Goal: Task Accomplishment & Management: Use online tool/utility

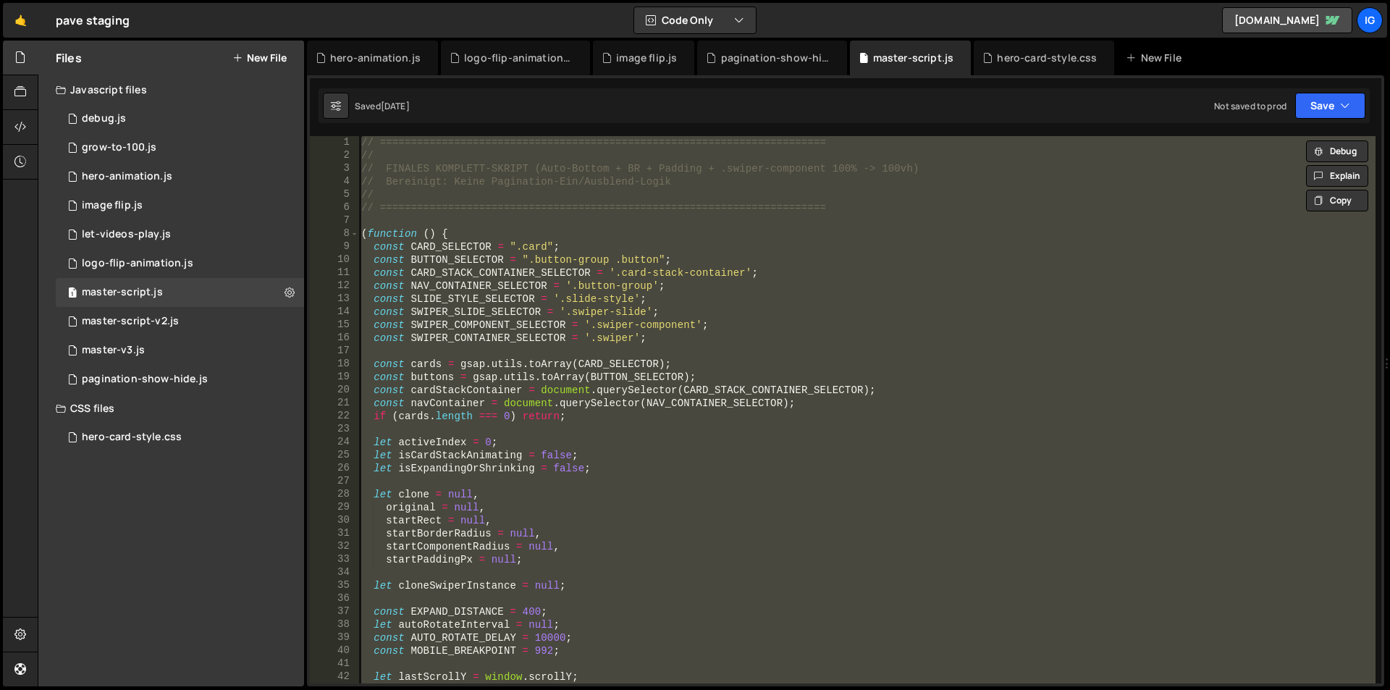
click at [434, 156] on div "// ======================================================================== // …" at bounding box center [866, 409] width 1017 height 547
type textarea "//"
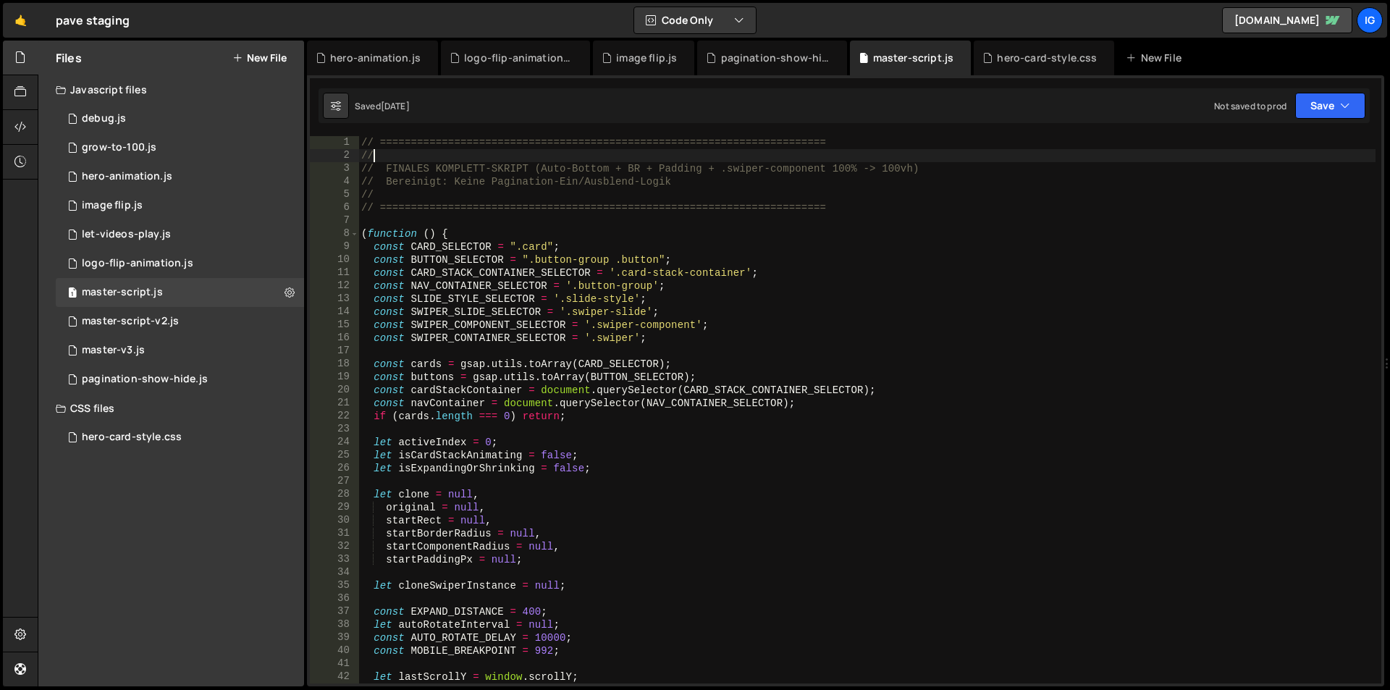
click at [261, 53] on button "New File" at bounding box center [259, 58] width 54 height 12
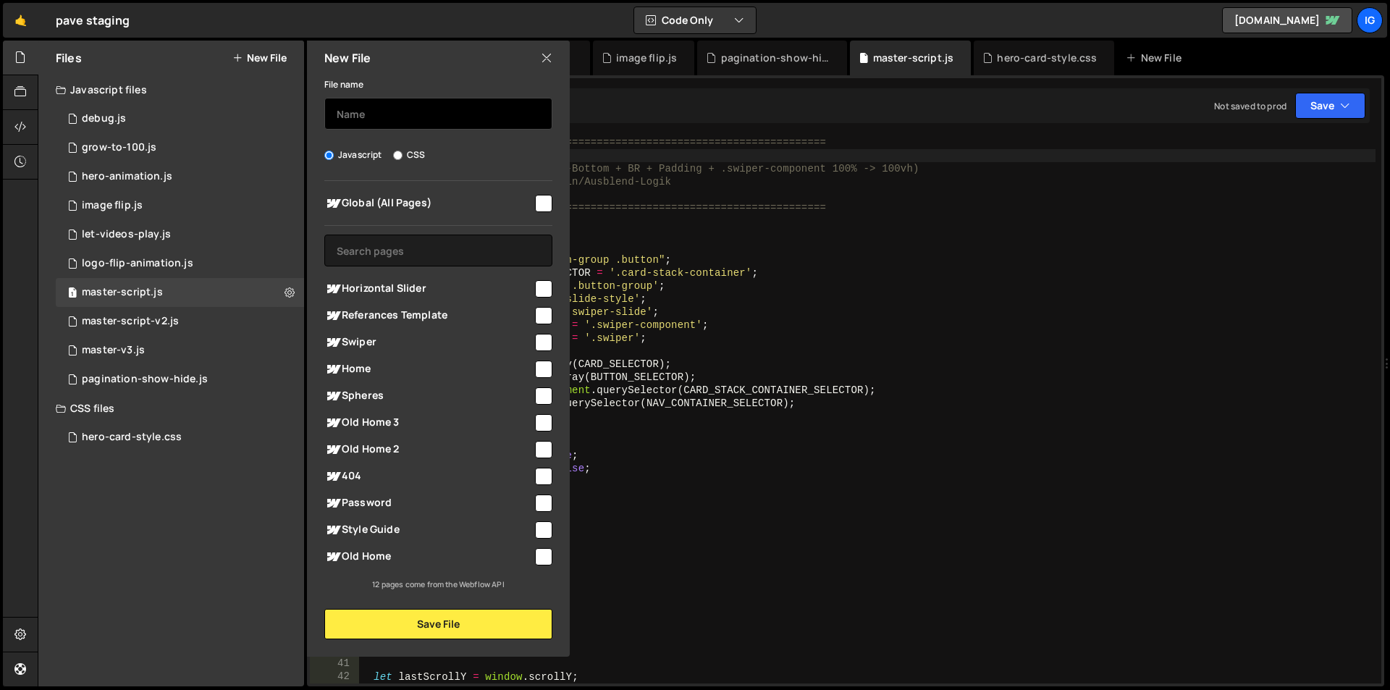
click at [379, 121] on input "text" at bounding box center [438, 114] width 228 height 32
type input "referenzen-slider"
click at [547, 203] on input "checkbox" at bounding box center [543, 203] width 17 height 17
checkbox input "true"
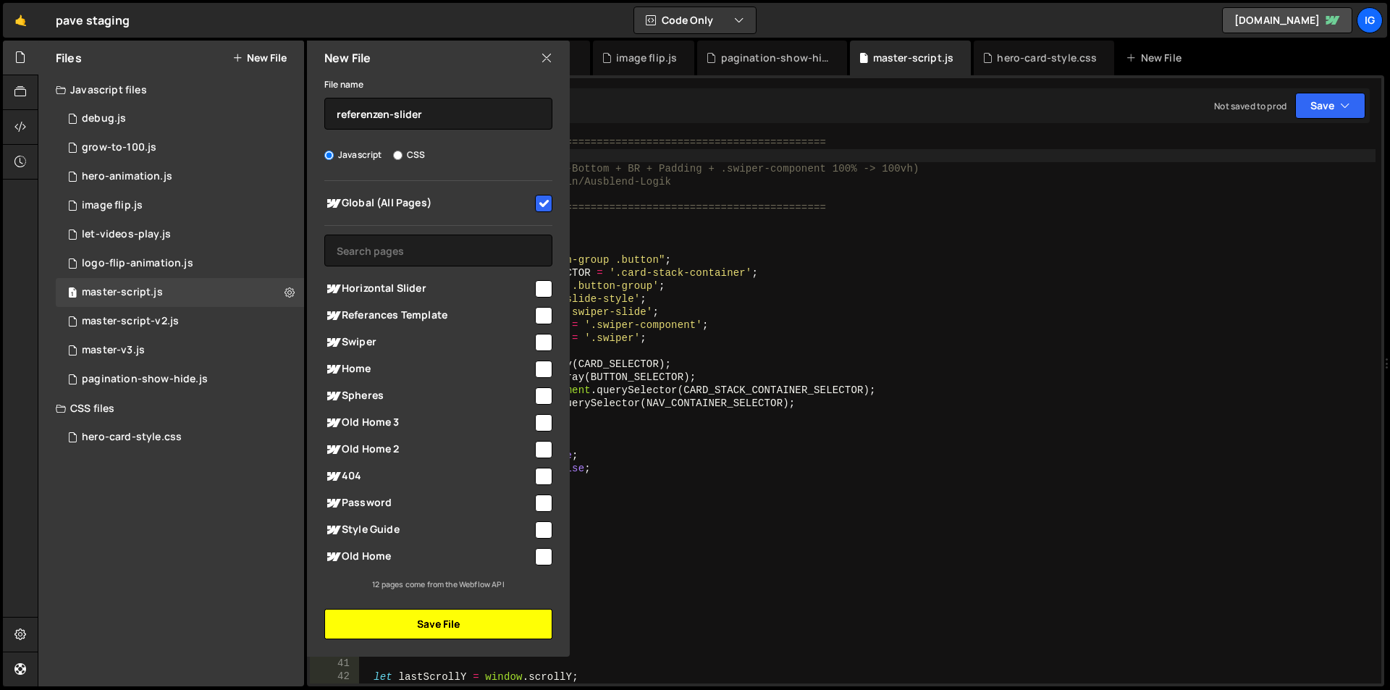
click at [447, 620] on button "Save File" at bounding box center [438, 624] width 228 height 30
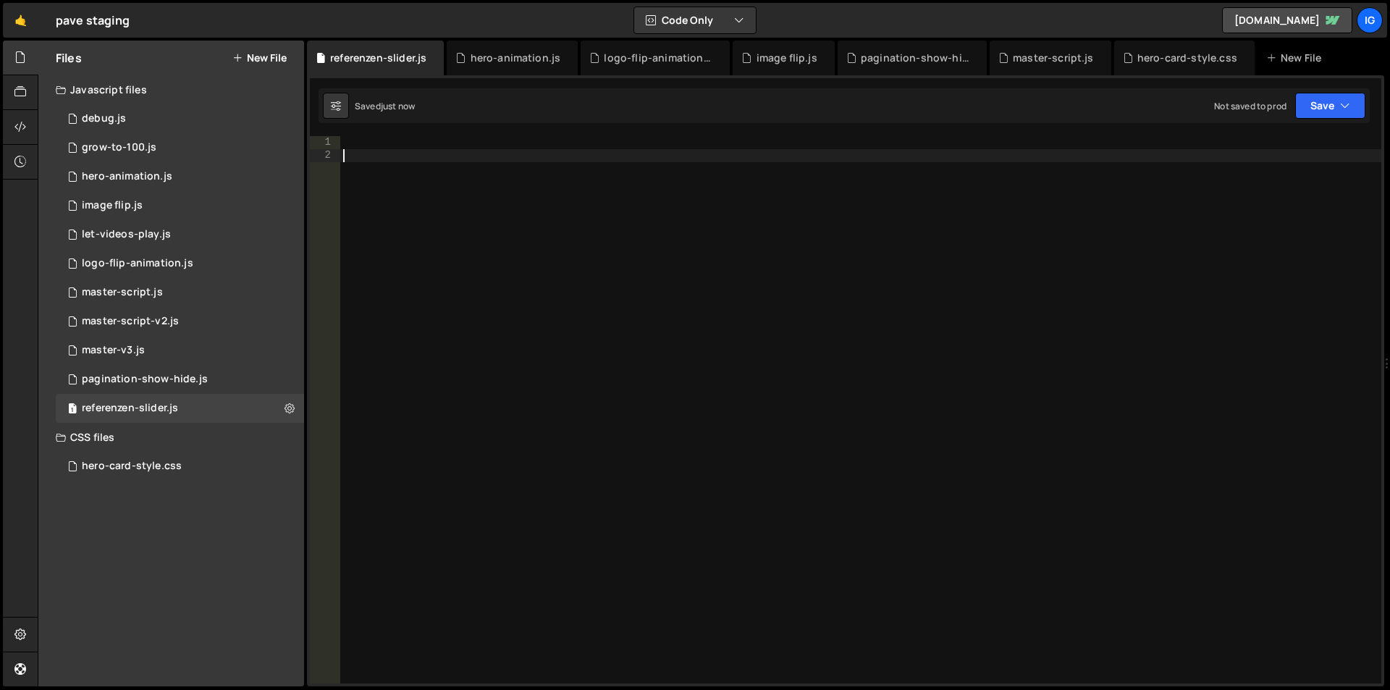
click at [432, 245] on div at bounding box center [860, 422] width 1041 height 573
click at [417, 146] on div at bounding box center [860, 422] width 1041 height 573
paste textarea "el.__coverflowInstance = sw;"
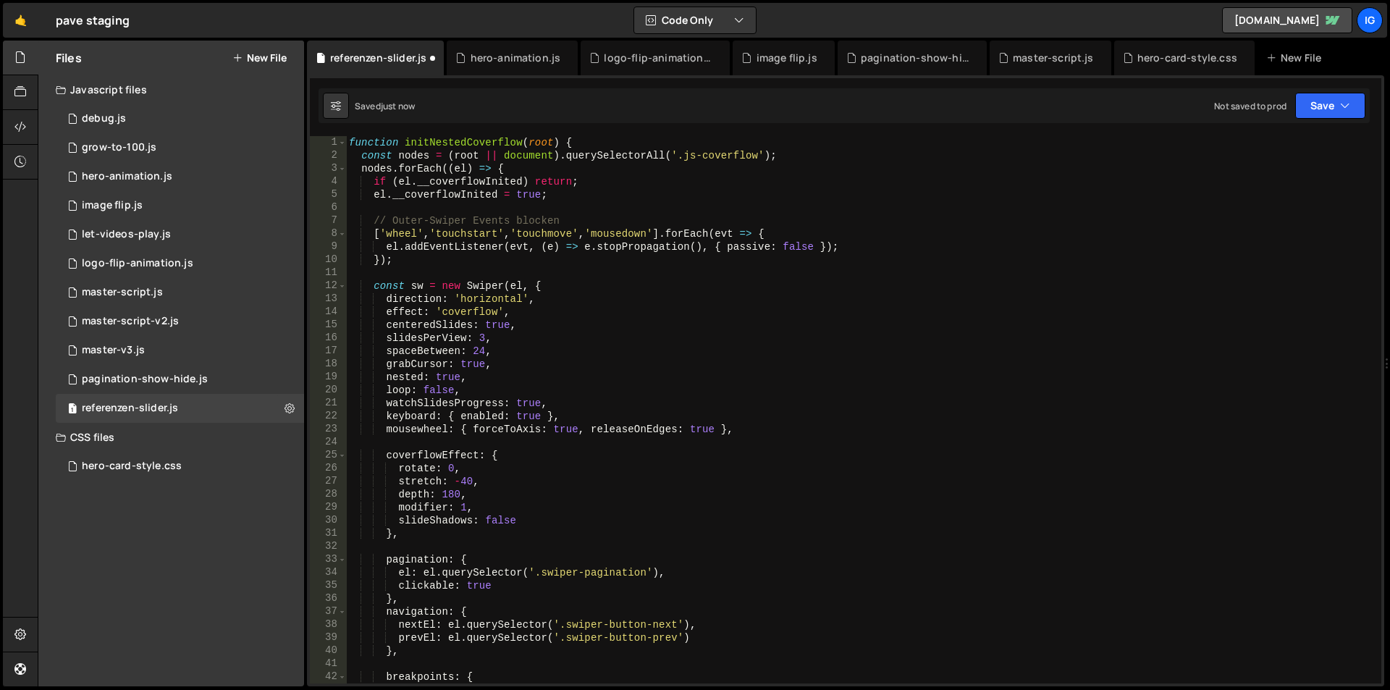
type textarea "el.__coverflowInstance = sw;"
click at [22, 117] on div at bounding box center [20, 127] width 35 height 35
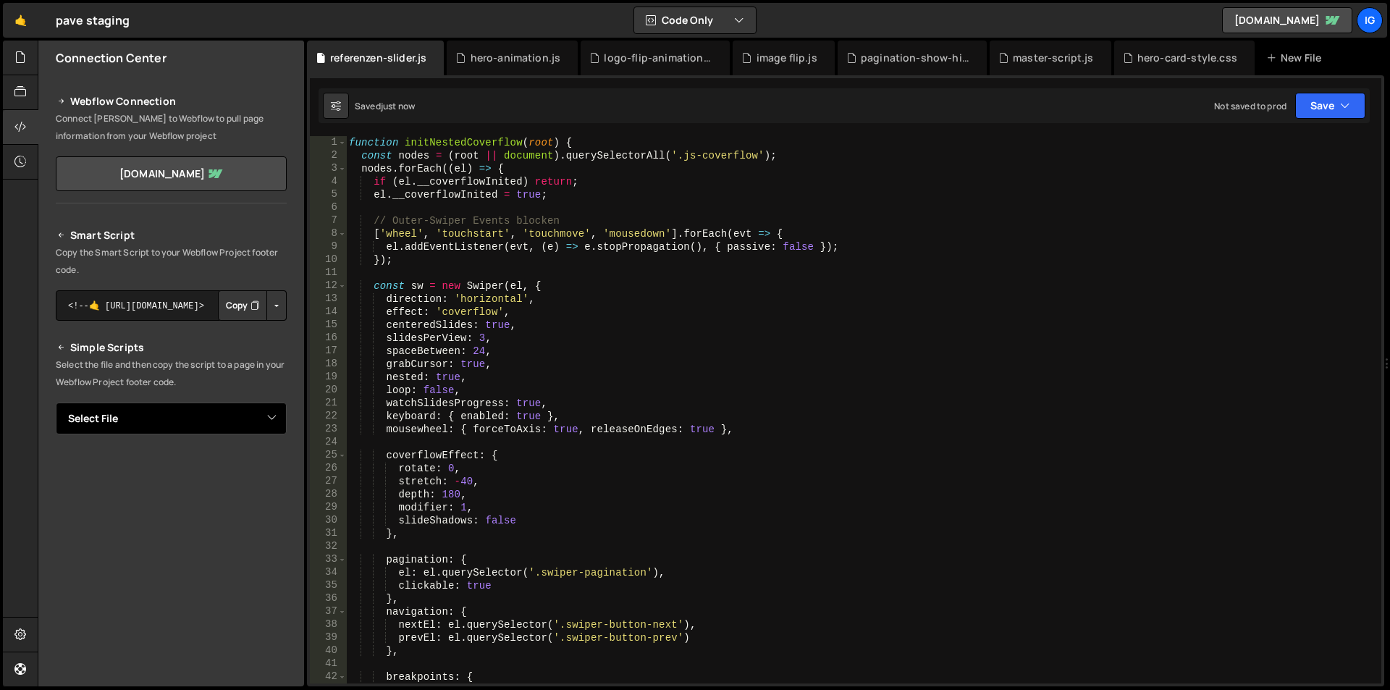
click at [253, 421] on select "Select File debug.js grow-to-100.js hero-animation.js image flip.js let-videos-…" at bounding box center [171, 419] width 231 height 32
select select "47295"
click at [56, 403] on select "Select File debug.js grow-to-100.js hero-animation.js image flip.js let-videos-…" at bounding box center [171, 419] width 231 height 32
click at [230, 458] on button "Copy" at bounding box center [242, 467] width 49 height 30
click at [1029, 63] on div "master-script.js" at bounding box center [1053, 58] width 81 height 14
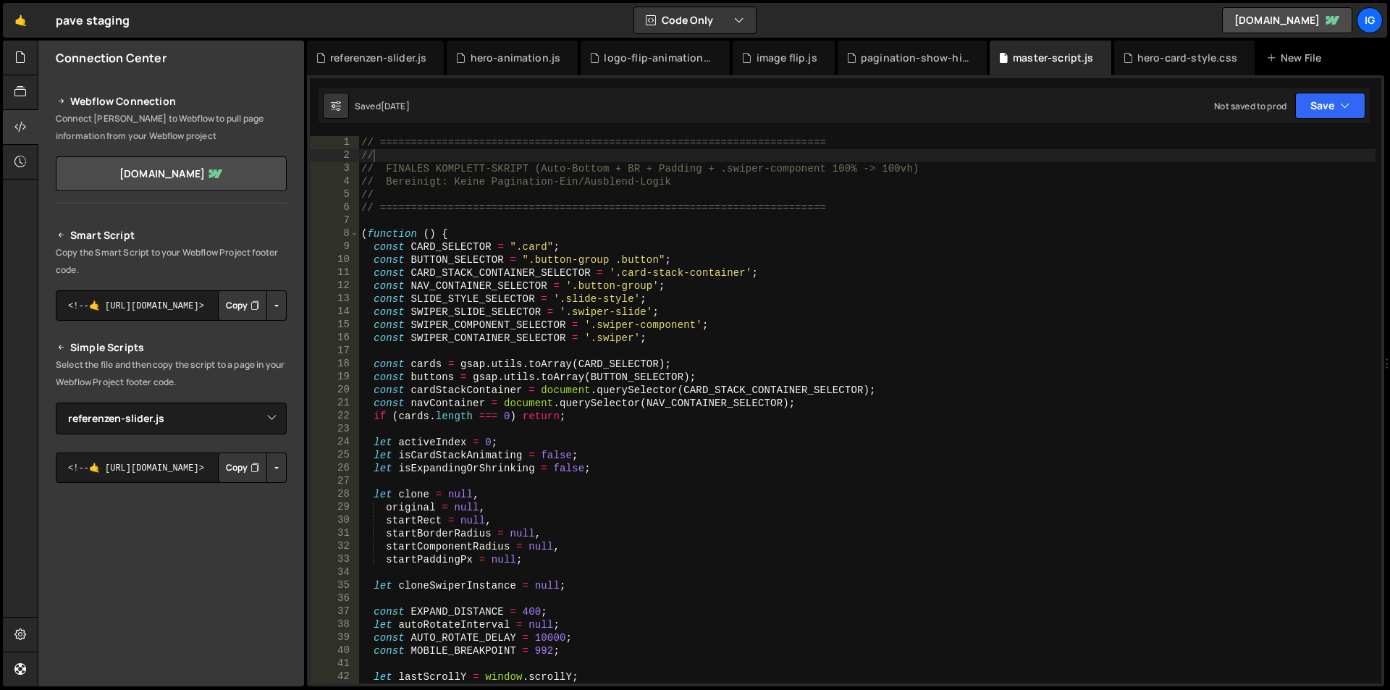
type textarea "const CARD_STACK_CONTAINER_SELECTOR = '.card-stack-container';"
click at [819, 278] on div "// ======================================================================== // …" at bounding box center [866, 422] width 1017 height 573
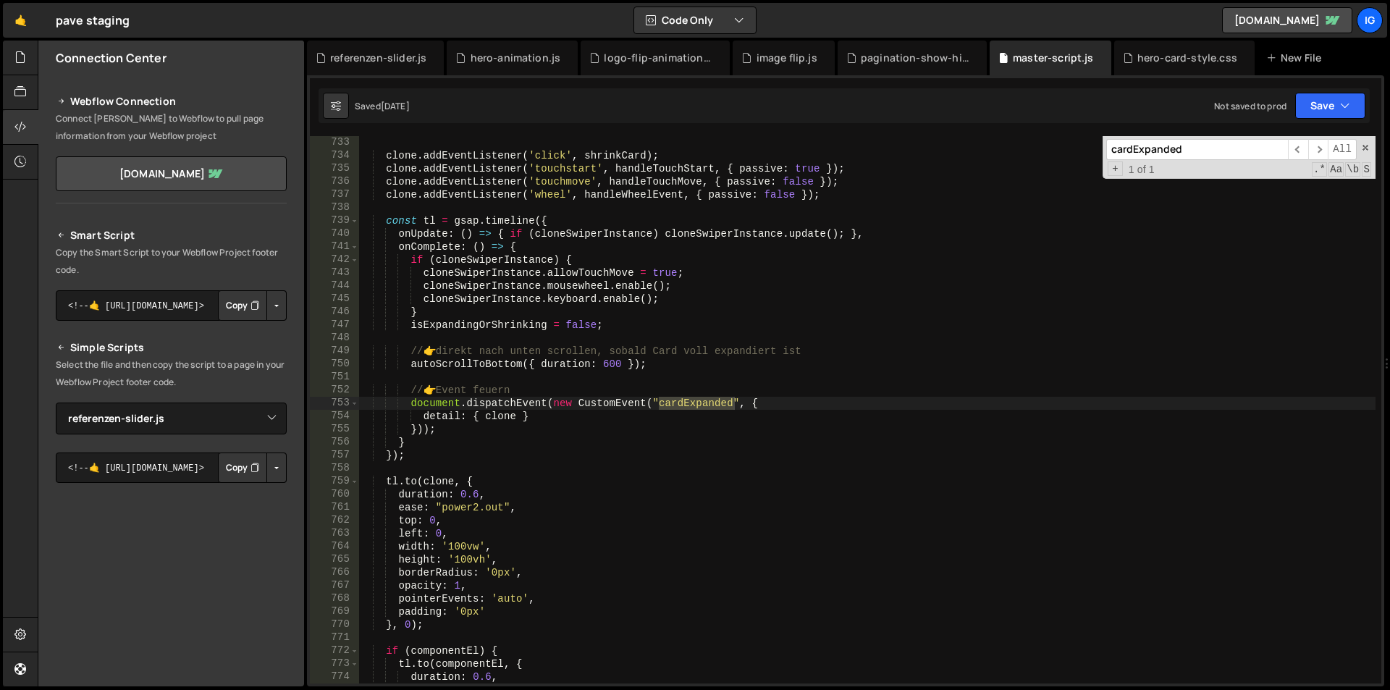
scroll to position [9582, 0]
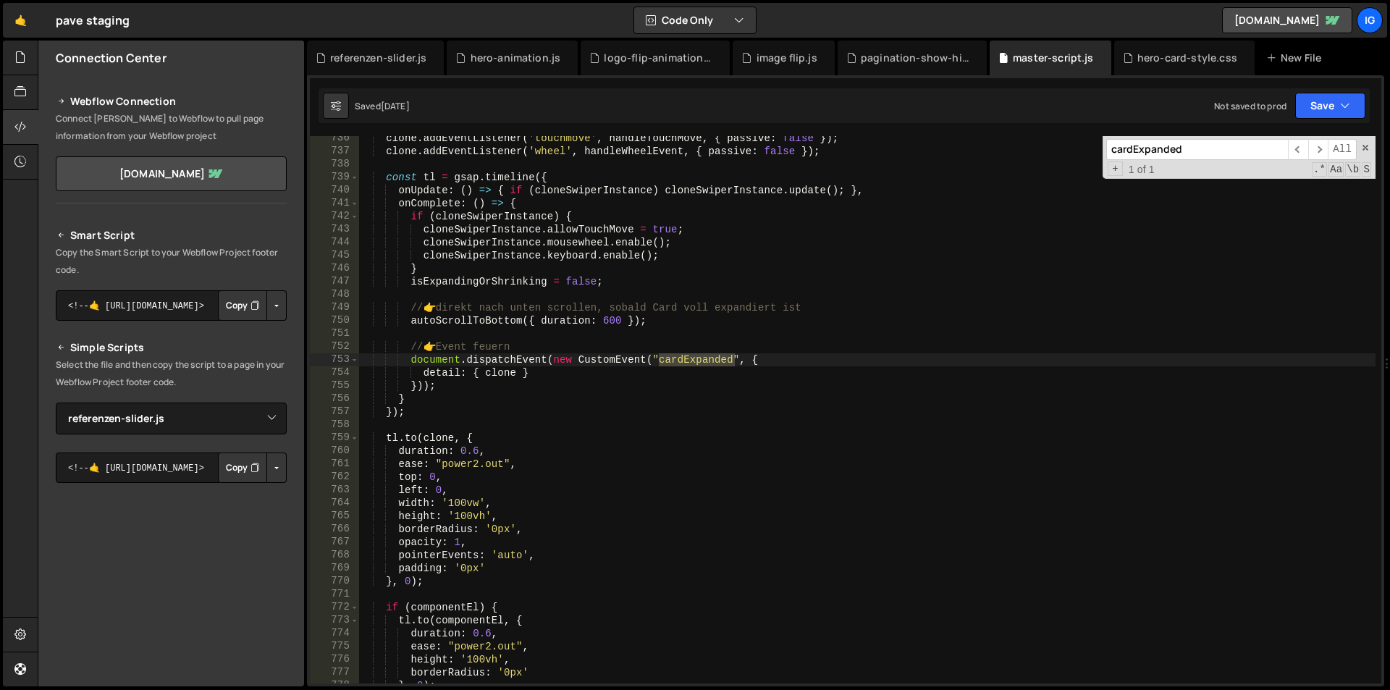
type input "cardExpanded"
type textarea "detail: { clone }"
click at [588, 376] on div "clone . addEventListener ( 'touchmove' , handleTouchMove , { passive : false })…" at bounding box center [866, 418] width 1017 height 573
click at [421, 419] on div "clone . addEventListener ( 'touchmove' , handleTouchMove , { passive : false })…" at bounding box center [866, 418] width 1017 height 573
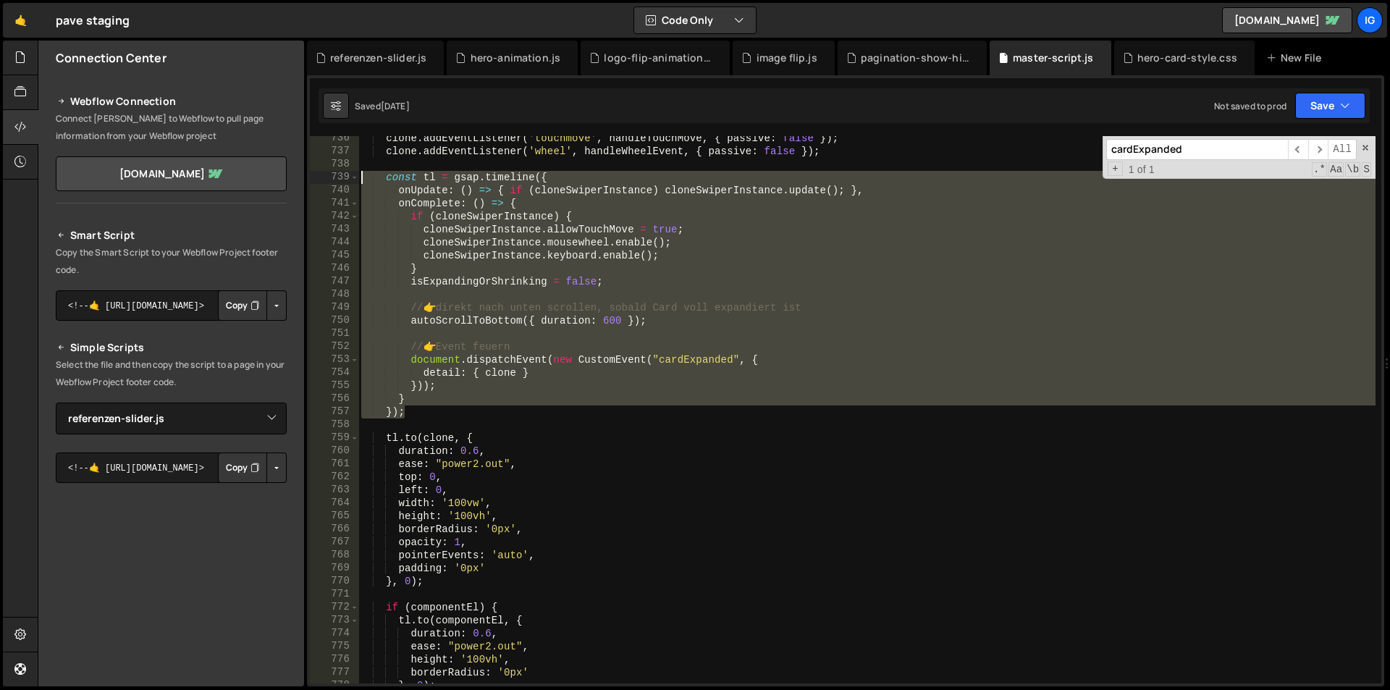
drag, startPoint x: 420, startPoint y: 413, endPoint x: 360, endPoint y: 177, distance: 242.8
click at [360, 177] on div "clone . addEventListener ( 'touchmove' , handleTouchMove , { passive : false })…" at bounding box center [866, 418] width 1017 height 573
type textarea "const tl = gsap.timeline({ onUpdate: () => { if (cloneSwiperInstance) cloneSwip…"
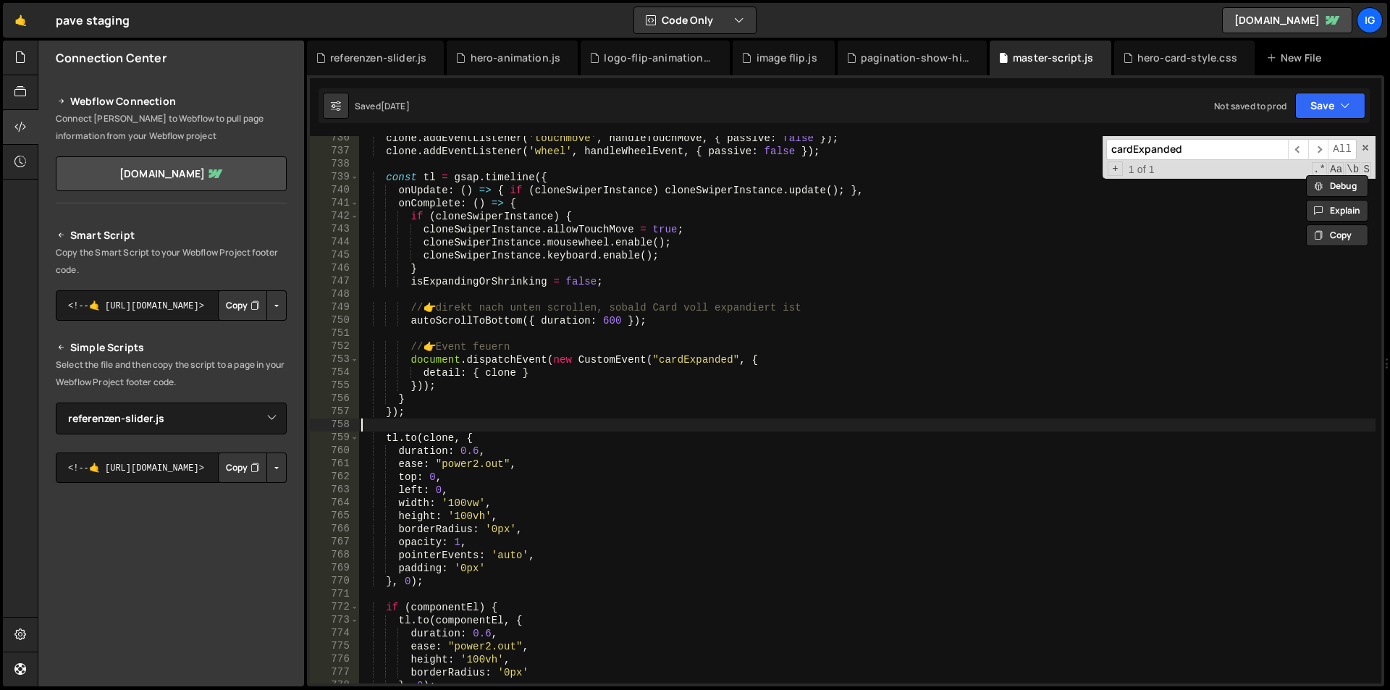
click at [449, 424] on div "clone . addEventListener ( 'touchmove' , handleTouchMove , { passive : false })…" at bounding box center [866, 418] width 1017 height 573
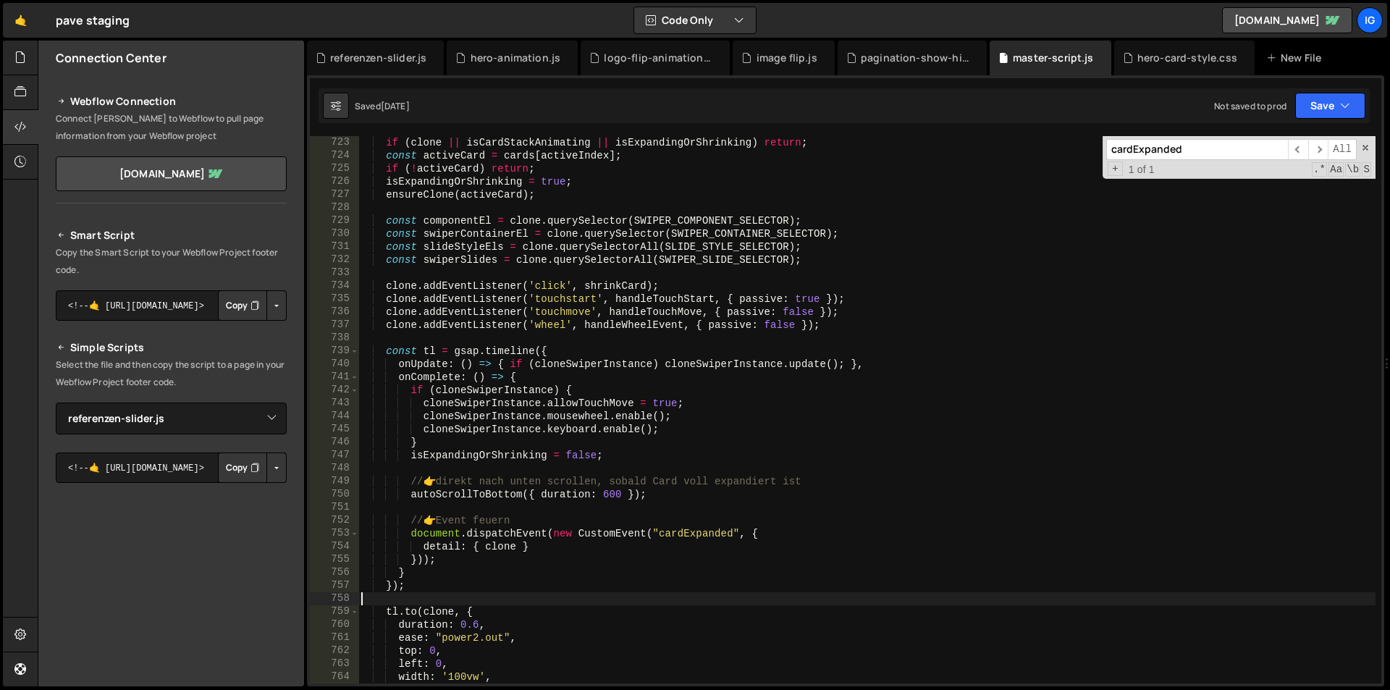
scroll to position [9191, 0]
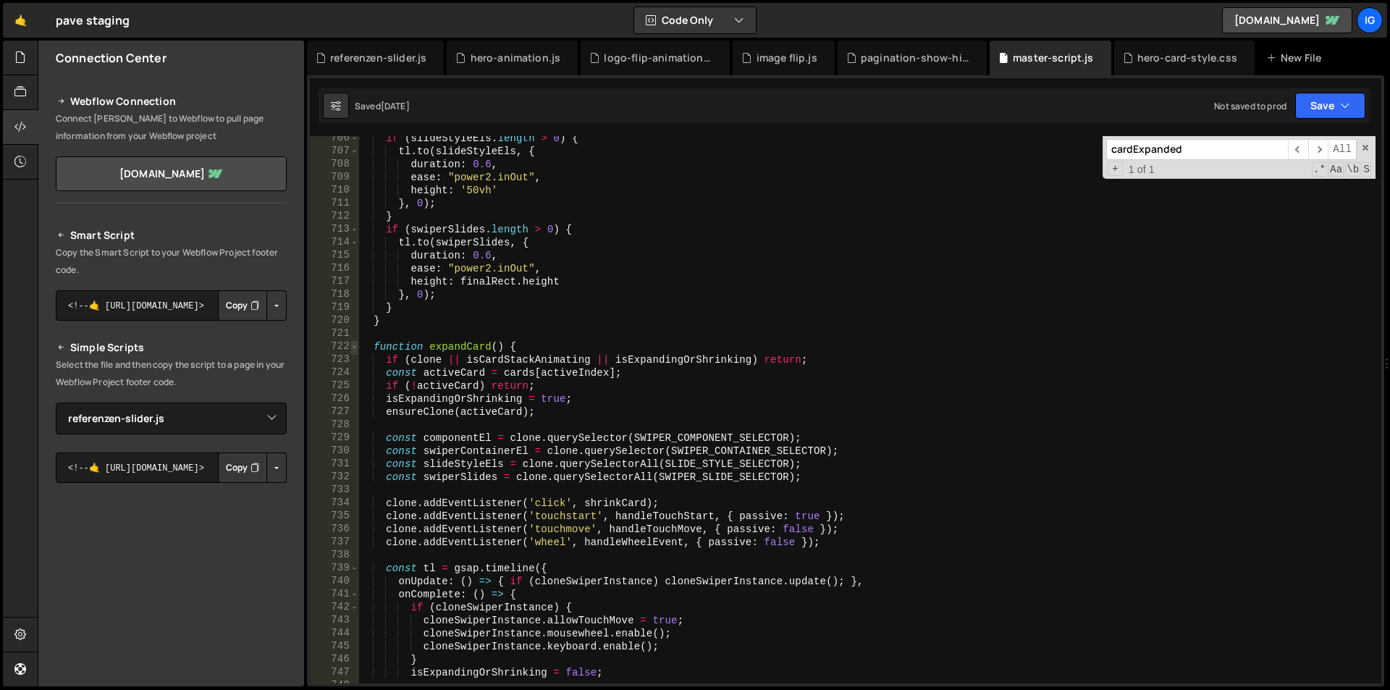
click at [354, 348] on span at bounding box center [354, 346] width 8 height 13
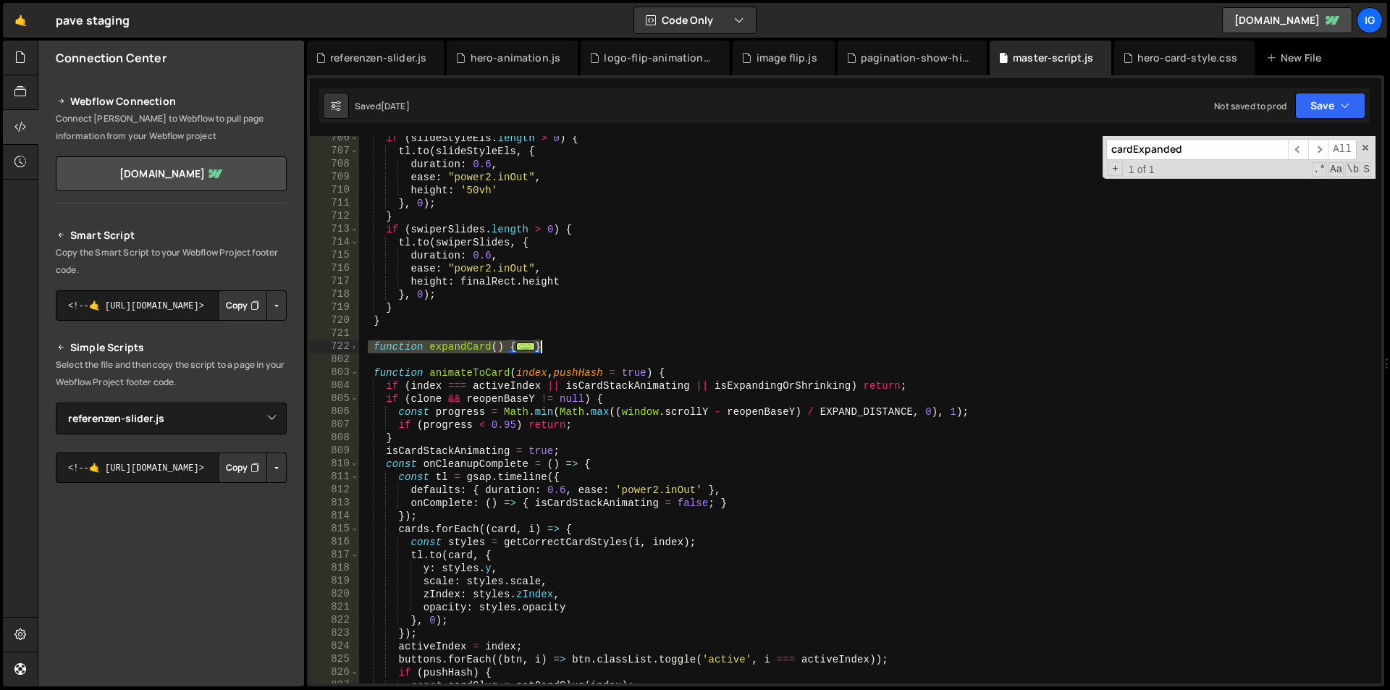
drag, startPoint x: 366, startPoint y: 345, endPoint x: 607, endPoint y: 341, distance: 240.4
click at [607, 341] on div "if ( slideStyleEls . length > 0 ) { tl . to ( slideStyleEls , { duration : 0.6 …" at bounding box center [866, 418] width 1017 height 573
click at [661, 167] on div "if ( slideStyleEls . length > 0 ) { tl . to ( slideStyleEls , { duration : 0.6 …" at bounding box center [866, 418] width 1017 height 573
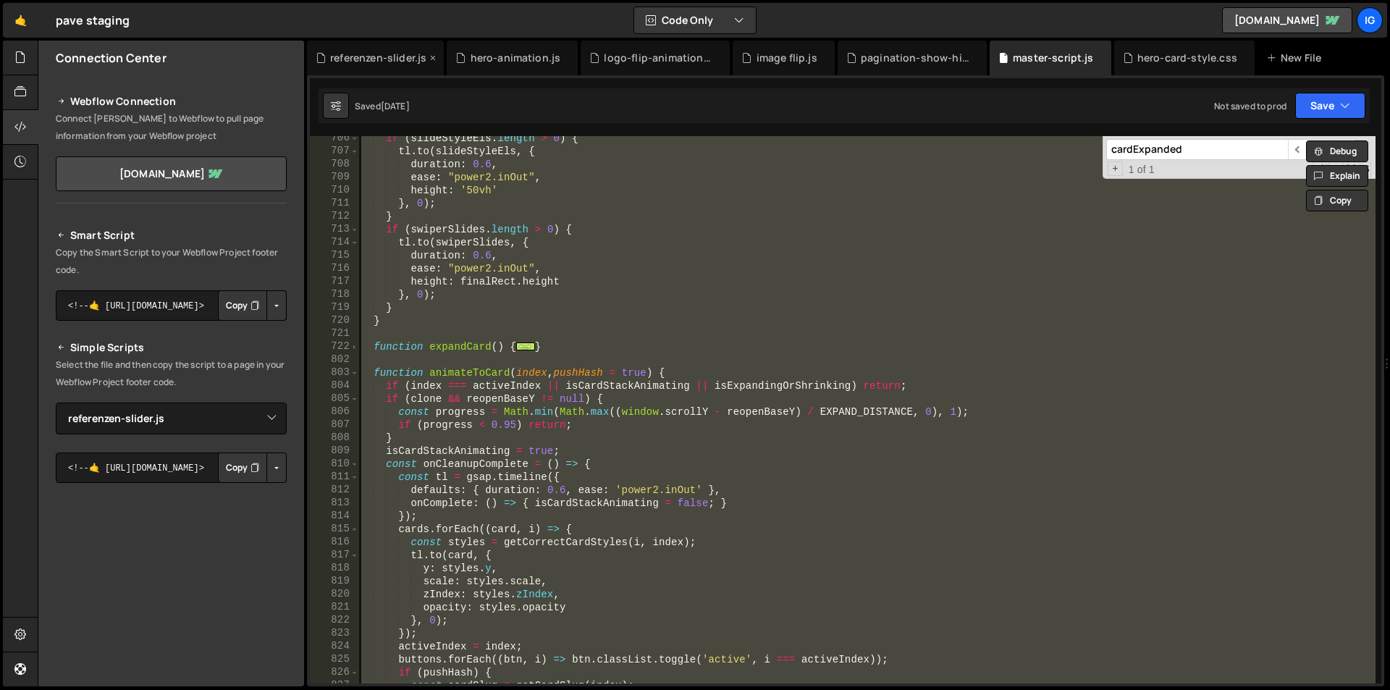
click at [395, 62] on div "referenzen-slider.js" at bounding box center [378, 58] width 96 height 14
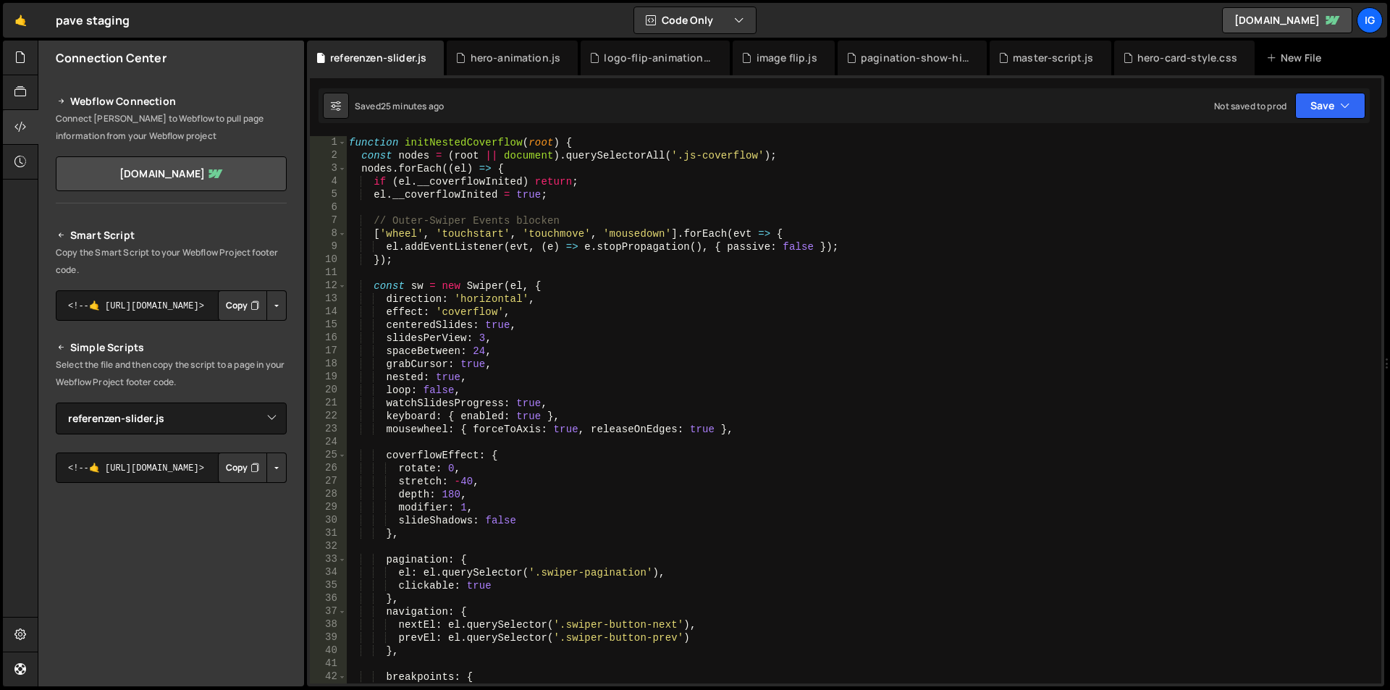
scroll to position [217, 0]
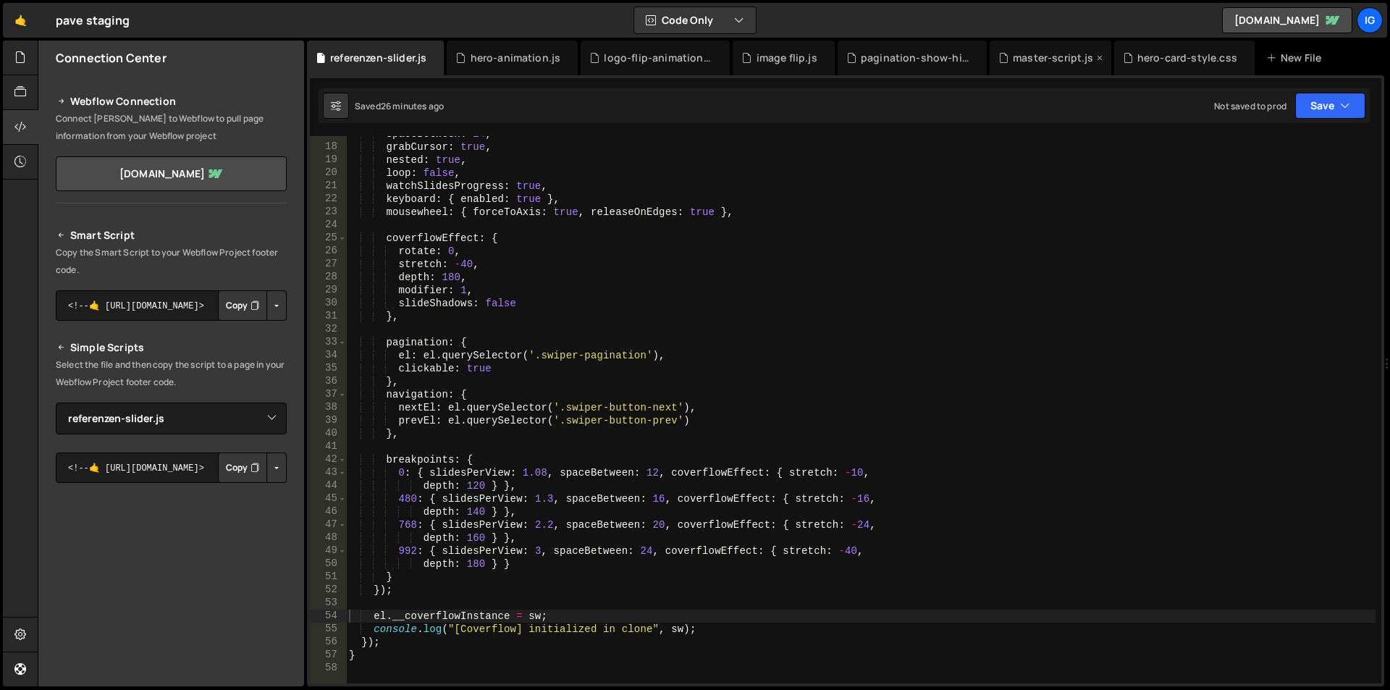
click at [1043, 67] on div "master-script.js" at bounding box center [1051, 58] width 122 height 35
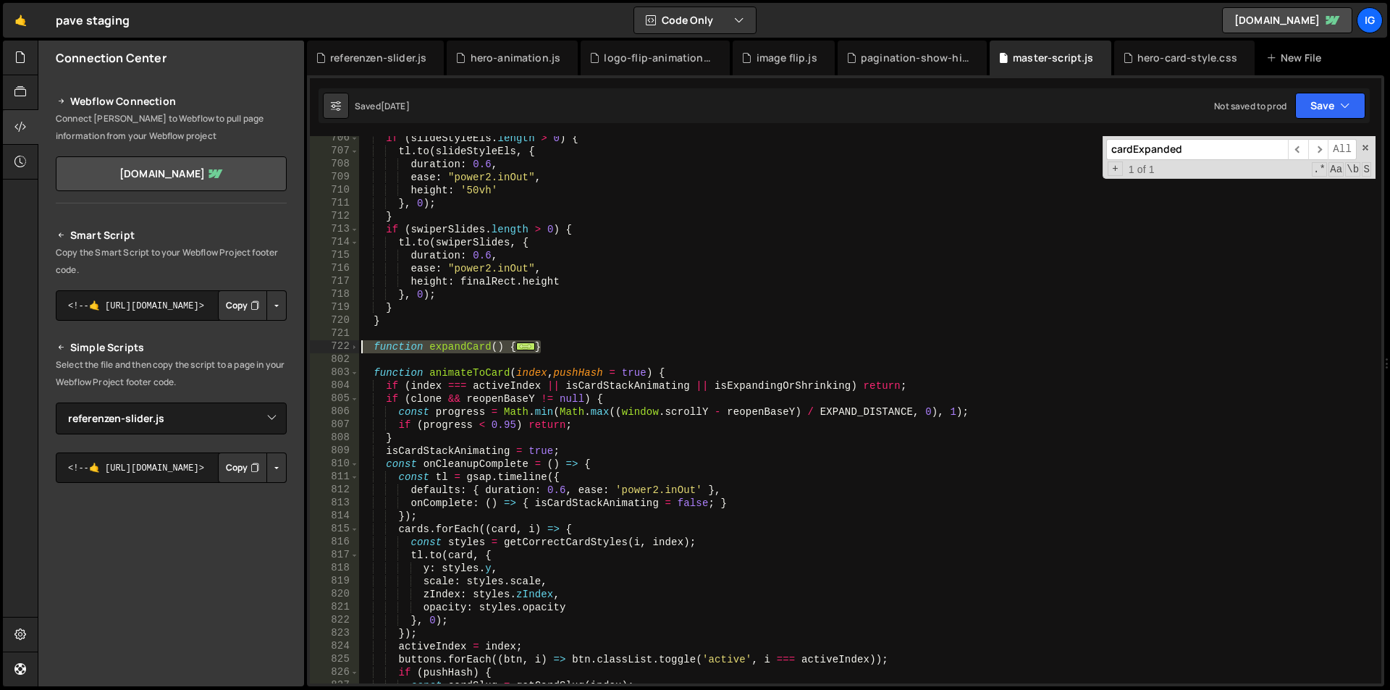
drag, startPoint x: 555, startPoint y: 345, endPoint x: 326, endPoint y: 351, distance: 229.6
click at [326, 351] on div "} 706 707 708 709 710 711 712 713 714 715 716 717 718 719 720 721 722 802 803 8…" at bounding box center [845, 409] width 1071 height 547
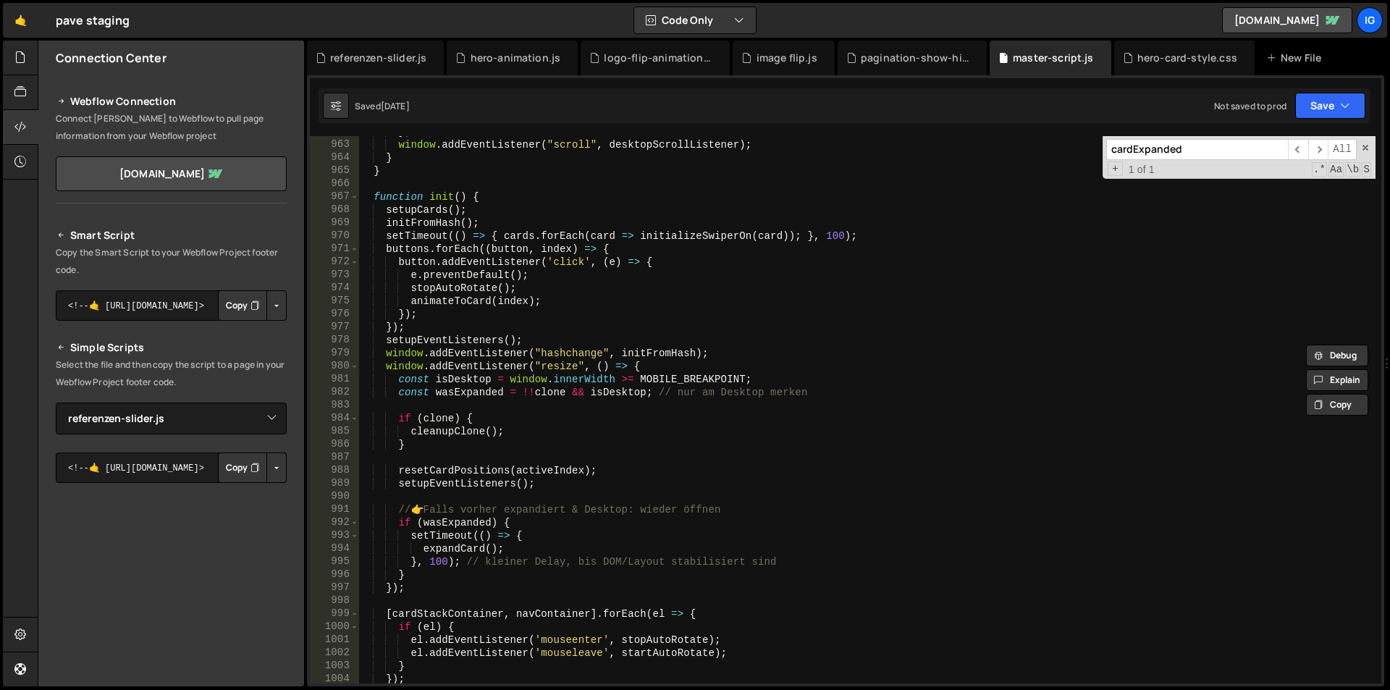
scroll to position [11504, 0]
click at [352, 195] on span at bounding box center [354, 196] width 8 height 13
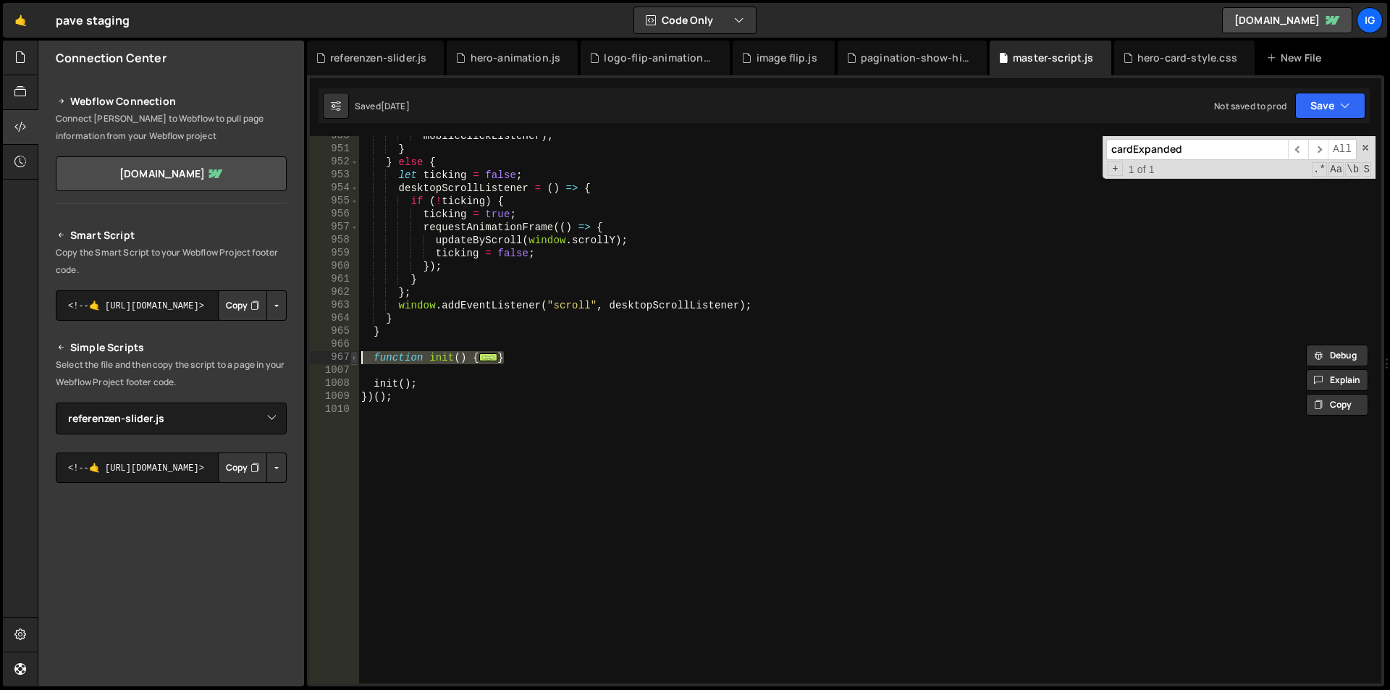
drag, startPoint x: 529, startPoint y: 357, endPoint x: 355, endPoint y: 354, distance: 174.5
click at [355, 354] on div "function expandCard() { if (clone || isCardStackAnimating || isExpandingOrShrin…" at bounding box center [845, 409] width 1071 height 547
click at [1249, 146] on input "cardExpanded" at bounding box center [1197, 149] width 182 height 21
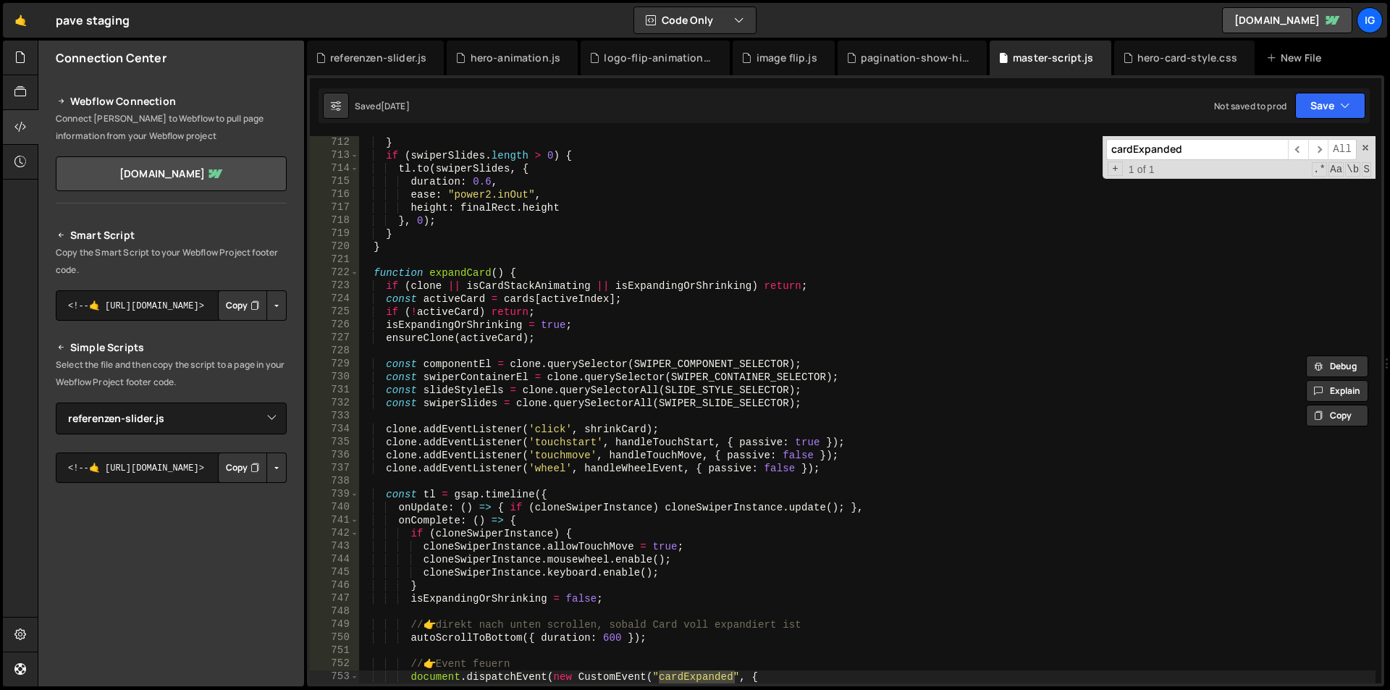
scroll to position [9265, 0]
click at [355, 275] on span at bounding box center [354, 272] width 8 height 13
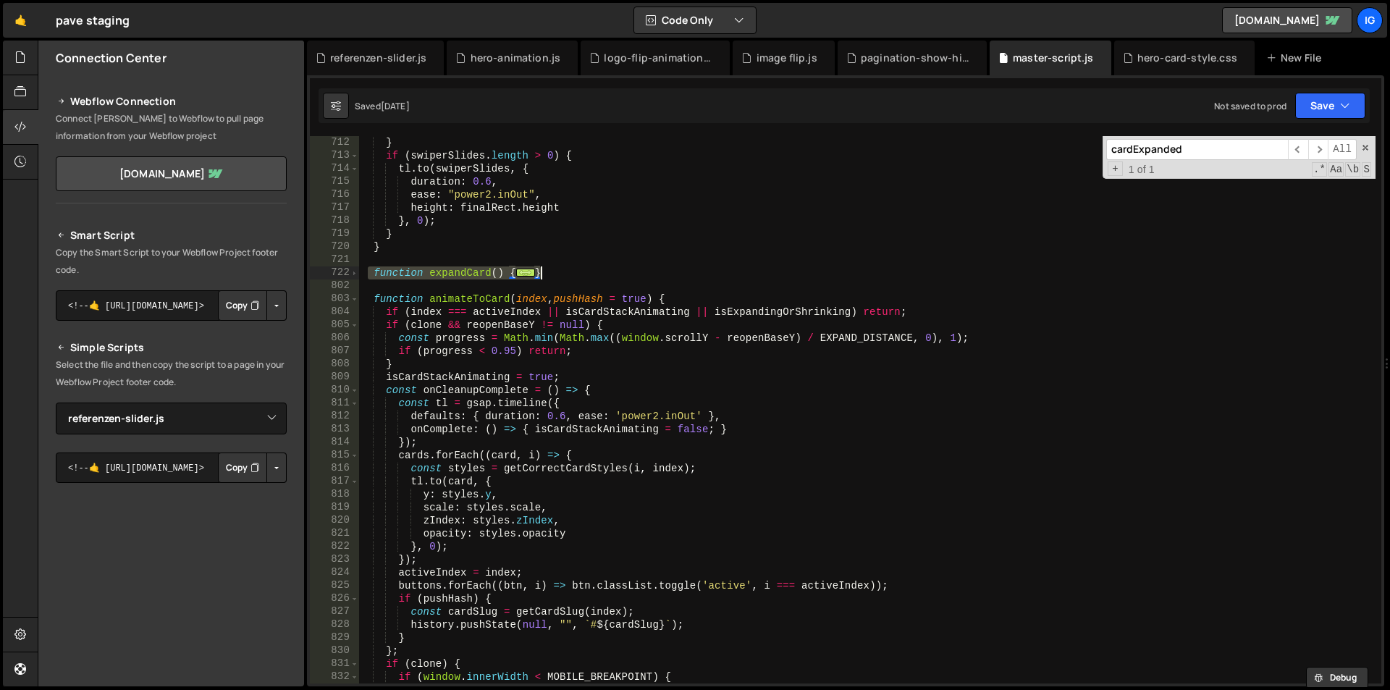
drag, startPoint x: 368, startPoint y: 276, endPoint x: 598, endPoint y: 270, distance: 230.3
click at [598, 270] on div "} if ( swiperSlides . length > 0 ) { tl . to ( swiperSlides , { duration : 0.6 …" at bounding box center [866, 422] width 1017 height 573
paste textarea
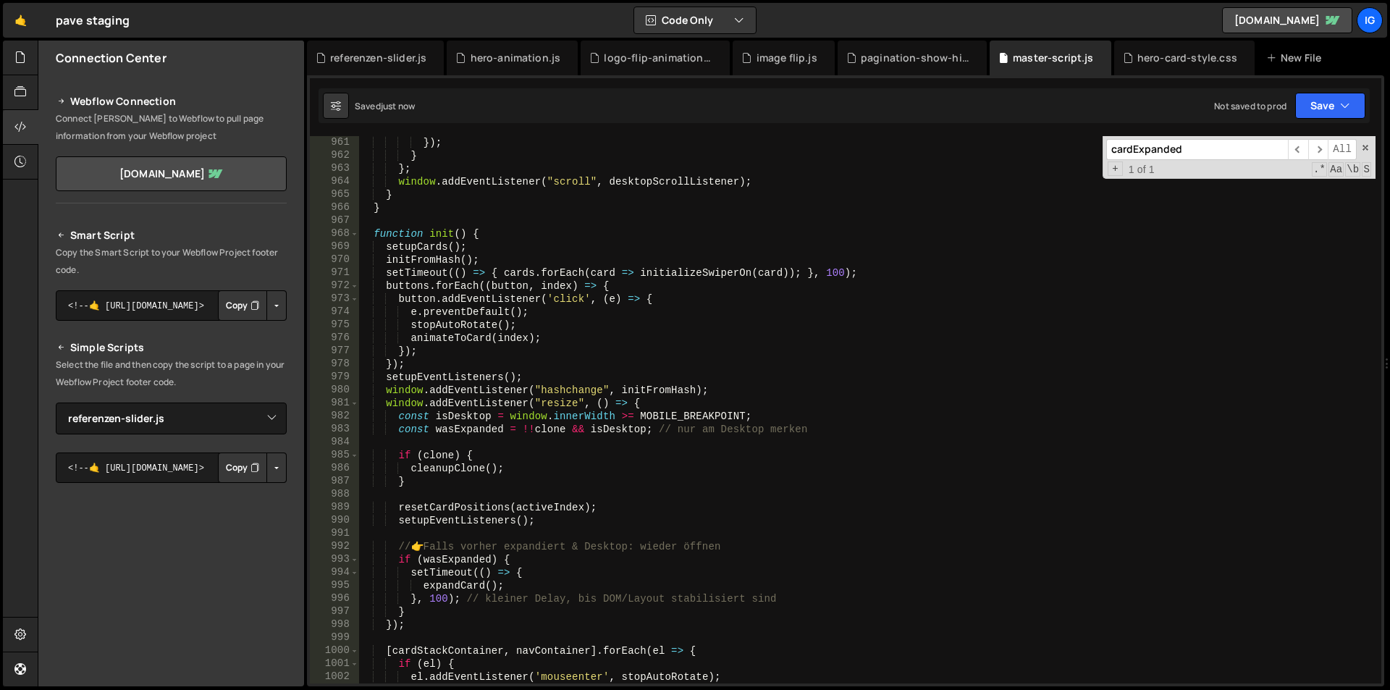
scroll to position [12423, 0]
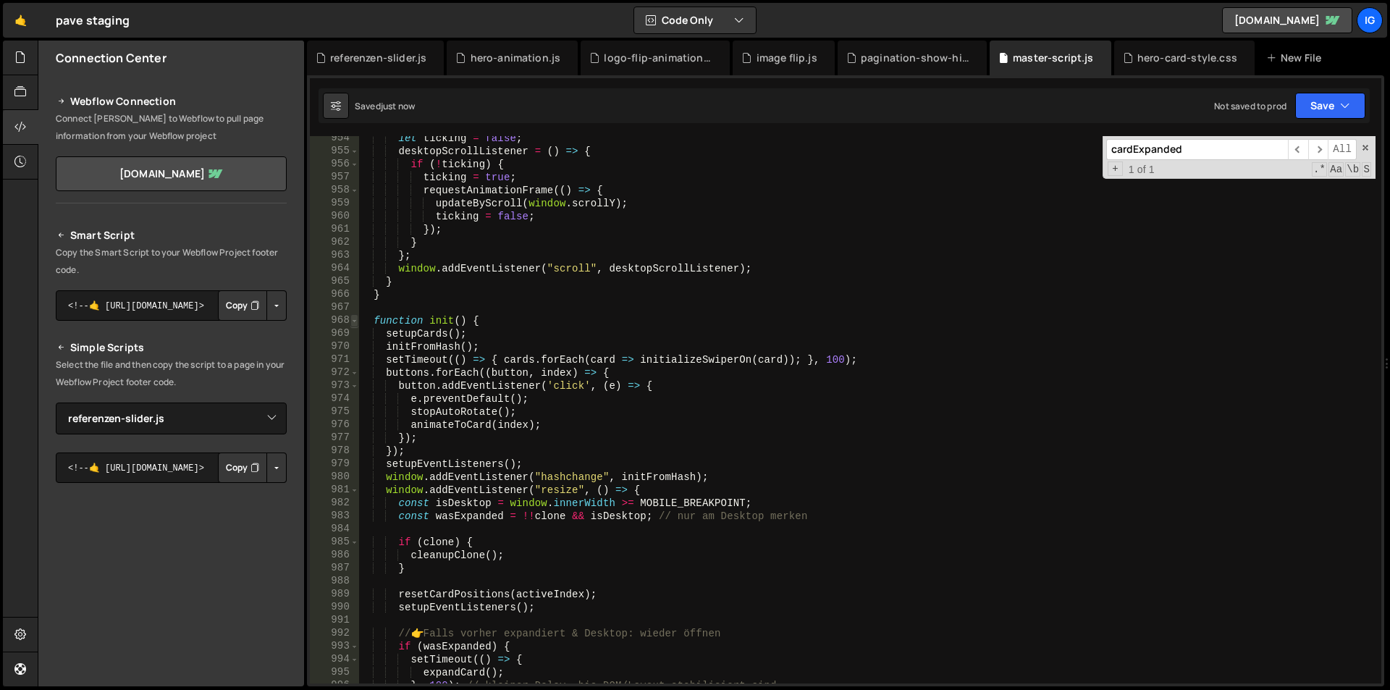
click at [355, 321] on span at bounding box center [354, 320] width 8 height 13
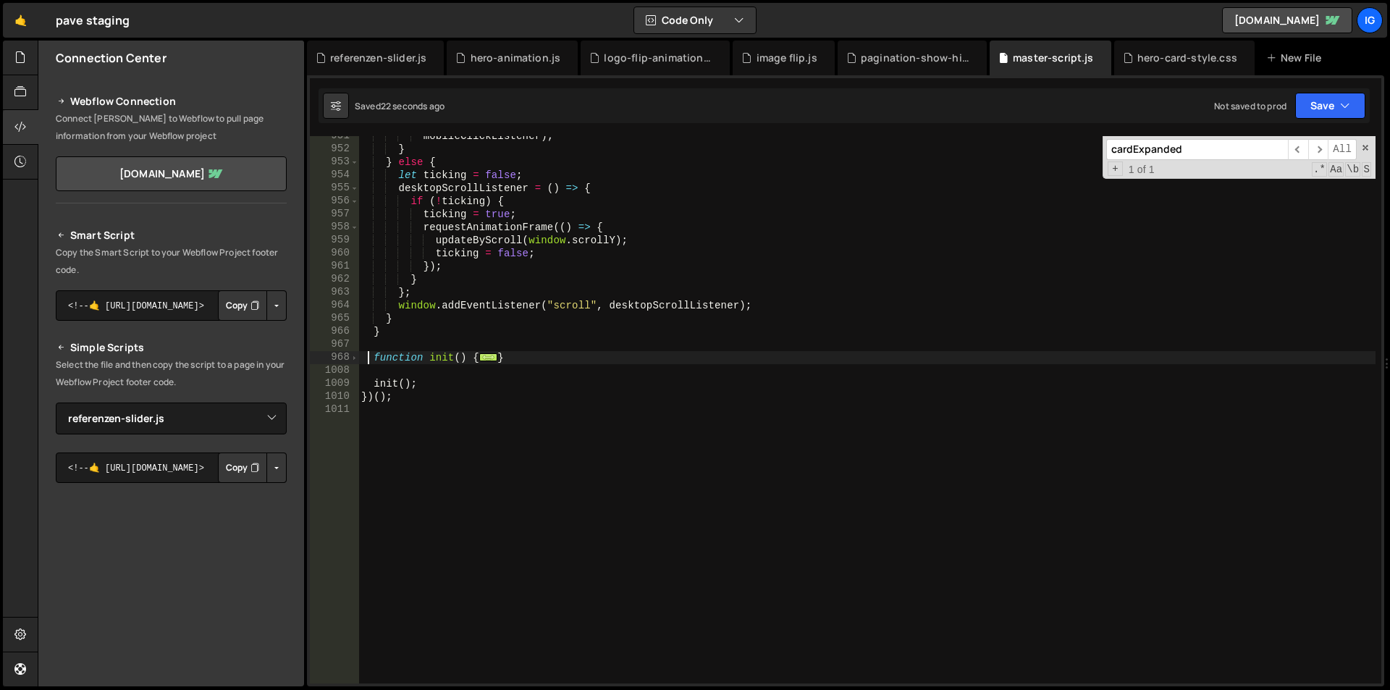
click at [366, 356] on div "mobileClickListener ) ; } } else { let ticking = false ; desktopScrollListener …" at bounding box center [866, 416] width 1017 height 573
drag, startPoint x: 363, startPoint y: 357, endPoint x: 517, endPoint y: 355, distance: 154.2
click at [517, 355] on div "mobileClickListener ) ; } } else { let ticking = false ; desktopScrollListener …" at bounding box center [866, 416] width 1017 height 573
paste textarea "});"
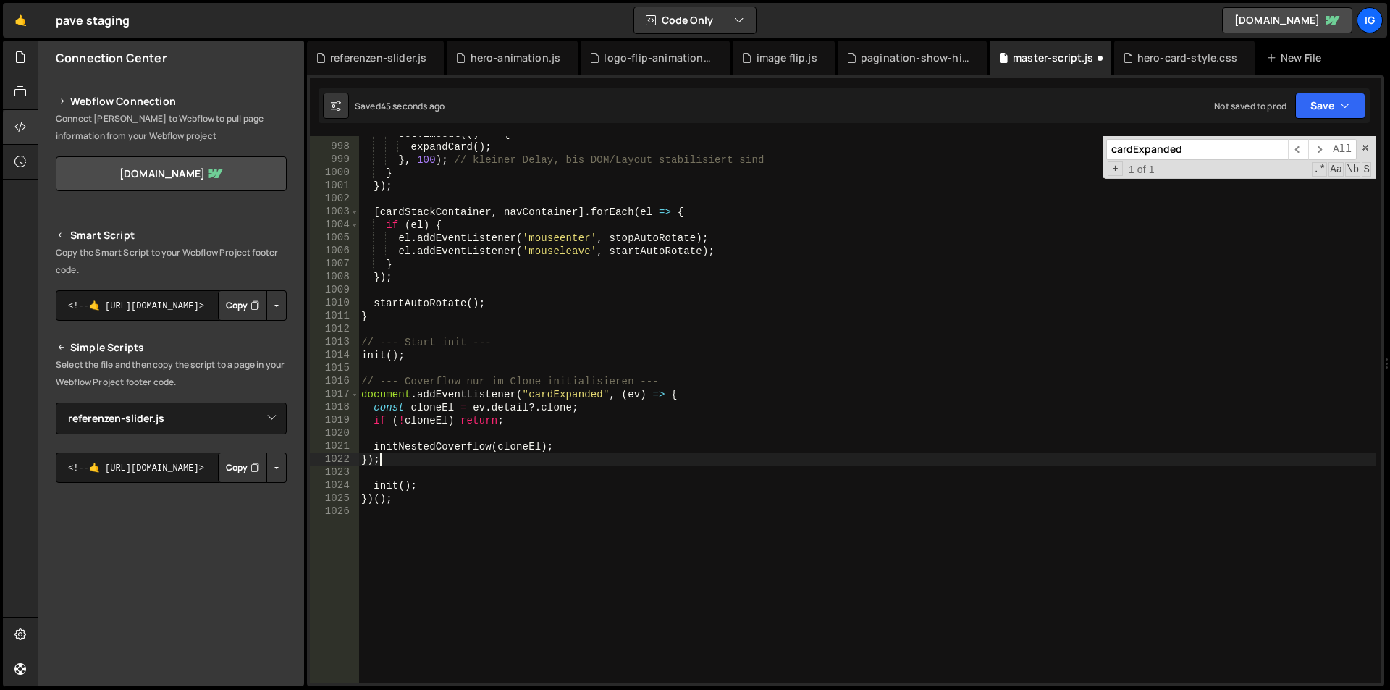
scroll to position [12327, 0]
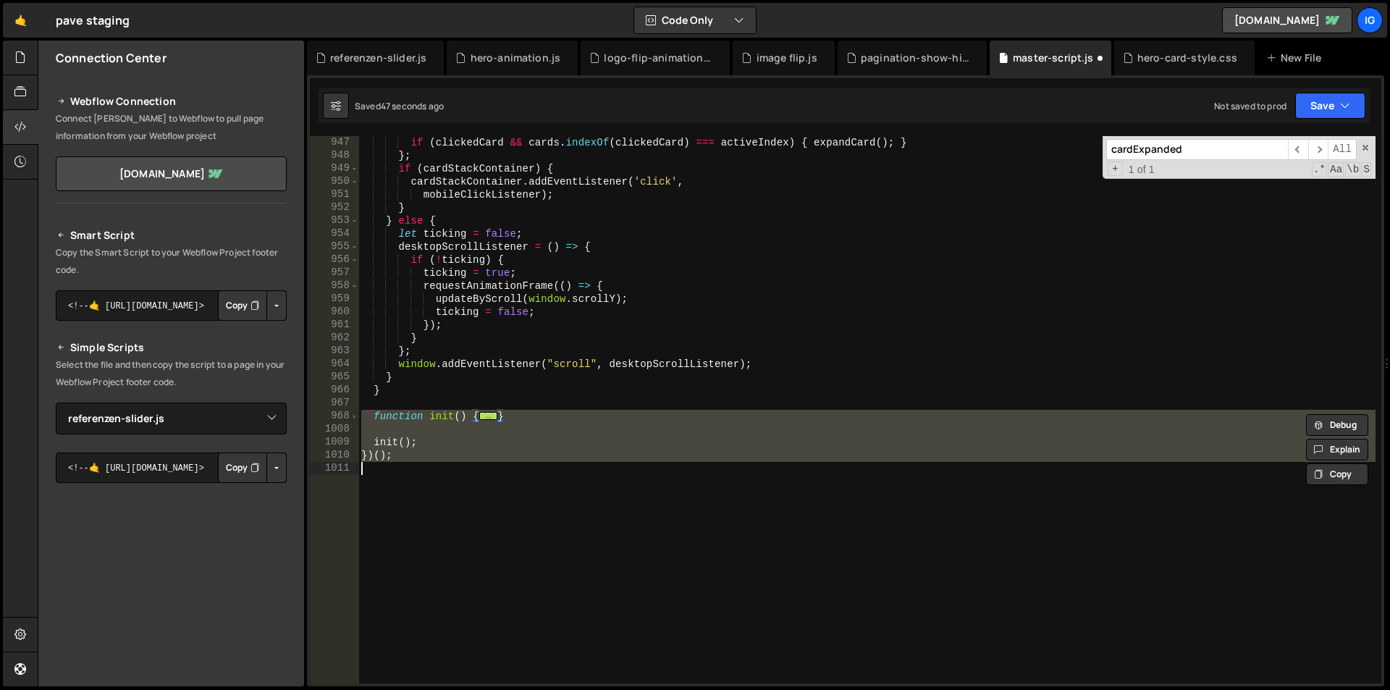
click at [405, 462] on div "if ( clickedCard && cards . indexOf ( clickedCard ) === activeIndex ) { expandC…" at bounding box center [866, 422] width 1017 height 573
type textarea "})();"
paste textarea
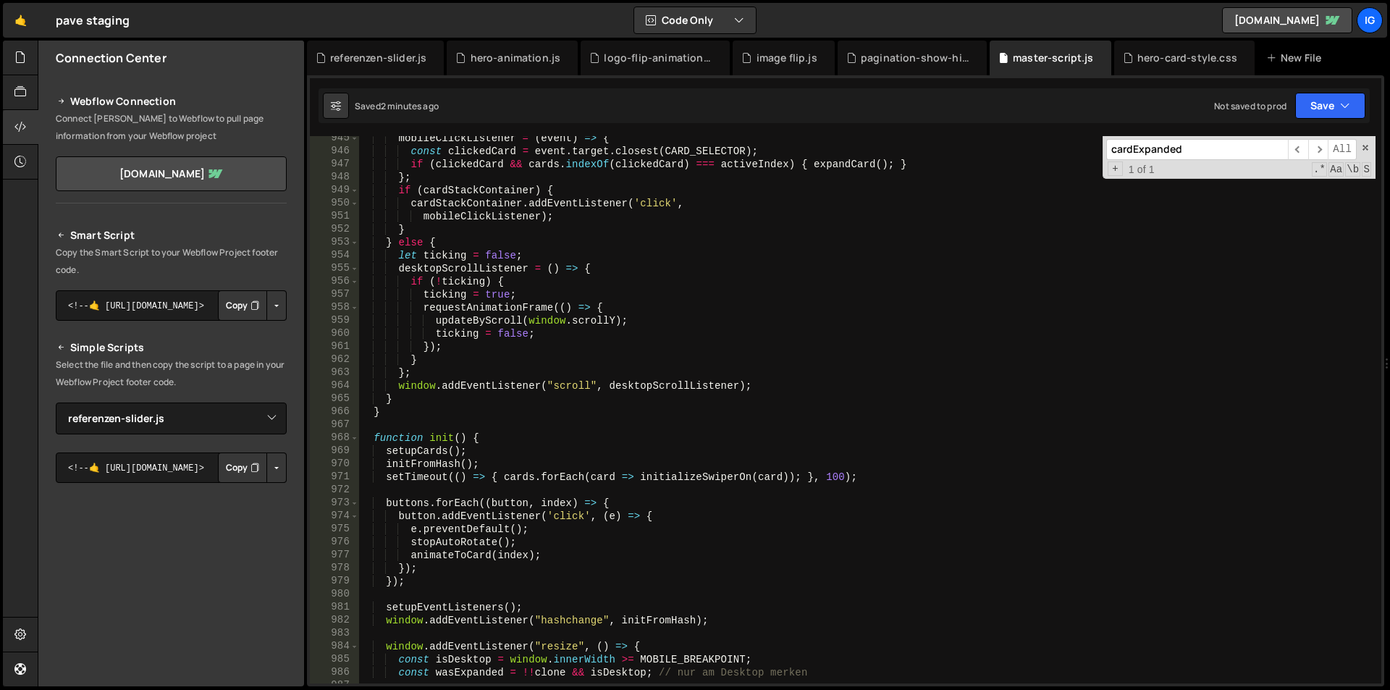
scroll to position [12001, 0]
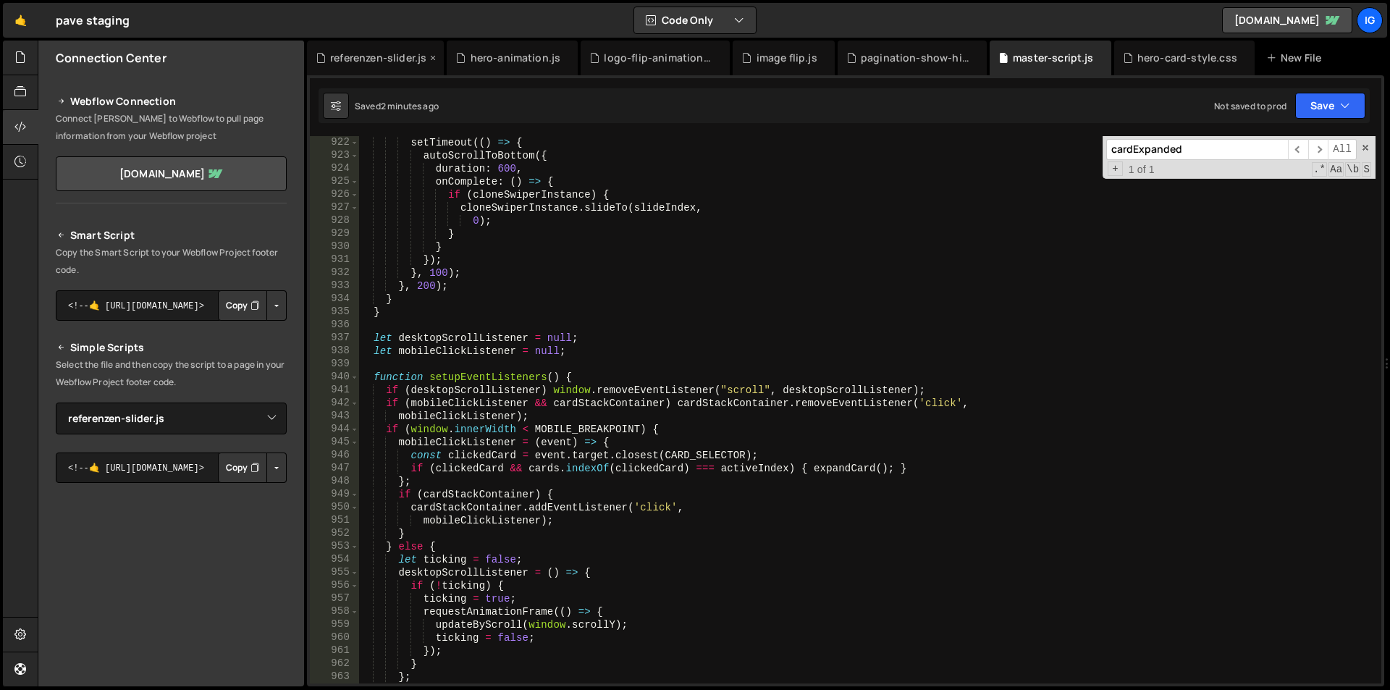
click at [363, 59] on div "referenzen-slider.js" at bounding box center [378, 58] width 96 height 14
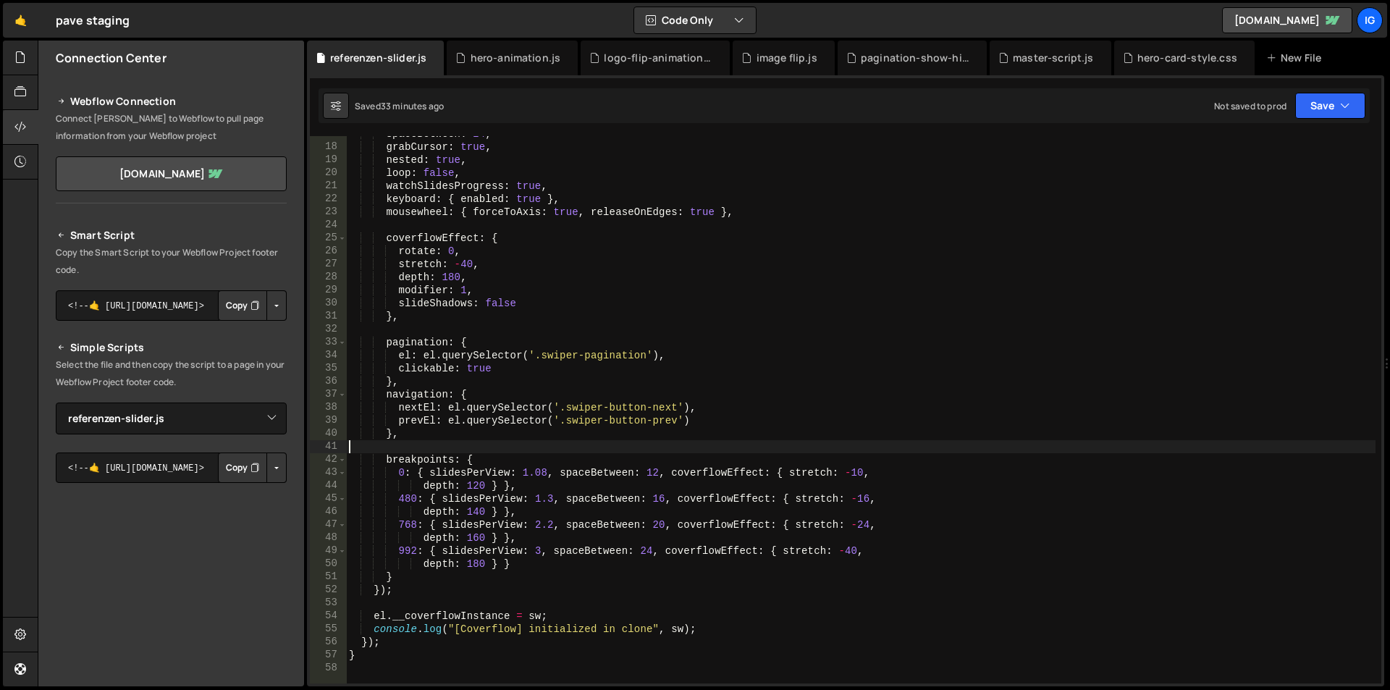
click at [564, 441] on div "spaceBetween : 24 , grabCursor : true , nested : true , loop : false , watchSli…" at bounding box center [860, 413] width 1029 height 573
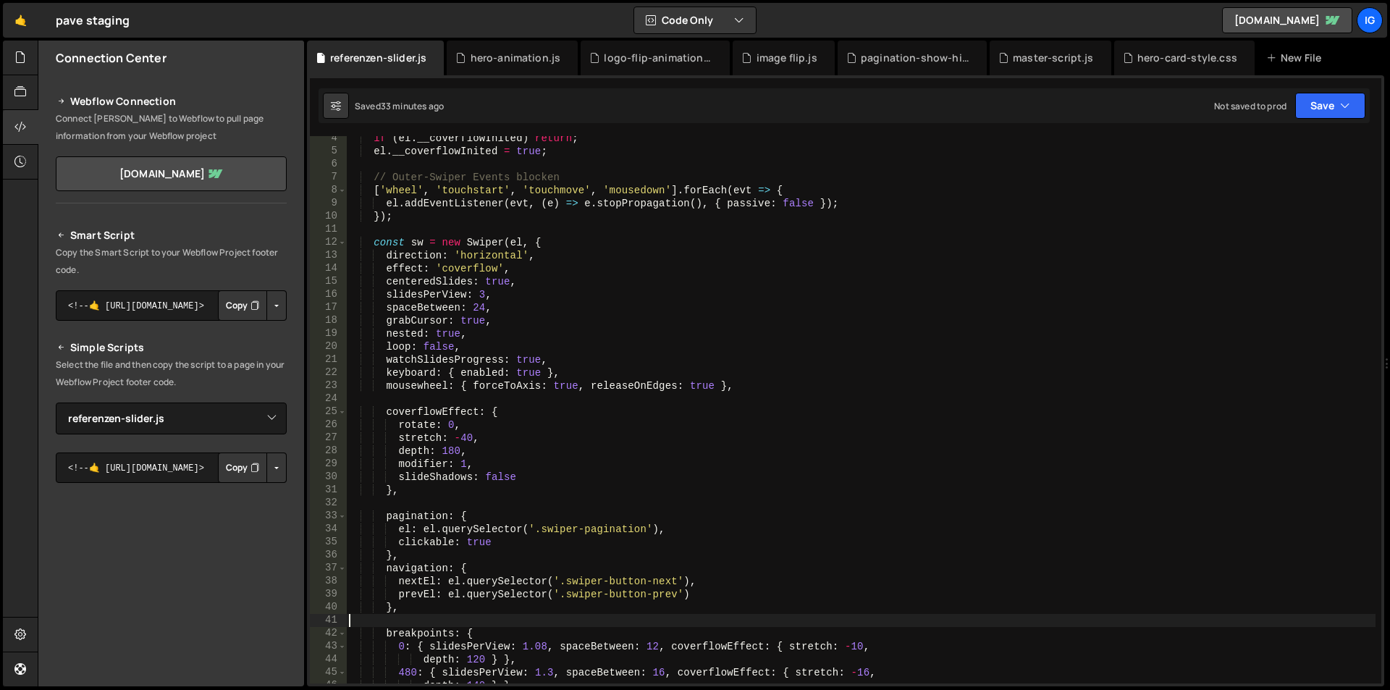
scroll to position [0, 0]
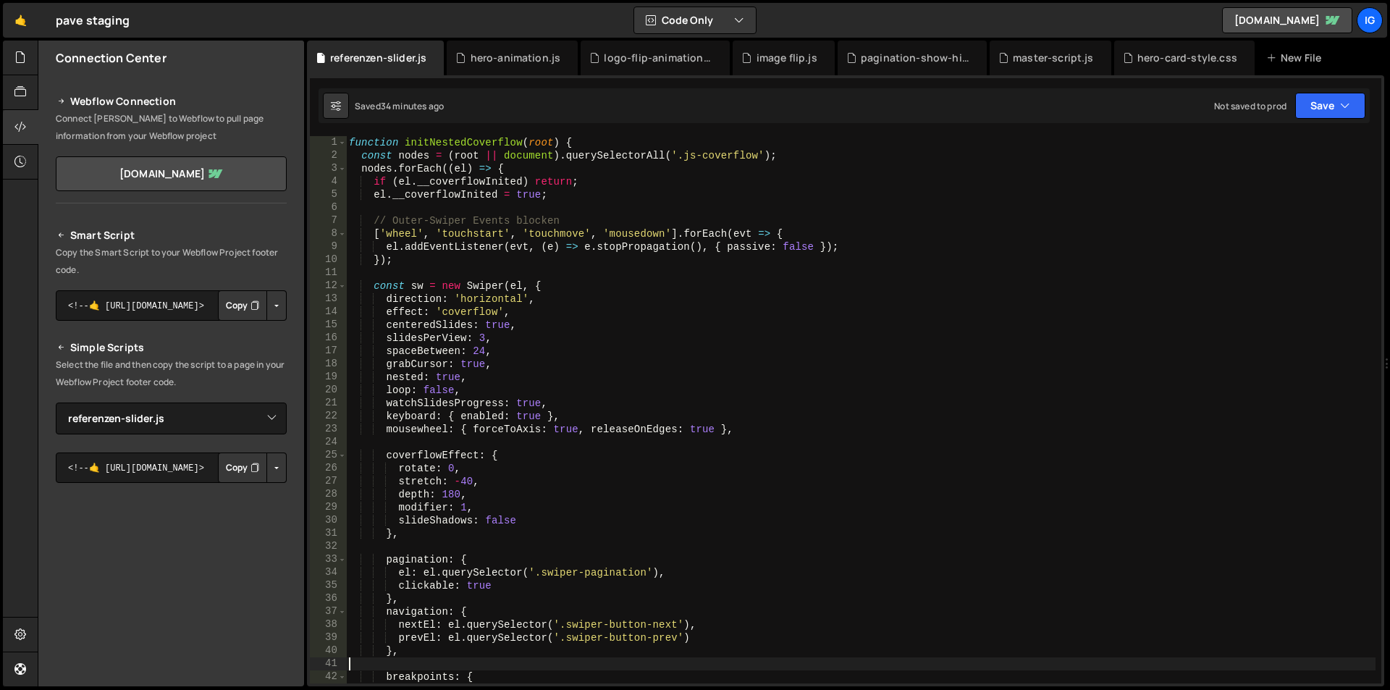
click at [612, 250] on div "function initNestedCoverflow ( root ) { const nodes = ( root || document ) . qu…" at bounding box center [860, 422] width 1029 height 573
type textarea "el.addEventListener(evt, (e) => e.stopPropagation(), { passive: false });"
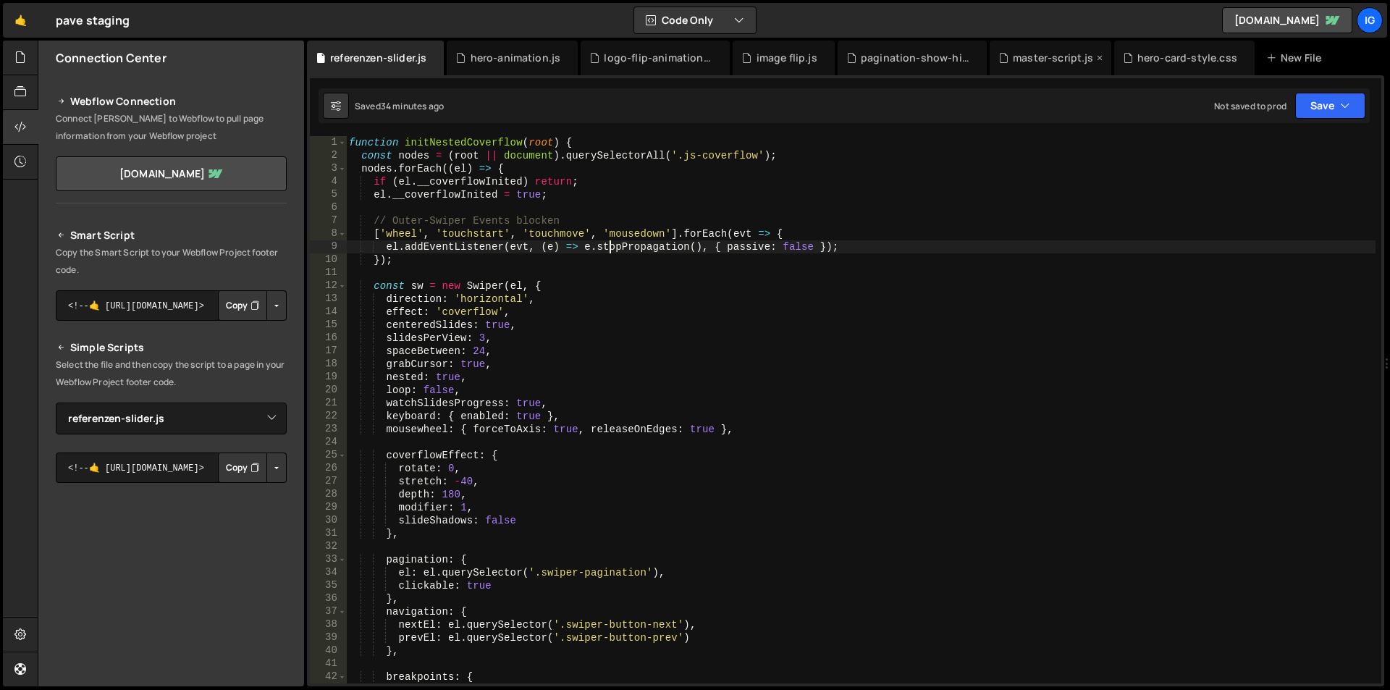
click at [1048, 69] on div "master-script.js" at bounding box center [1051, 58] width 122 height 35
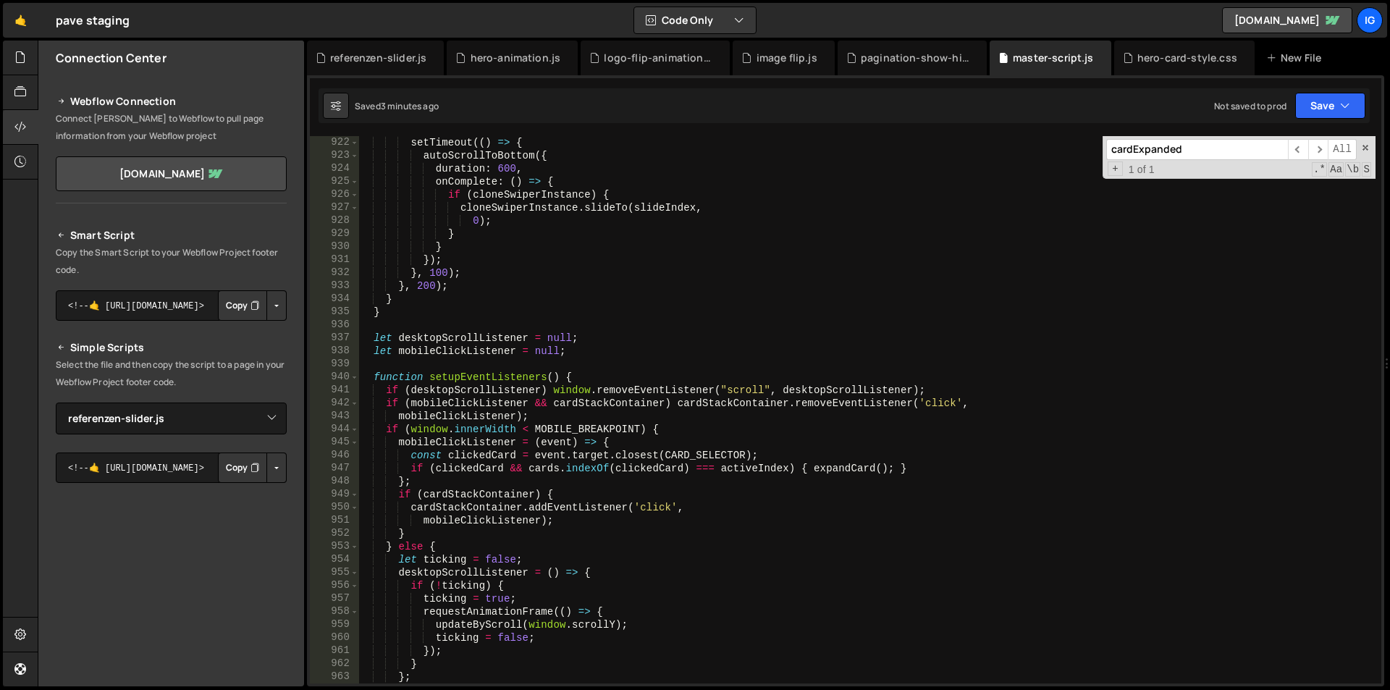
click at [882, 287] on div "setTimeout (( ) => { autoScrollToBottom ({ duration : 600 , onComplete : ( ) =>…" at bounding box center [866, 422] width 1017 height 573
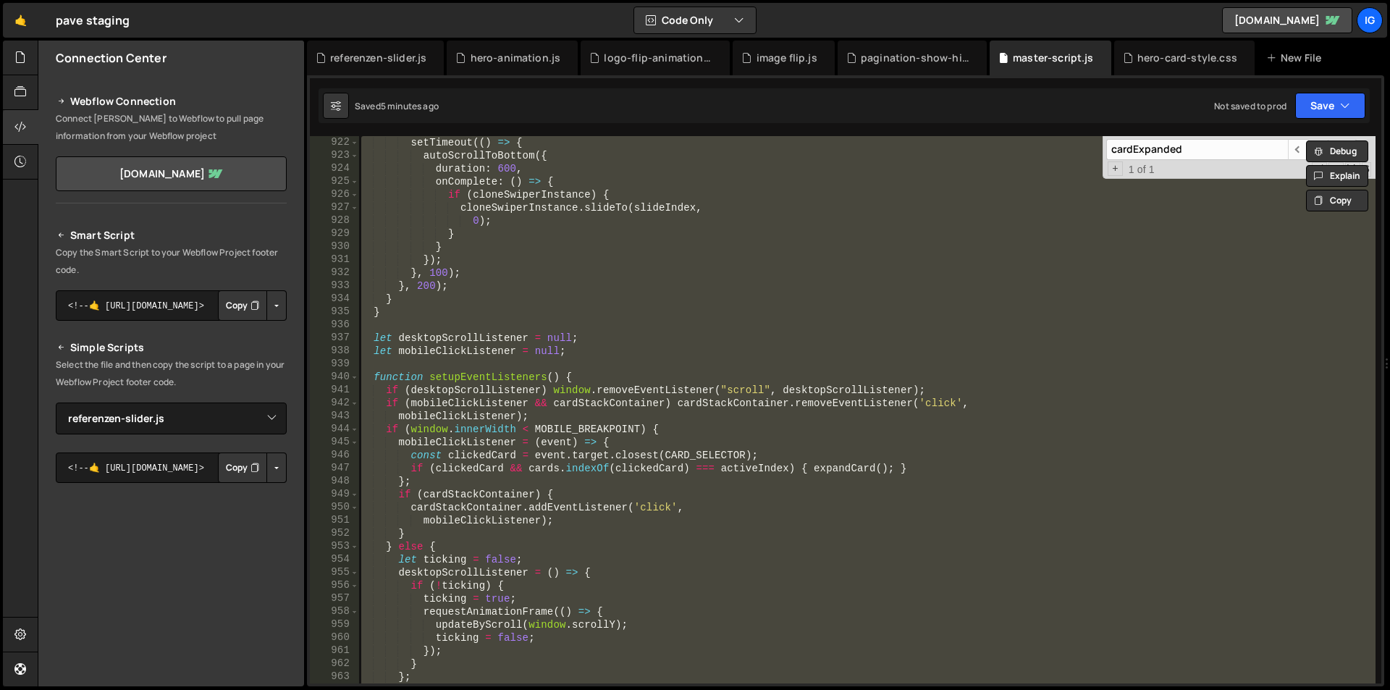
click at [694, 220] on div "setTimeout (( ) => { autoScrollToBottom ({ duration : 600 , onComplete : ( ) =>…" at bounding box center [866, 409] width 1017 height 547
click at [613, 233] on div "setTimeout (( ) => { autoScrollToBottom ({ duration : 600 , onComplete : ( ) =>…" at bounding box center [866, 409] width 1017 height 547
click at [540, 283] on div "setTimeout (( ) => { autoScrollToBottom ({ duration : 600 , onComplete : ( ) =>…" at bounding box center [866, 409] width 1017 height 547
type textarea "}, 200);"
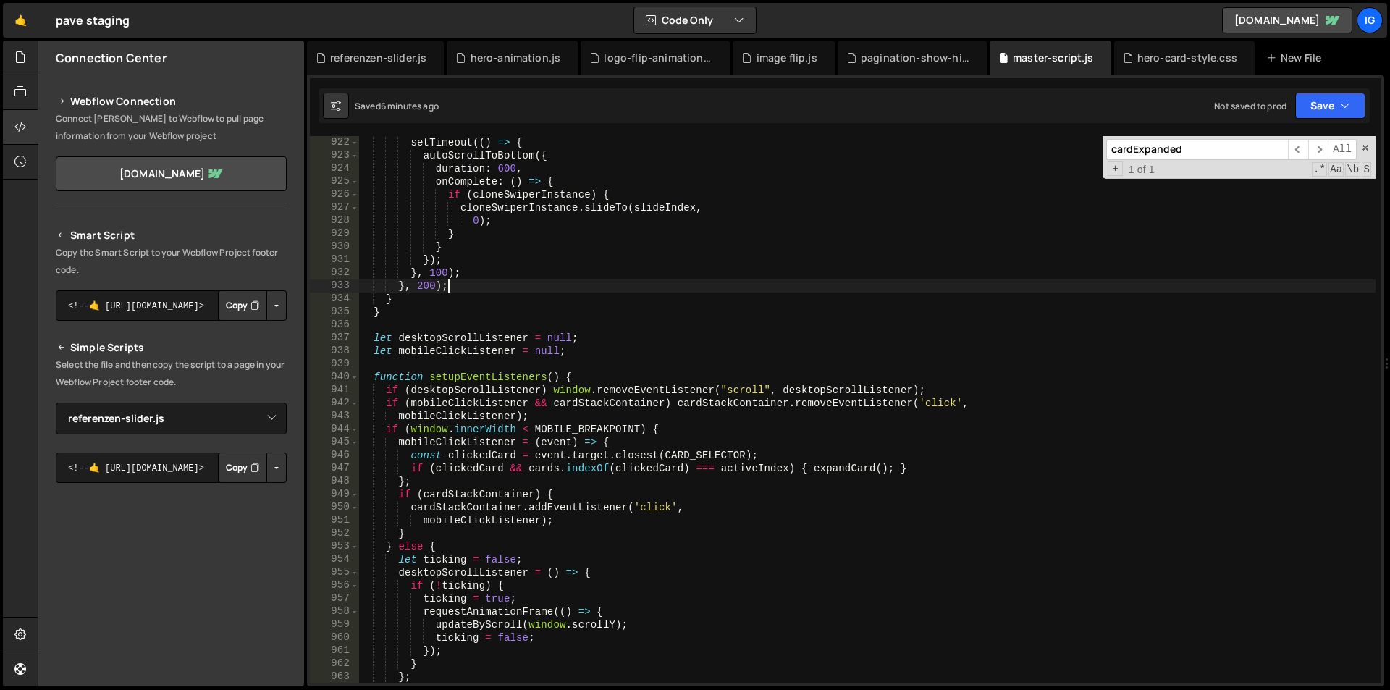
click at [1193, 156] on input "cardExpanded" at bounding box center [1197, 149] width 182 height 21
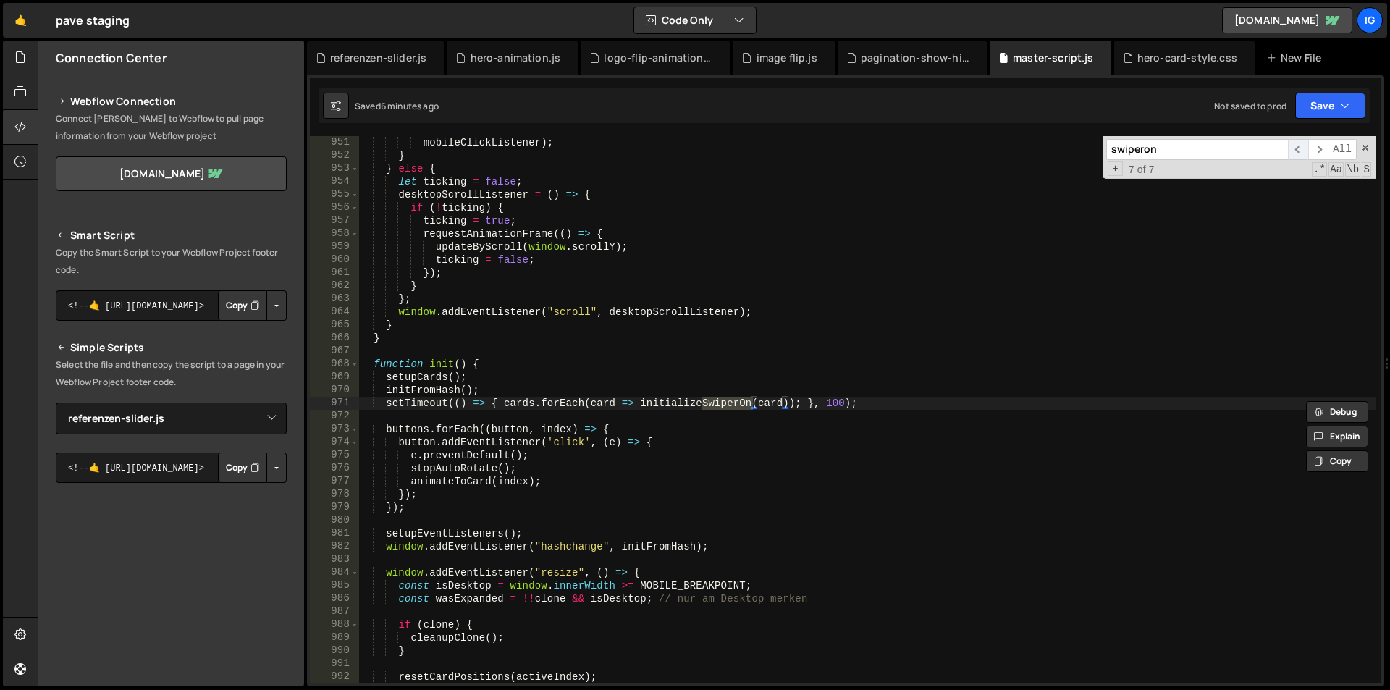
type input "swiperon"
click at [1301, 146] on span "​" at bounding box center [1298, 149] width 20 height 21
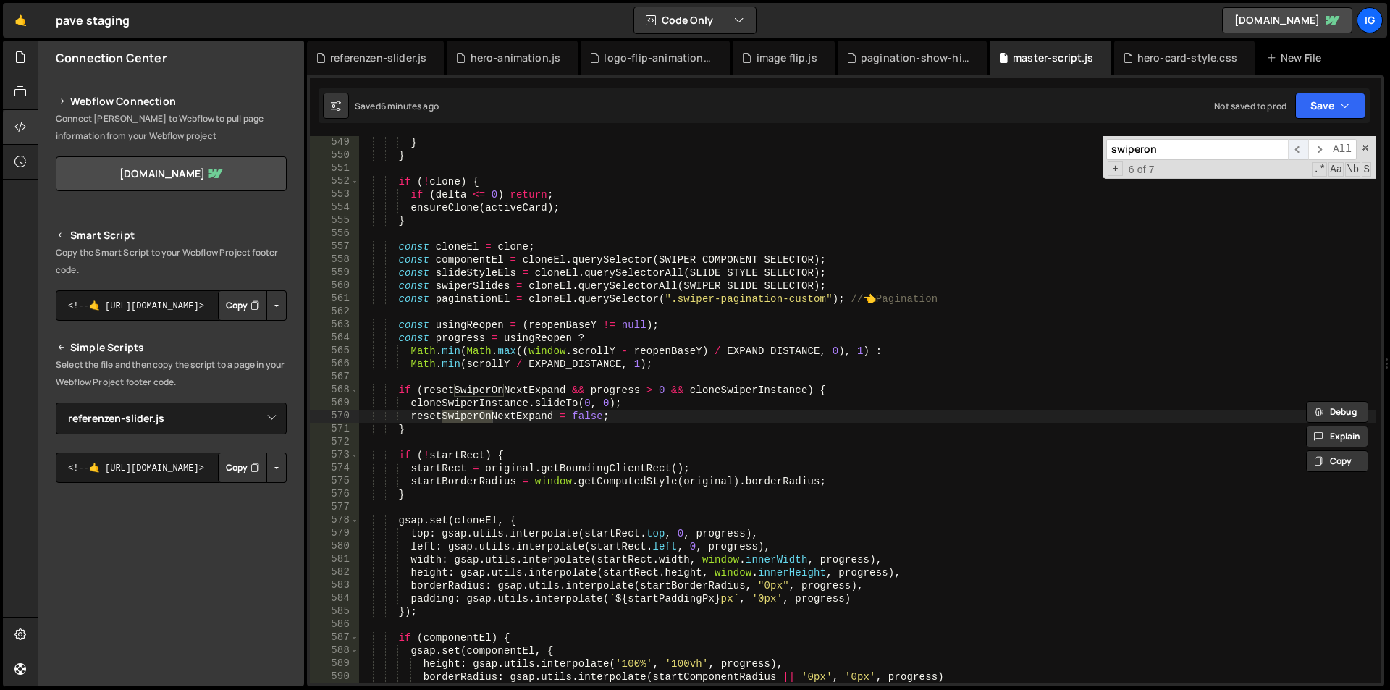
click at [1300, 146] on span "​" at bounding box center [1298, 149] width 20 height 21
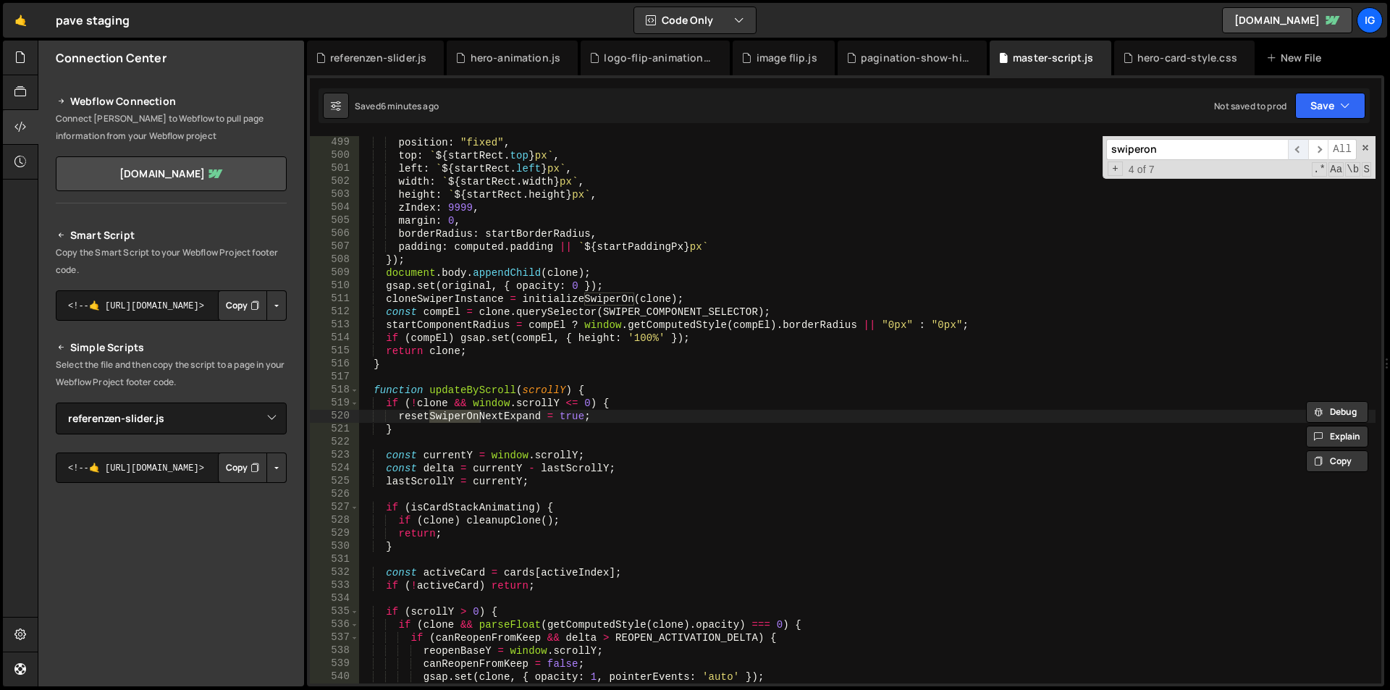
click at [1299, 146] on span "​" at bounding box center [1298, 149] width 20 height 21
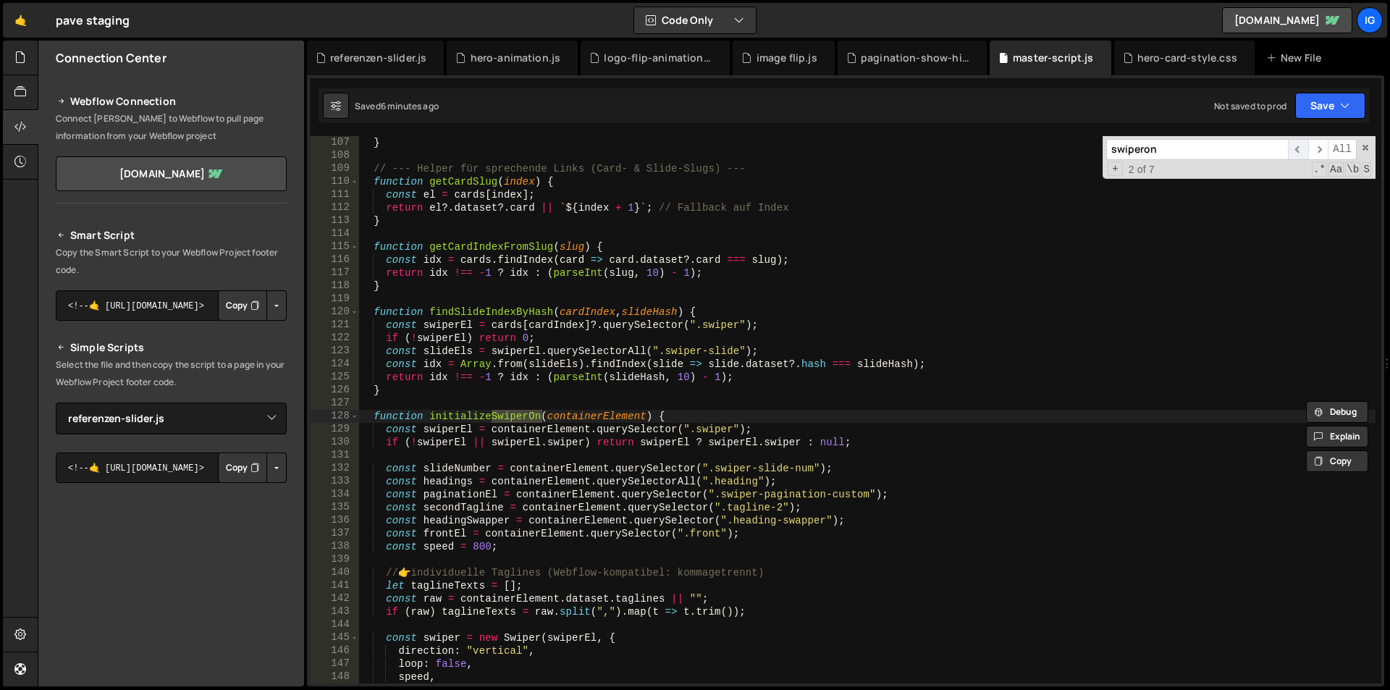
click at [1299, 146] on span "​" at bounding box center [1298, 149] width 20 height 21
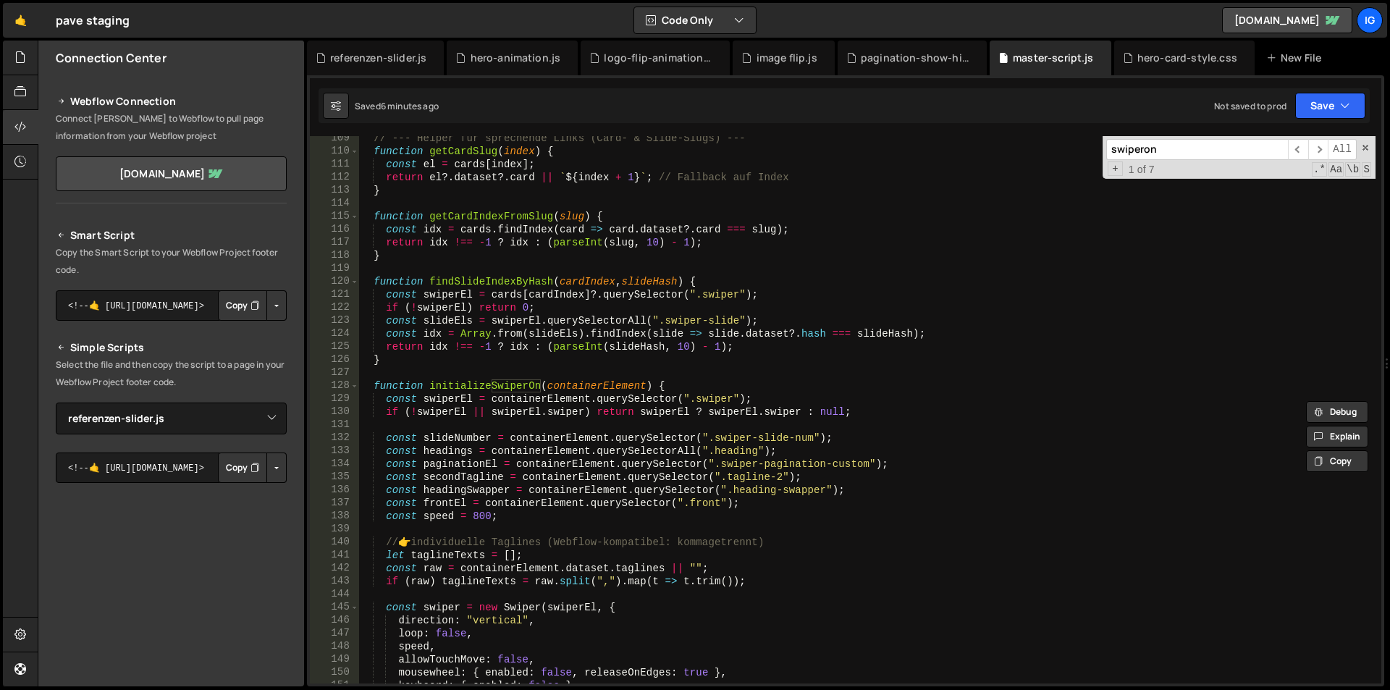
scroll to position [1455, 0]
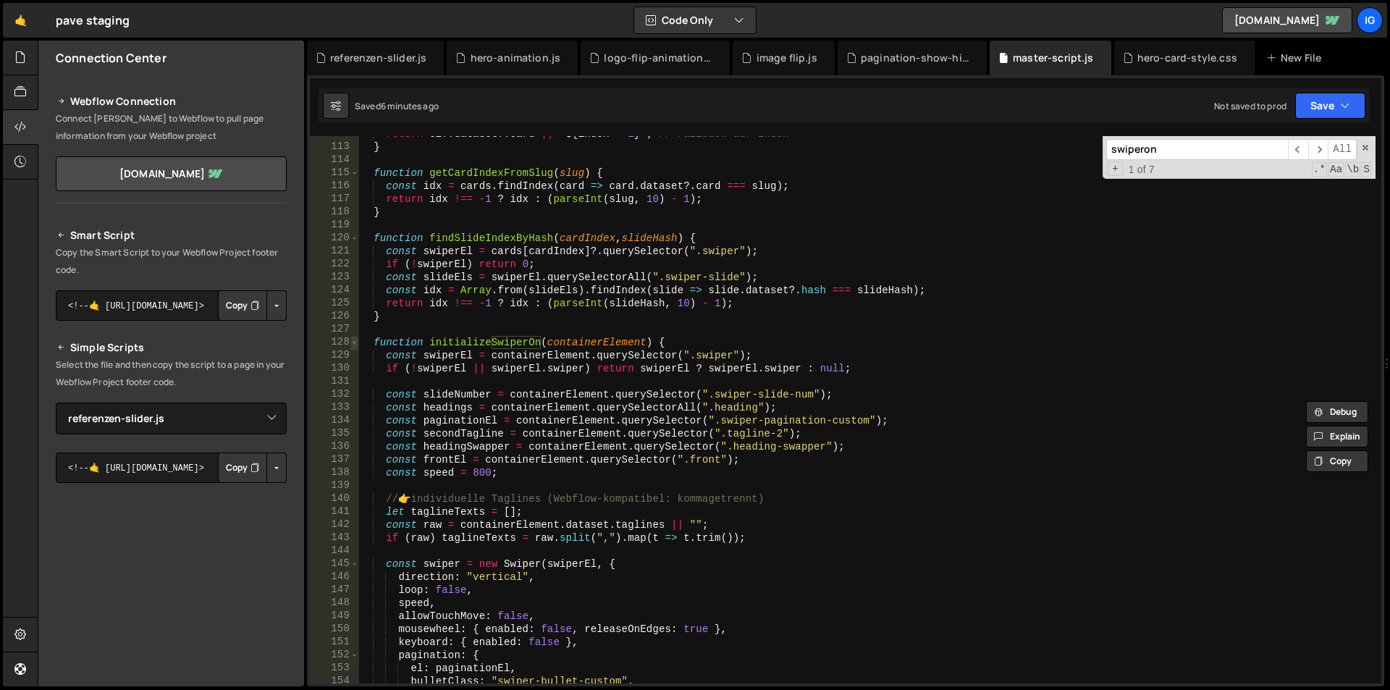
click at [358, 343] on span at bounding box center [354, 342] width 8 height 13
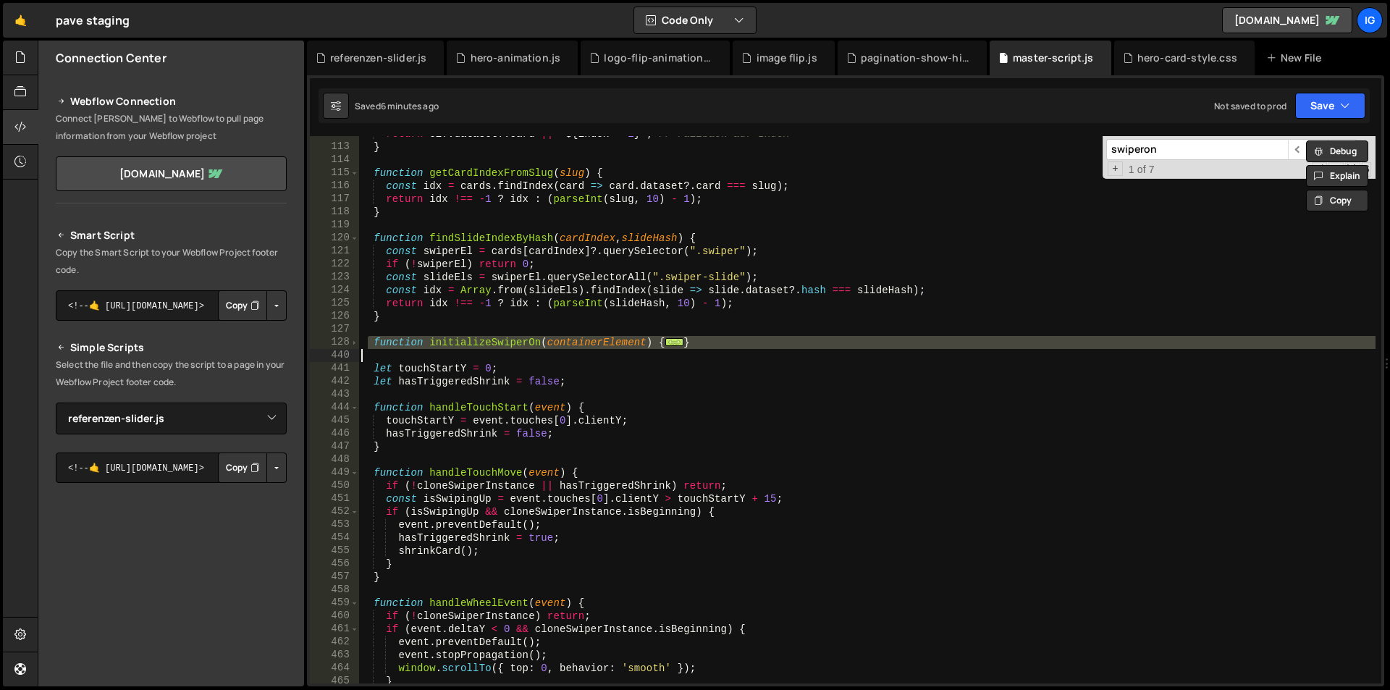
drag, startPoint x: 367, startPoint y: 345, endPoint x: 701, endPoint y: 355, distance: 334.6
click at [701, 355] on div "return el ?. dataset ?. card || ` ${ index + 1 } ` ; // Fallback auf Index } fu…" at bounding box center [866, 413] width 1017 height 573
click at [370, 340] on div "return el ?. dataset ?. card || ` ${ index + 1 } ` ; // Fallback auf Index } fu…" at bounding box center [866, 409] width 1017 height 547
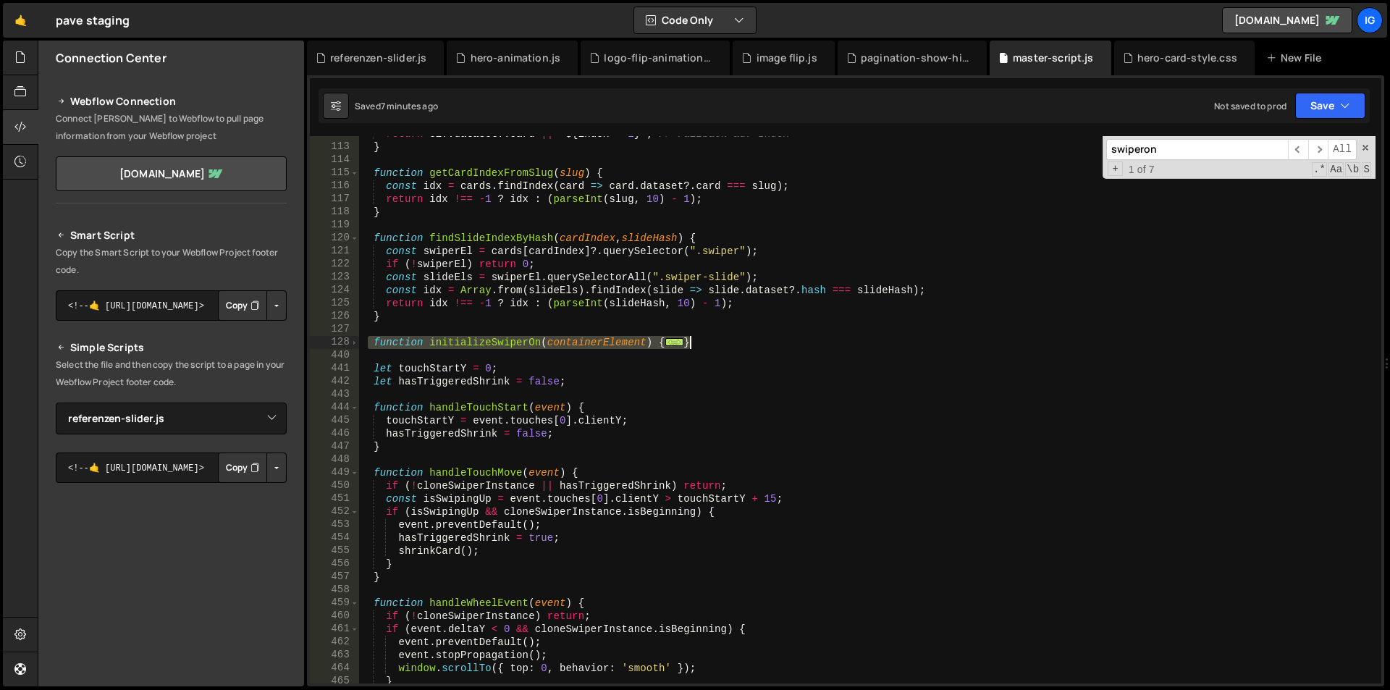
click at [698, 340] on div "return el ?. dataset ?. card || ` ${ index + 1 } ` ; // Fallback auf Index } fu…" at bounding box center [866, 413] width 1017 height 573
type textarea "return swiper; }"
paste textarea
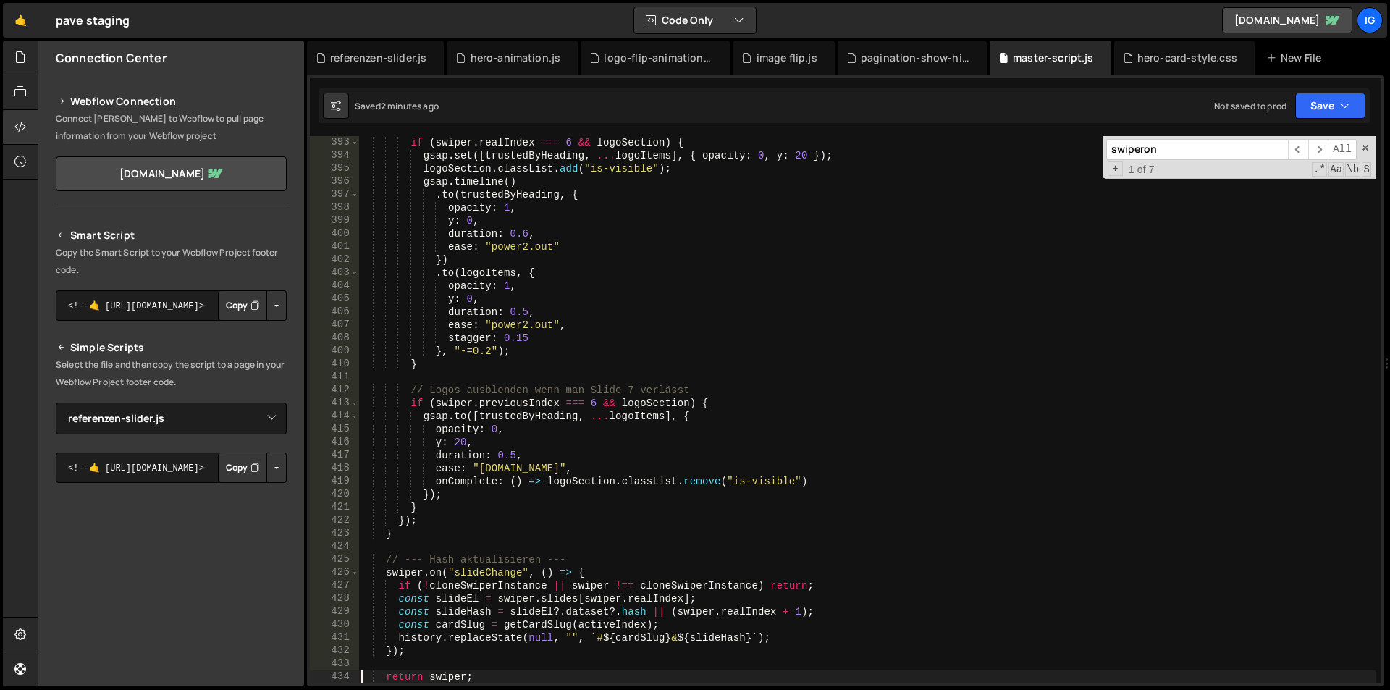
scroll to position [5238, 0]
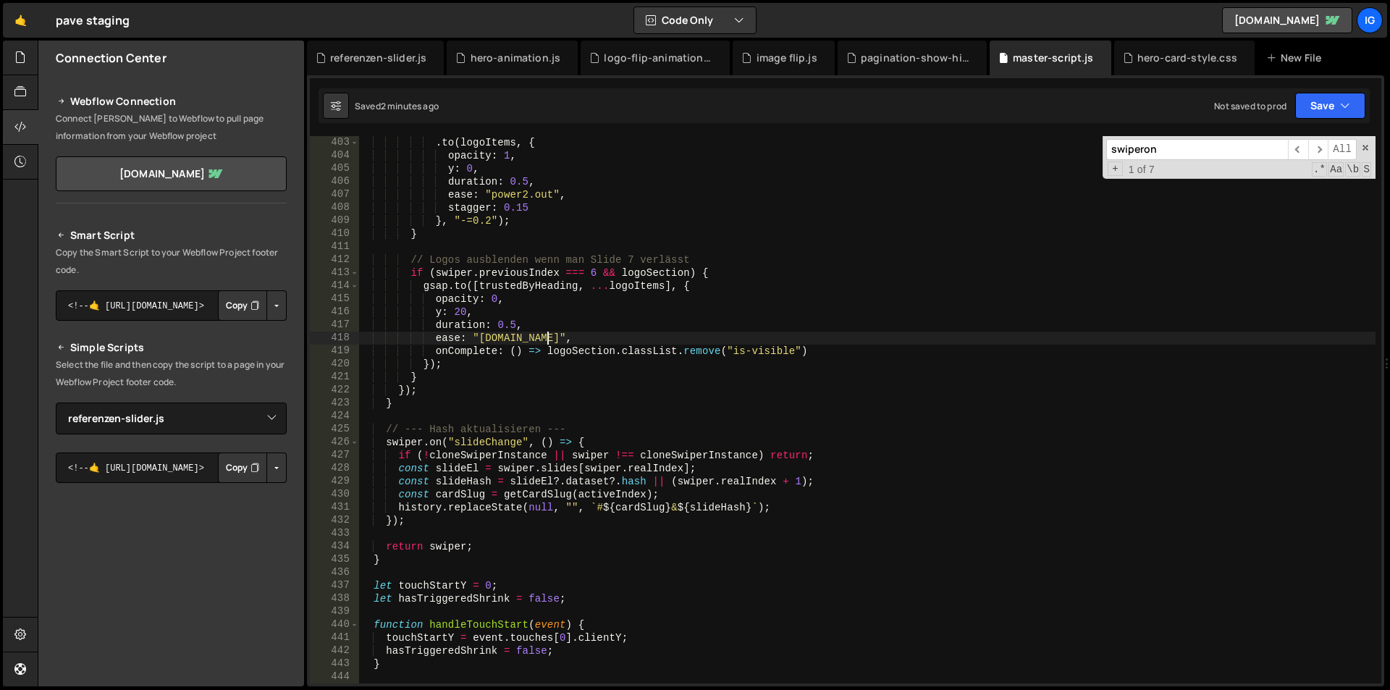
click at [620, 338] on div ". to ( logoItems , { opacity : 1 , y : 0 , duration : 0.5 , ease : "power2.out"…" at bounding box center [866, 422] width 1017 height 573
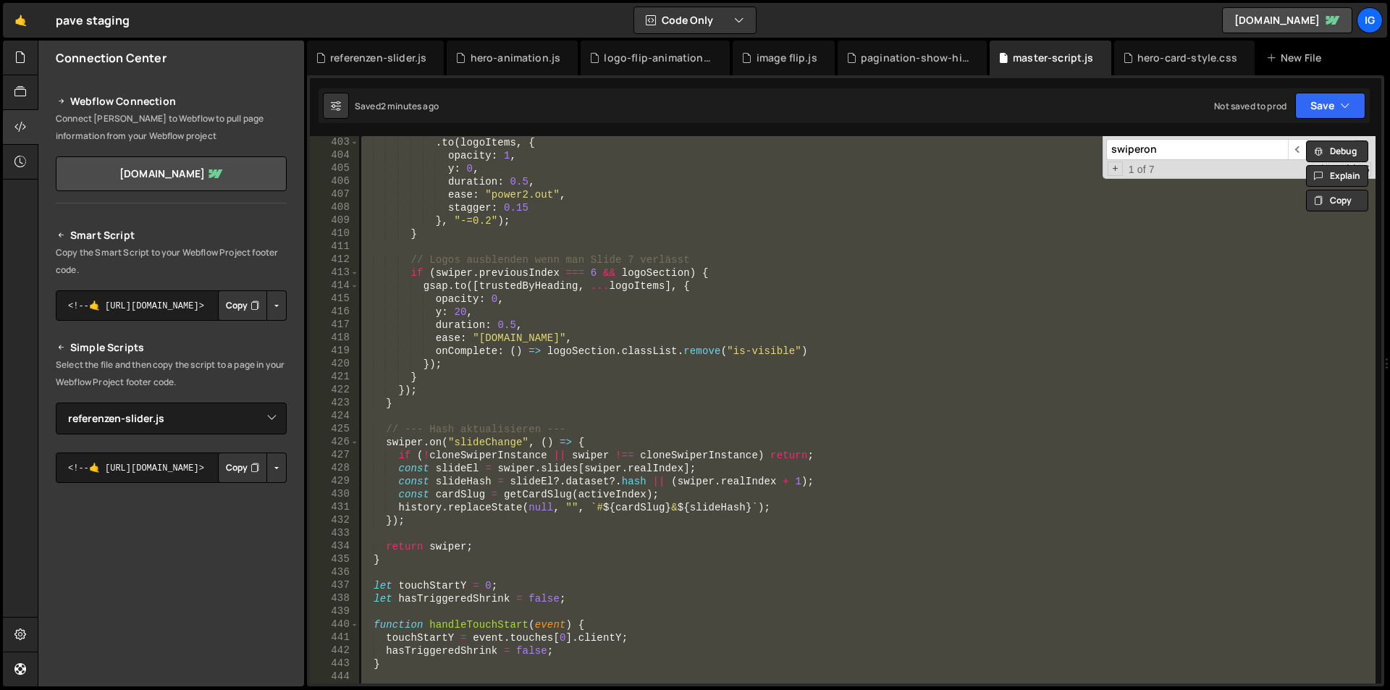
click at [780, 344] on div ". to ( logoItems , { opacity : 1 , y : 0 , duration : 0.5 , ease : "power2.out"…" at bounding box center [866, 409] width 1017 height 547
type textarea "ease: "power2.in","
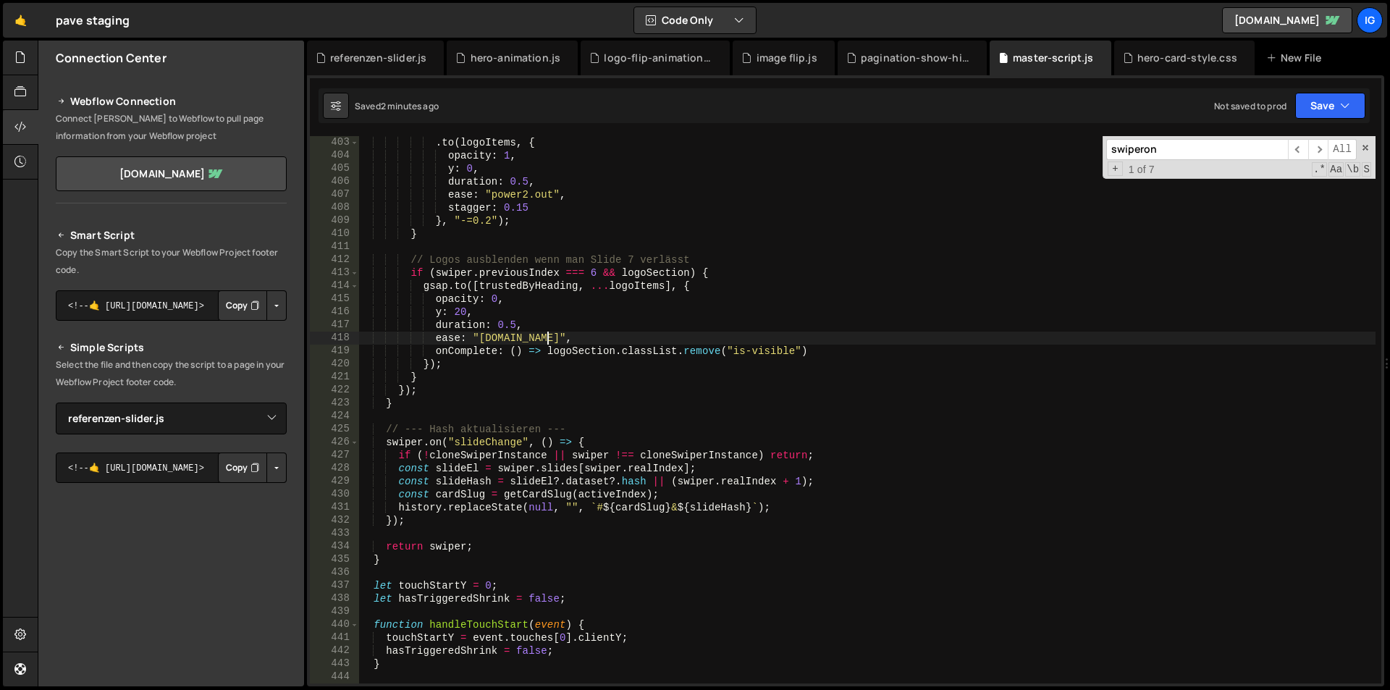
click at [1198, 145] on input "swiperon" at bounding box center [1197, 149] width 182 height 21
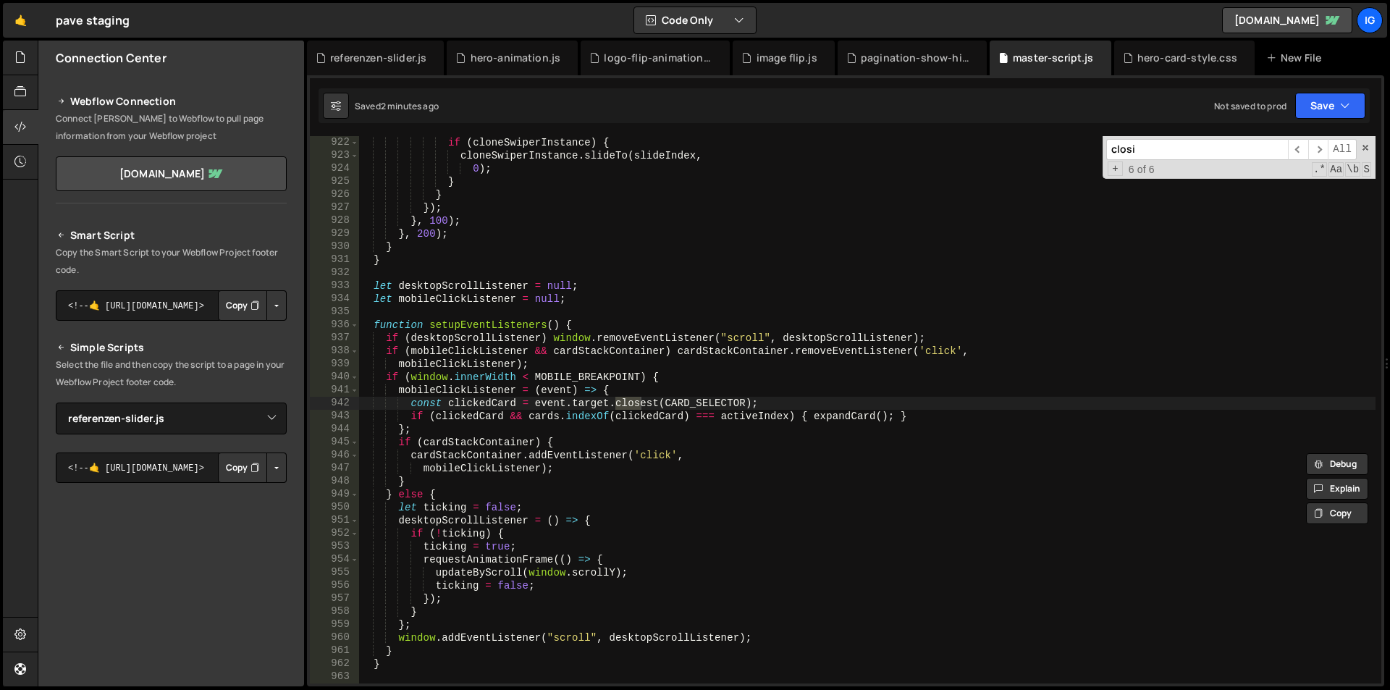
scroll to position [2085, 0]
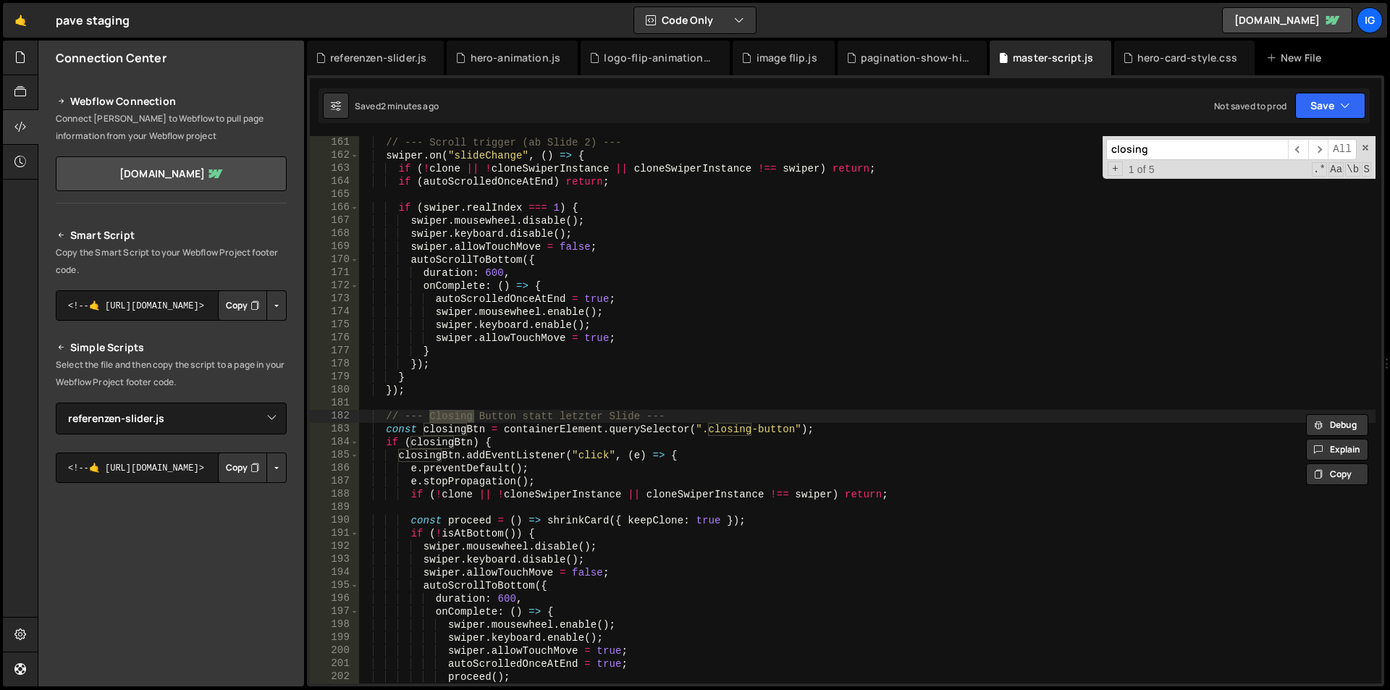
type input "closing"
click at [724, 426] on div "// --- Scroll trigger (ab Slide 2) --- swiper . on ( "slideChange" , ( ) => { i…" at bounding box center [866, 422] width 1017 height 573
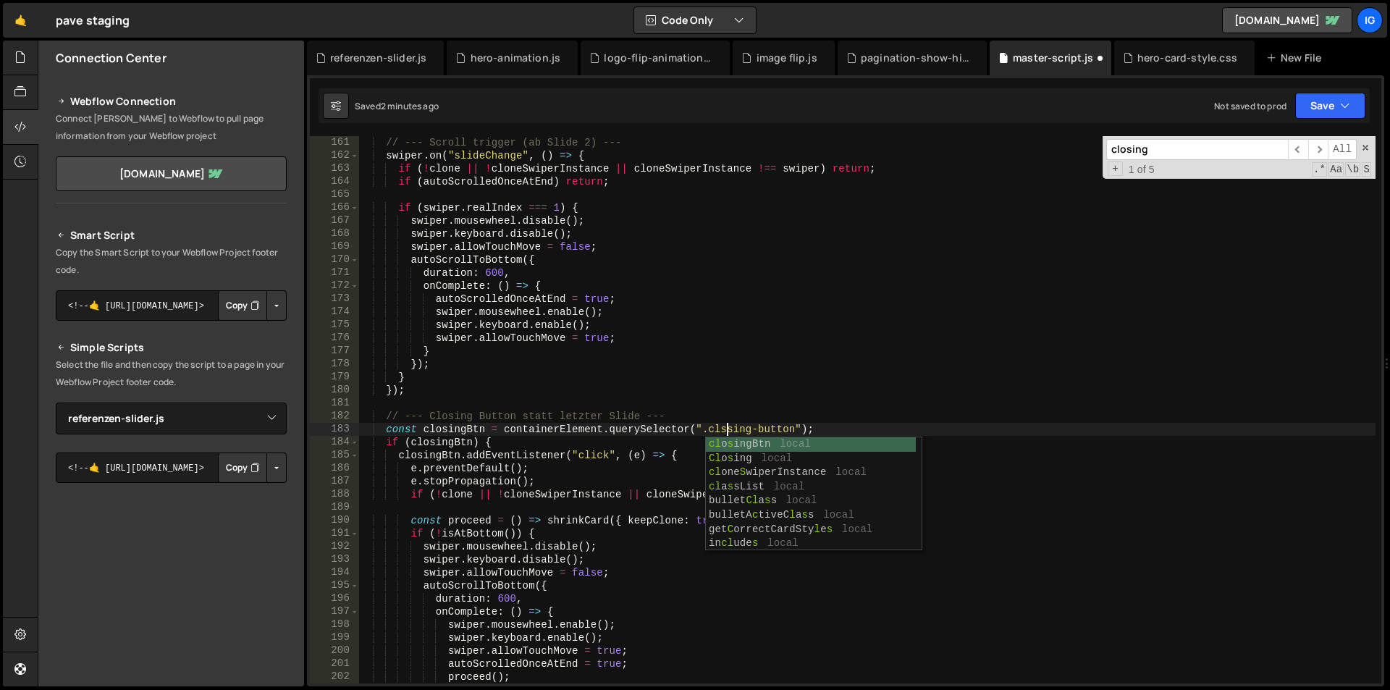
scroll to position [0, 156]
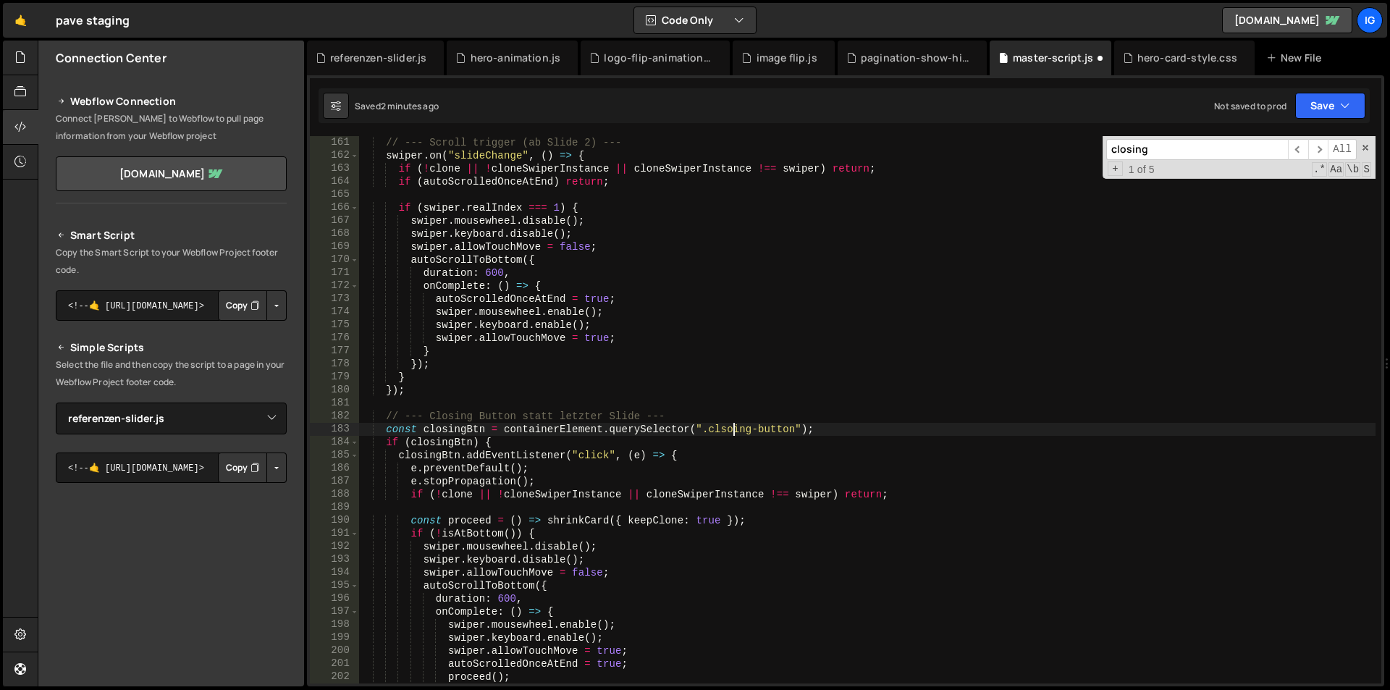
click at [914, 425] on div "// --- Scroll trigger (ab Slide 2) --- swiper . on ( "slideChange" , ( ) => { i…" at bounding box center [866, 422] width 1017 height 573
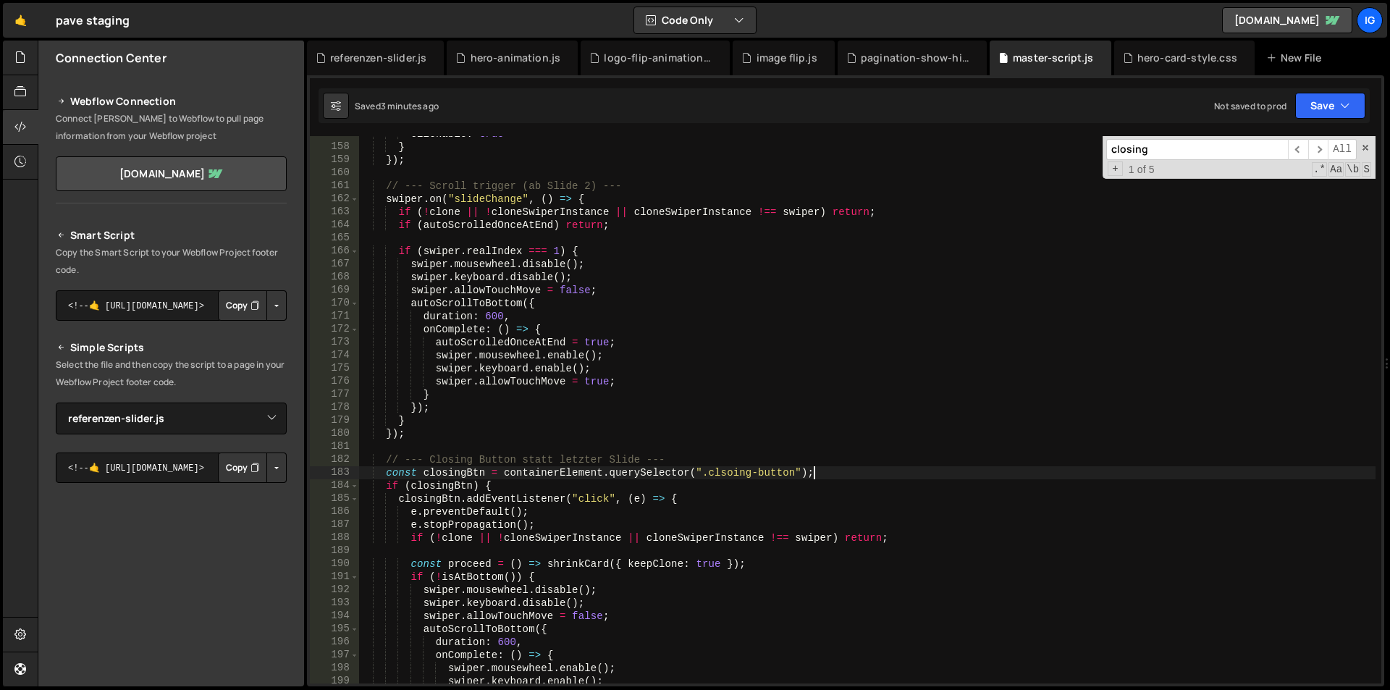
scroll to position [2085, 0]
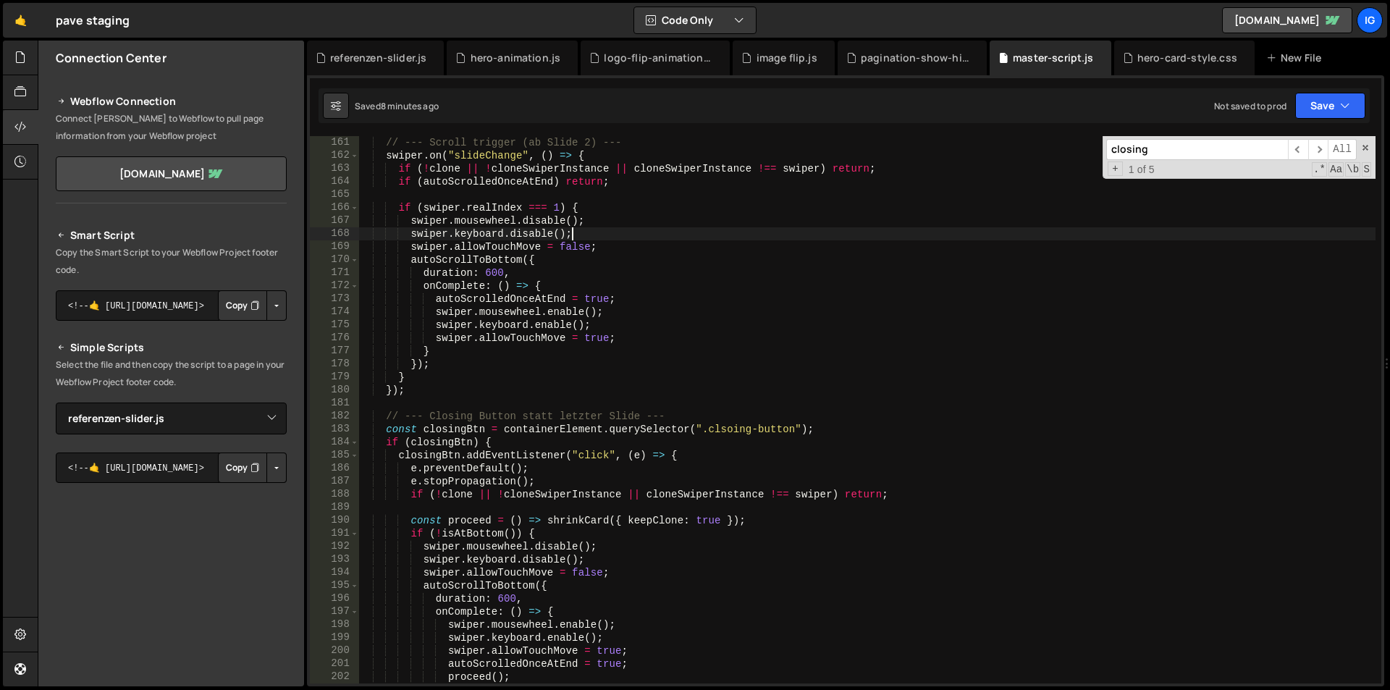
click at [725, 240] on div "// --- Scroll trigger (ab Slide 2) --- swiper . on ( "slideChange" , ( ) => { i…" at bounding box center [866, 422] width 1017 height 573
type textarea "})();"
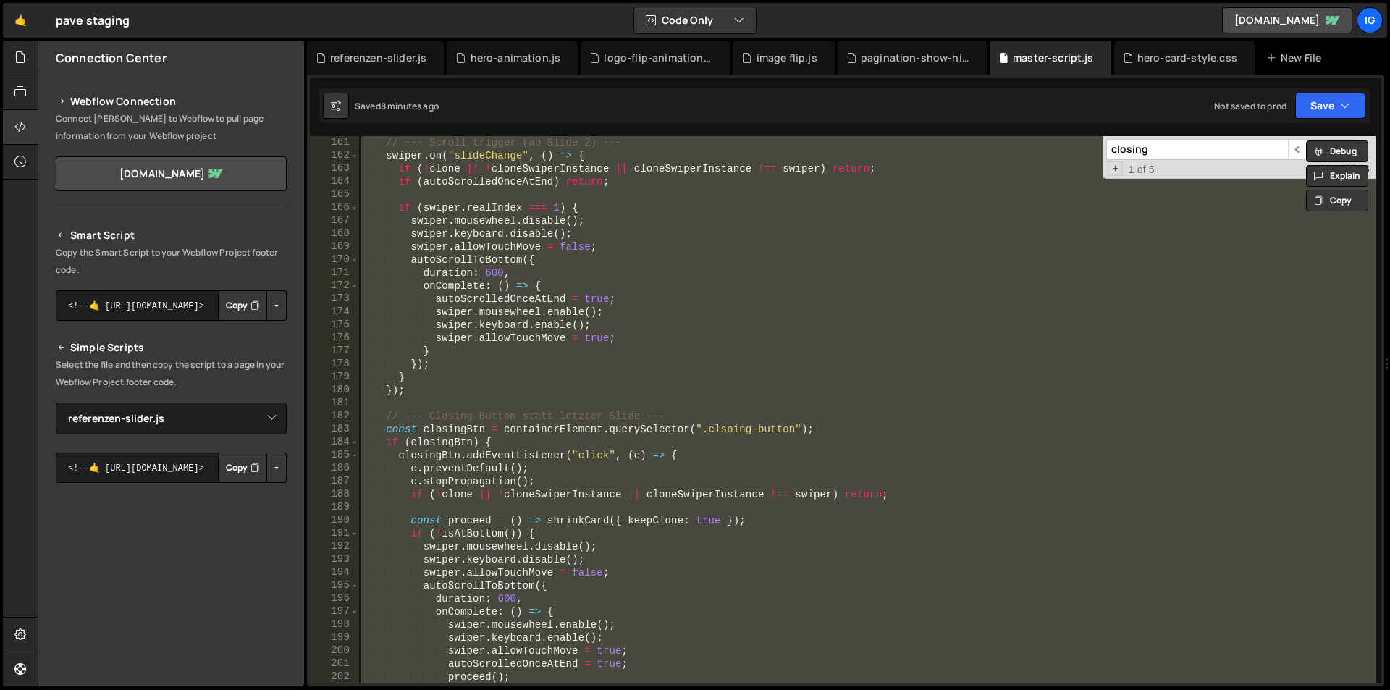
scroll to position [0, 12]
click at [370, 66] on div "referenzen-slider.js" at bounding box center [375, 58] width 137 height 35
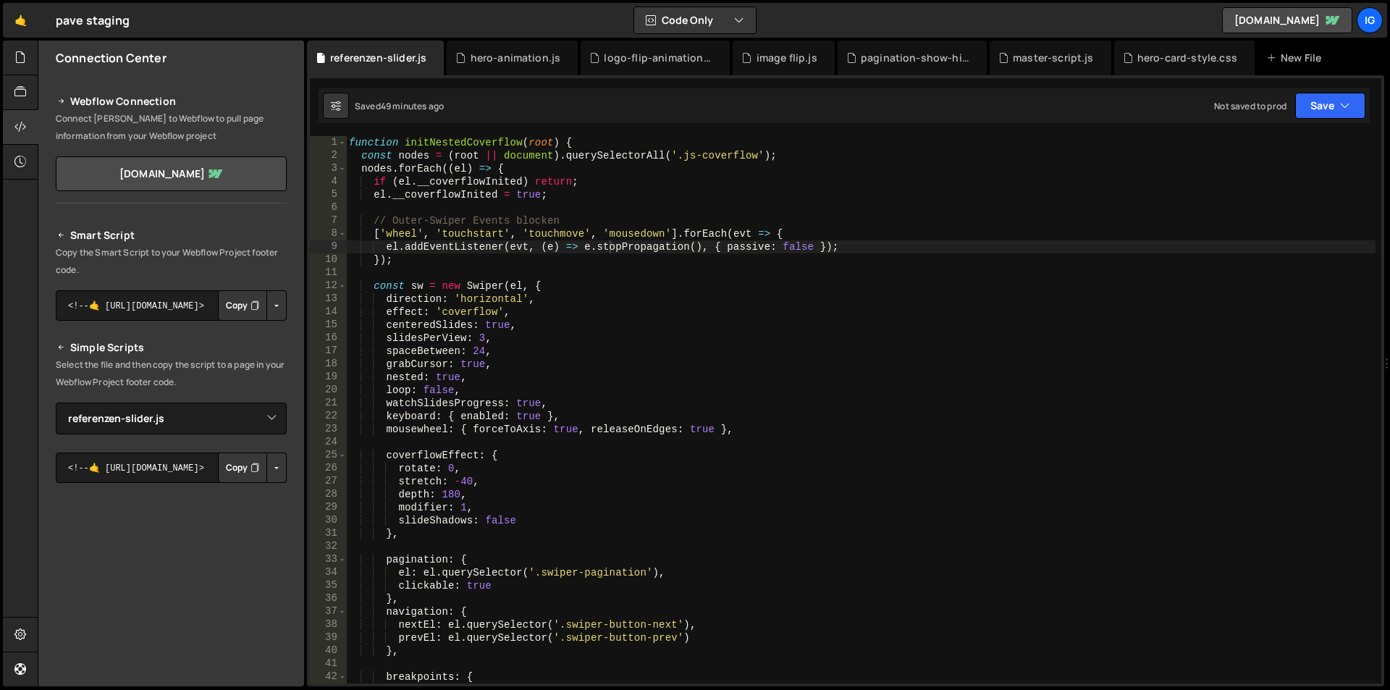
click at [550, 260] on div "function initNestedCoverflow ( root ) { const nodes = ( root || document ) . qu…" at bounding box center [860, 422] width 1029 height 573
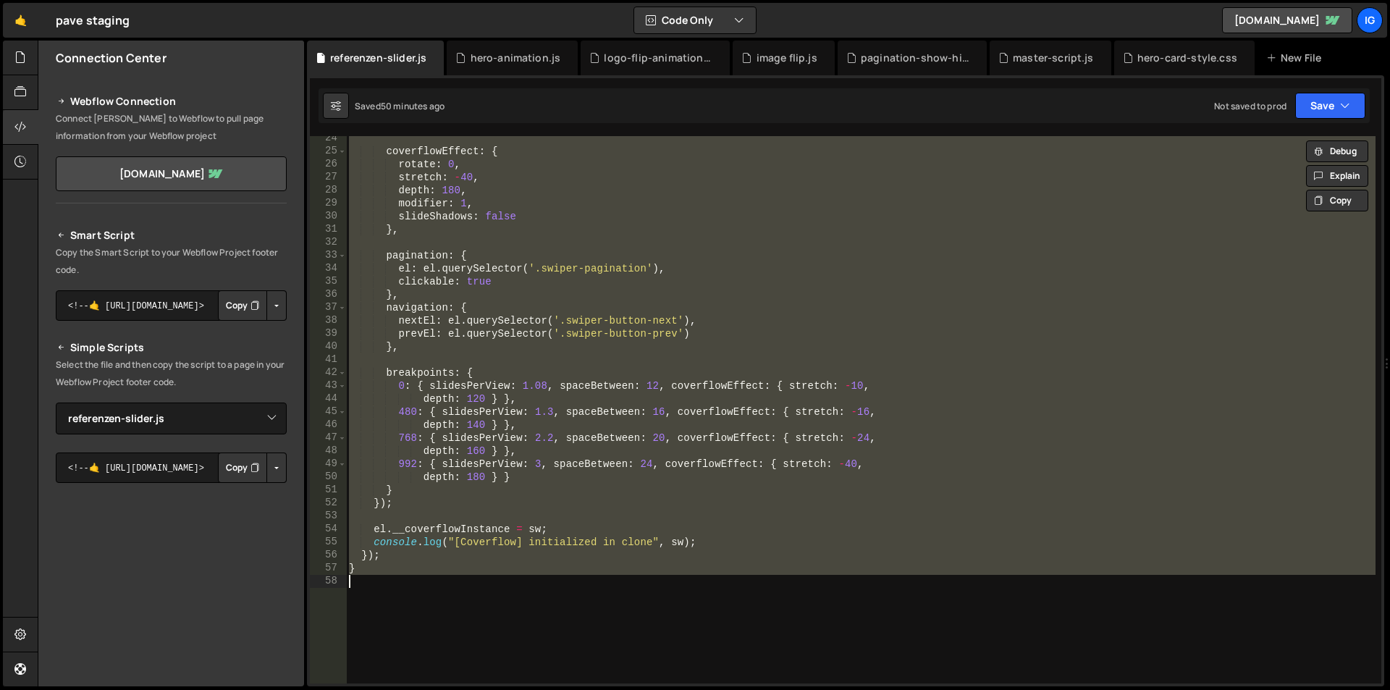
scroll to position [217, 0]
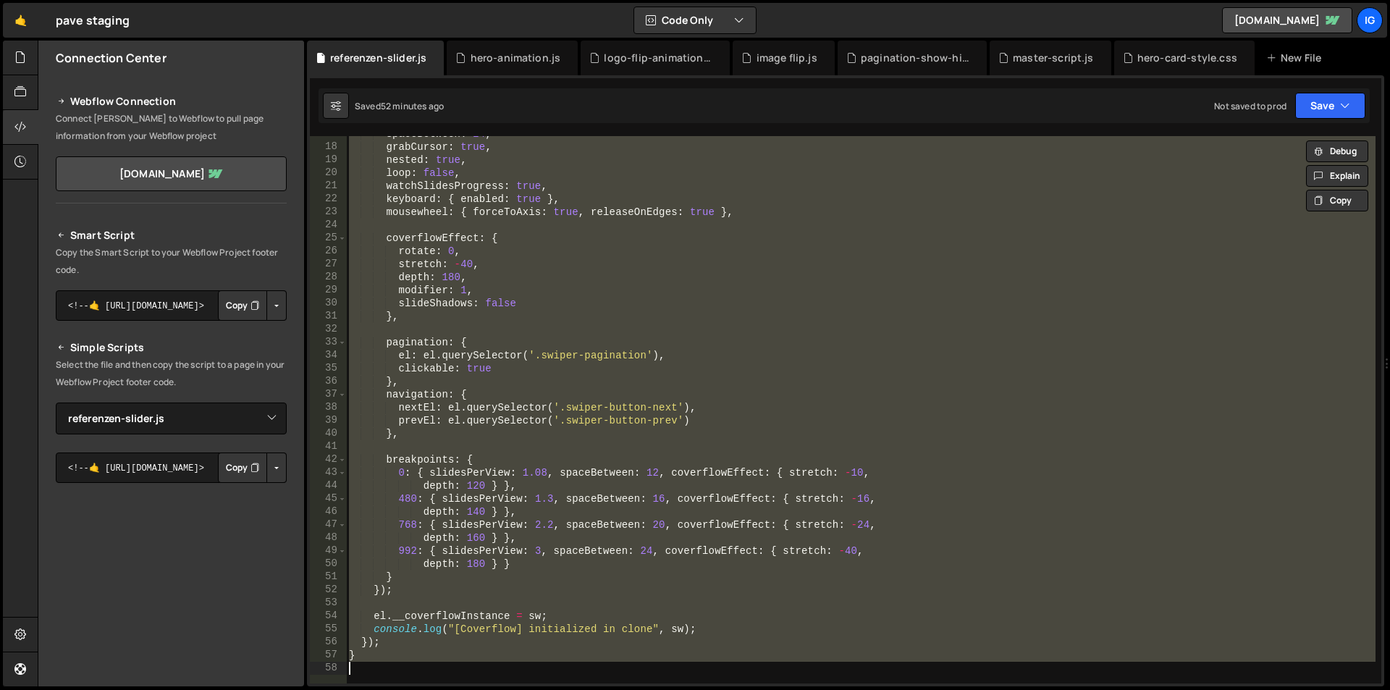
click at [435, 576] on div "spaceBetween : 24 , grabCursor : true , nested : true , loop : false , watchSli…" at bounding box center [860, 409] width 1029 height 547
type textarea "}"
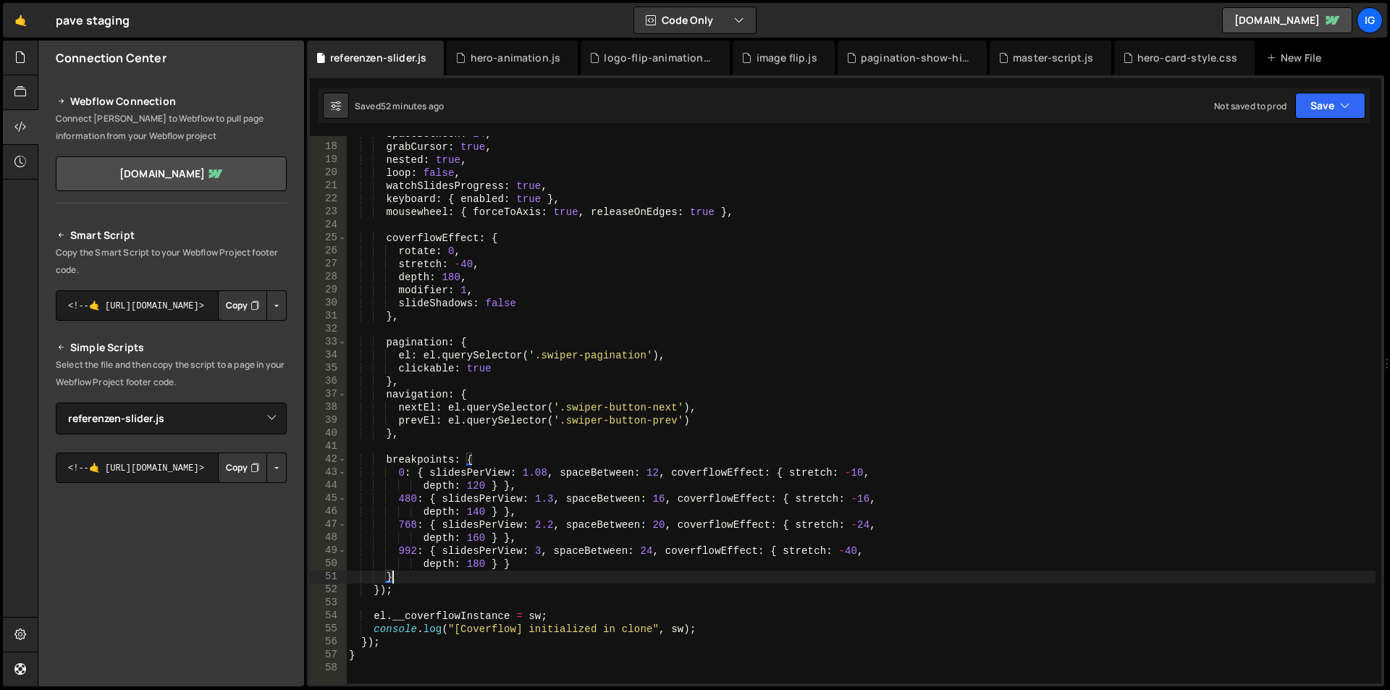
scroll to position [476, 0]
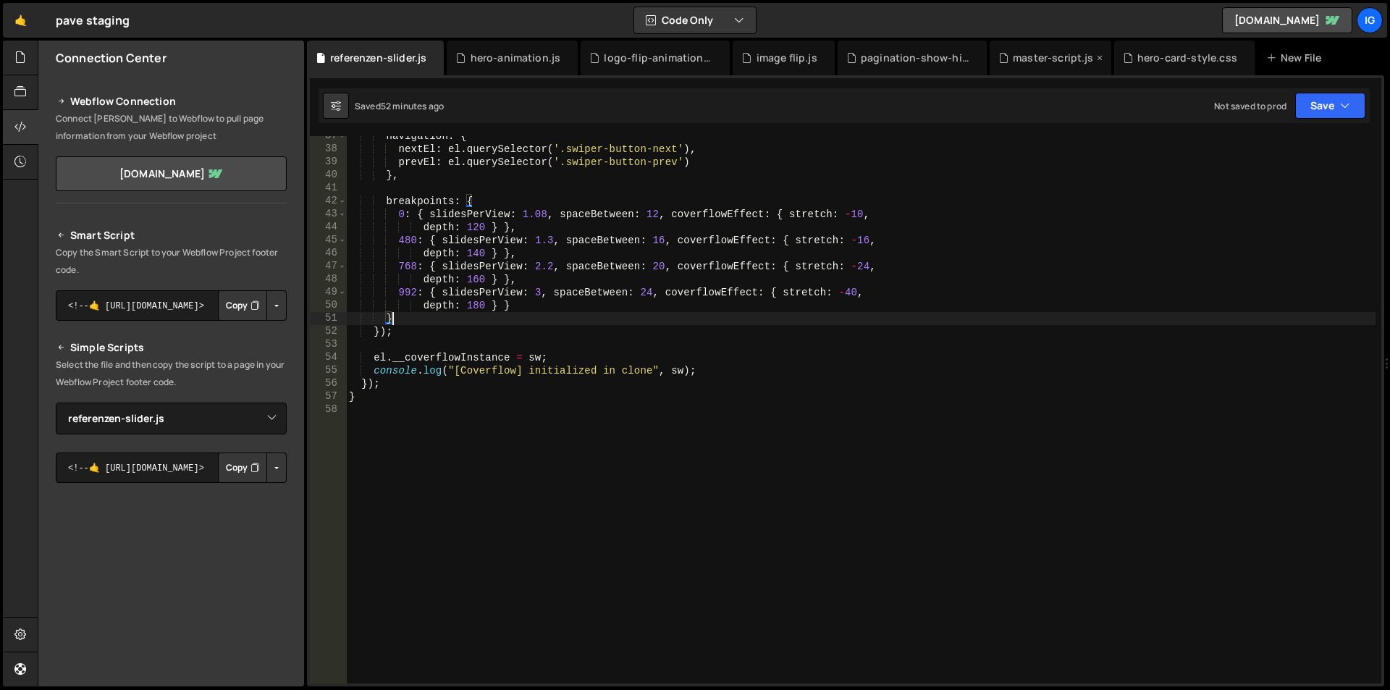
click at [1054, 64] on div "master-script.js" at bounding box center [1053, 58] width 81 height 14
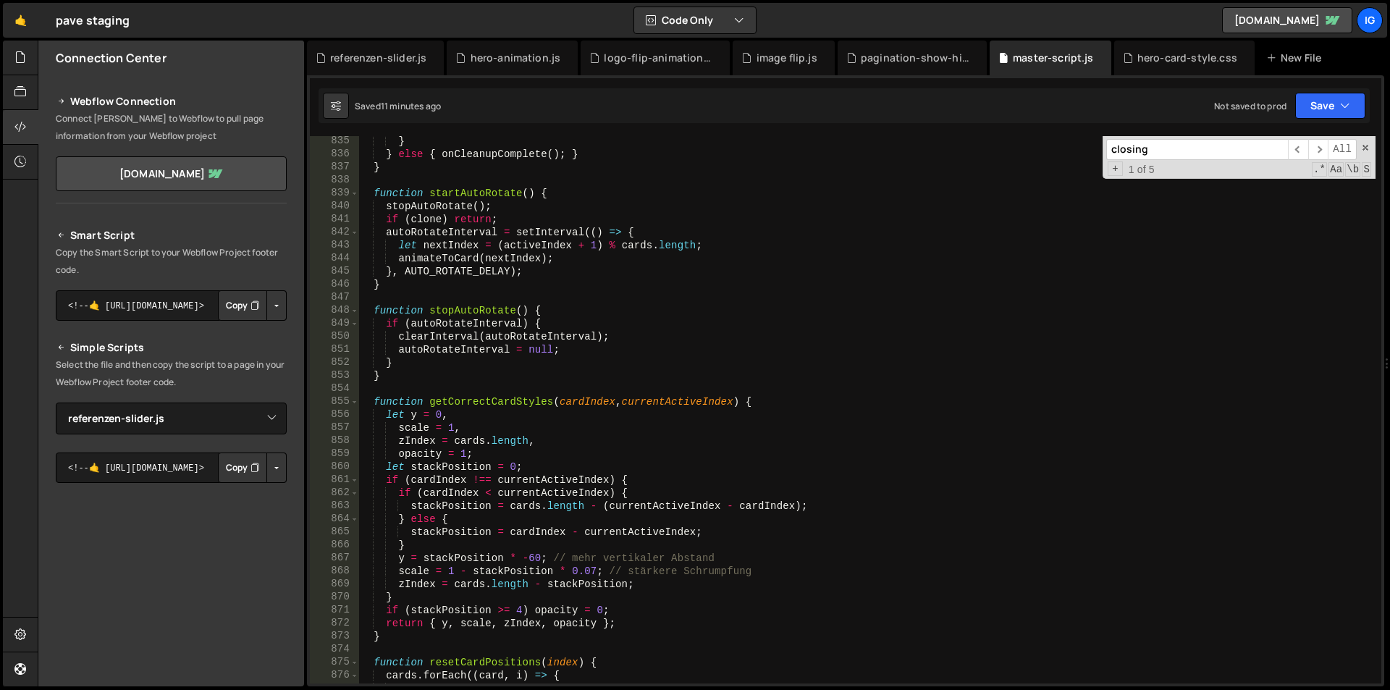
scroll to position [12731, 0]
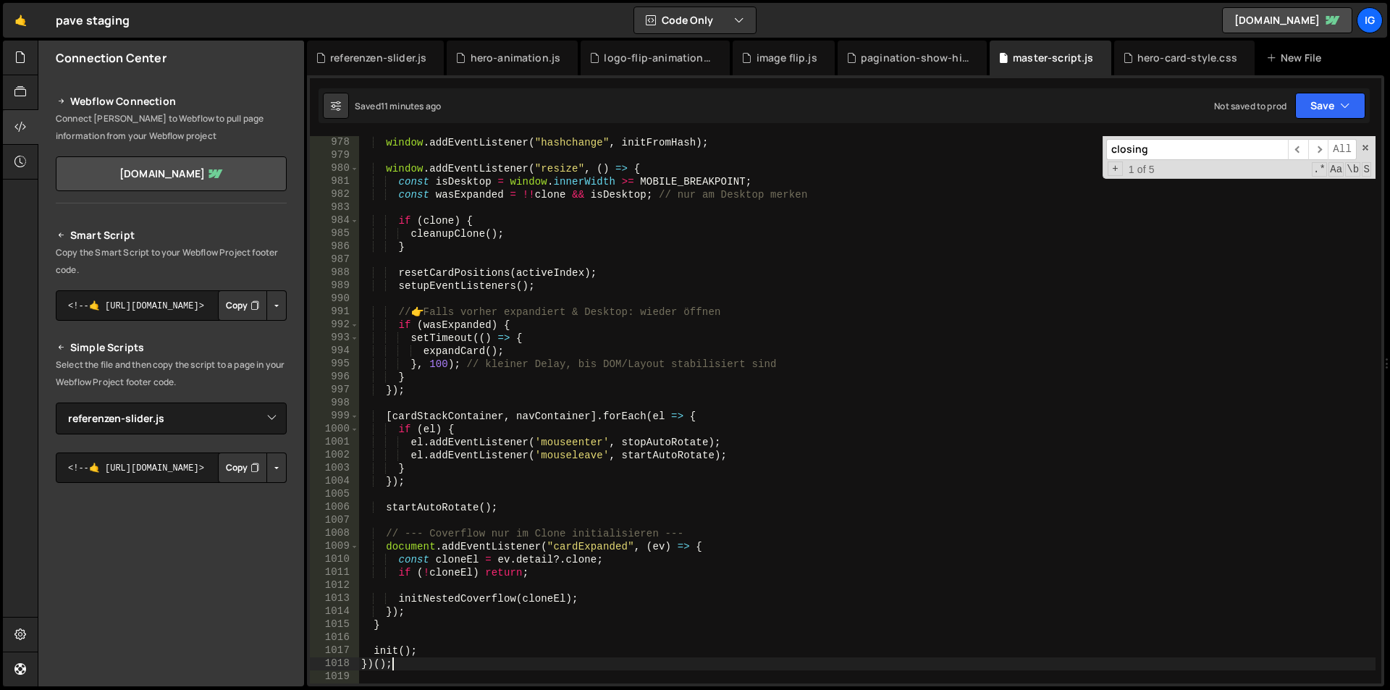
click at [413, 666] on div "window . addEventListener ( "hashchange" , initFromHash ) ; window . addEventLi…" at bounding box center [866, 422] width 1017 height 573
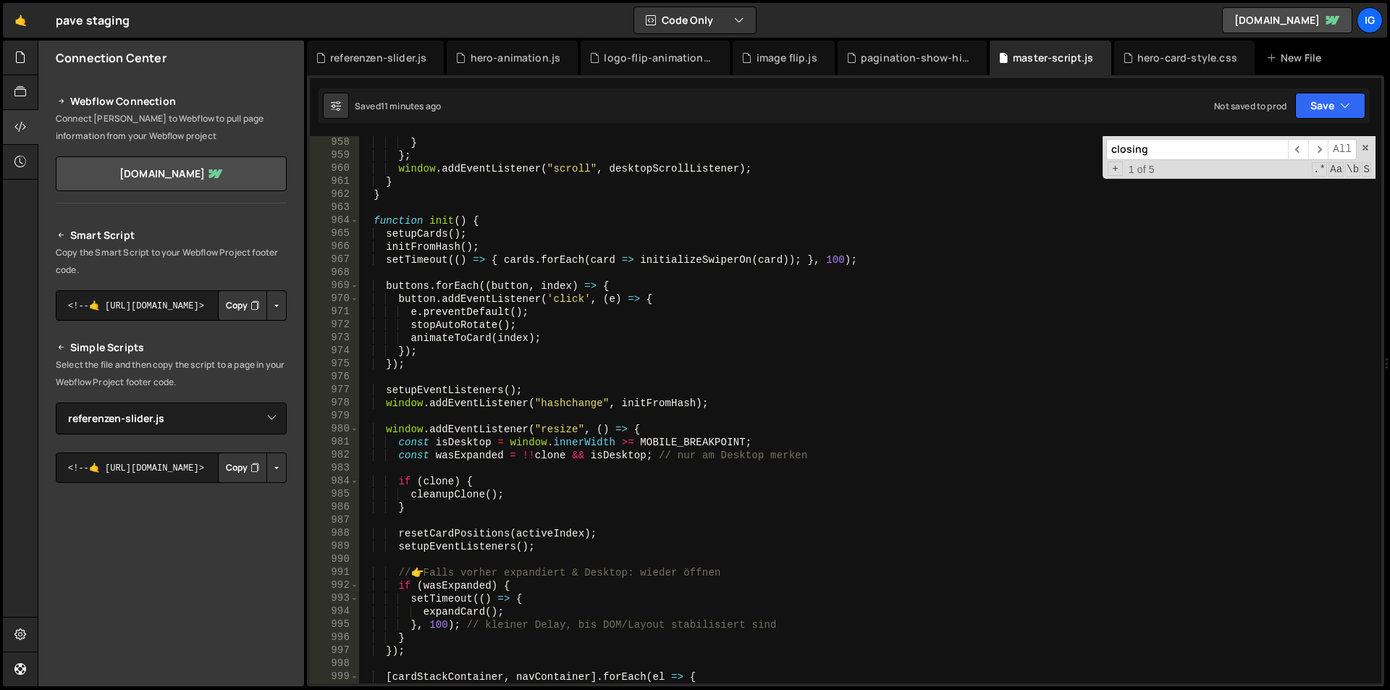
scroll to position [12297, 0]
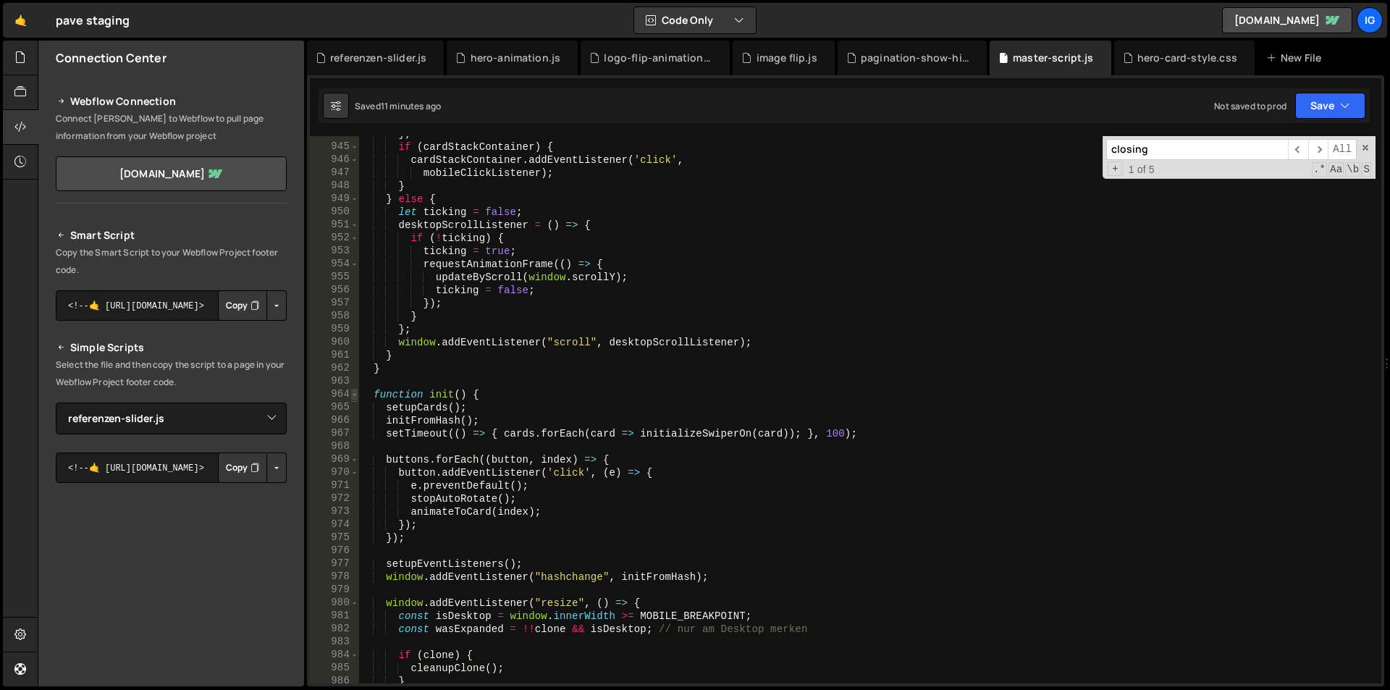
click at [355, 397] on span at bounding box center [354, 394] width 8 height 13
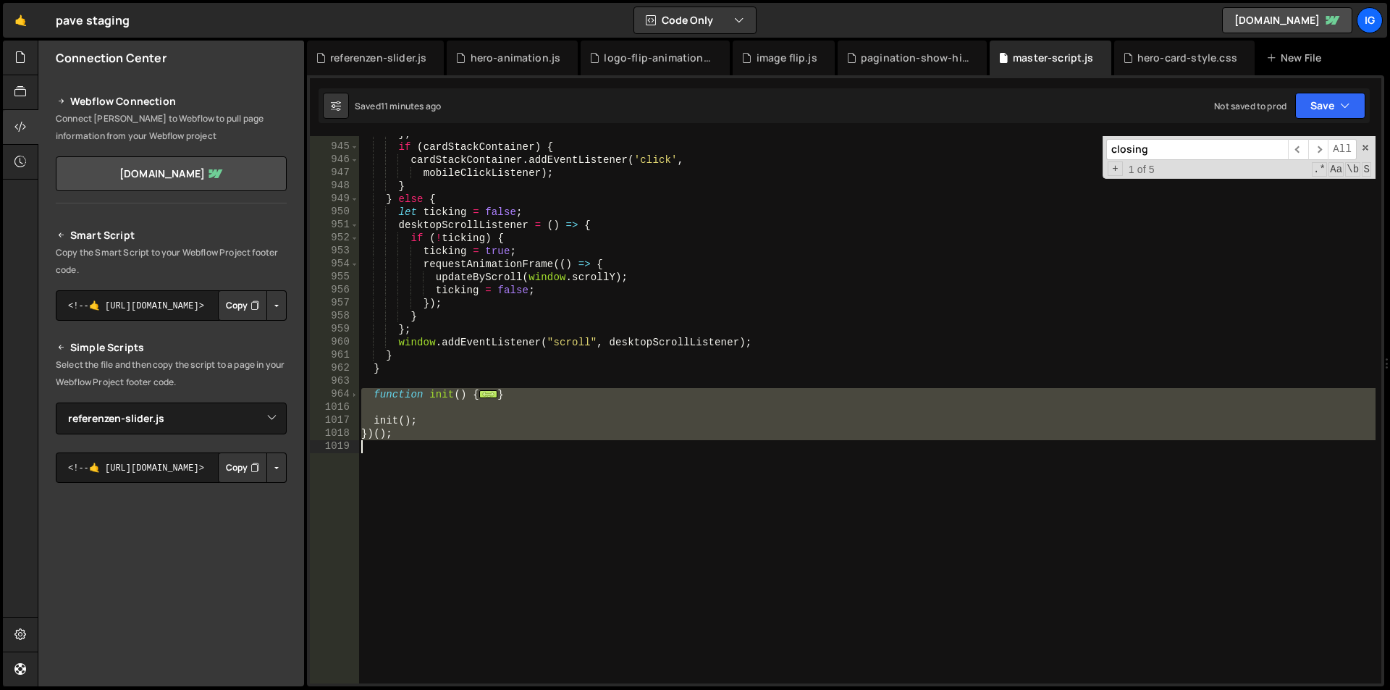
drag, startPoint x: 363, startPoint y: 394, endPoint x: 416, endPoint y: 460, distance: 84.5
click at [416, 460] on div "} ; if ( cardStackContainer ) { cardStackContainer . addEventListener ( 'click'…" at bounding box center [866, 413] width 1017 height 573
type textarea "})();"
paste textarea
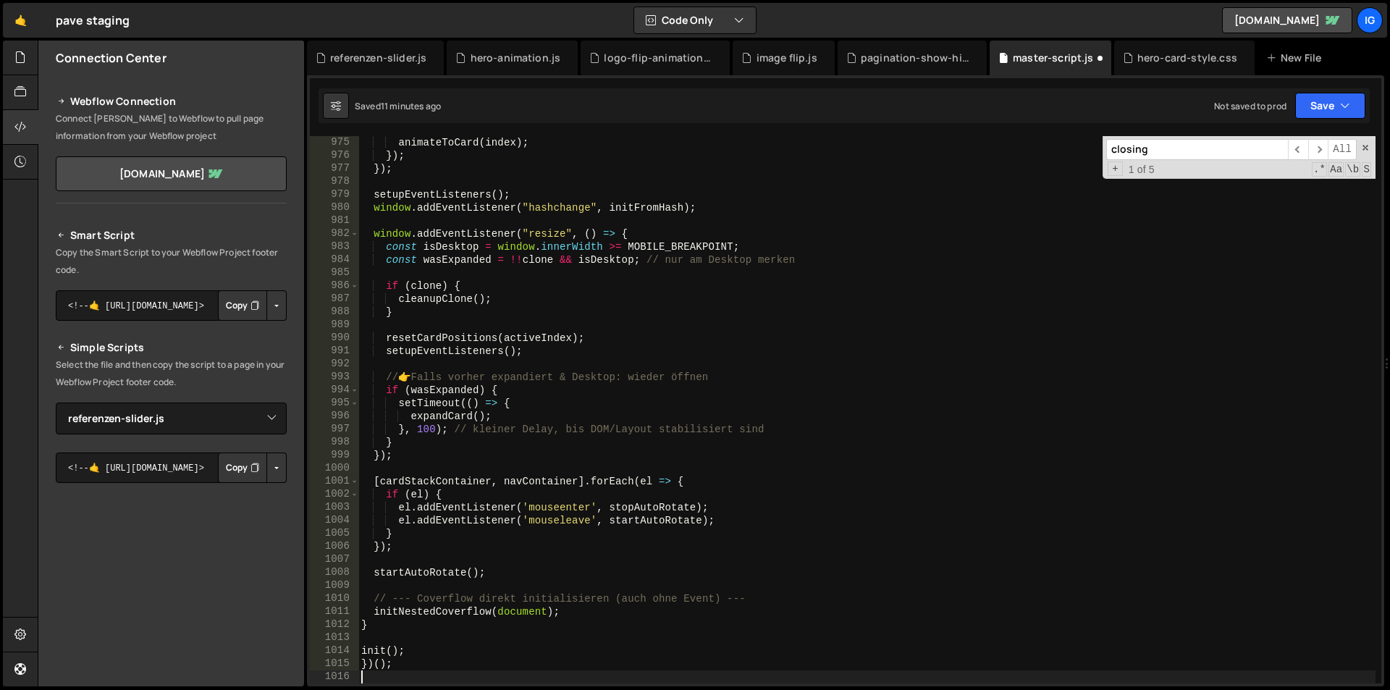
scroll to position [12692, 0]
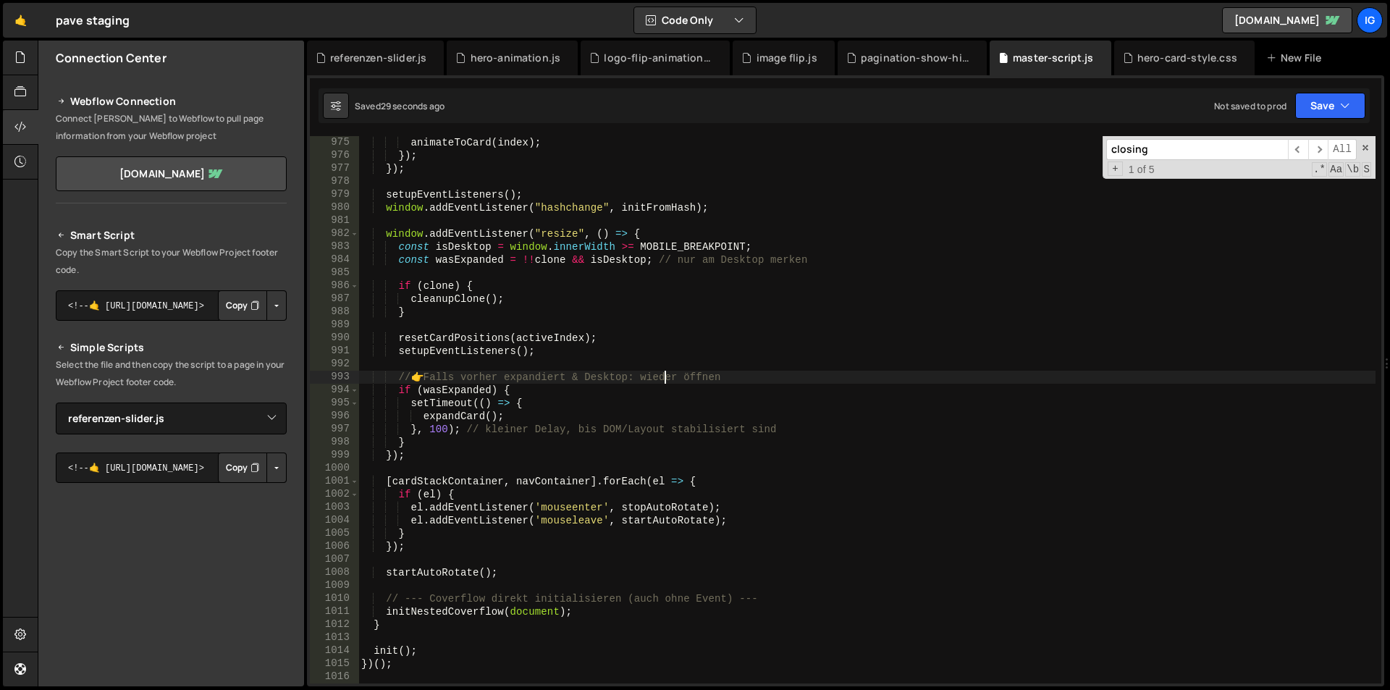
click at [667, 374] on div "animateToCard ( index ) ; }) ; }) ; setupEventListeners ( ) ; window . addEvent…" at bounding box center [866, 422] width 1017 height 573
type textarea "// 👉 Falls vorher expandiert & Desktop: wieder öffnen"
click at [405, 52] on div "referenzen-slider.js" at bounding box center [378, 58] width 96 height 14
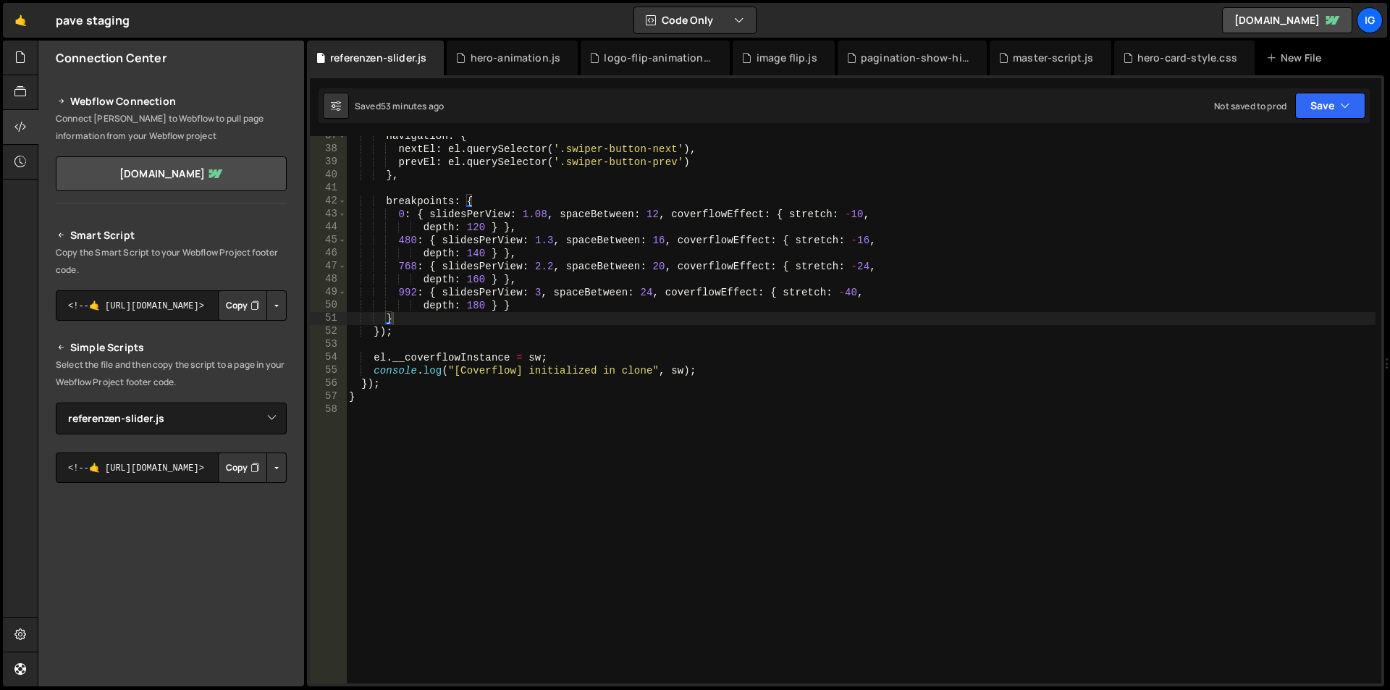
click at [528, 450] on div "navigation : { nextEl : el . querySelector ( '.swiper-button-next' ) , prevEl :…" at bounding box center [860, 416] width 1029 height 573
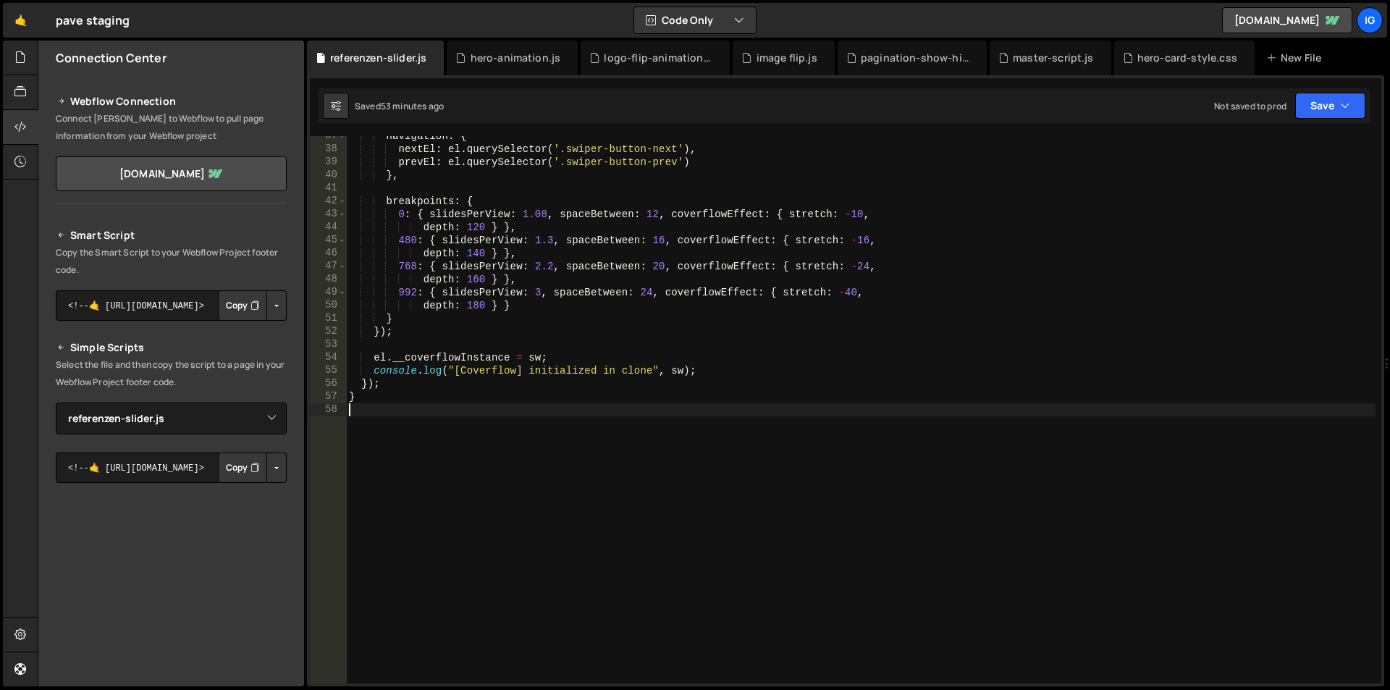
type textarea "}"
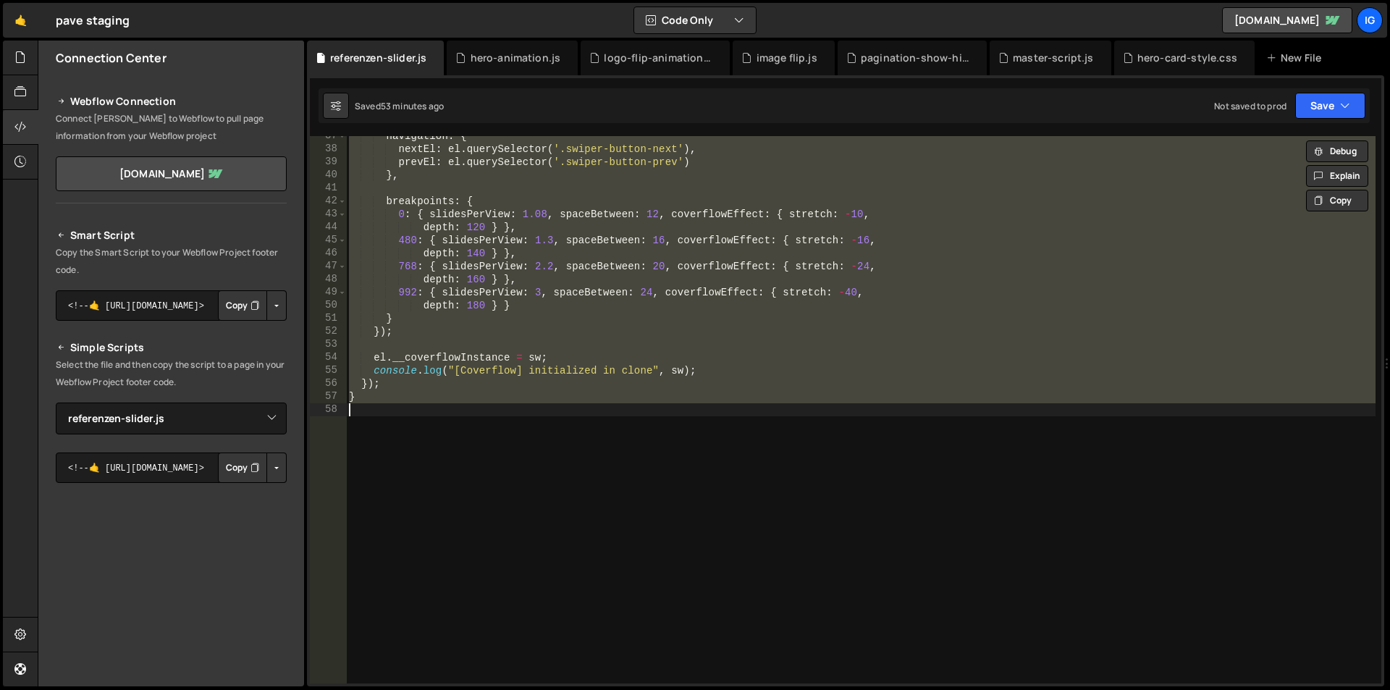
click at [507, 413] on div "navigation : { nextEl : el . querySelector ( '.swiper-button-next' ) , prevEl :…" at bounding box center [860, 409] width 1029 height 547
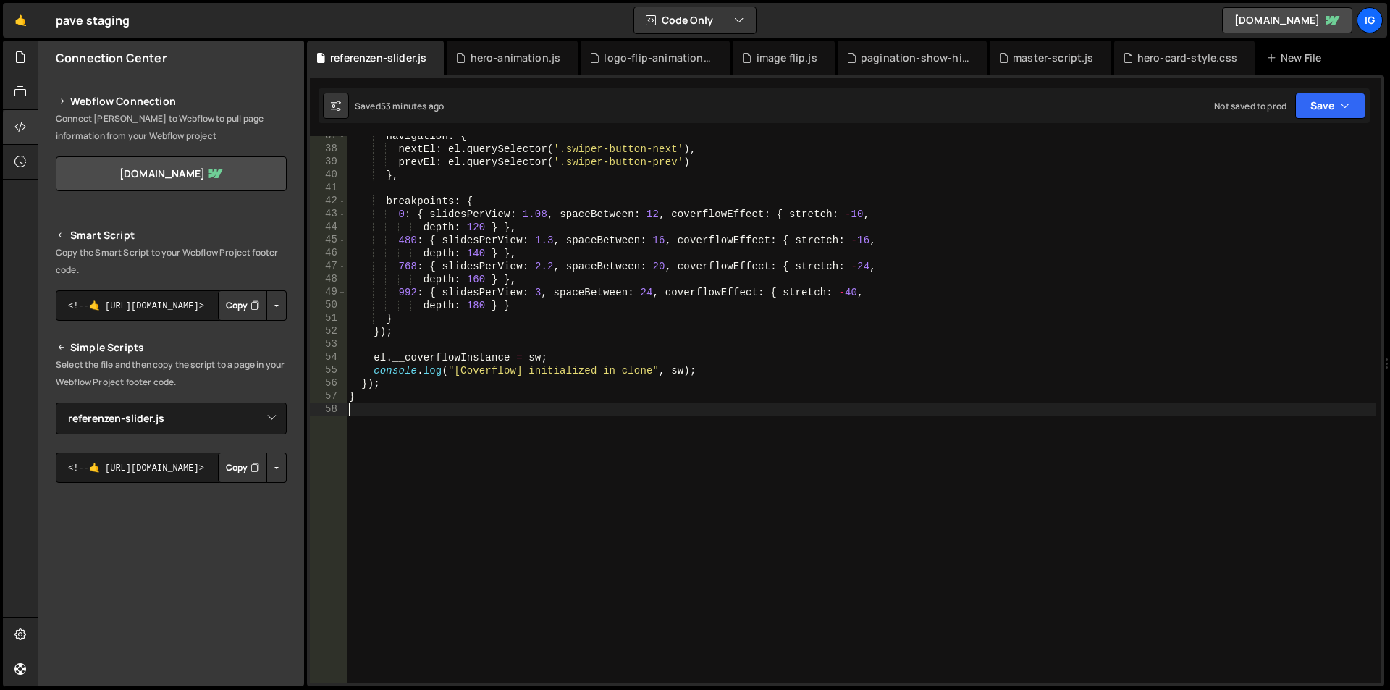
type textarea "}"
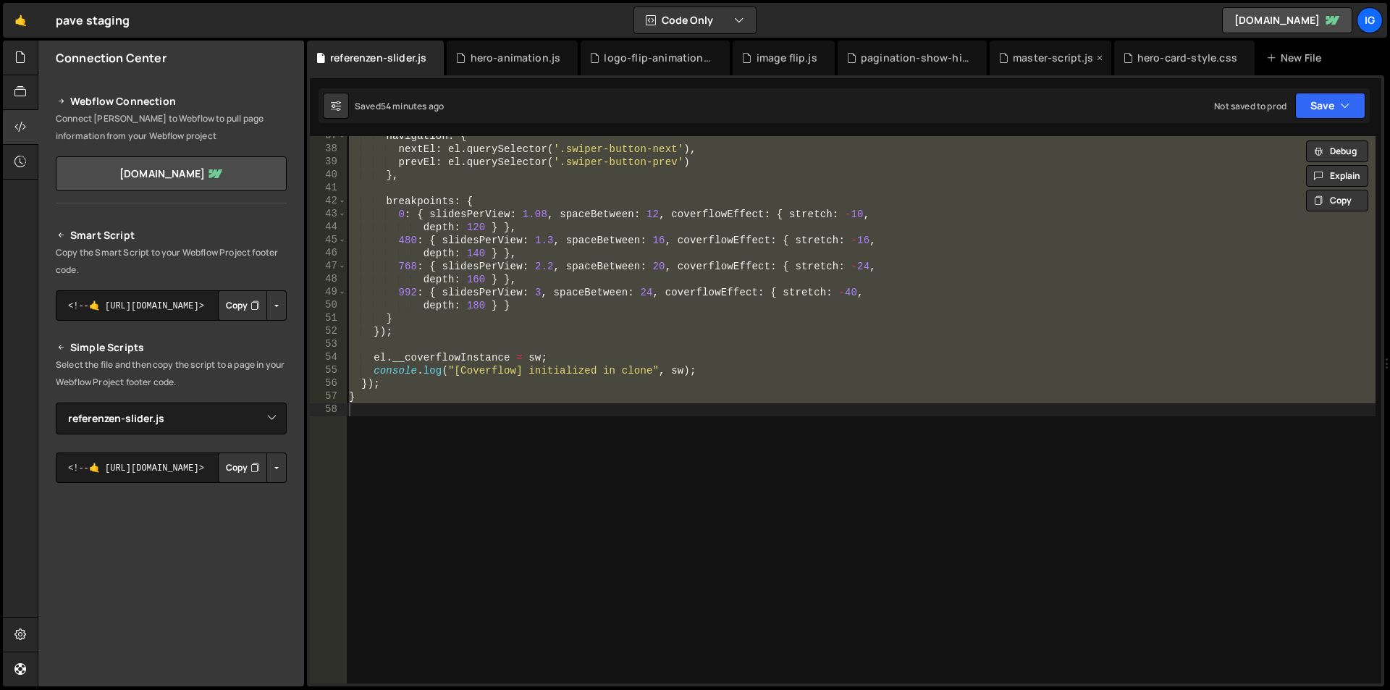
click at [1013, 60] on div "master-script.js" at bounding box center [1053, 58] width 81 height 14
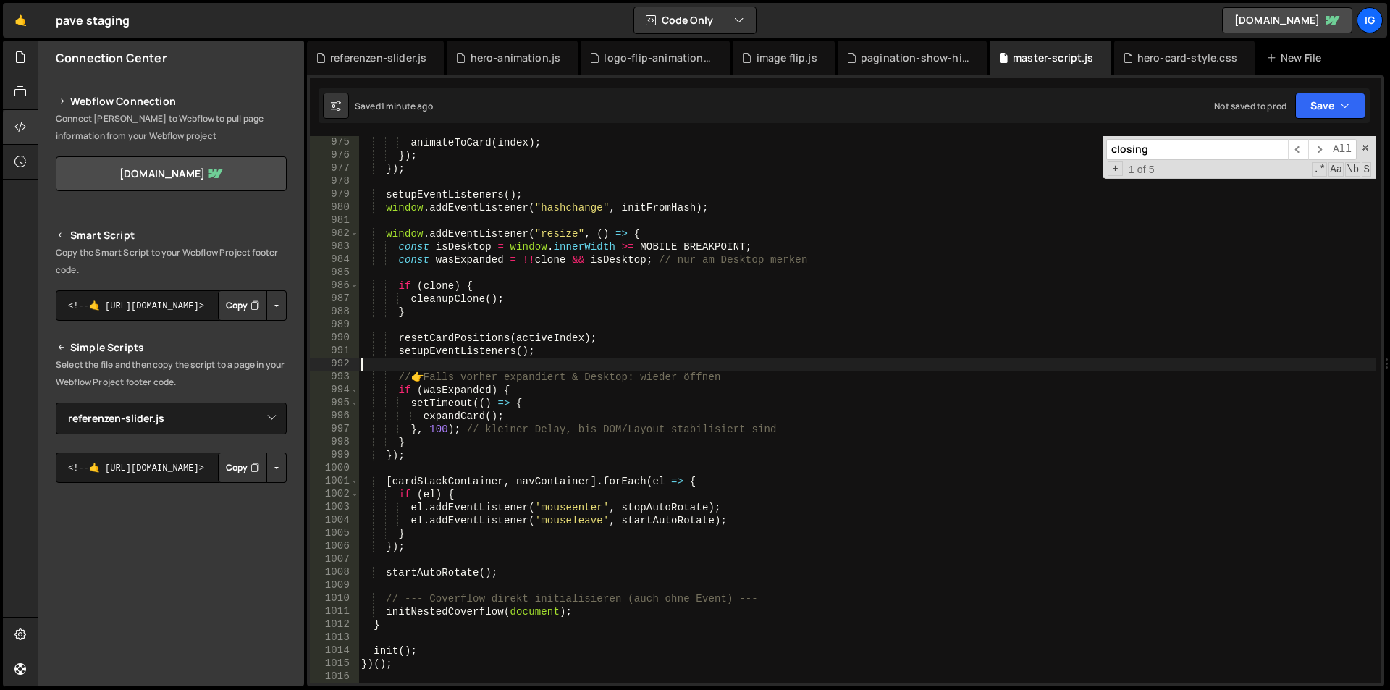
click at [790, 359] on div "animateToCard ( index ) ; }) ; }) ; setupEventListeners ( ) ; window . addEvent…" at bounding box center [866, 422] width 1017 height 573
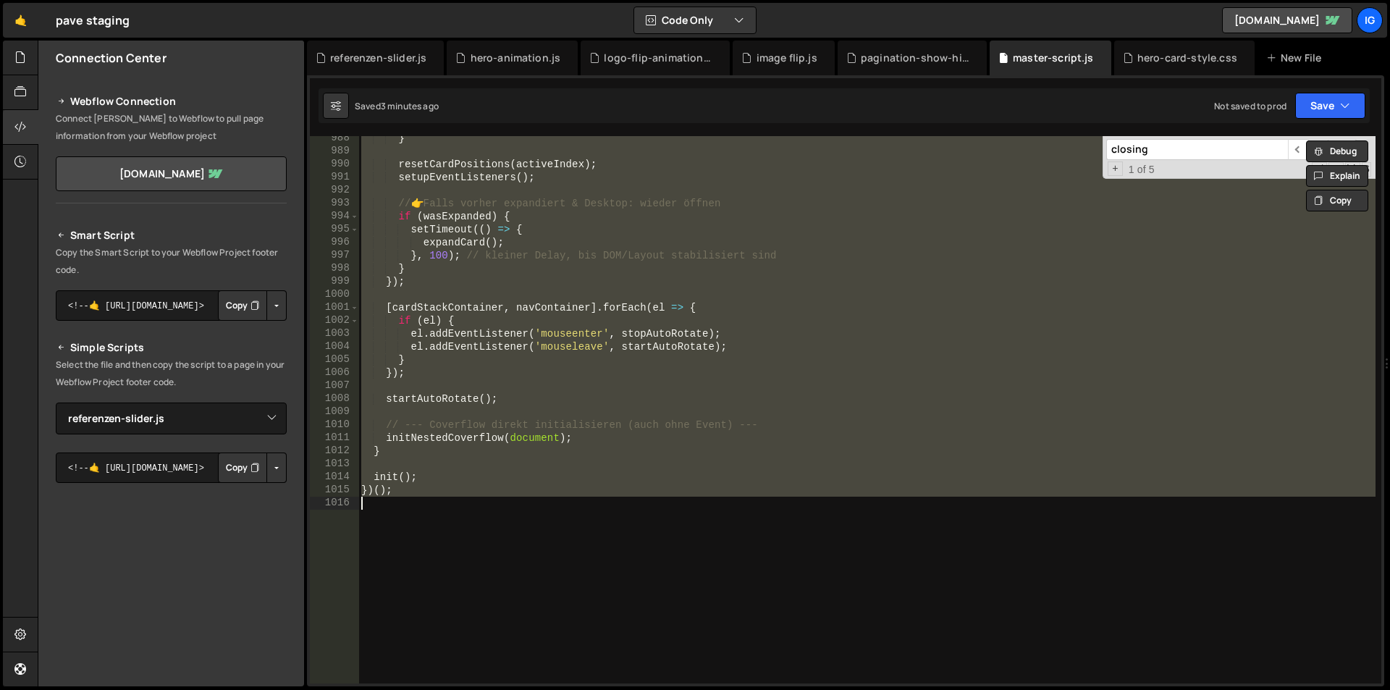
scroll to position [12866, 0]
click at [768, 242] on div "} resetCardPositions ( activeIndex ) ; setupEventListeners ( ) ; // 👉 Falls vor…" at bounding box center [866, 409] width 1017 height 547
type textarea "expandCard();"
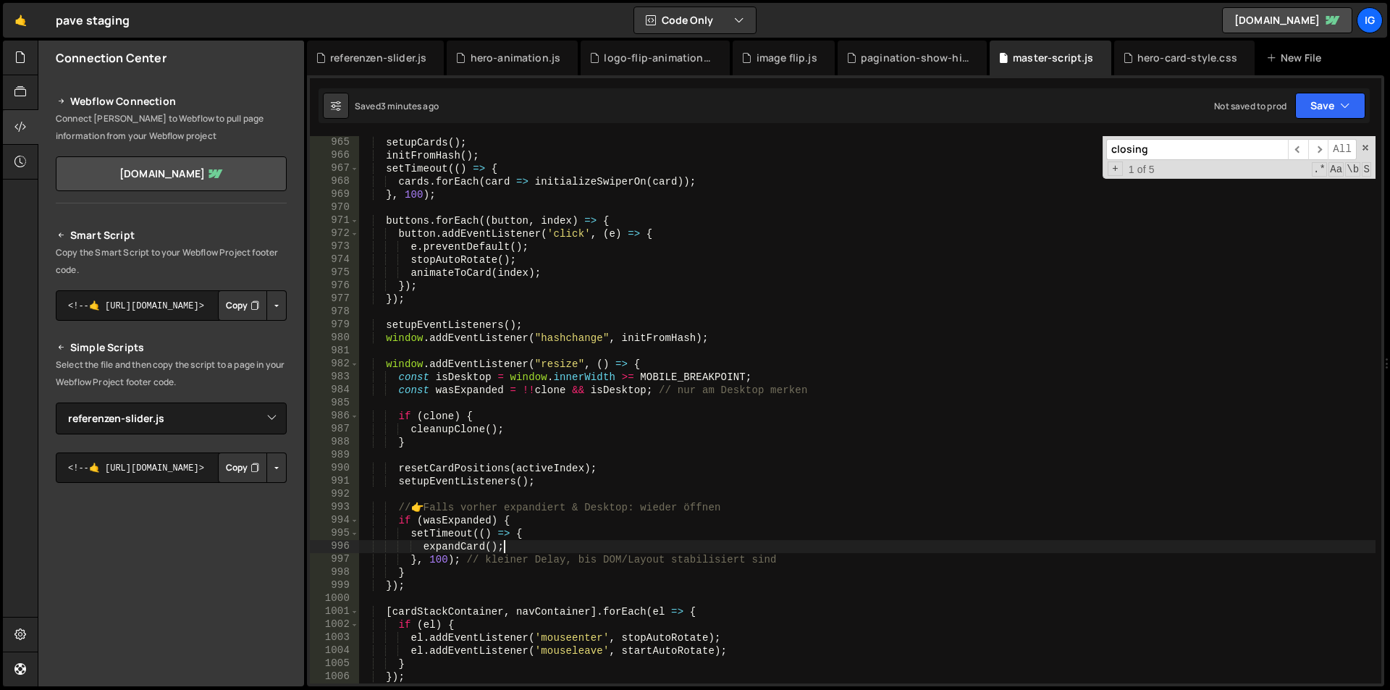
scroll to position [12475, 0]
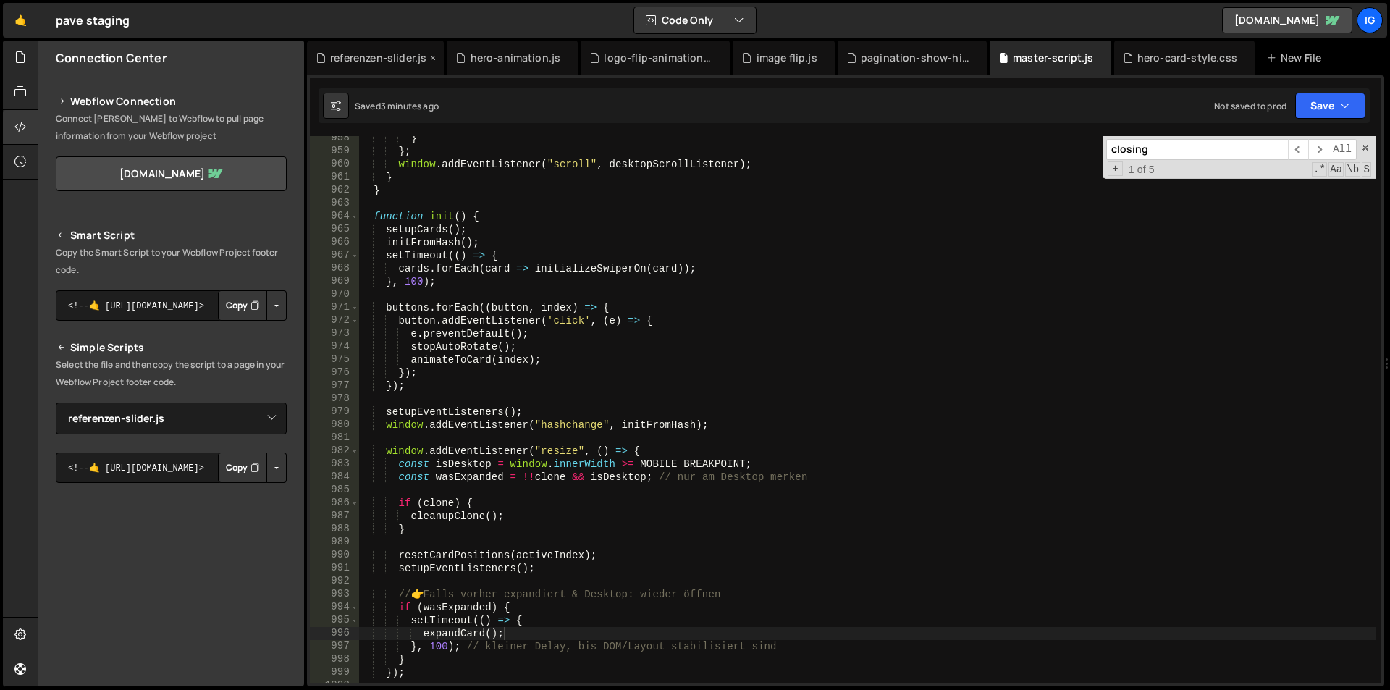
click at [387, 43] on div "referenzen-slider.js" at bounding box center [375, 58] width 137 height 35
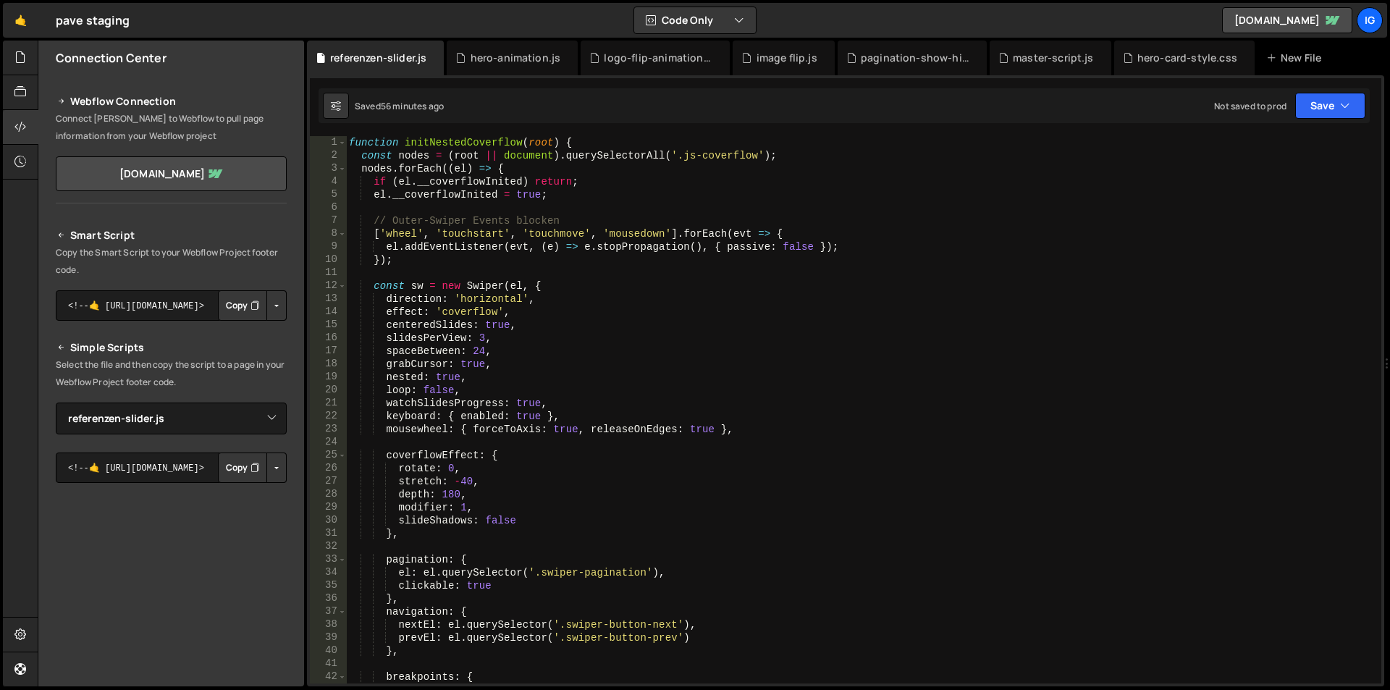
scroll to position [0, 0]
click at [532, 204] on div "function initNestedCoverflow ( root ) { const nodes = ( root || document ) . qu…" at bounding box center [860, 422] width 1029 height 573
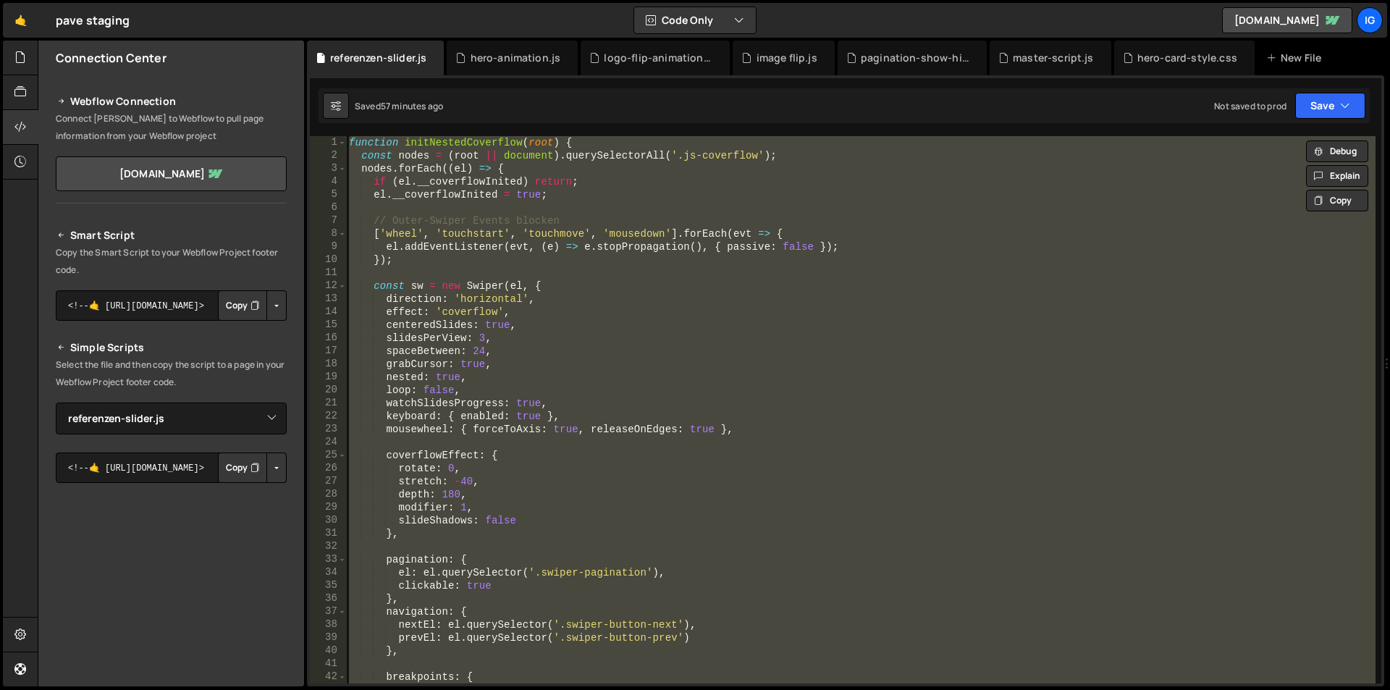
paste textarea
type textarea "}"
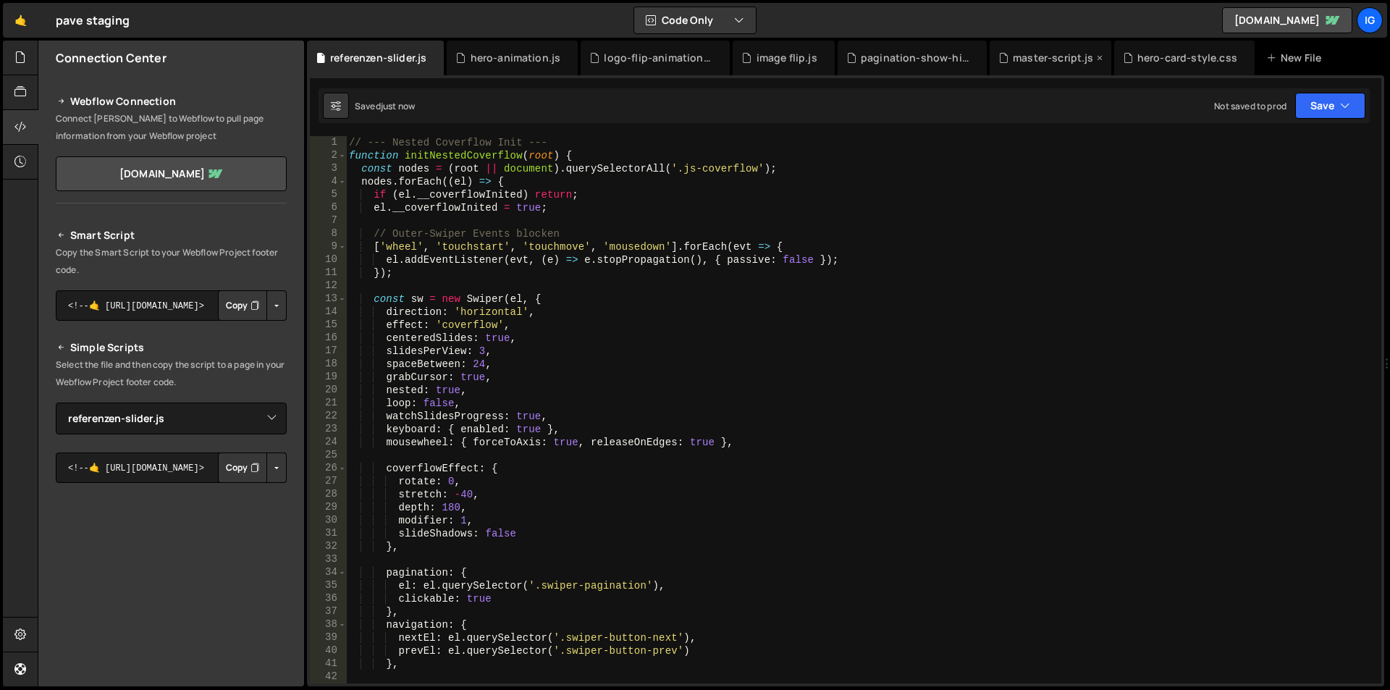
click at [1022, 63] on div "master-script.js" at bounding box center [1053, 58] width 81 height 14
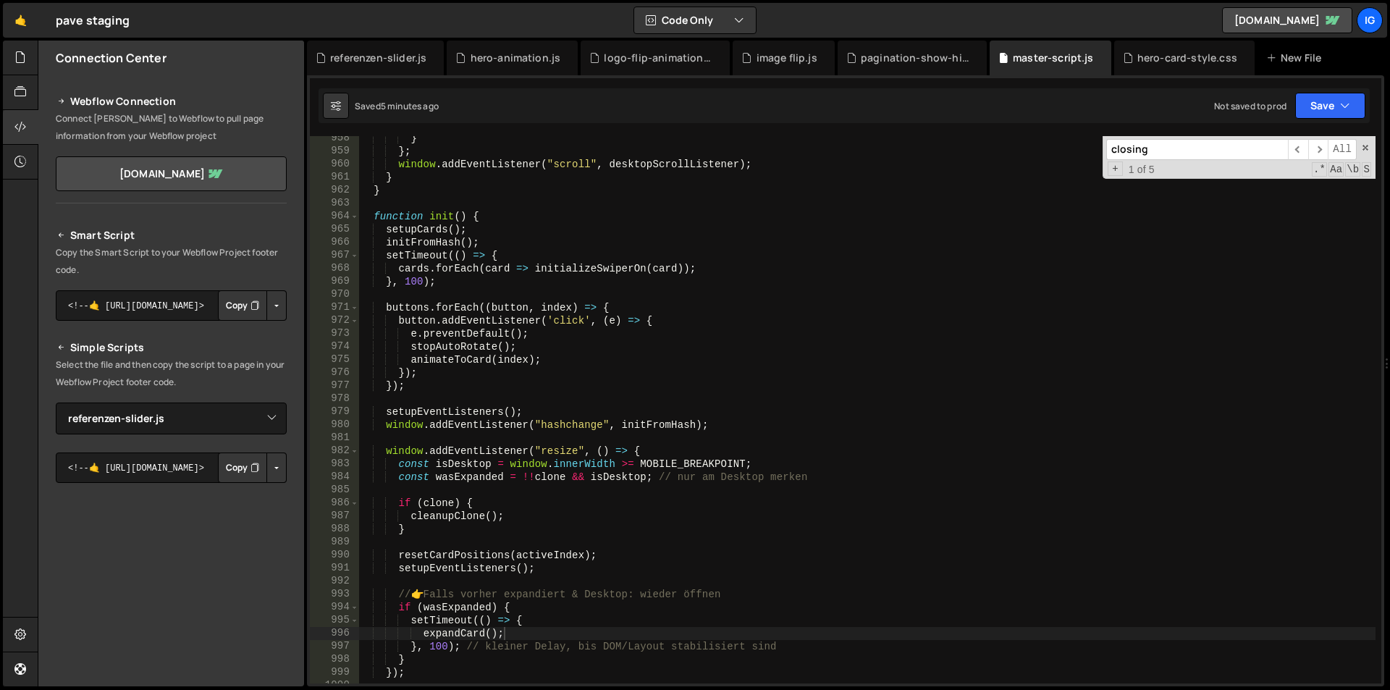
click at [898, 303] on div "} } ; window . addEventListener ( "scroll" , desktopScrollListener ) ; } } func…" at bounding box center [866, 418] width 1017 height 573
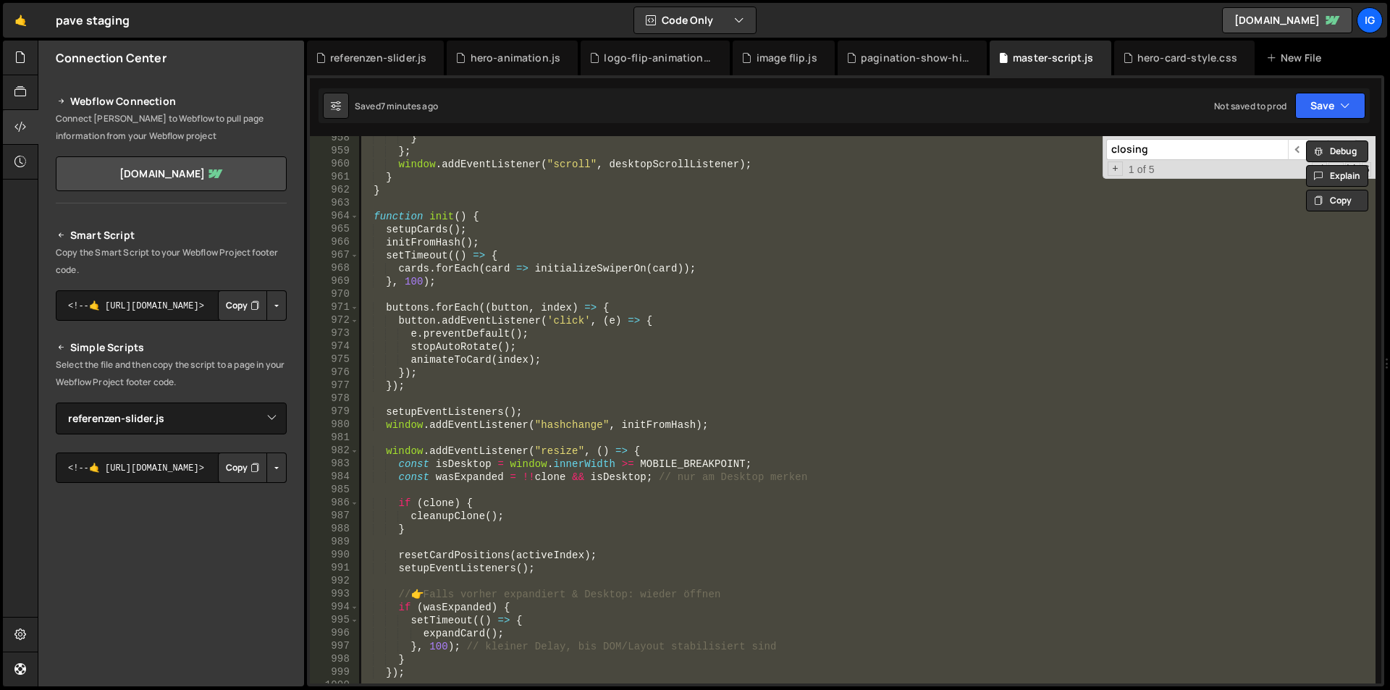
click at [639, 222] on div "} } ; window . addEventListener ( "scroll" , desktopScrollListener ) ; } } func…" at bounding box center [866, 409] width 1017 height 547
click at [991, 233] on div "} } ; window . addEventListener ( "scroll" , desktopScrollListener ) ; } } func…" at bounding box center [866, 409] width 1017 height 547
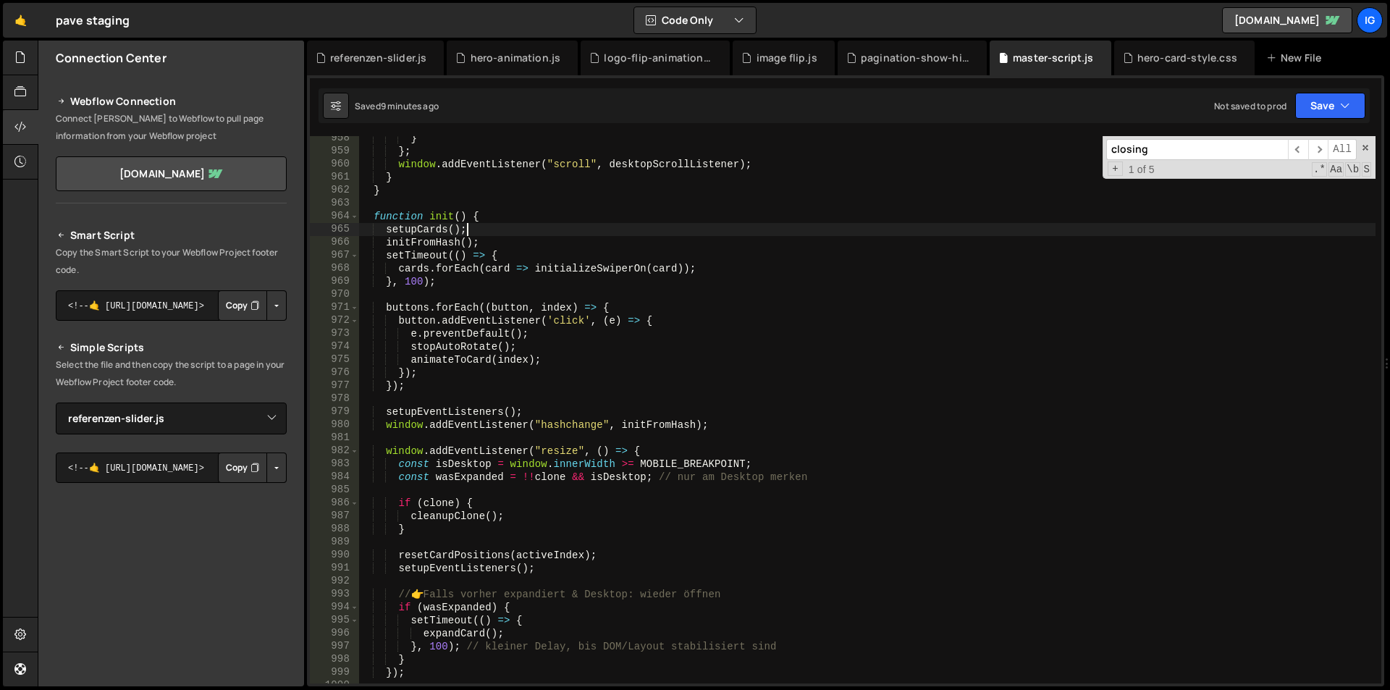
type textarea "})();"
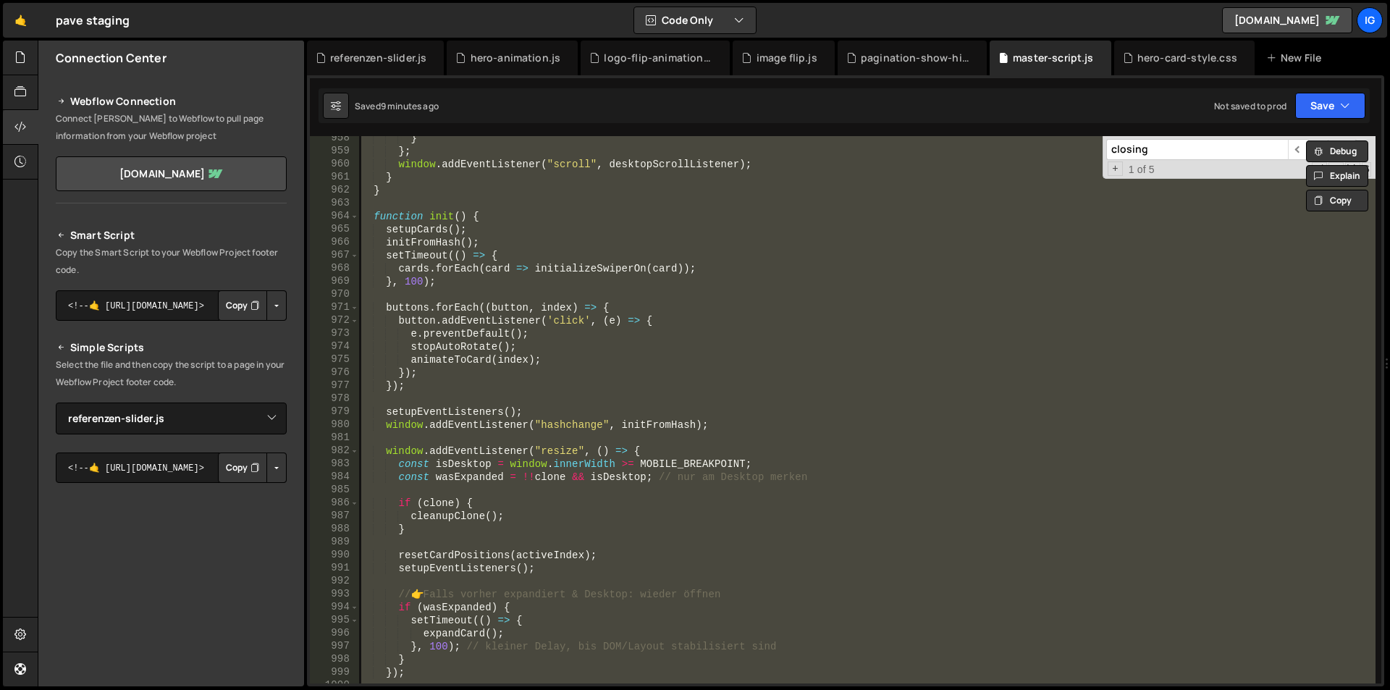
click at [387, 39] on div "Hold on a sec... Are you certain you wish to leave this page? Any changes you'v…" at bounding box center [695, 345] width 1390 height 690
click at [386, 63] on div "referenzen-slider.js" at bounding box center [378, 58] width 96 height 14
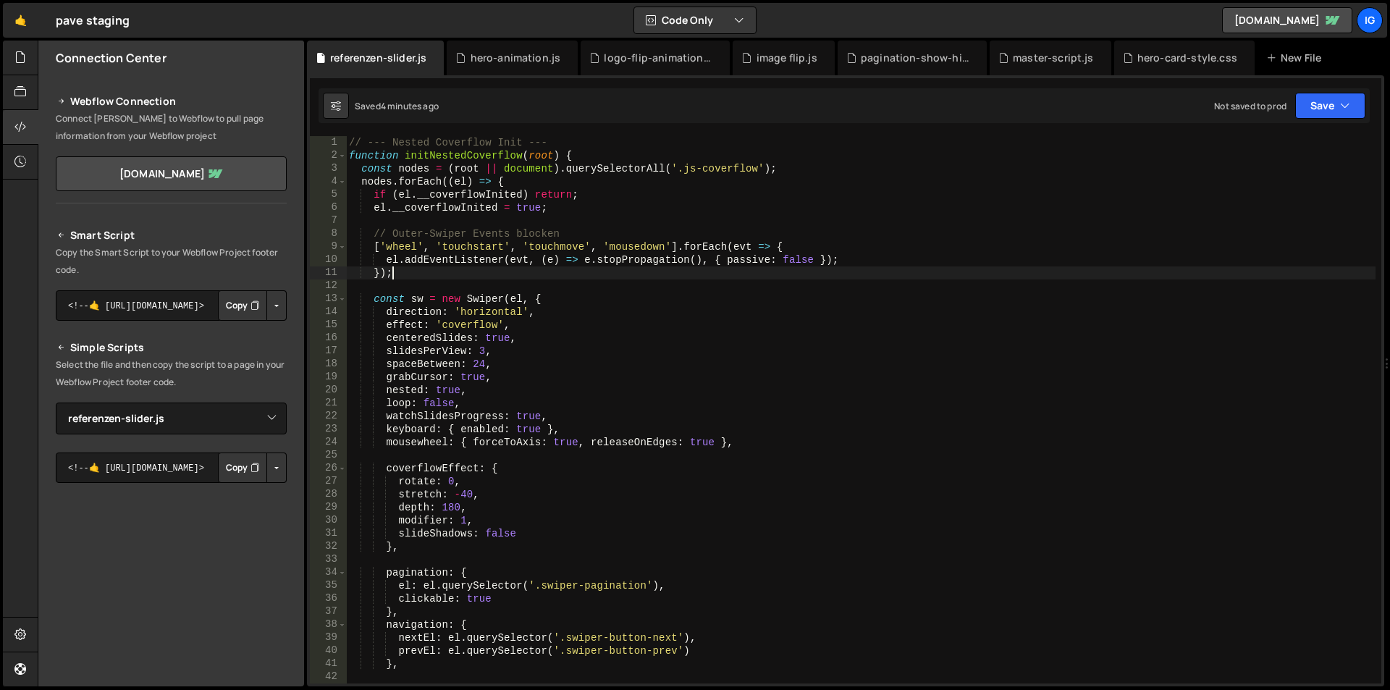
click at [473, 269] on div "// --- Nested Coverflow Init --- function initNestedCoverflow ( root ) { const …" at bounding box center [860, 422] width 1029 height 573
type textarea "}"
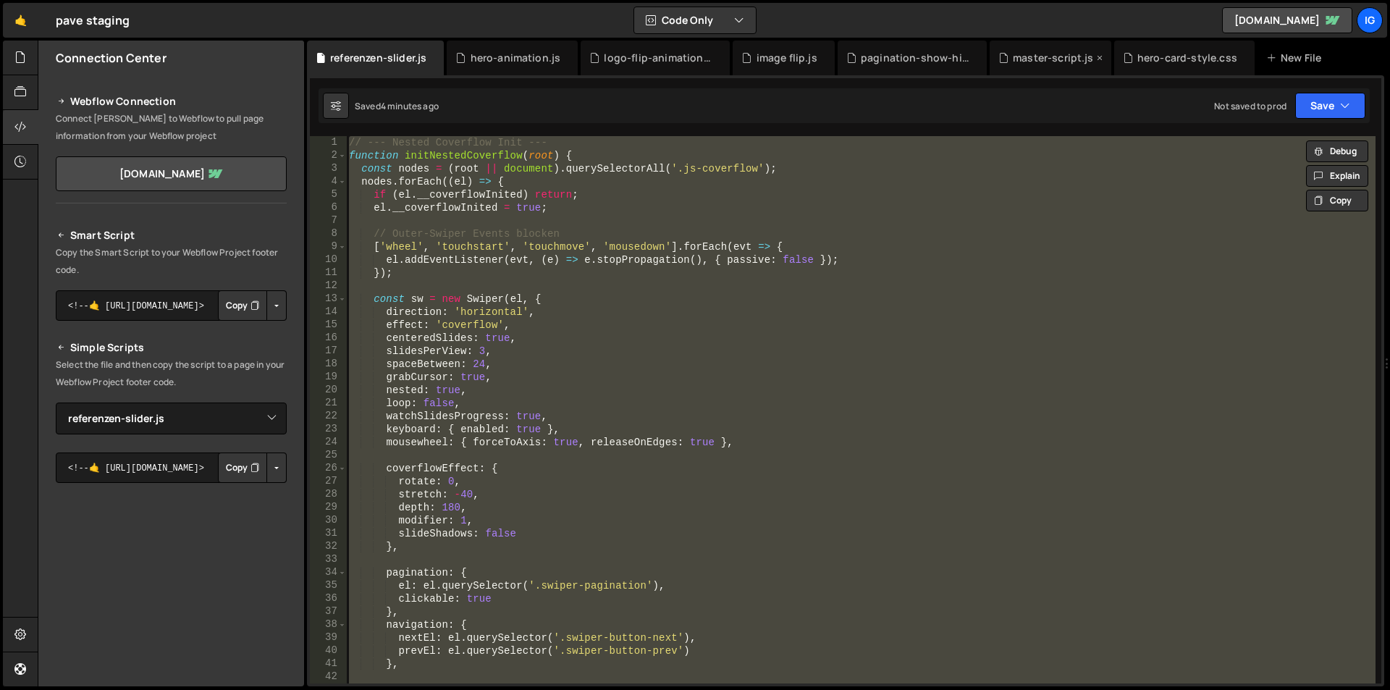
click at [1035, 72] on div "master-script.js" at bounding box center [1051, 58] width 122 height 35
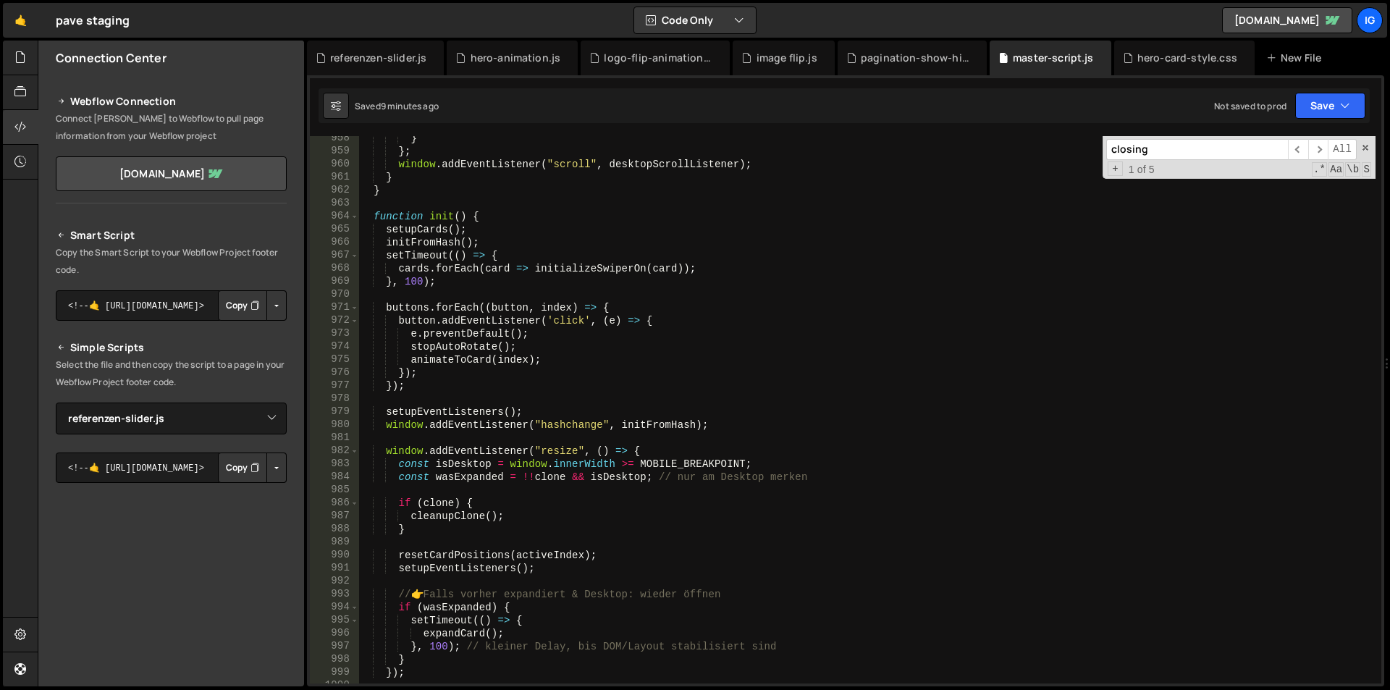
click at [914, 261] on div "} } ; window . addEventListener ( "scroll" , desktopScrollListener ) ; } } func…" at bounding box center [866, 418] width 1017 height 573
type textarea "})();"
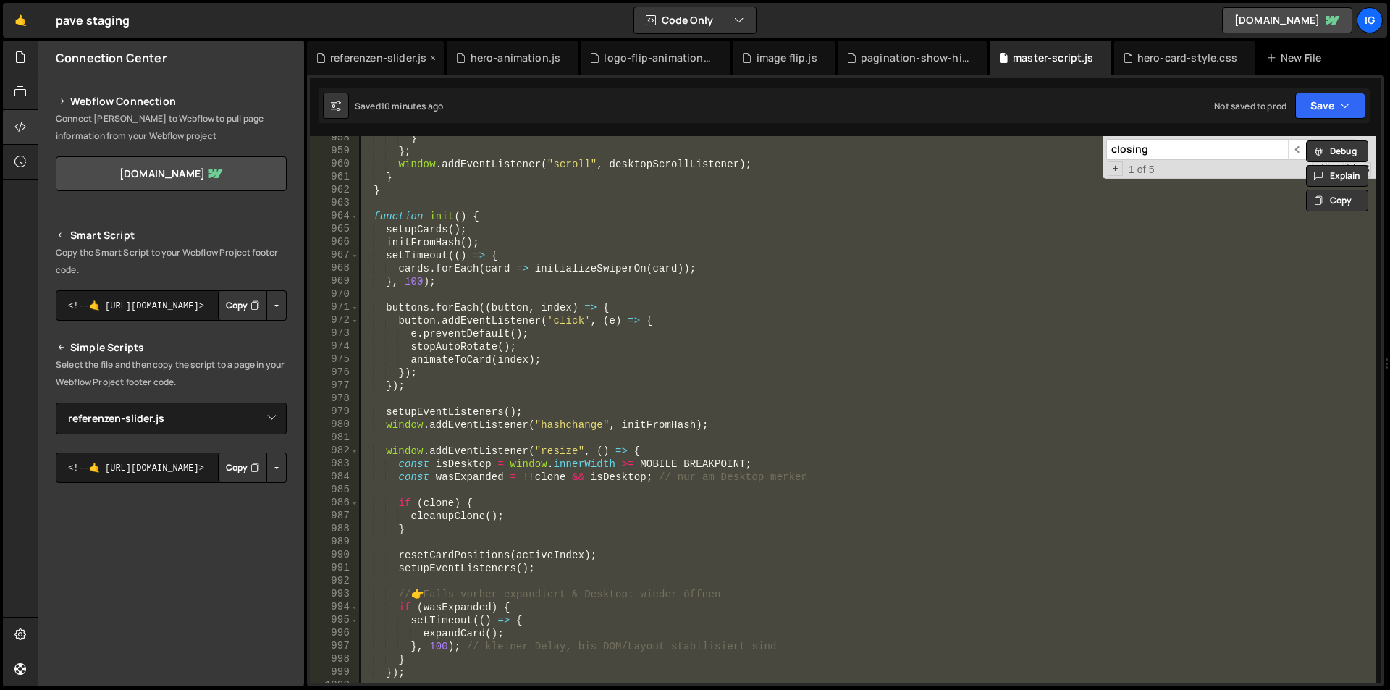
click at [386, 66] on div "referenzen-slider.js" at bounding box center [375, 58] width 137 height 35
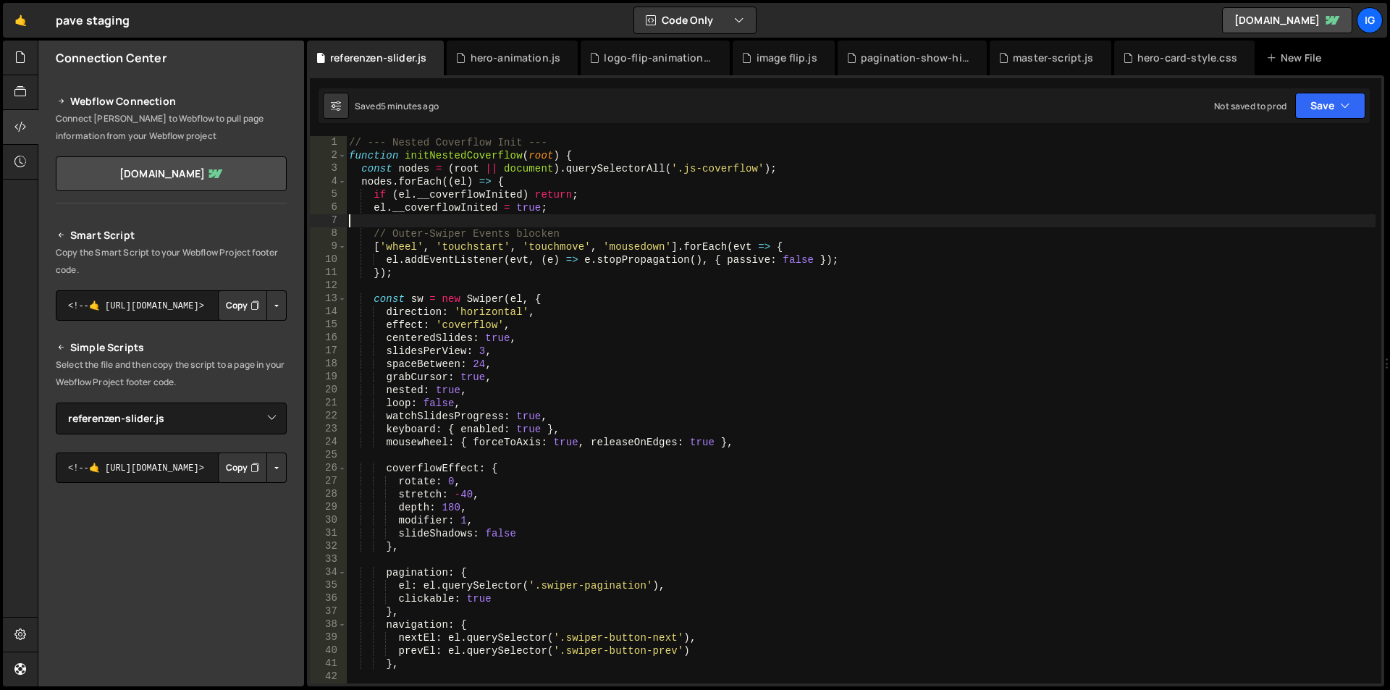
click at [450, 222] on div "// --- Nested Coverflow Init --- function initNestedCoverflow ( root ) { const …" at bounding box center [860, 422] width 1029 height 573
type textarea "}"
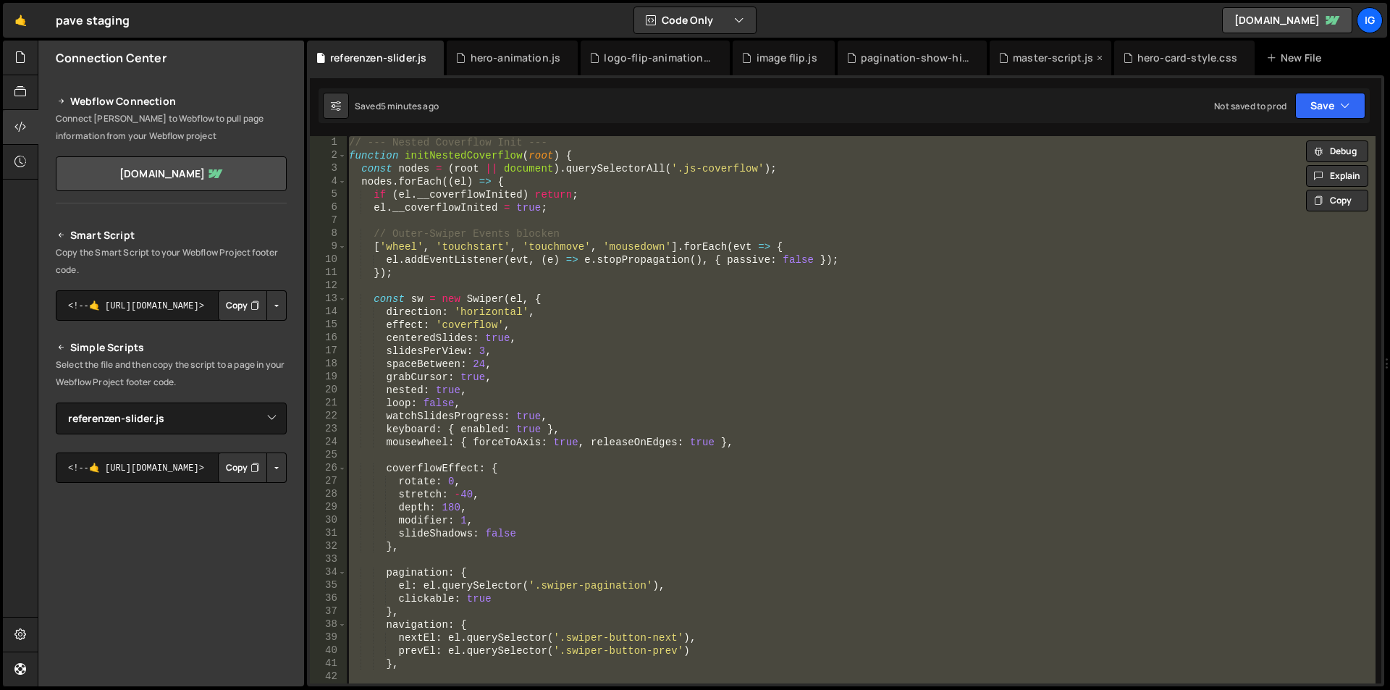
click at [1021, 57] on div "master-script.js" at bounding box center [1053, 58] width 81 height 14
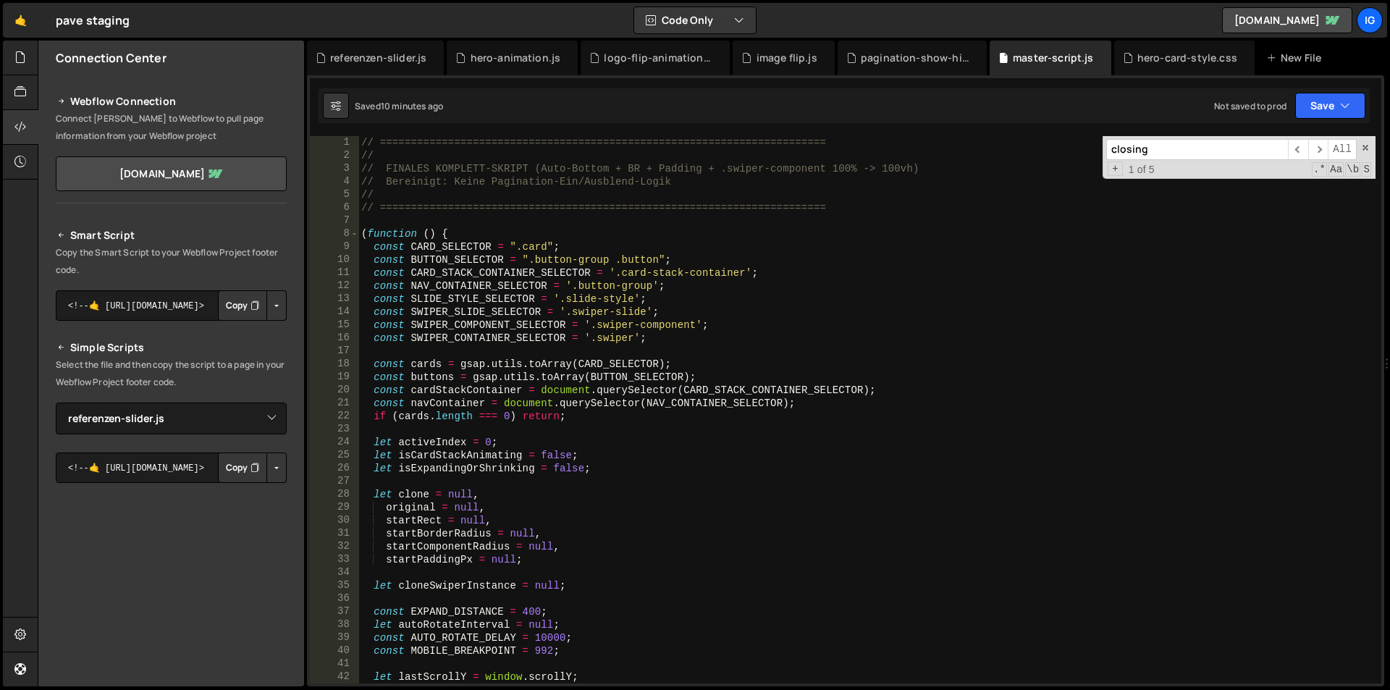
click at [363, 145] on div "// ======================================================================== // …" at bounding box center [866, 422] width 1017 height 573
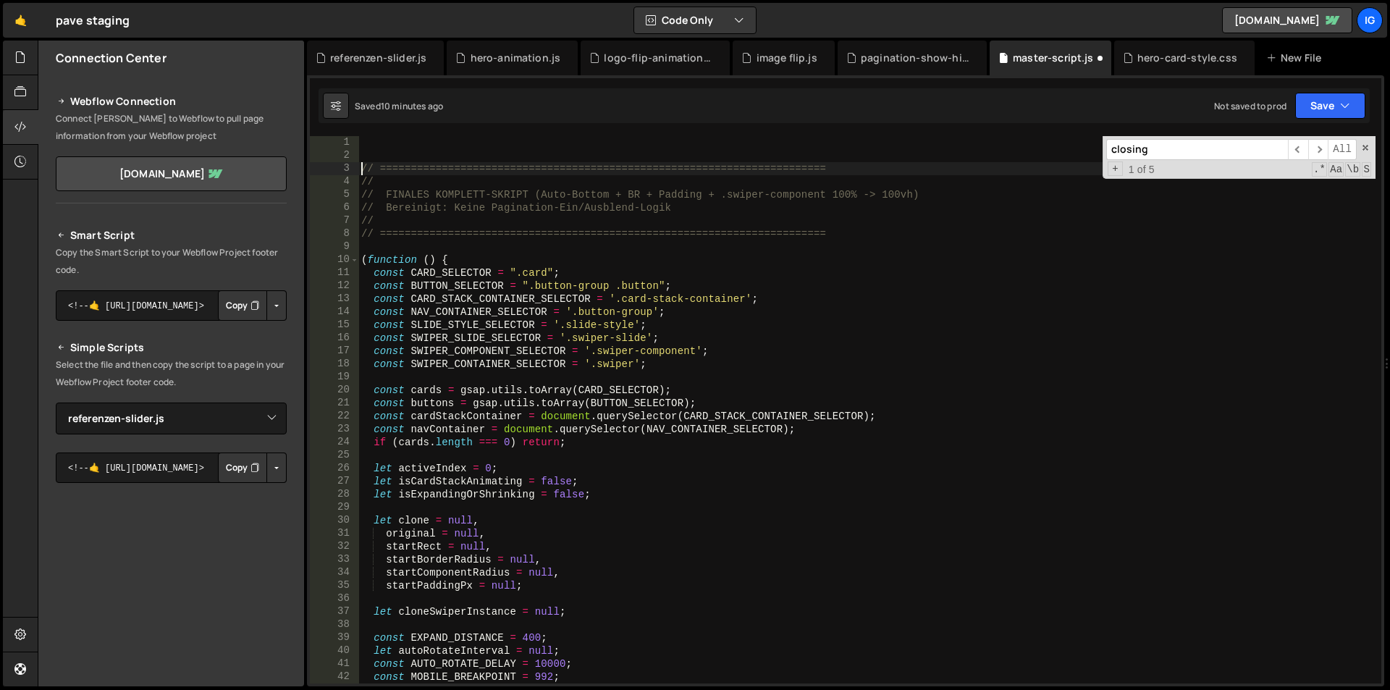
type textarea "// ========================================================================"
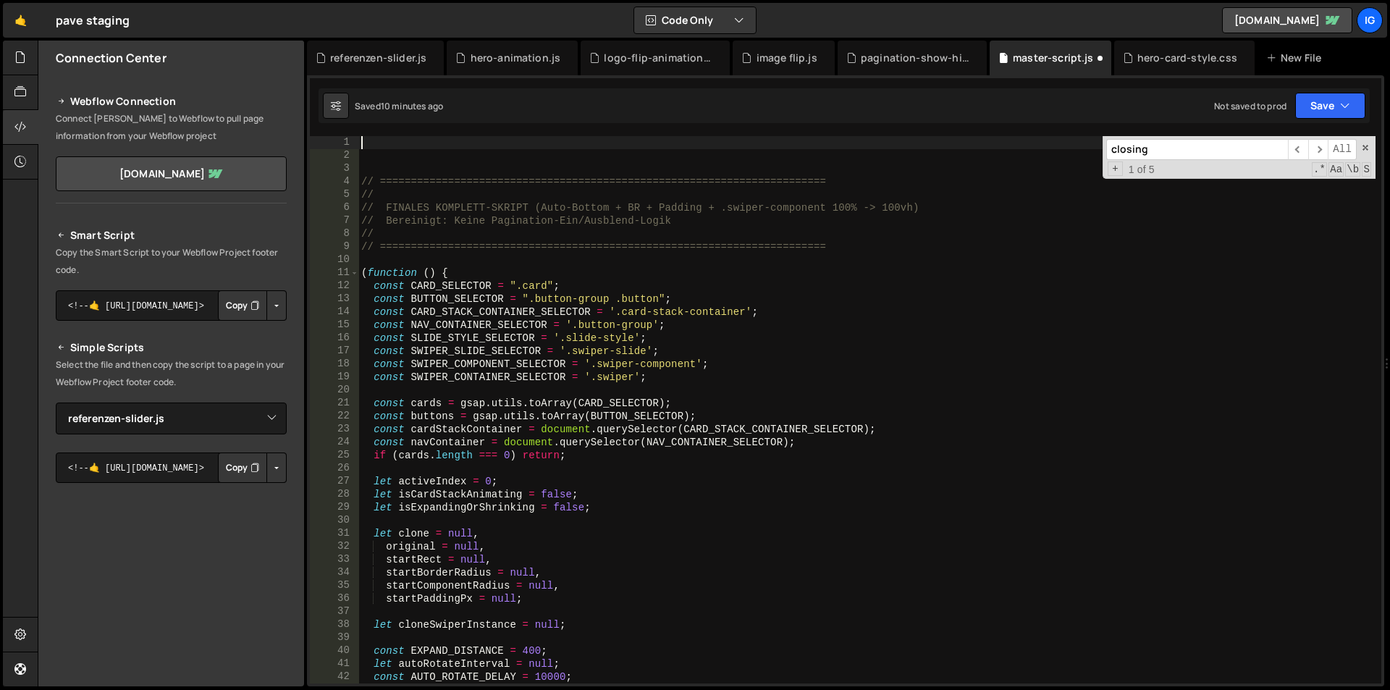
click at [363, 145] on div "// ======================================================================== // …" at bounding box center [866, 422] width 1017 height 573
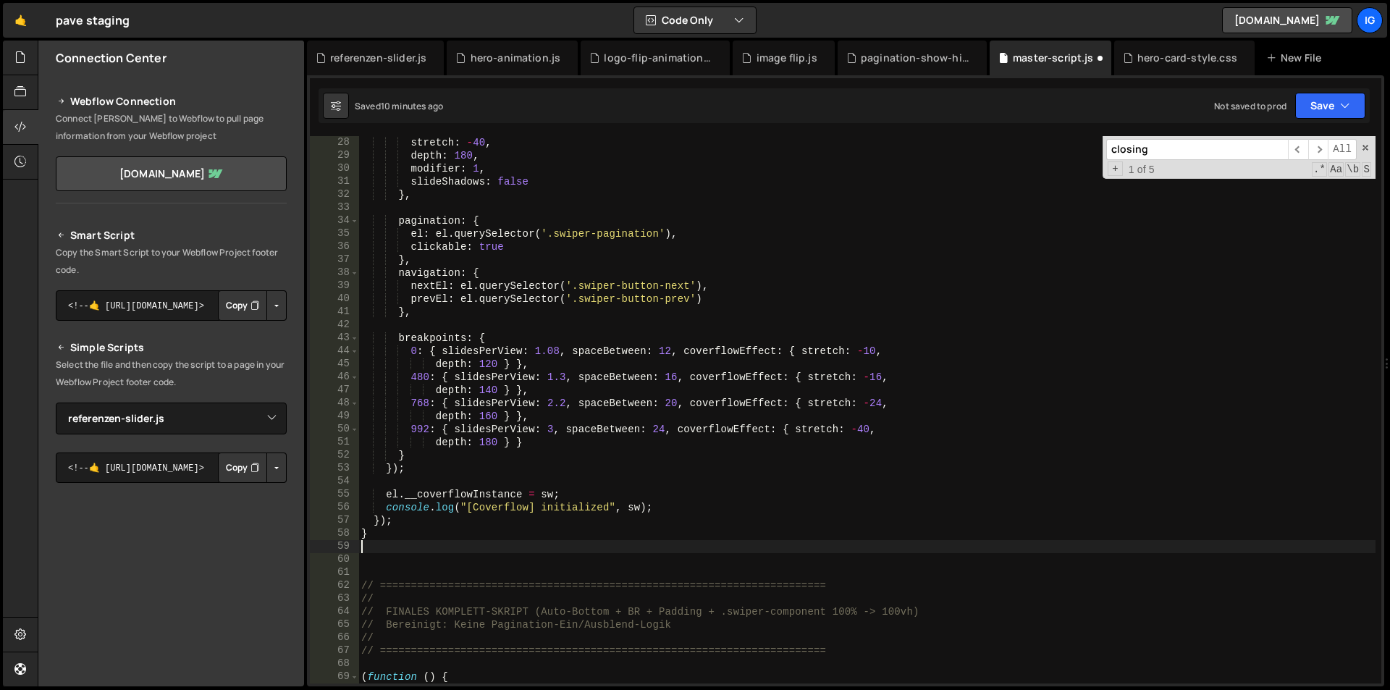
scroll to position [395, 0]
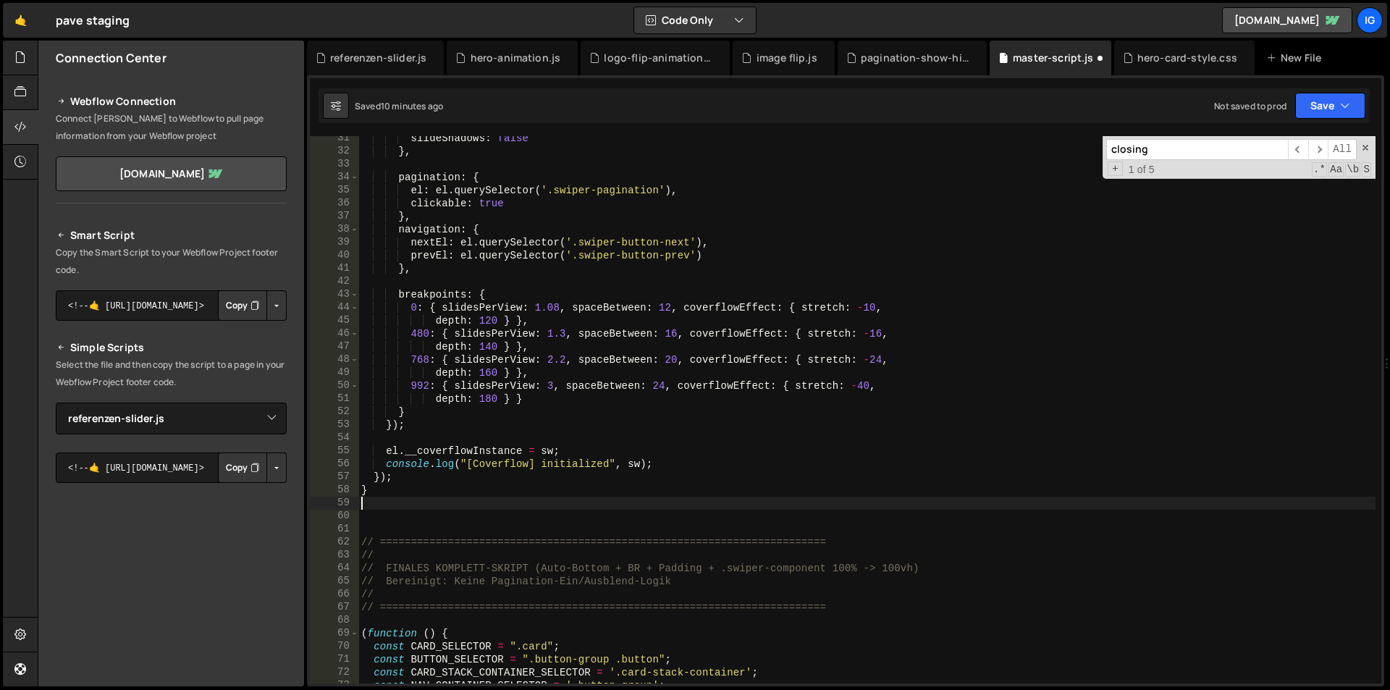
click at [903, 237] on div "slideShadows : false } , pagination : { el : el . querySelector ( '.swiper-pagi…" at bounding box center [866, 418] width 1017 height 573
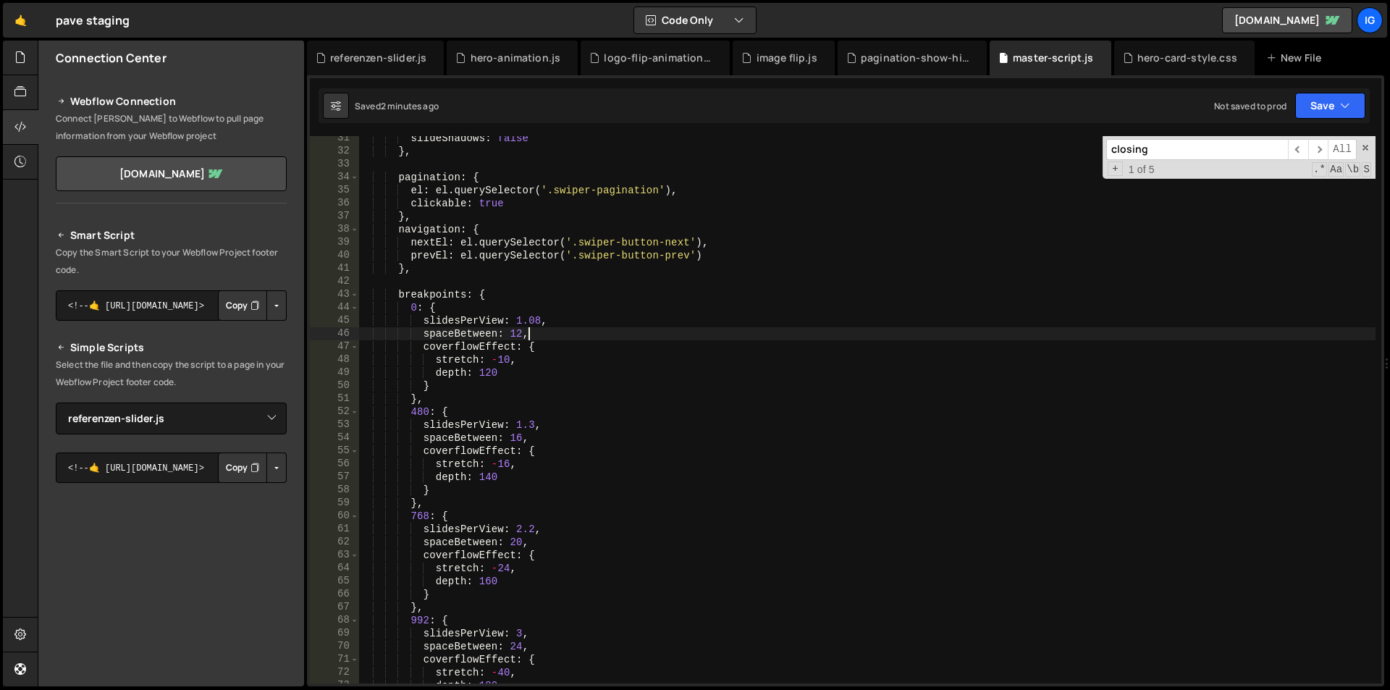
click at [1231, 339] on div "slideShadows : false } , pagination : { el : el . querySelector ( '.swiper-pagi…" at bounding box center [866, 418] width 1017 height 573
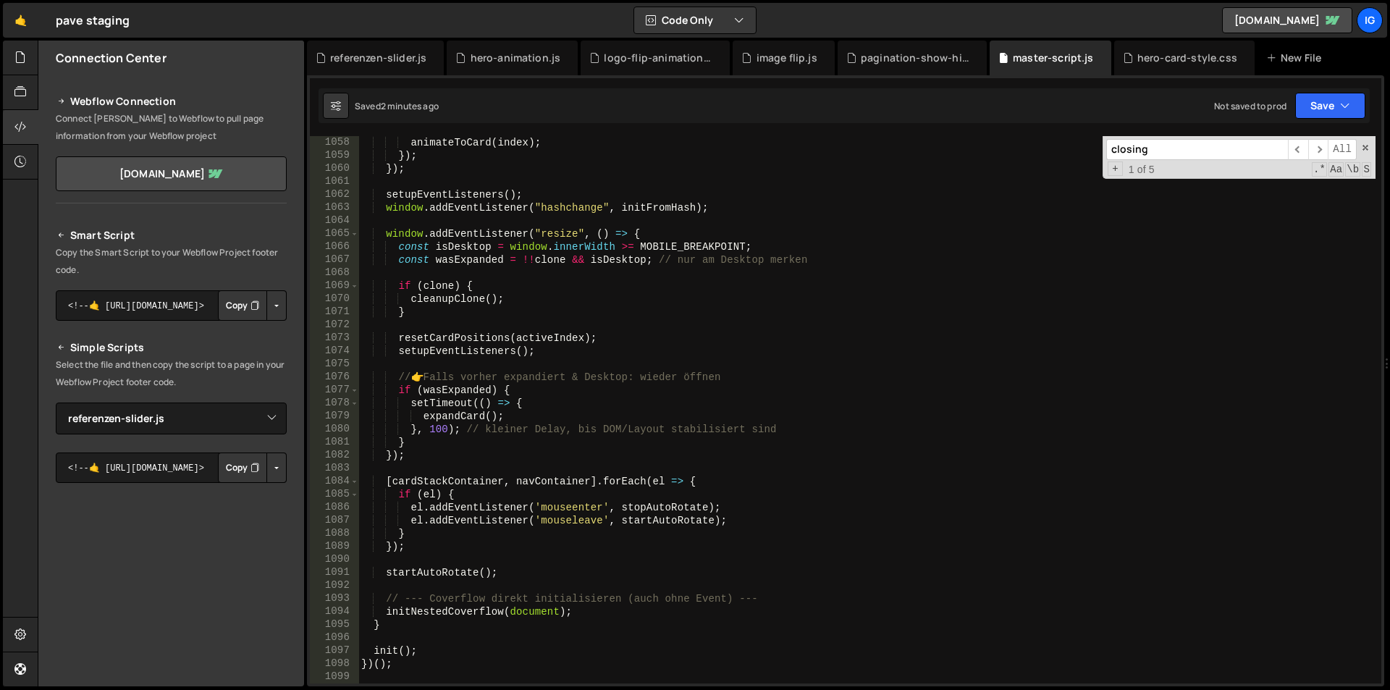
scroll to position [13773, 0]
click at [411, 665] on div "animateToCard ( index ) ; }) ; }) ; setupEventListeners ( ) ; window . addEvent…" at bounding box center [866, 422] width 1017 height 573
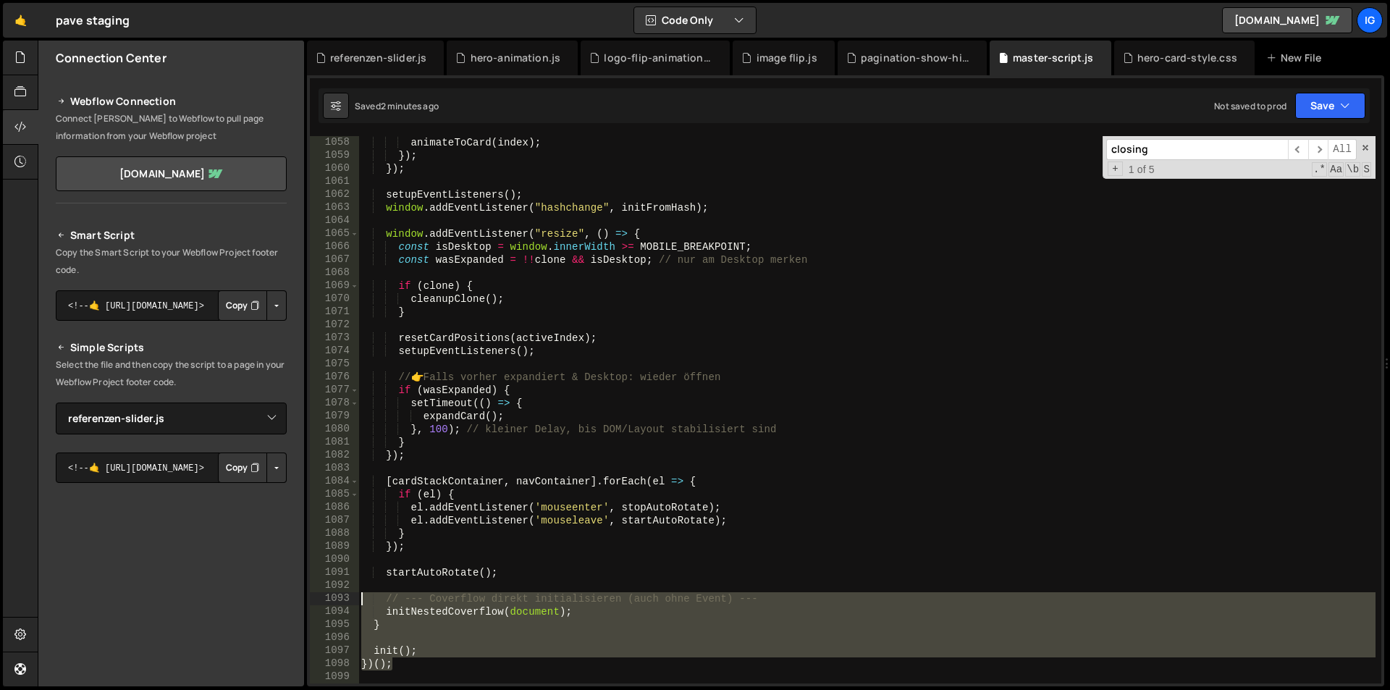
drag, startPoint x: 411, startPoint y: 665, endPoint x: 325, endPoint y: 592, distance: 112.5
click at [325, 592] on div "})(); 1058 1059 1060 1061 1062 1063 1064 1065 1066 1067 1068 1069 1070 1071 107…" at bounding box center [845, 409] width 1071 height 547
paste textarea "})("
type textarea "})();"
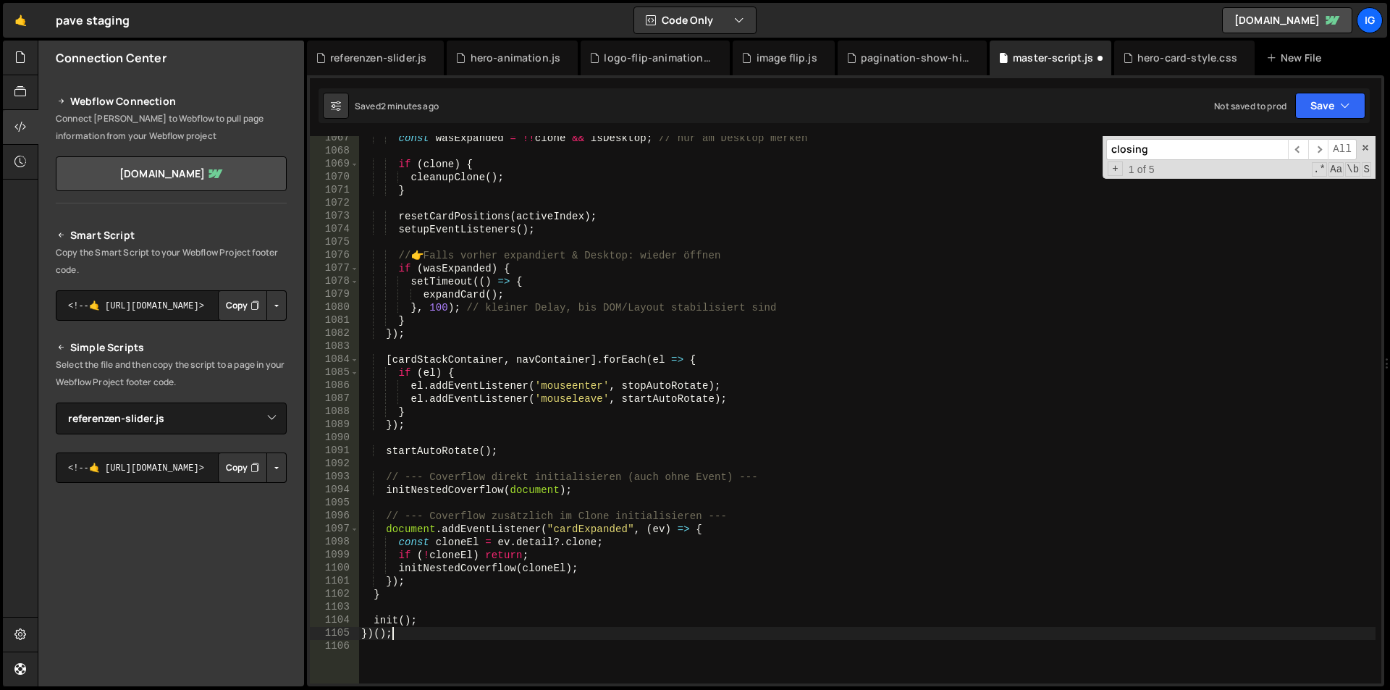
scroll to position [13938, 0]
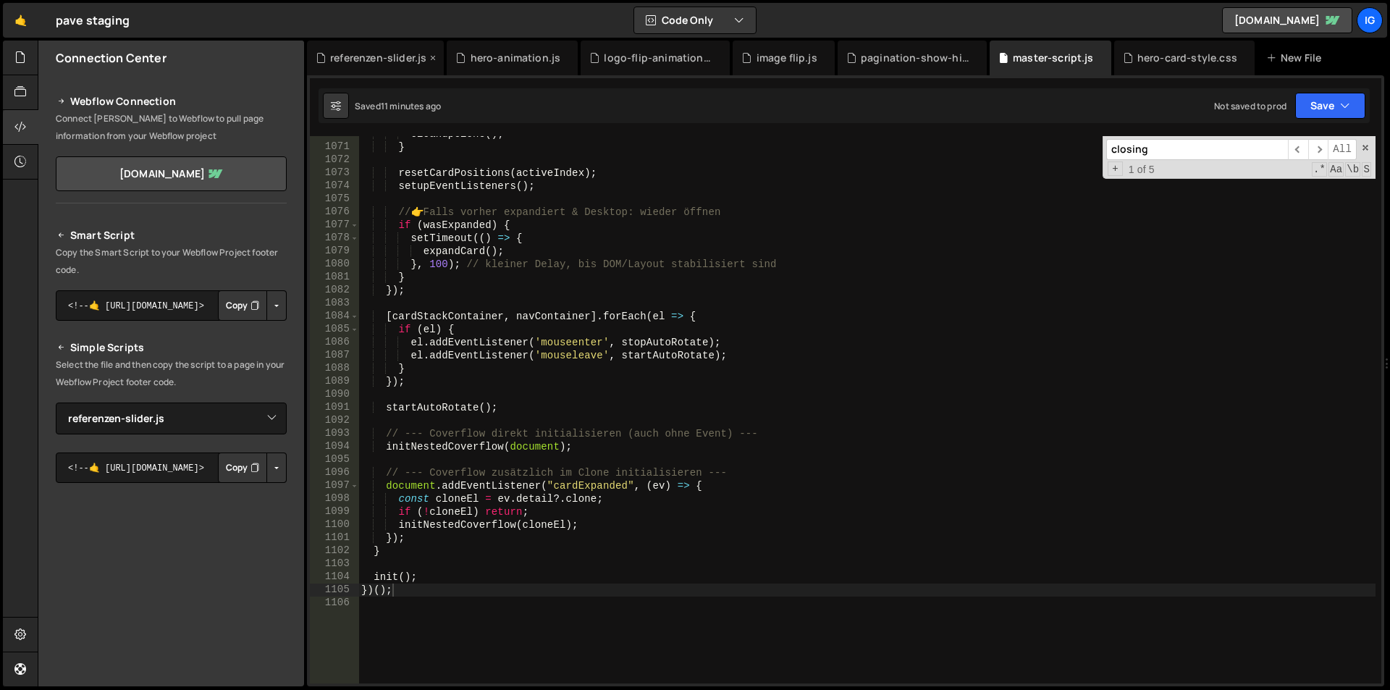
click at [400, 60] on div "referenzen-slider.js" at bounding box center [378, 58] width 96 height 14
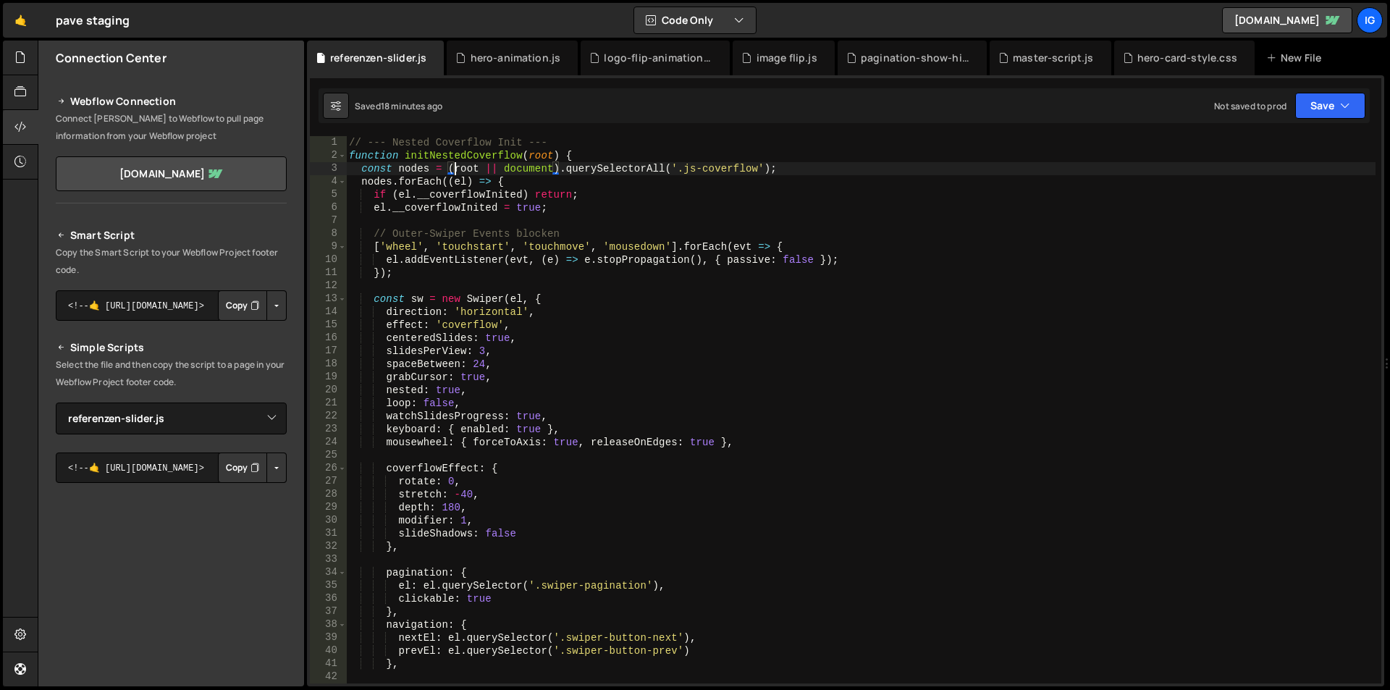
click at [454, 173] on div "// --- Nested Coverflow Init --- function initNestedCoverflow ( root ) { const …" at bounding box center [860, 422] width 1029 height 573
type textarea "}"
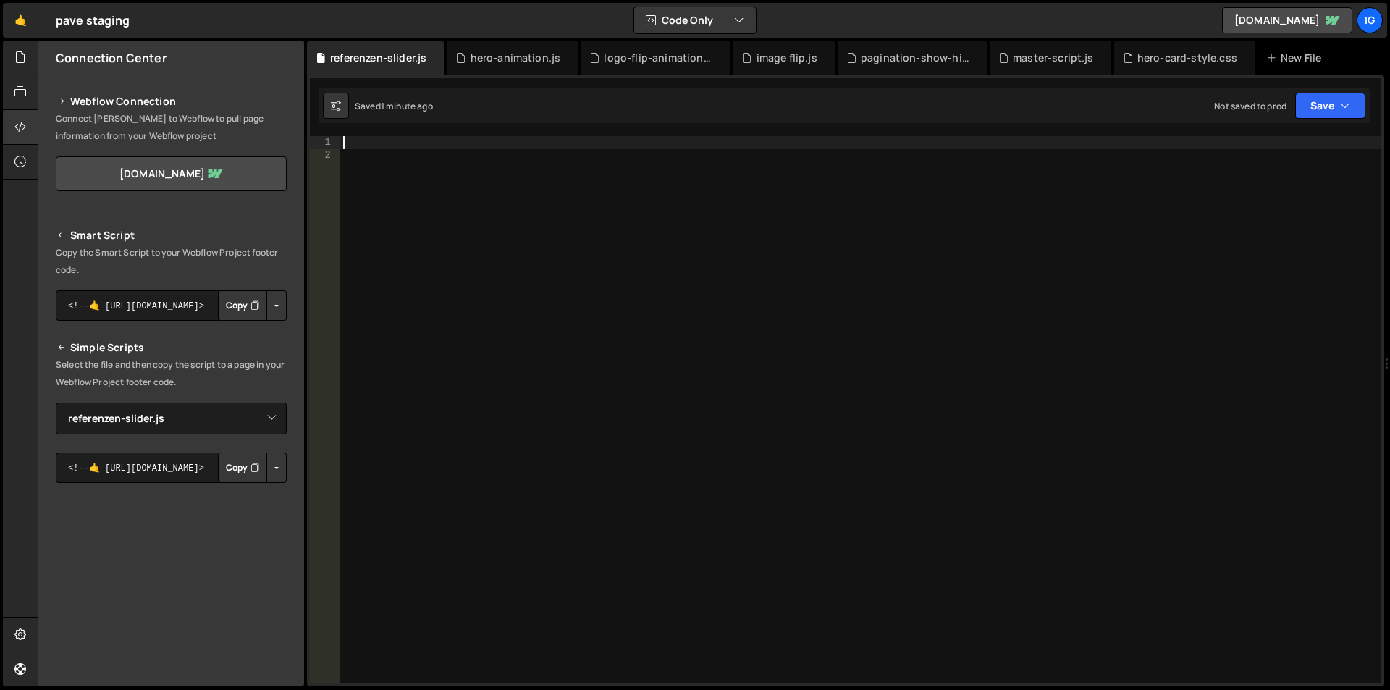
click at [549, 188] on div at bounding box center [860, 422] width 1041 height 573
click at [547, 144] on div at bounding box center [860, 422] width 1041 height 573
click at [1015, 60] on div "master-script.js" at bounding box center [1053, 58] width 81 height 14
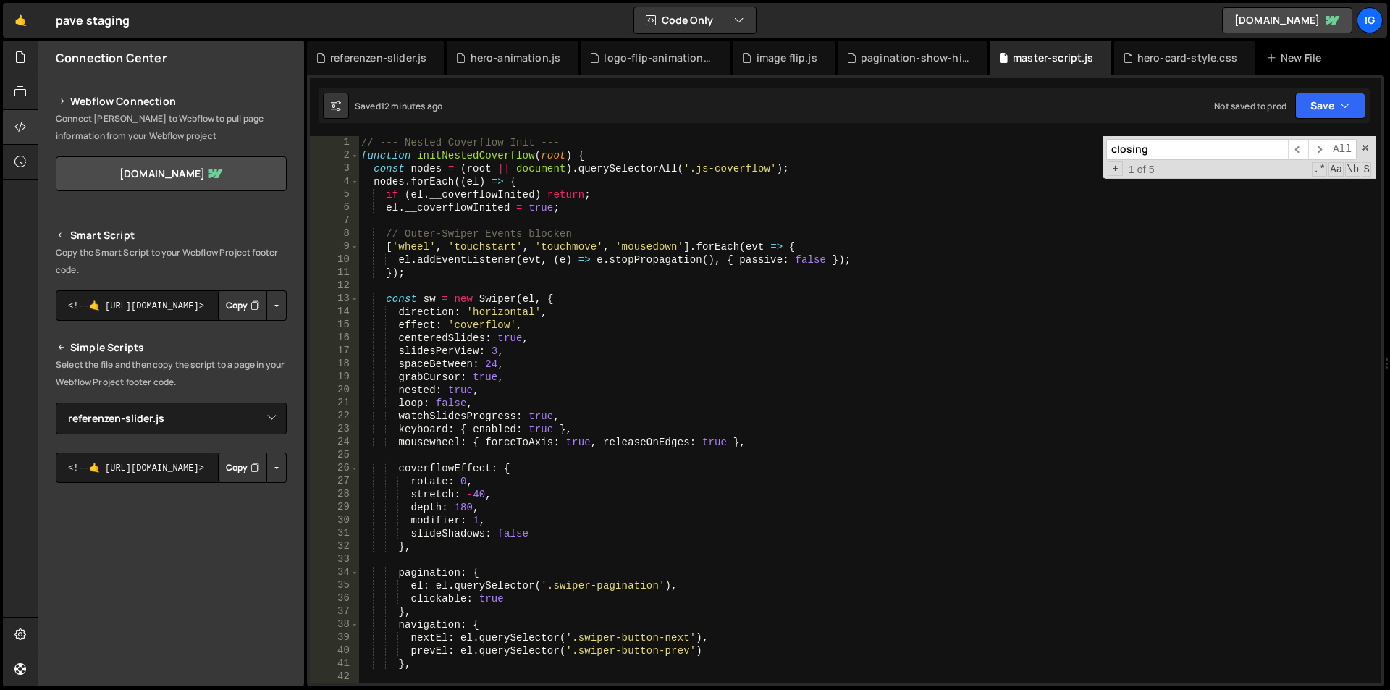
scroll to position [0, 0]
click at [366, 150] on div "// --- Nested Coverflow Init --- function initNestedCoverflow ( root ) { const …" at bounding box center [866, 422] width 1017 height 573
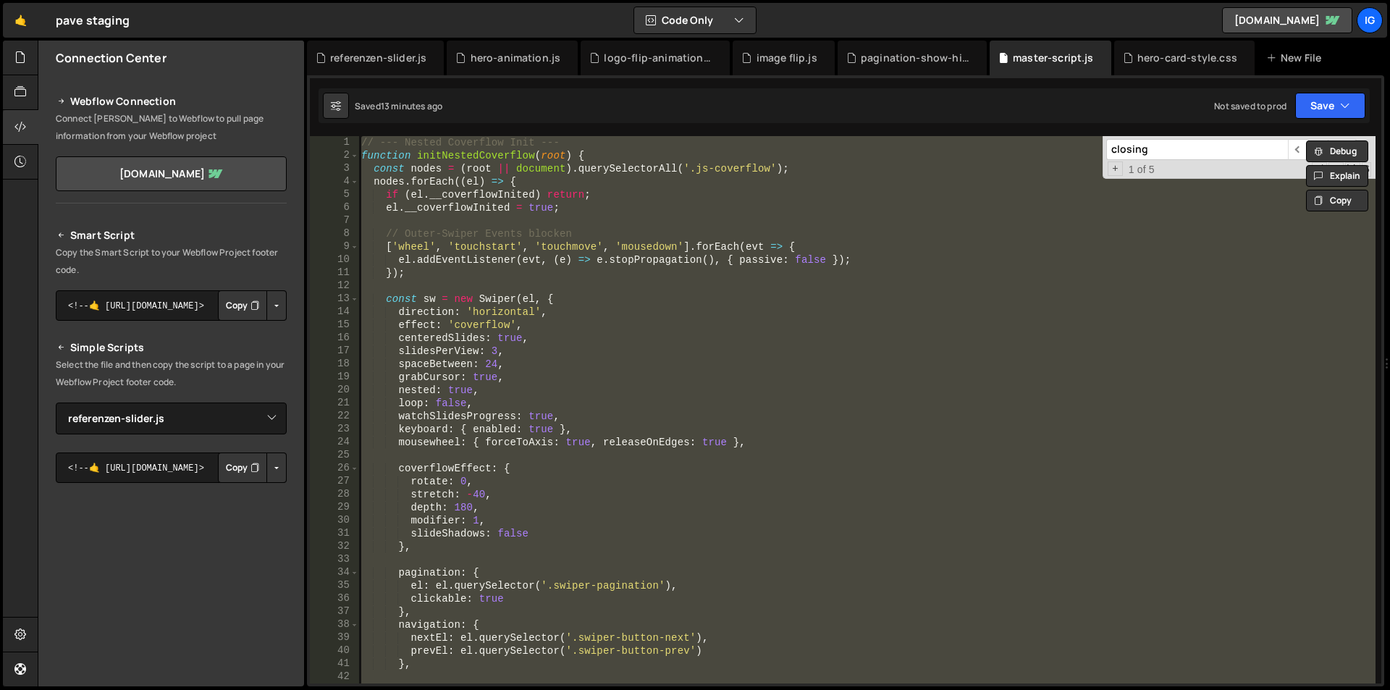
click at [773, 278] on div "// --- Nested Coverflow Init --- function initNestedCoverflow ( root ) { const …" at bounding box center [866, 409] width 1017 height 547
click at [644, 251] on div "// --- Nested Coverflow Init --- function initNestedCoverflow ( root ) { const …" at bounding box center [866, 409] width 1017 height 547
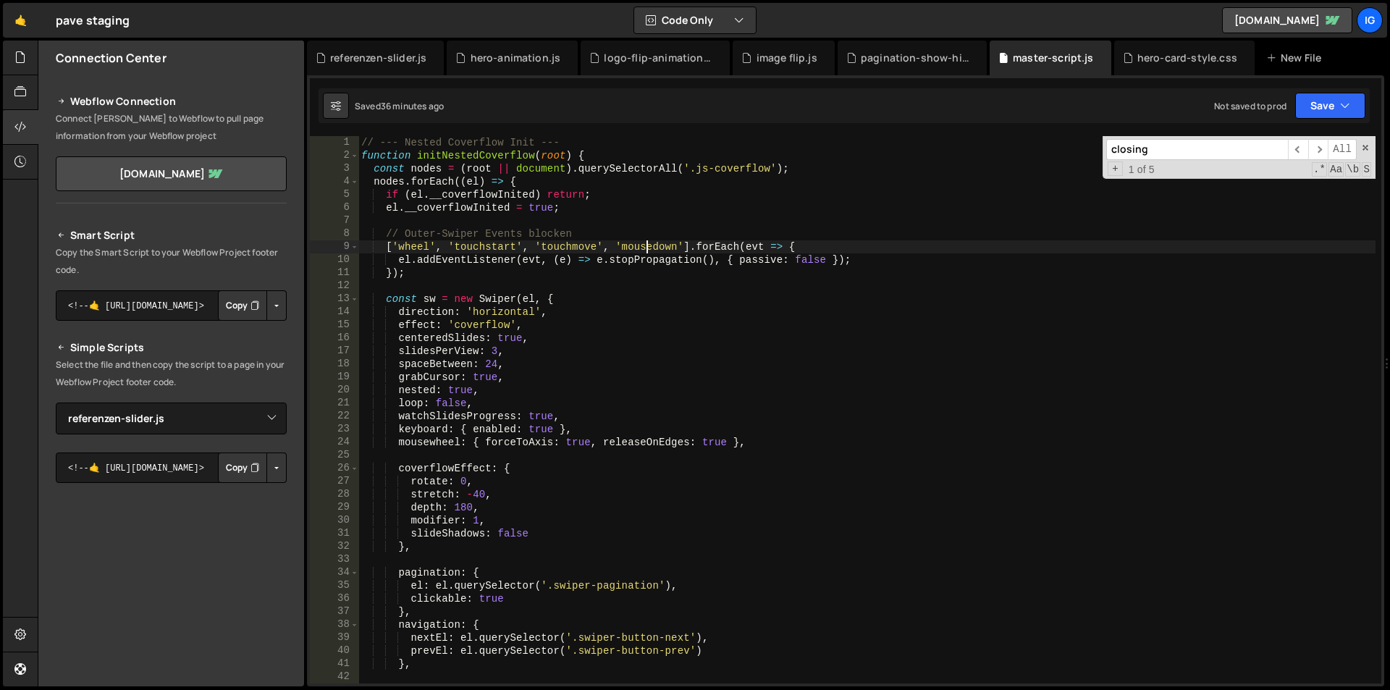
click at [749, 235] on div "// --- Nested Coverflow Init --- function initNestedCoverflow ( root ) { const …" at bounding box center [866, 422] width 1017 height 573
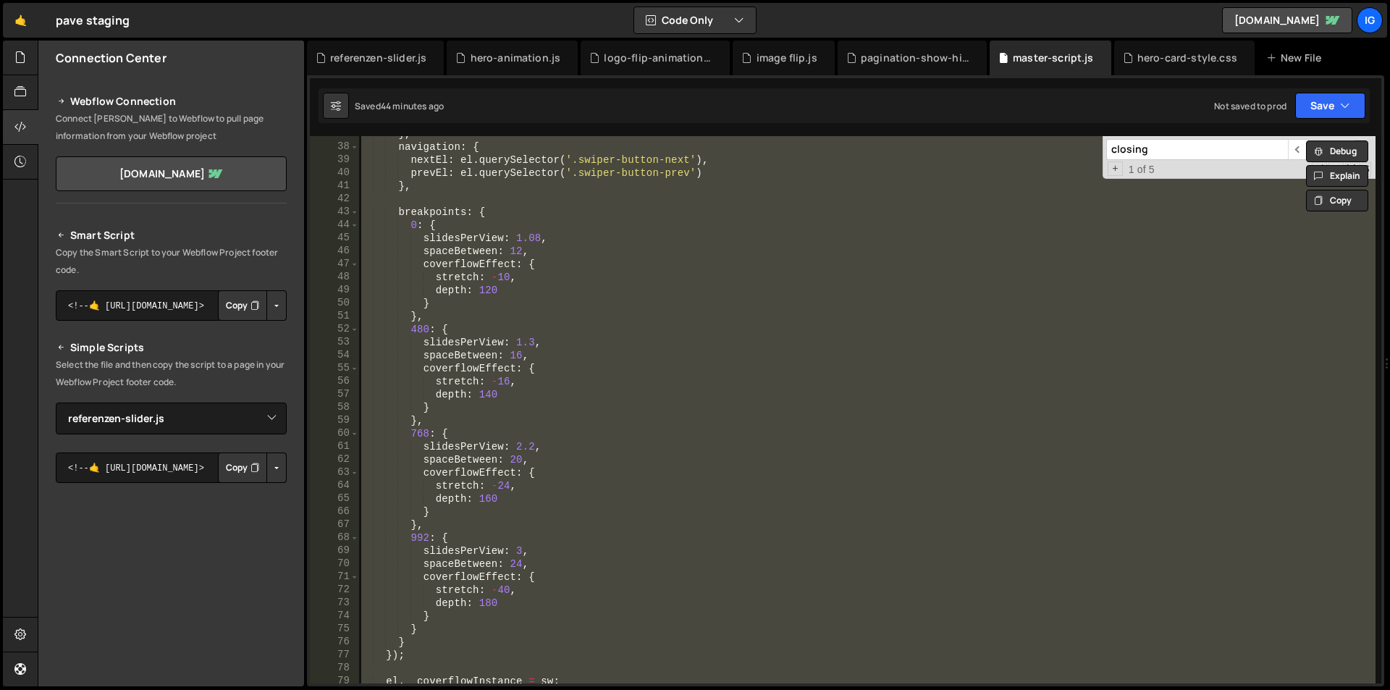
scroll to position [738, 0]
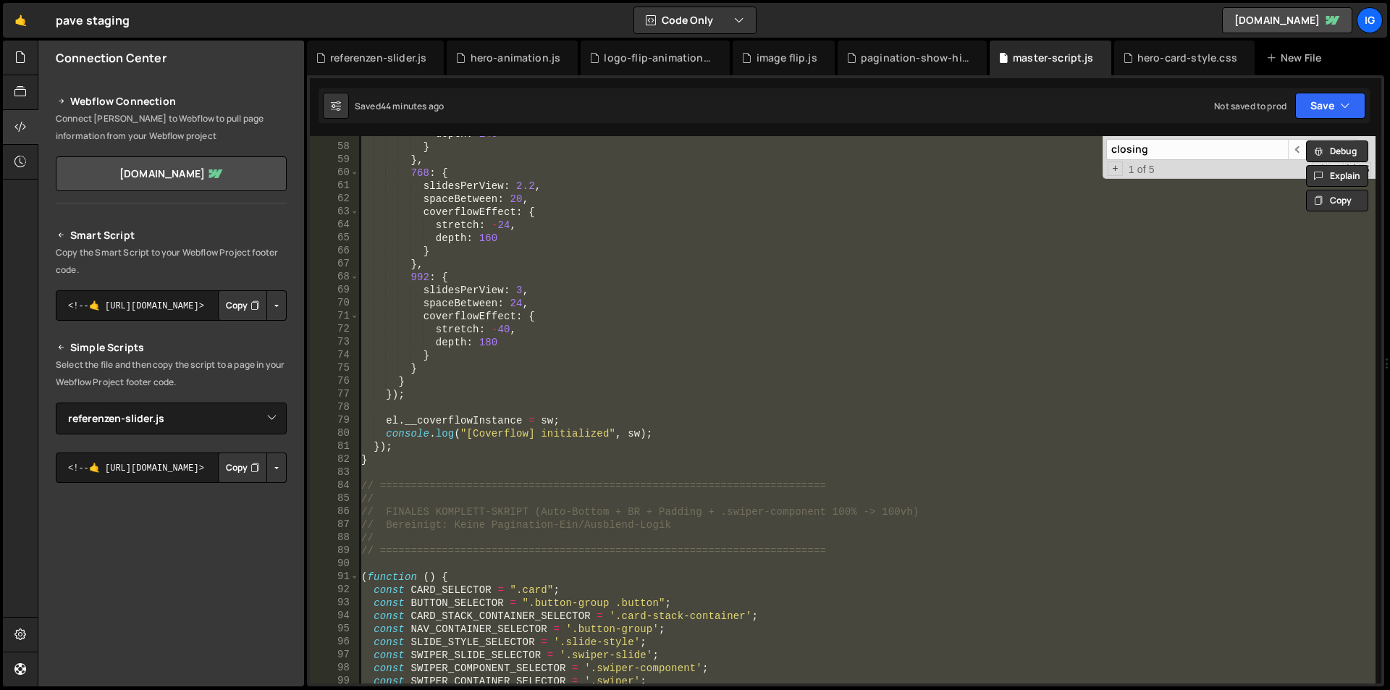
click at [420, 462] on div "depth : 140 } } , 768 : { slidesPerView : 2.2 , spaceBetween : 20 , coverflowEf…" at bounding box center [866, 409] width 1017 height 547
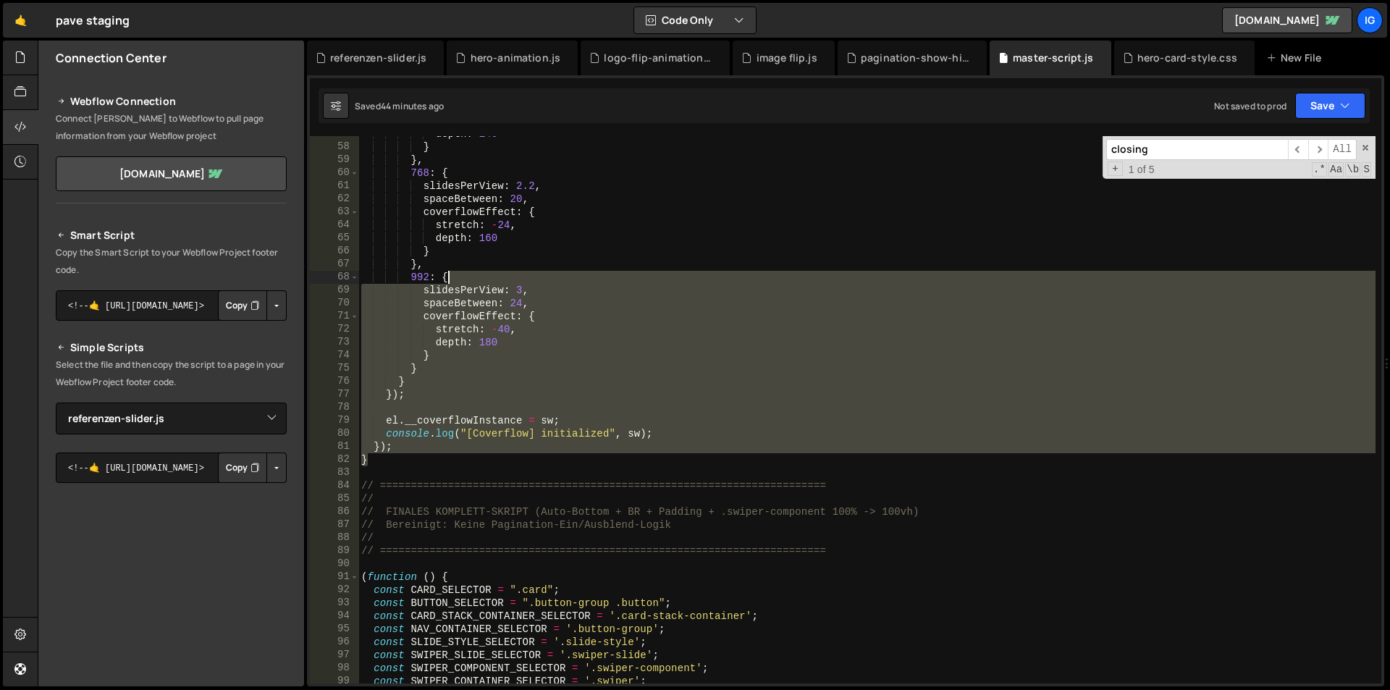
drag, startPoint x: 382, startPoint y: 458, endPoint x: 451, endPoint y: 272, distance: 197.9
click at [451, 272] on div "depth : 140 } } , 768 : { slidesPerView : 2.2 , spaceBetween : 20 , coverflowEf…" at bounding box center [866, 413] width 1017 height 573
click at [998, 221] on div "depth : 140 } } , 768 : { slidesPerView : 2.2 , spaceBetween : 20 , coverflowEf…" at bounding box center [866, 413] width 1017 height 573
type textarea "stretch: -24,"
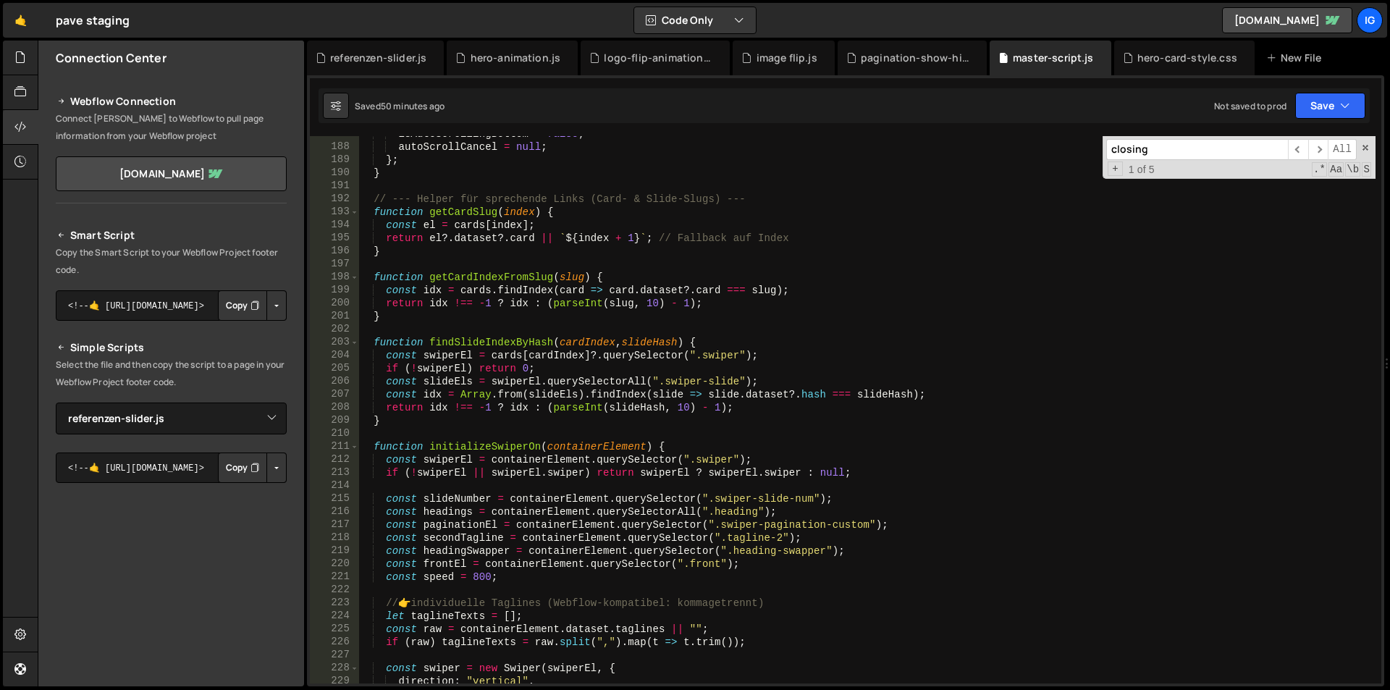
scroll to position [2476, 0]
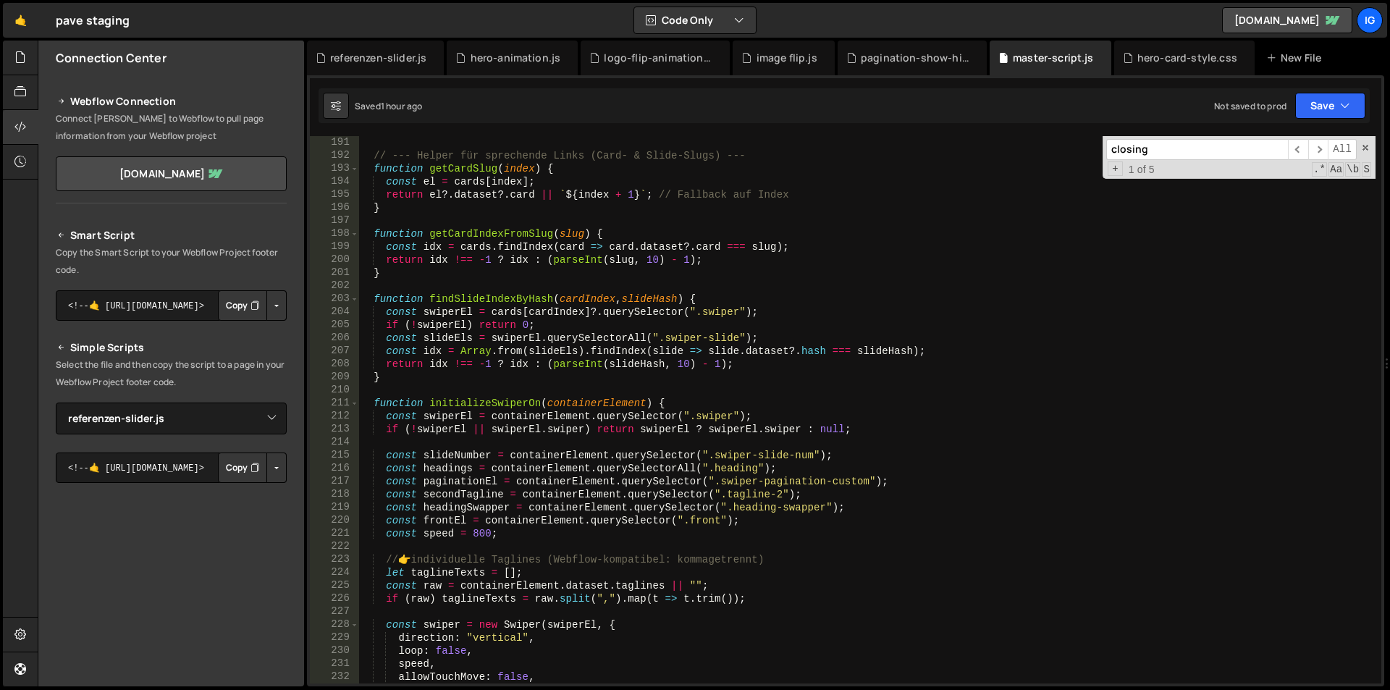
click at [823, 280] on div "// --- Helper für sprechende Links (Card- & Slide-Slugs) --- function getCardSl…" at bounding box center [866, 422] width 1017 height 573
type textarea "})();"
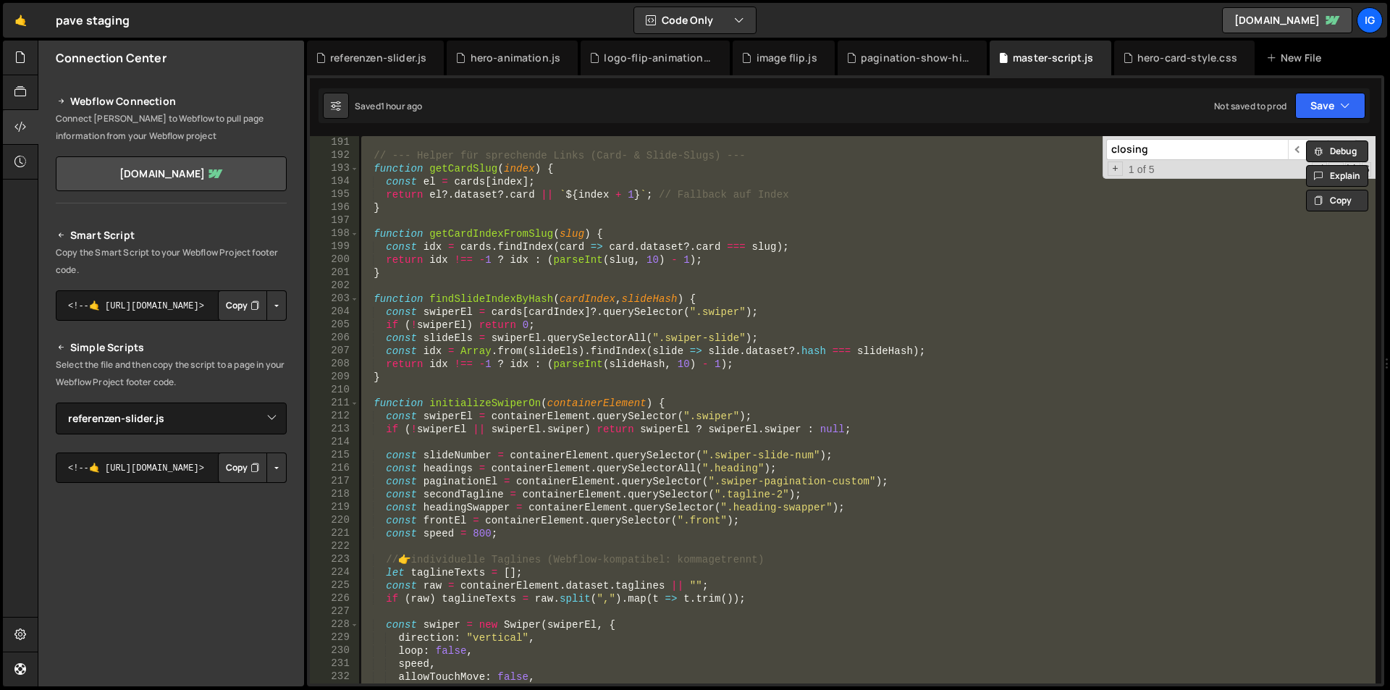
paste textarea
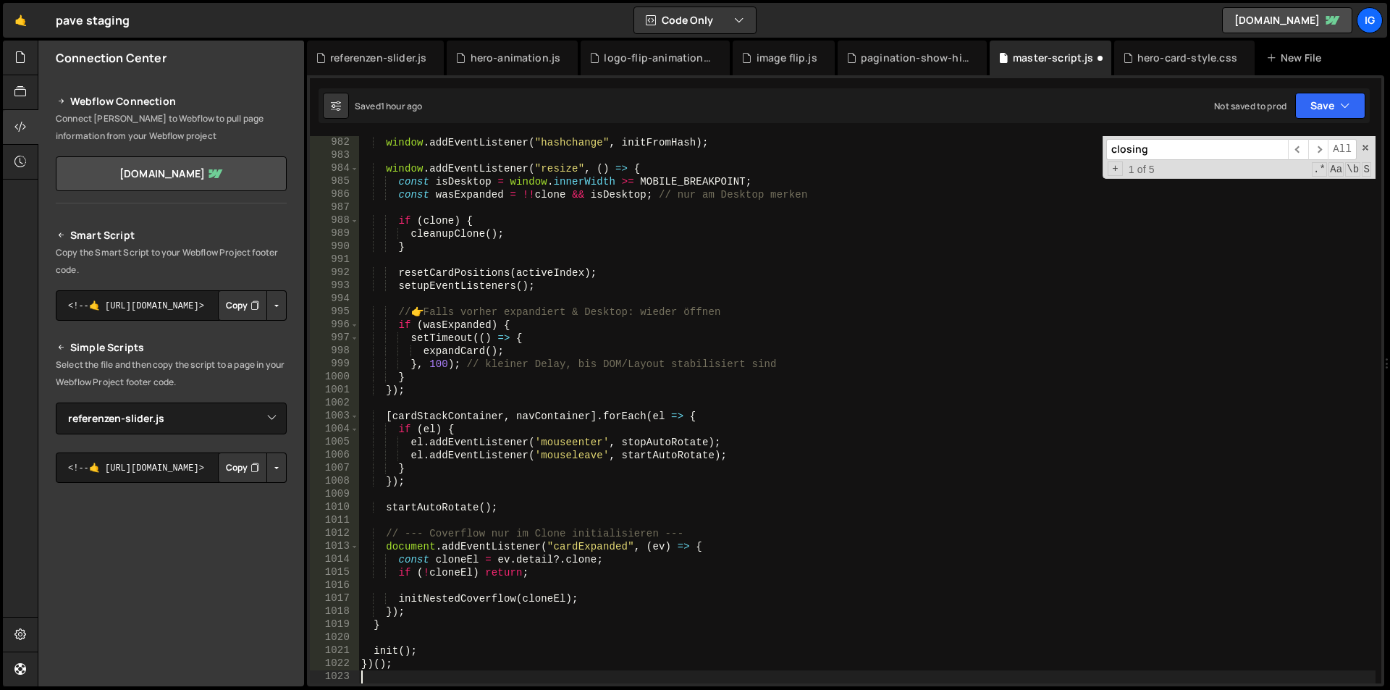
scroll to position [12783, 0]
click at [688, 227] on div "window . addEventListener ( "hashchange" , initFromHash ) ; window . addEventLi…" at bounding box center [866, 422] width 1017 height 573
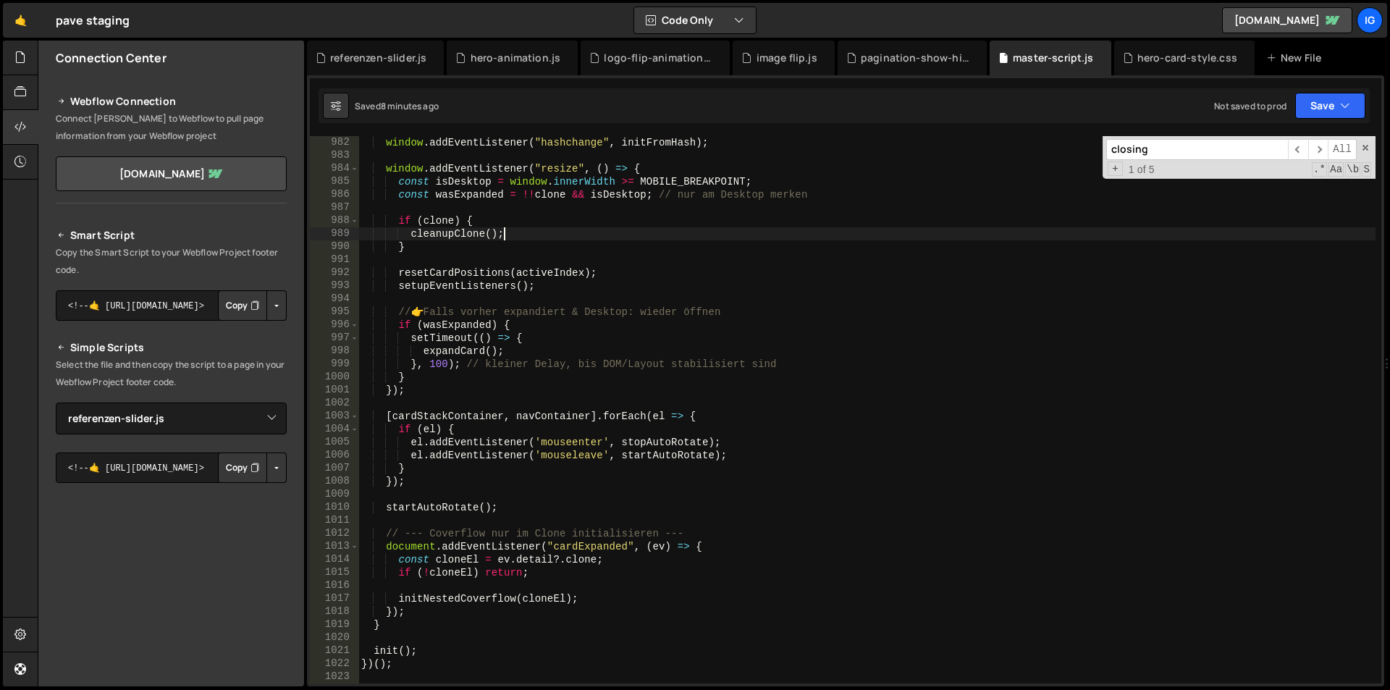
type textarea "})();"
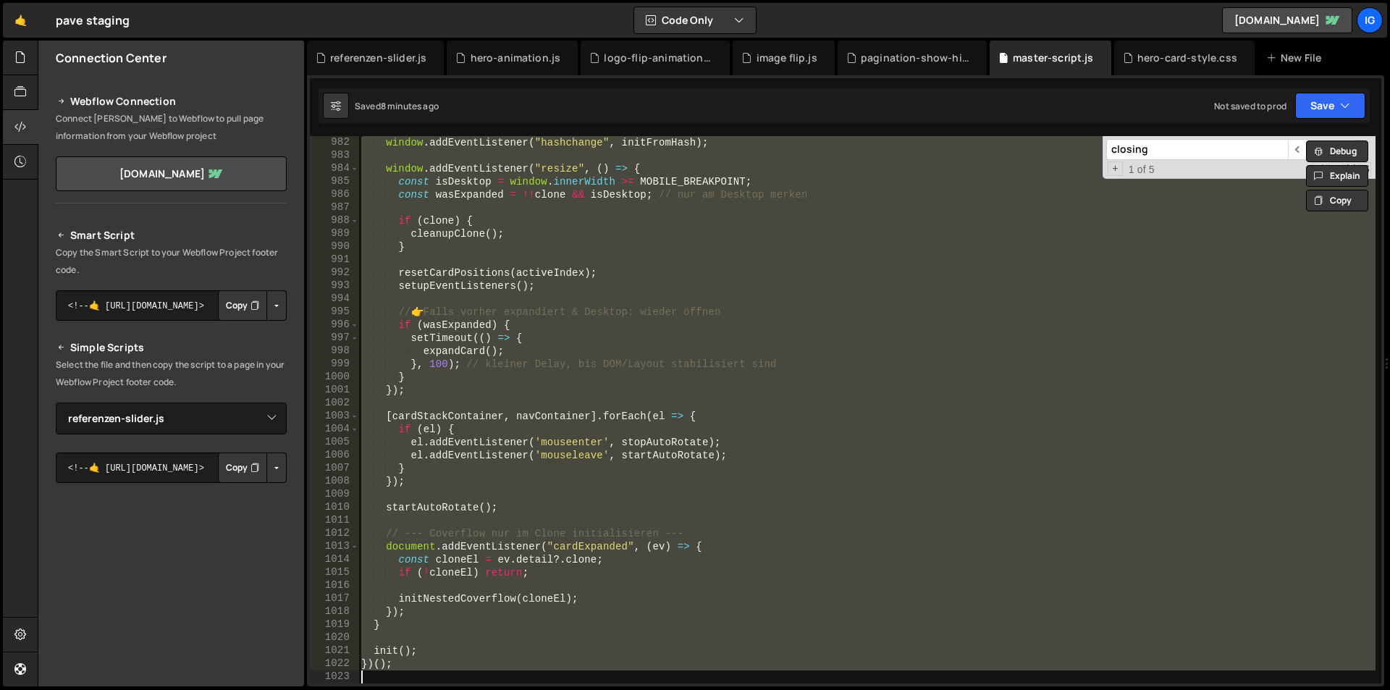
paste textarea
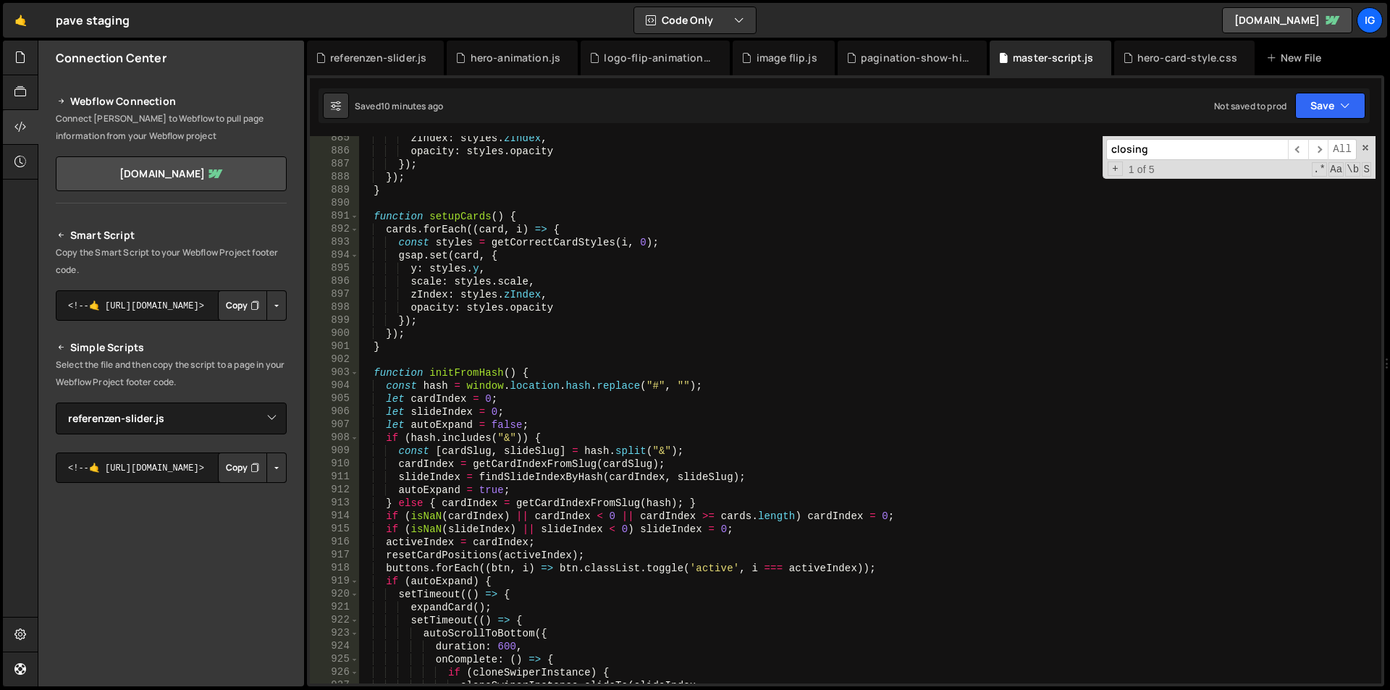
scroll to position [11219, 0]
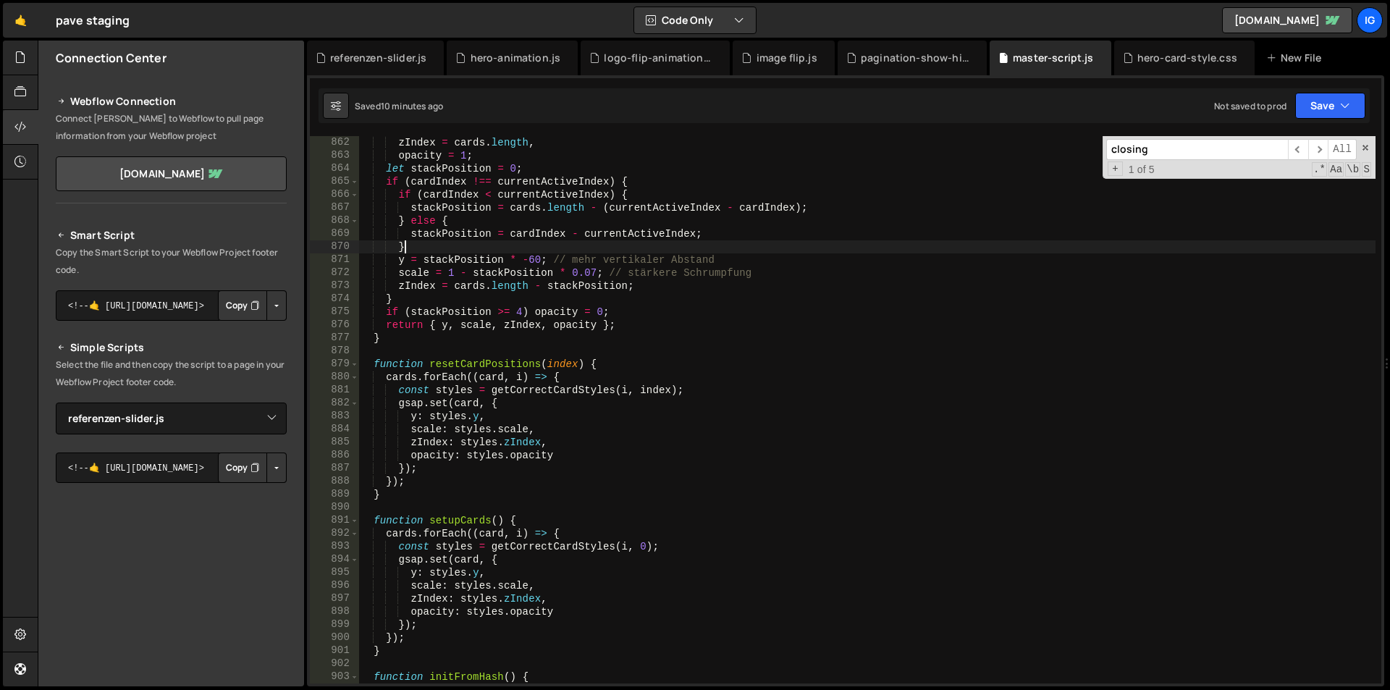
click at [738, 248] on div "zIndex = cards . length , opacity = 1 ; let stackPosition = 0 ; if ( cardIndex …" at bounding box center [866, 422] width 1017 height 573
type textarea "}"
click at [1187, 152] on input "closing" at bounding box center [1197, 149] width 182 height 21
click at [1185, 152] on input "closing" at bounding box center [1197, 149] width 182 height 21
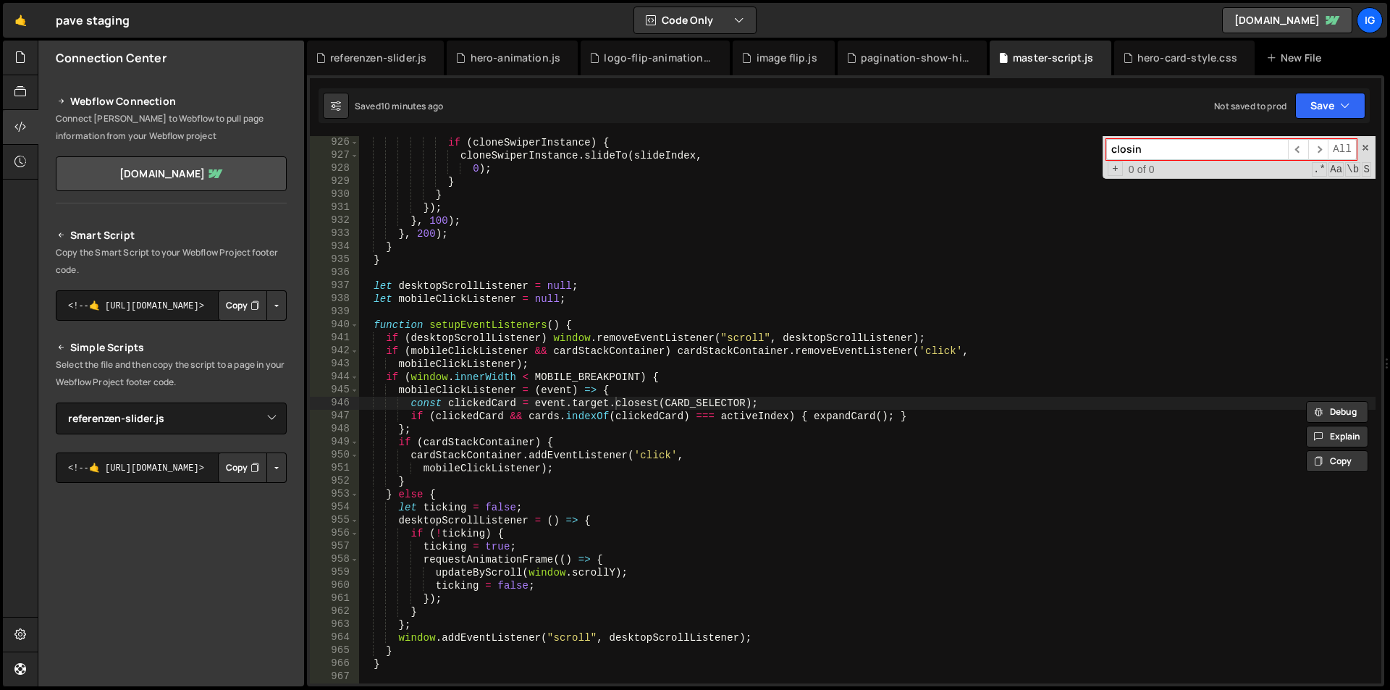
type input "closing"
click at [768, 247] on div "if ( cloneSwiperInstance ) { cloneSwiperInstance . slideTo ( slideIndex , 0 ) ;…" at bounding box center [866, 422] width 1017 height 573
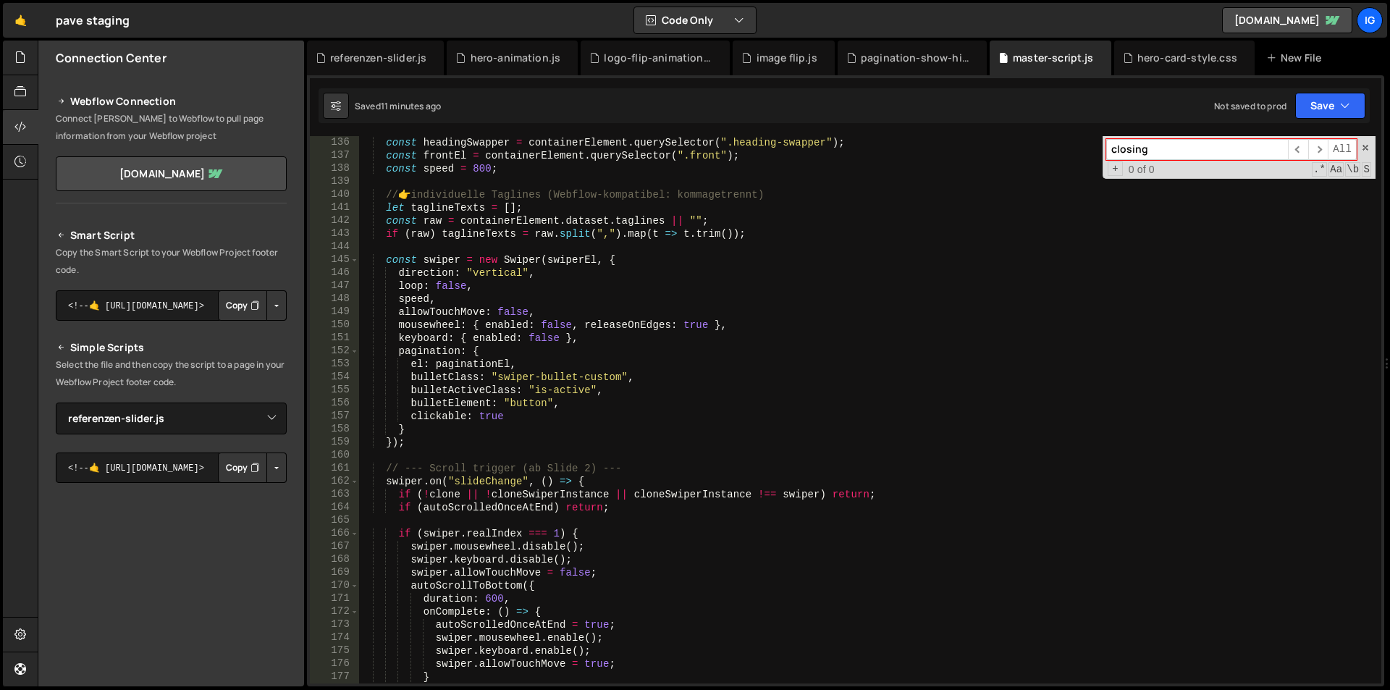
scroll to position [1499, 0]
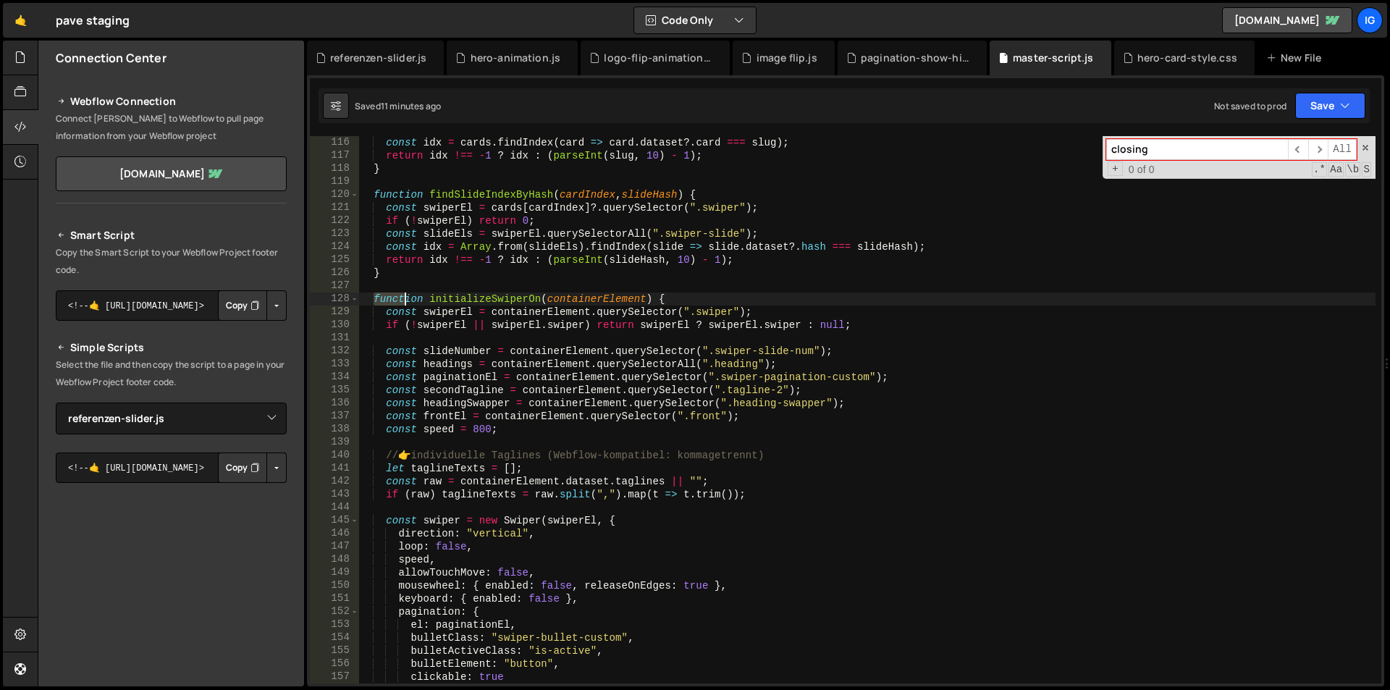
drag, startPoint x: 373, startPoint y: 300, endPoint x: 408, endPoint y: 305, distance: 35.1
click at [408, 305] on div "const idx = cards . findIndex ( card => card . dataset ?. card === slug ) ; ret…" at bounding box center [866, 422] width 1017 height 573
click at [353, 299] on span at bounding box center [354, 298] width 8 height 13
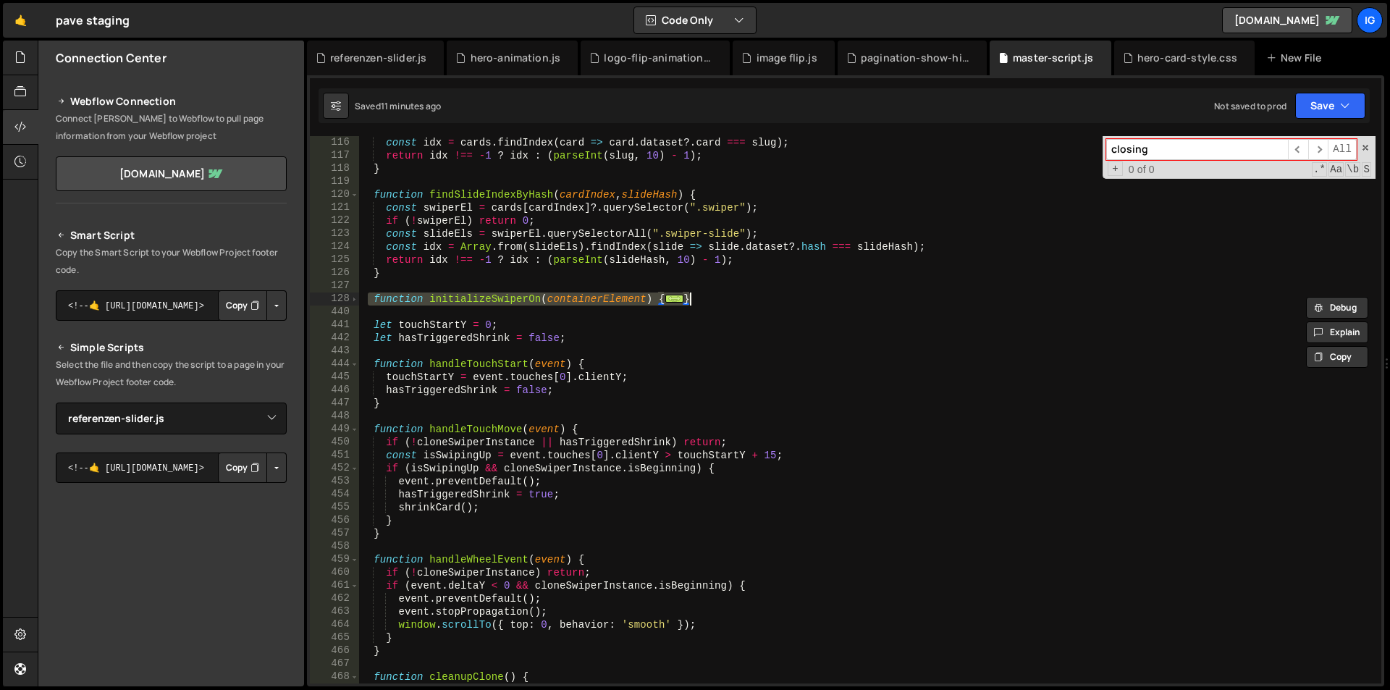
drag, startPoint x: 368, startPoint y: 301, endPoint x: 722, endPoint y: 300, distance: 354.7
click at [722, 300] on div "const idx = cards . findIndex ( card => card . dataset ?. card === slug ) ; ret…" at bounding box center [866, 422] width 1017 height 573
type textarea "return swiper; }"
paste textarea
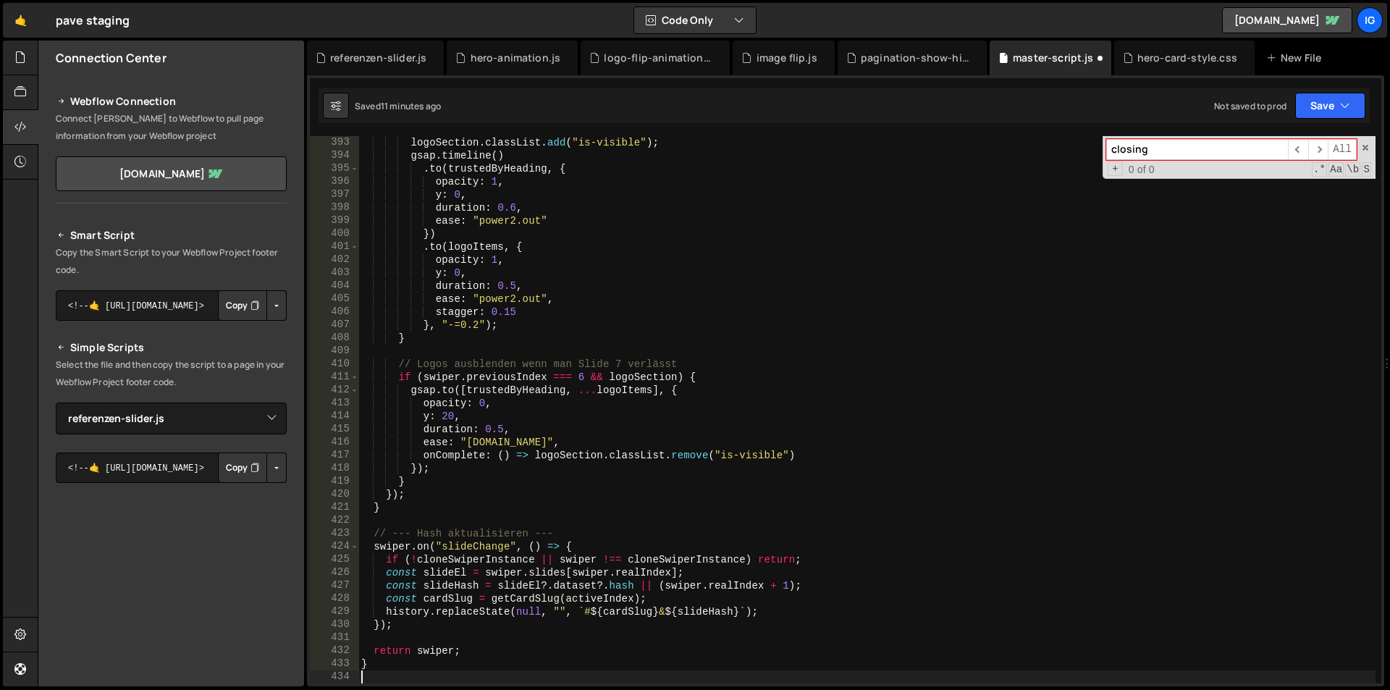
scroll to position [5108, 0]
type textarea "return swiper;"
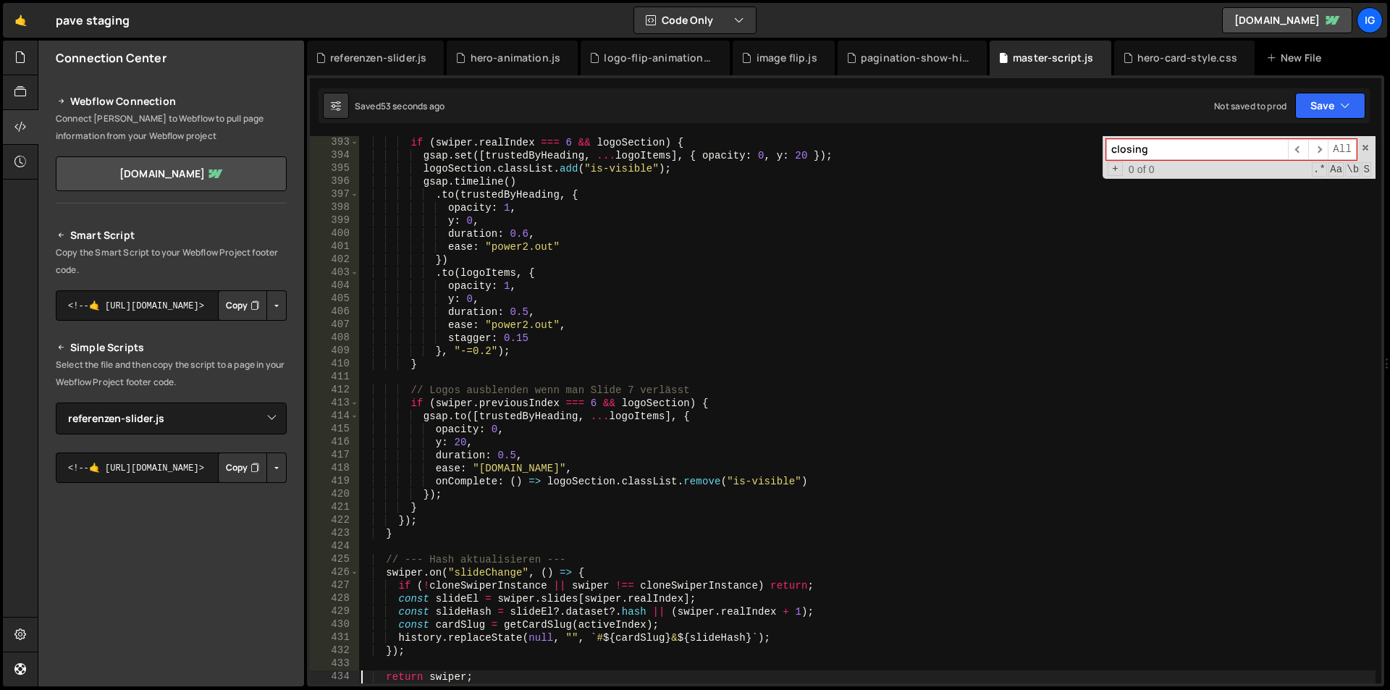
click at [1205, 142] on input "closing" at bounding box center [1197, 149] width 182 height 21
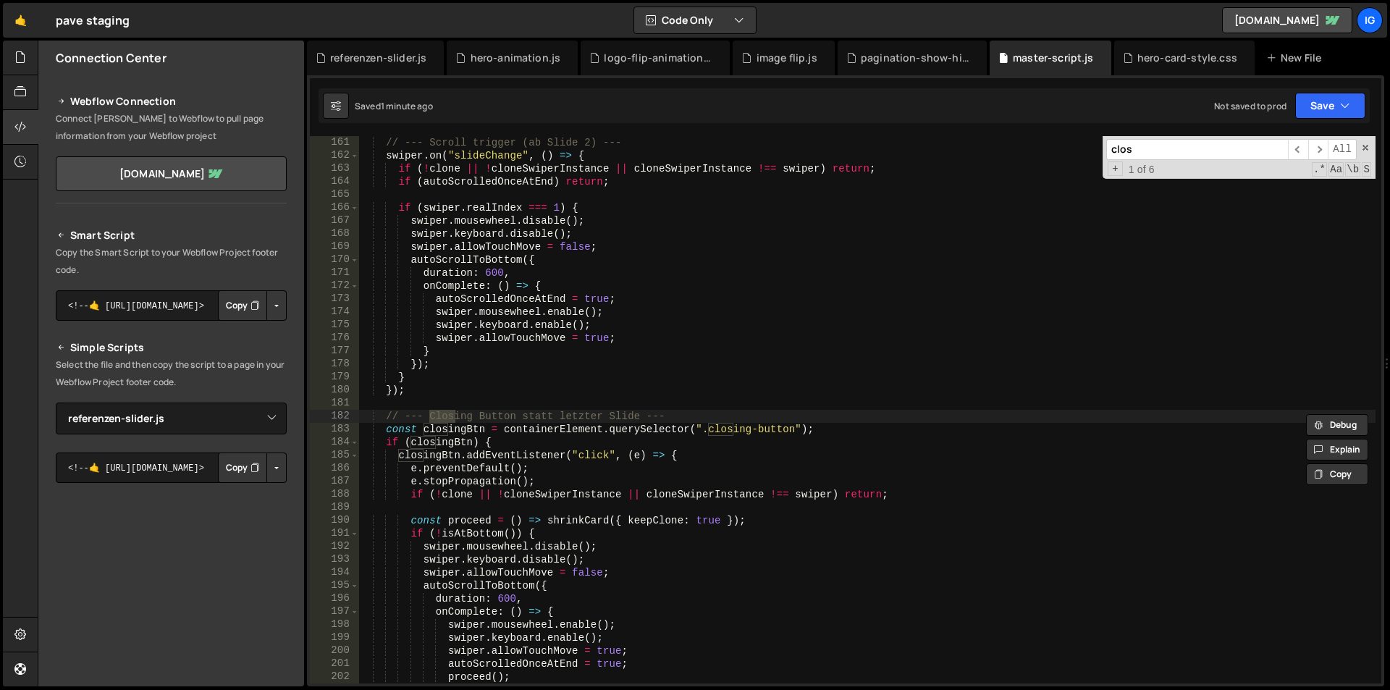
type input "clos"
drag, startPoint x: 751, startPoint y: 431, endPoint x: 725, endPoint y: 429, distance: 25.4
click at [725, 429] on div "// --- Scroll trigger (ab Slide 2) --- swiper . on ( "slideChange" , ( ) => { i…" at bounding box center [866, 422] width 1017 height 573
click at [725, 429] on div "// --- Scroll trigger (ab Slide 2) --- swiper . on ( "slideChange" , ( ) => { i…" at bounding box center [866, 409] width 1017 height 547
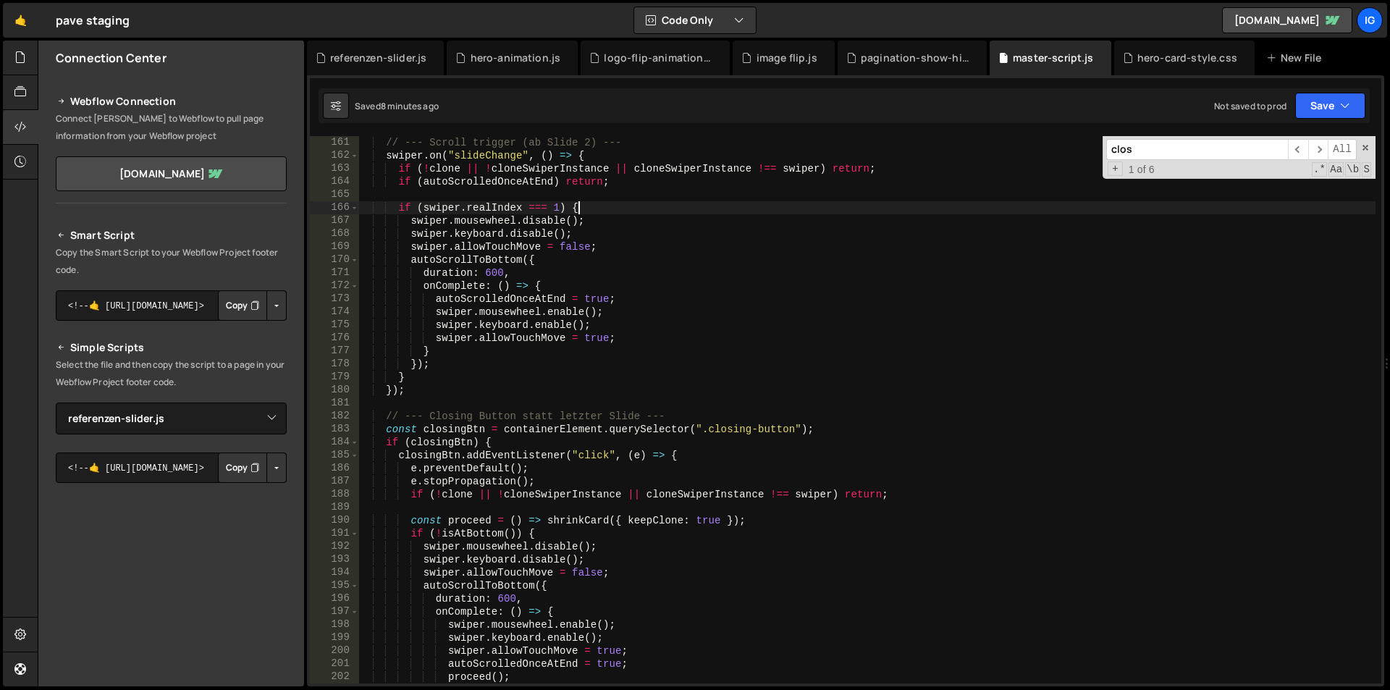
click at [838, 212] on div "// --- Scroll trigger (ab Slide 2) --- swiper . on ( "slideChange" , ( ) => { i…" at bounding box center [866, 422] width 1017 height 573
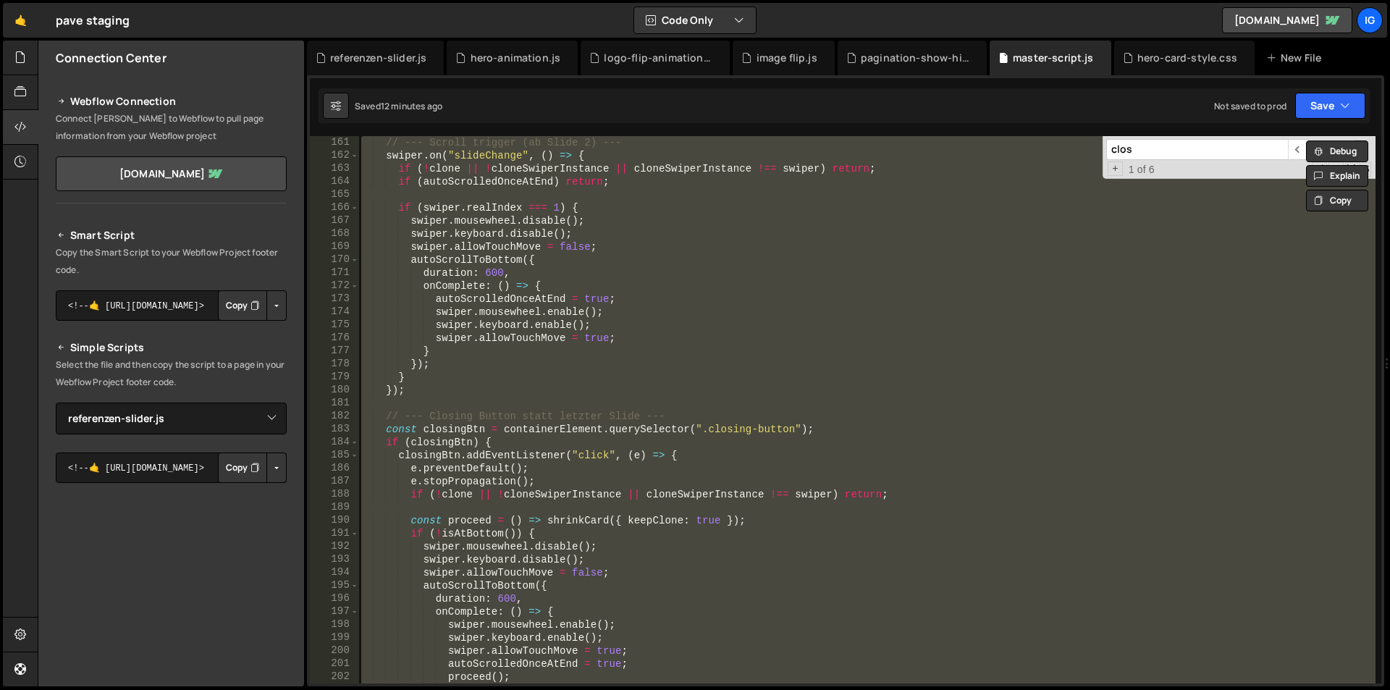
click at [928, 210] on div "// --- Scroll trigger (ab Slide 2) --- swiper . on ( "slideChange" , ( ) => { i…" at bounding box center [866, 409] width 1017 height 547
click at [717, 218] on div "// --- Scroll trigger (ab Slide 2) --- swiper . on ( "slideChange" , ( ) => { i…" at bounding box center [866, 409] width 1017 height 547
click at [552, 329] on div "// --- Scroll trigger (ab Slide 2) --- swiper . on ( "slideChange" , ( ) => { i…" at bounding box center [866, 422] width 1017 height 573
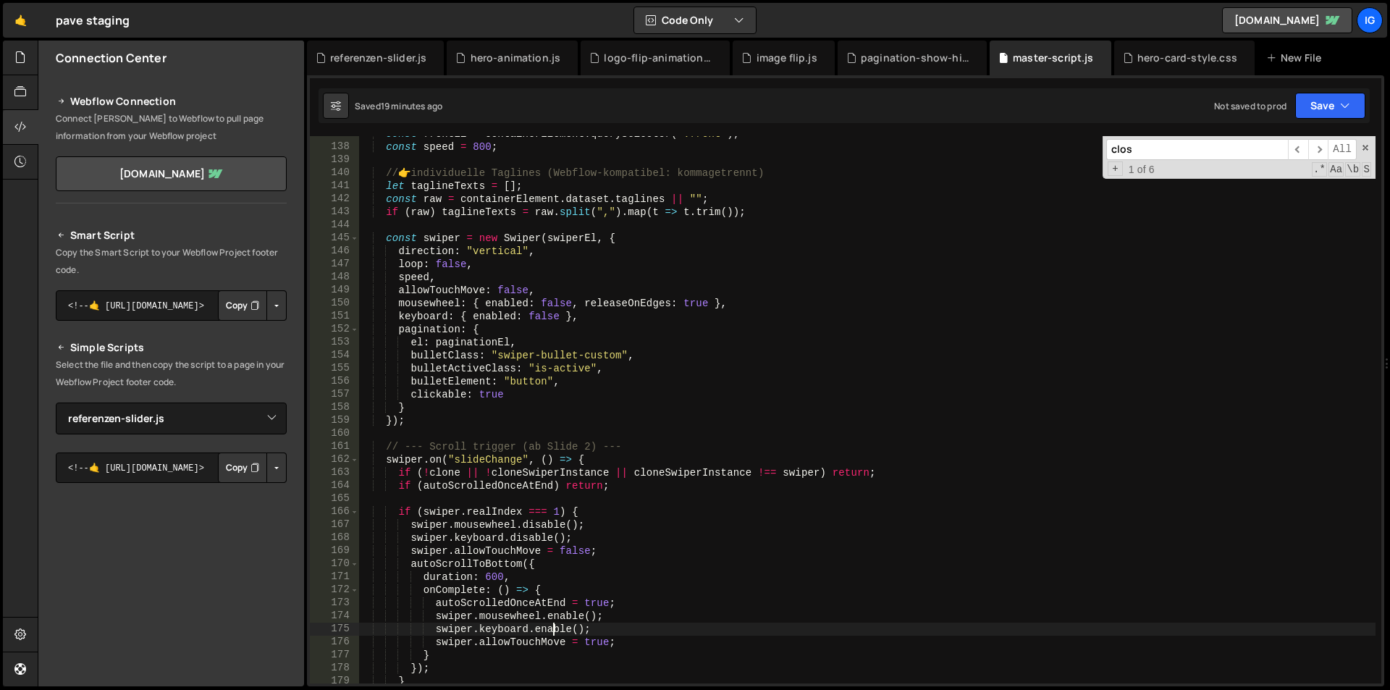
scroll to position [1520, 0]
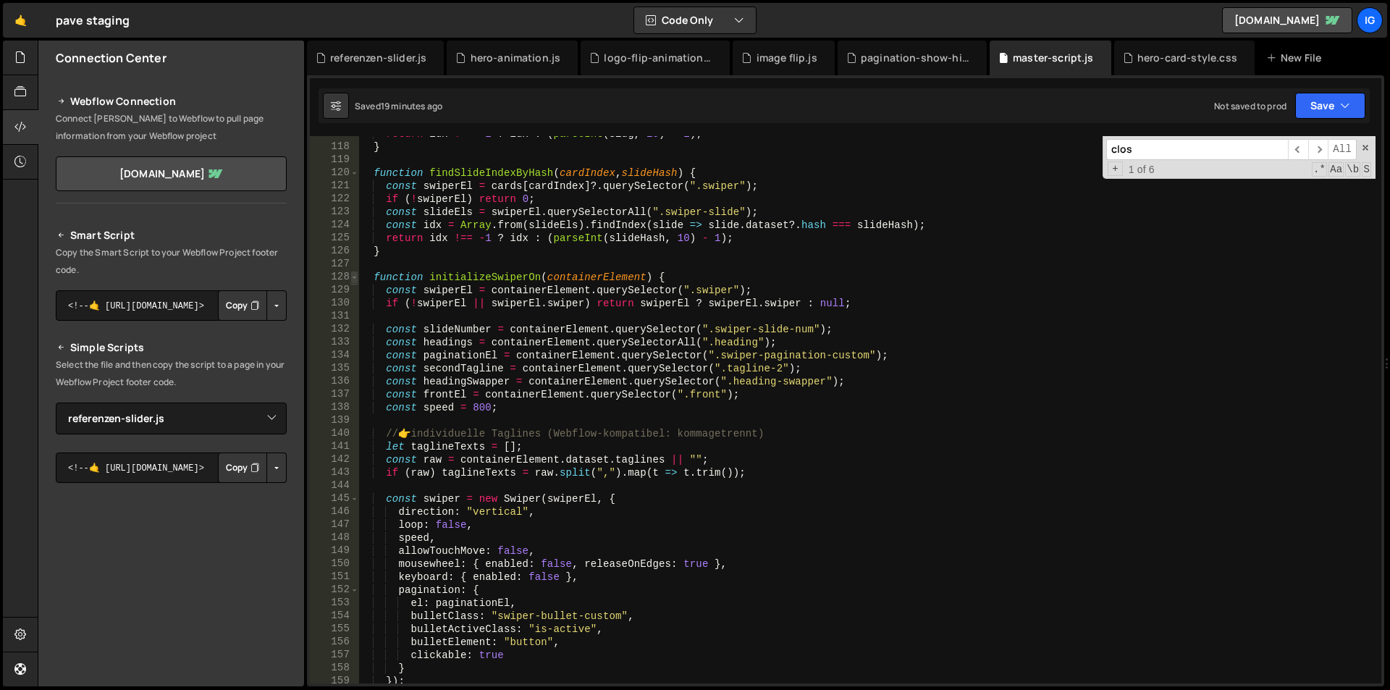
click at [355, 278] on span at bounding box center [354, 277] width 8 height 13
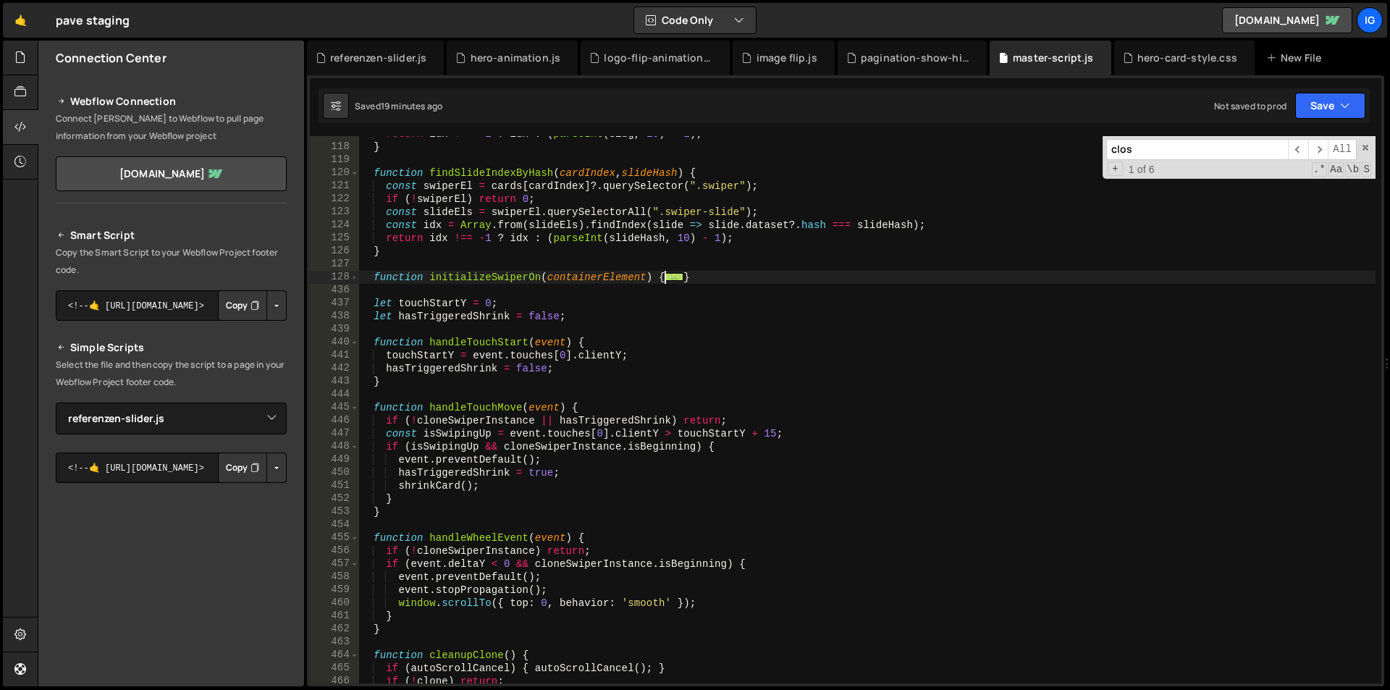
click at [717, 277] on div "return idx !== - 1 ? idx : ( parseInt ( slug , 10 ) - 1 ) ; } function findSlid…" at bounding box center [866, 413] width 1017 height 573
type textarea "}"
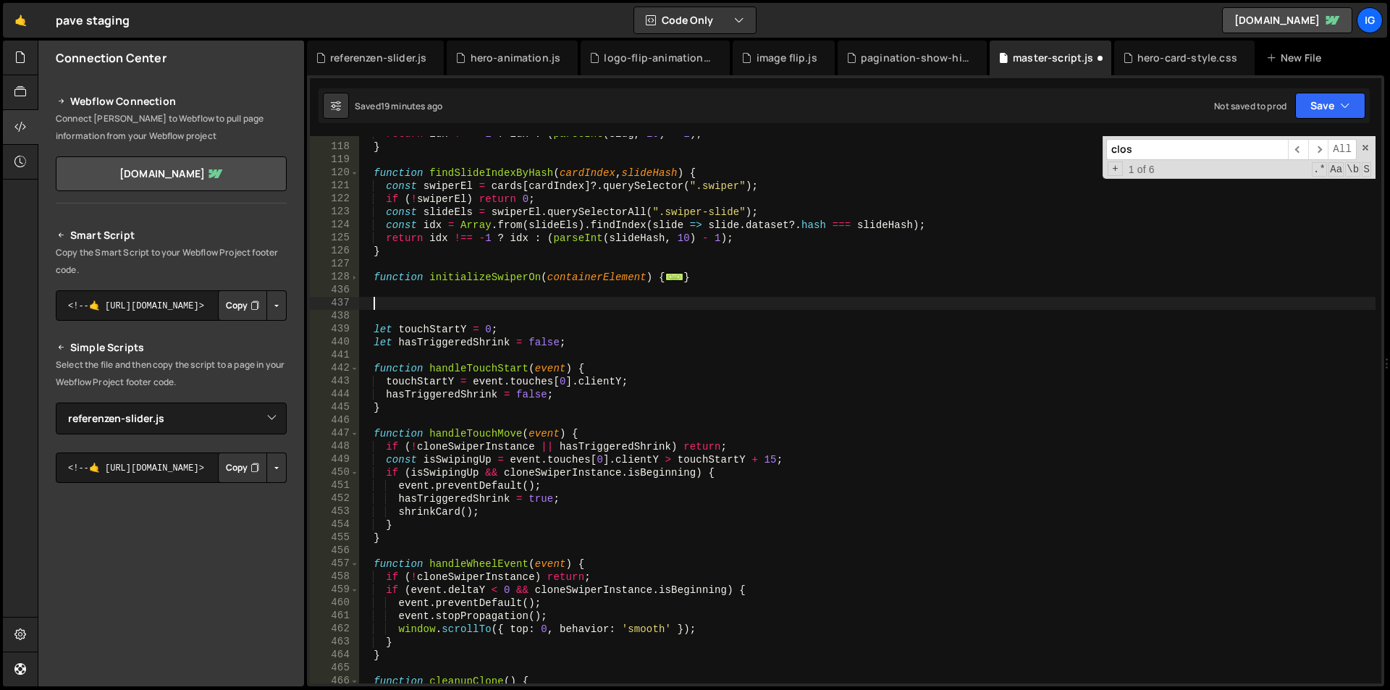
paste textarea
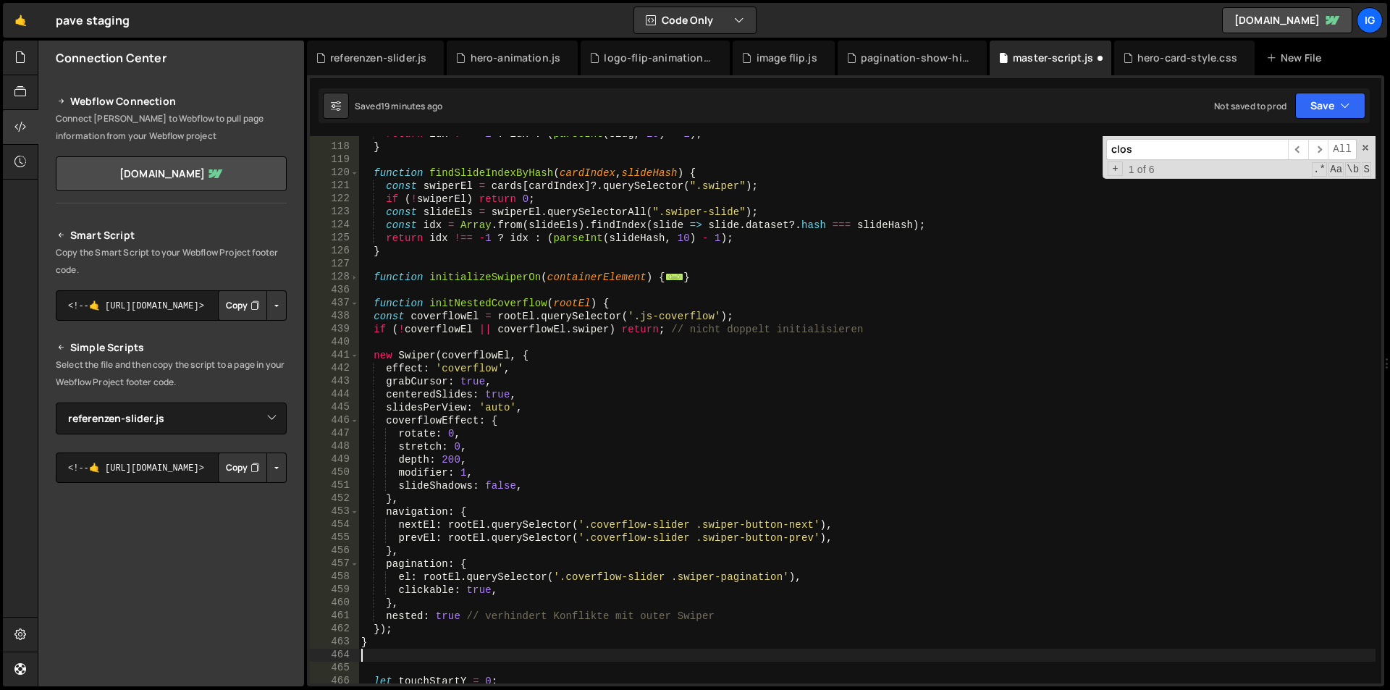
scroll to position [0, 0]
click at [356, 306] on span at bounding box center [354, 303] width 8 height 13
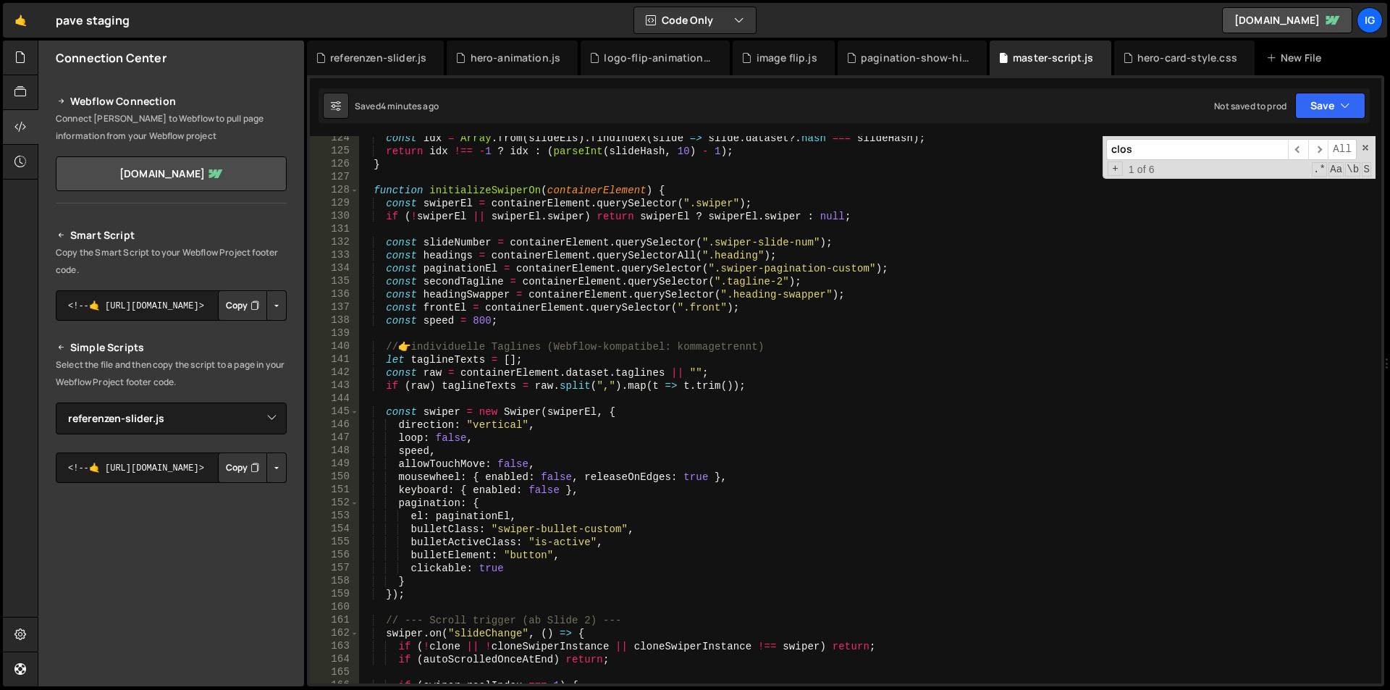
scroll to position [1607, 0]
click at [358, 188] on div "128" at bounding box center [334, 190] width 49 height 13
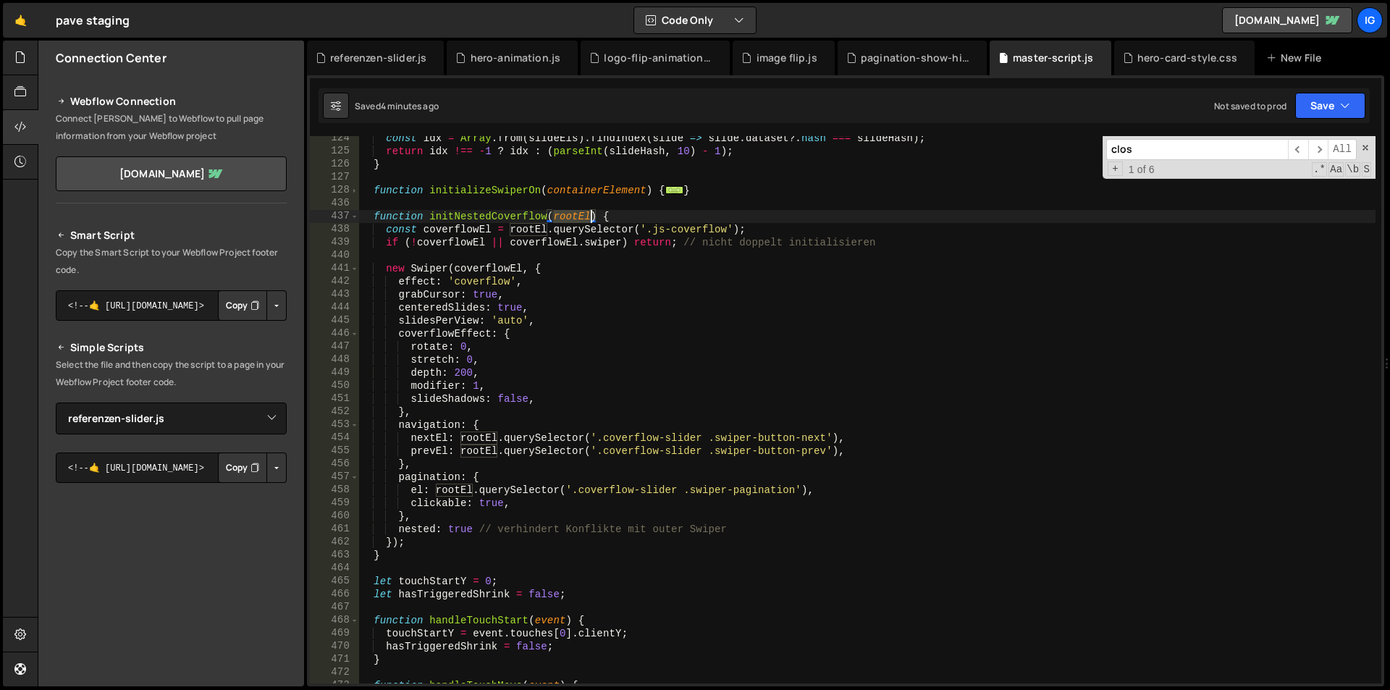
drag, startPoint x: 553, startPoint y: 215, endPoint x: 591, endPoint y: 218, distance: 37.8
click at [591, 218] on div "const idx = Array . from ( slideEls ) . findIndex ( slide => slide . dataset ?.…" at bounding box center [866, 418] width 1017 height 573
click at [409, 196] on div "const idx = Array . from ( slideEls ) . findIndex ( slide => slide . dataset ?.…" at bounding box center [866, 418] width 1017 height 573
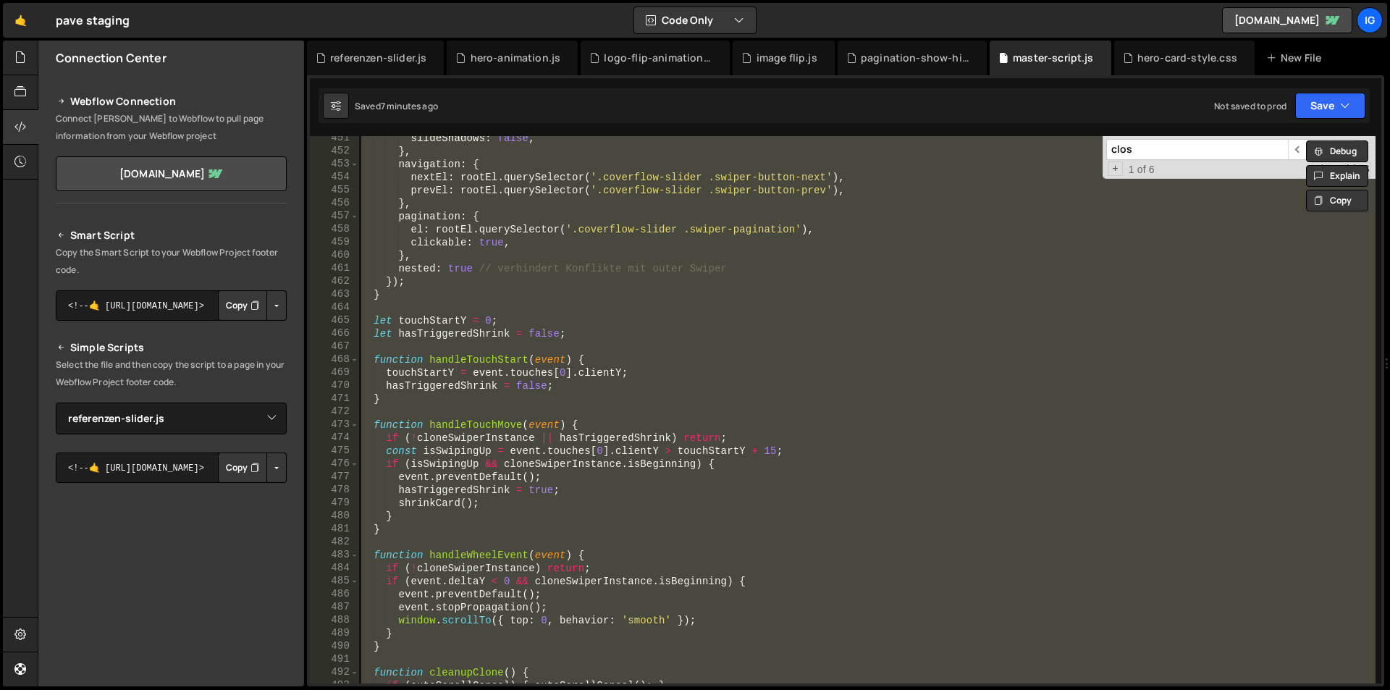
scroll to position [1911, 0]
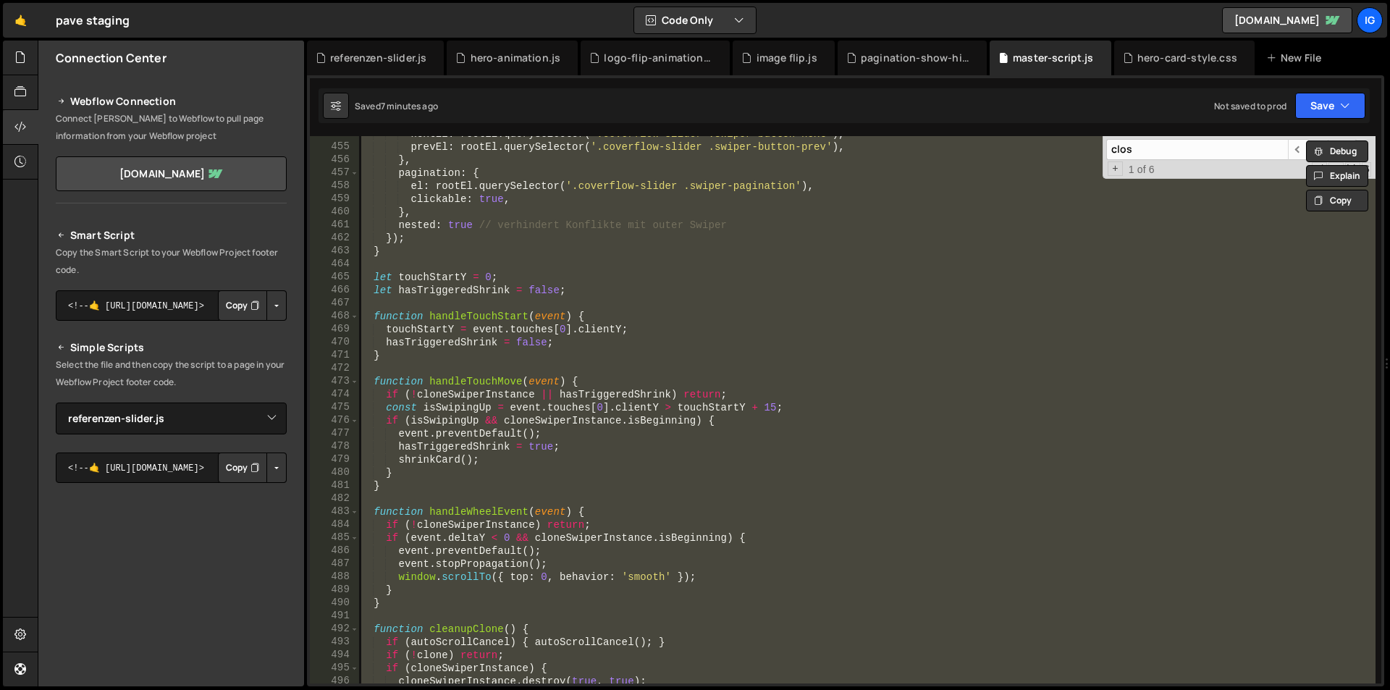
click at [410, 468] on div "nextEl : rootEl . querySelector ( '.coverflow-slider .swiper-button-next' ) , p…" at bounding box center [866, 409] width 1017 height 547
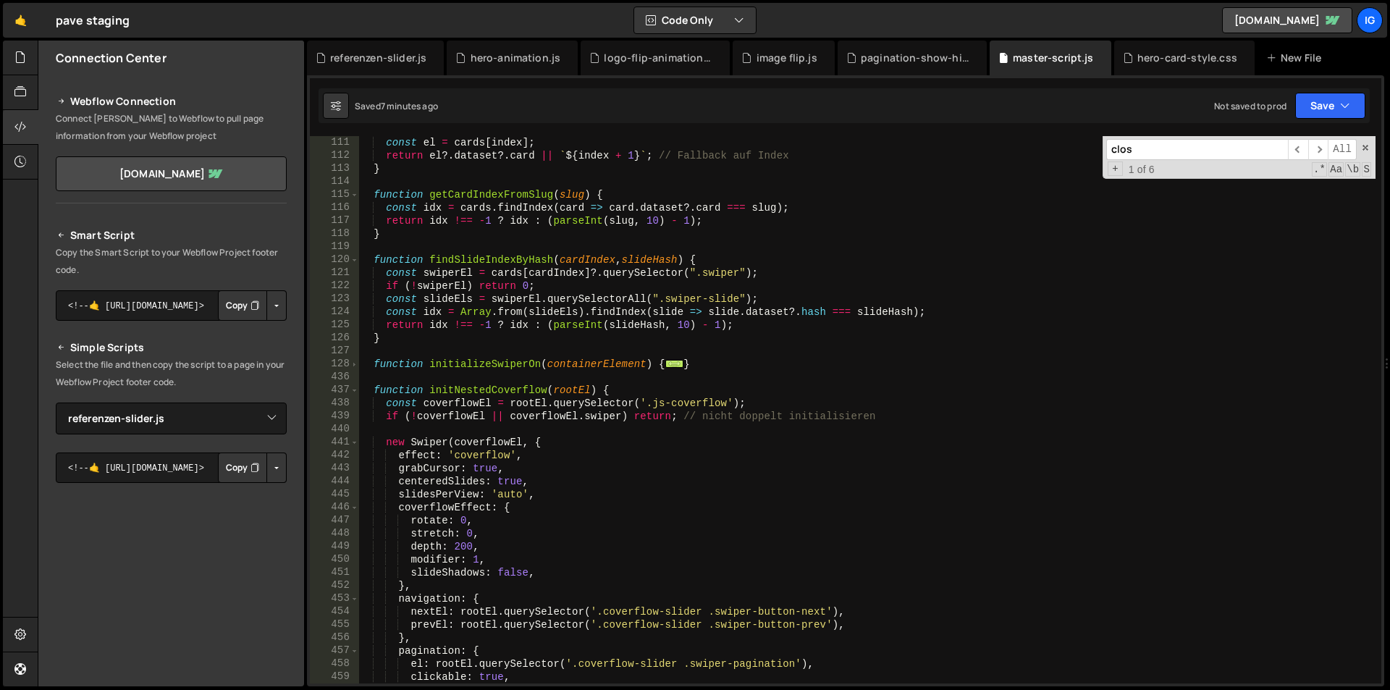
scroll to position [1607, 0]
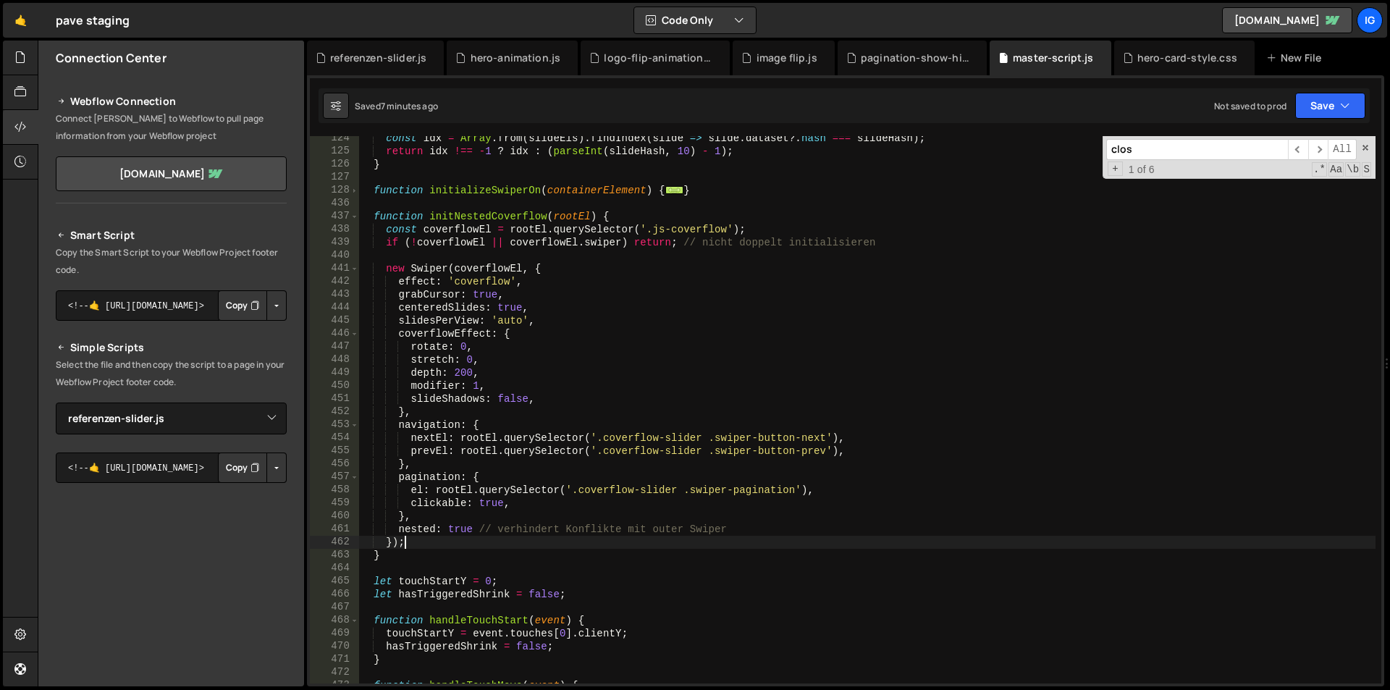
click at [421, 543] on div "const idx = Array . from ( slideEls ) . findIndex ( slide => slide . dataset ?.…" at bounding box center [866, 418] width 1017 height 573
type textarea "});"
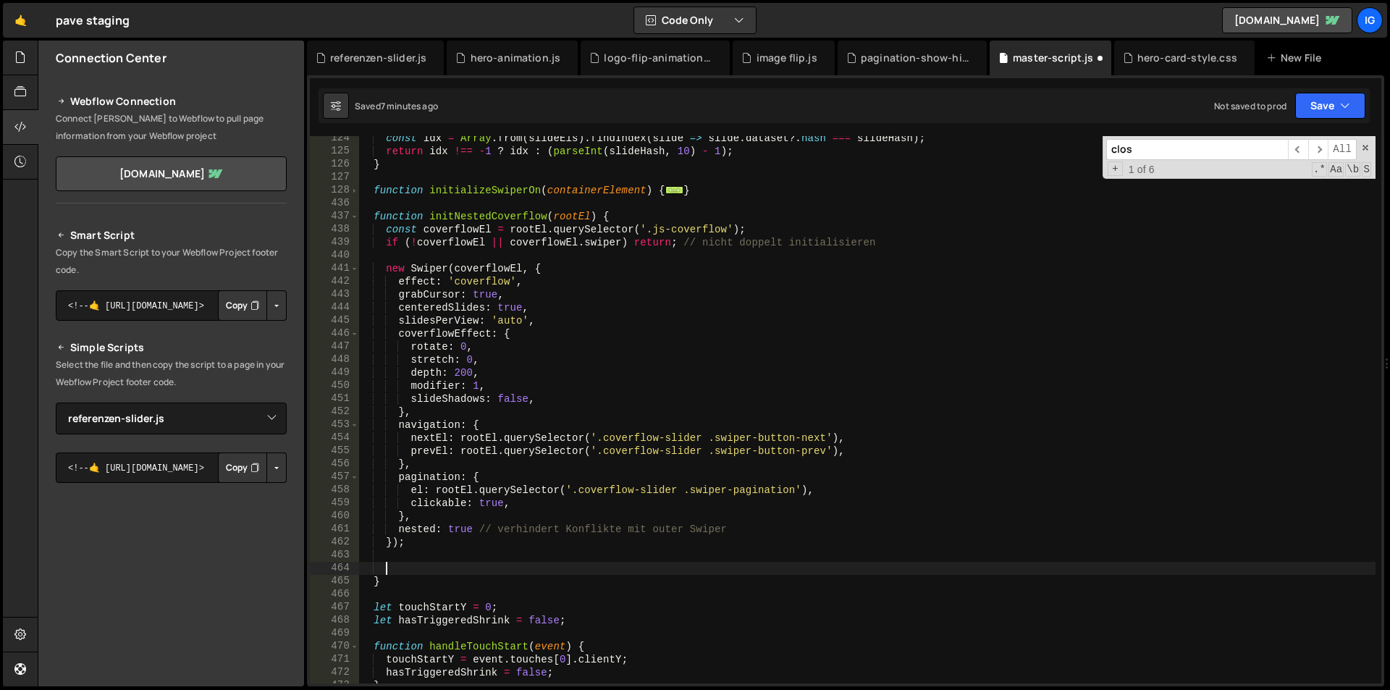
paste textarea
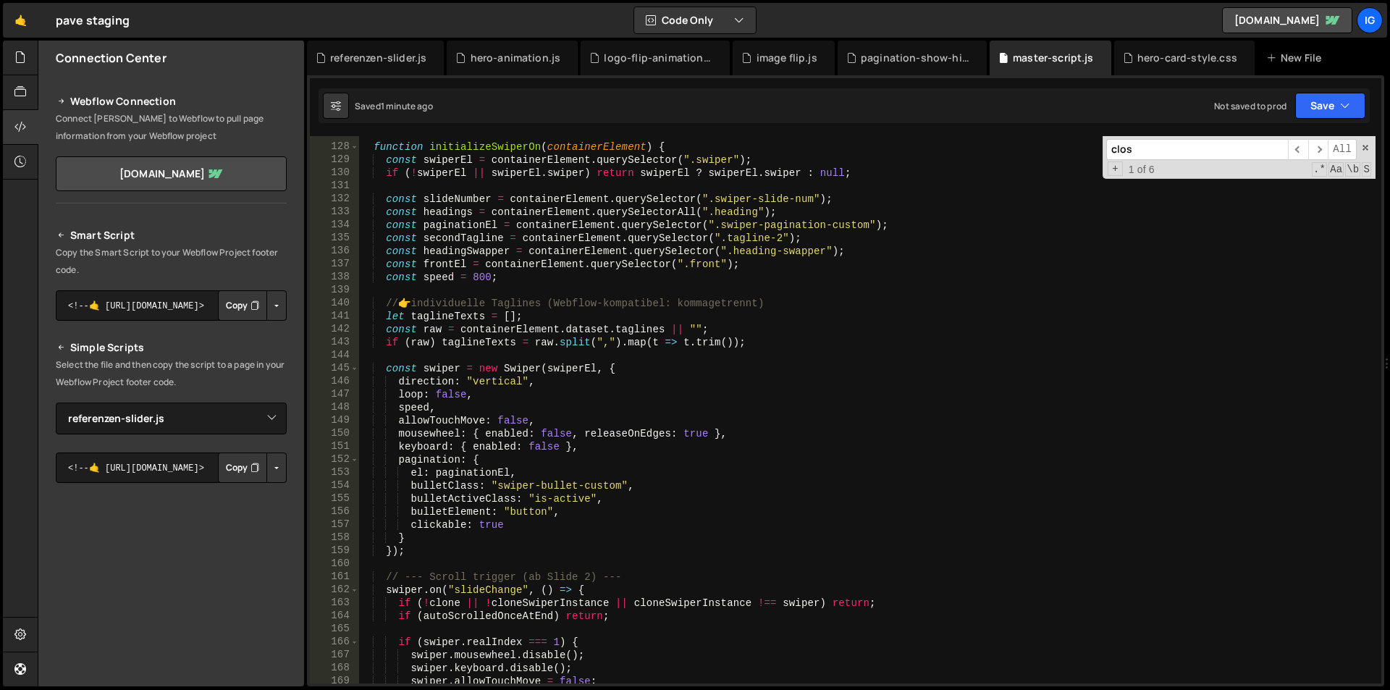
scroll to position [1607, 0]
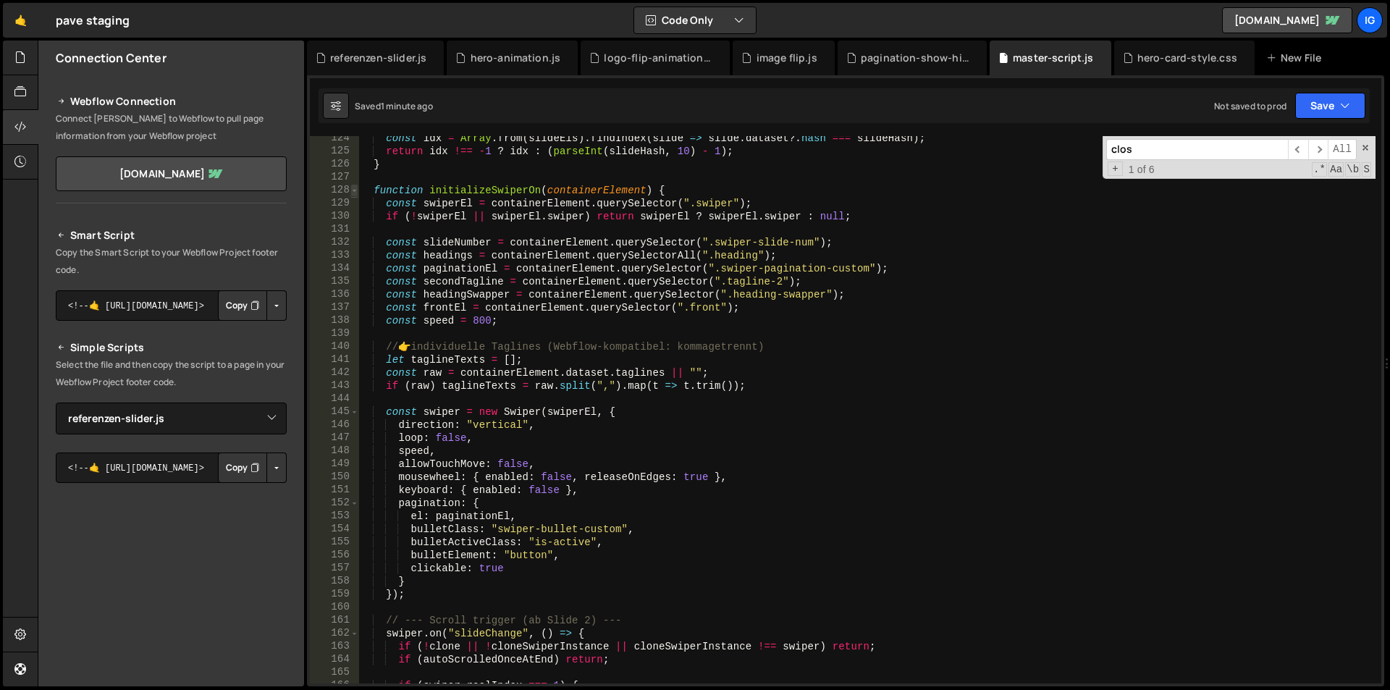
click at [354, 191] on span at bounding box center [354, 190] width 8 height 13
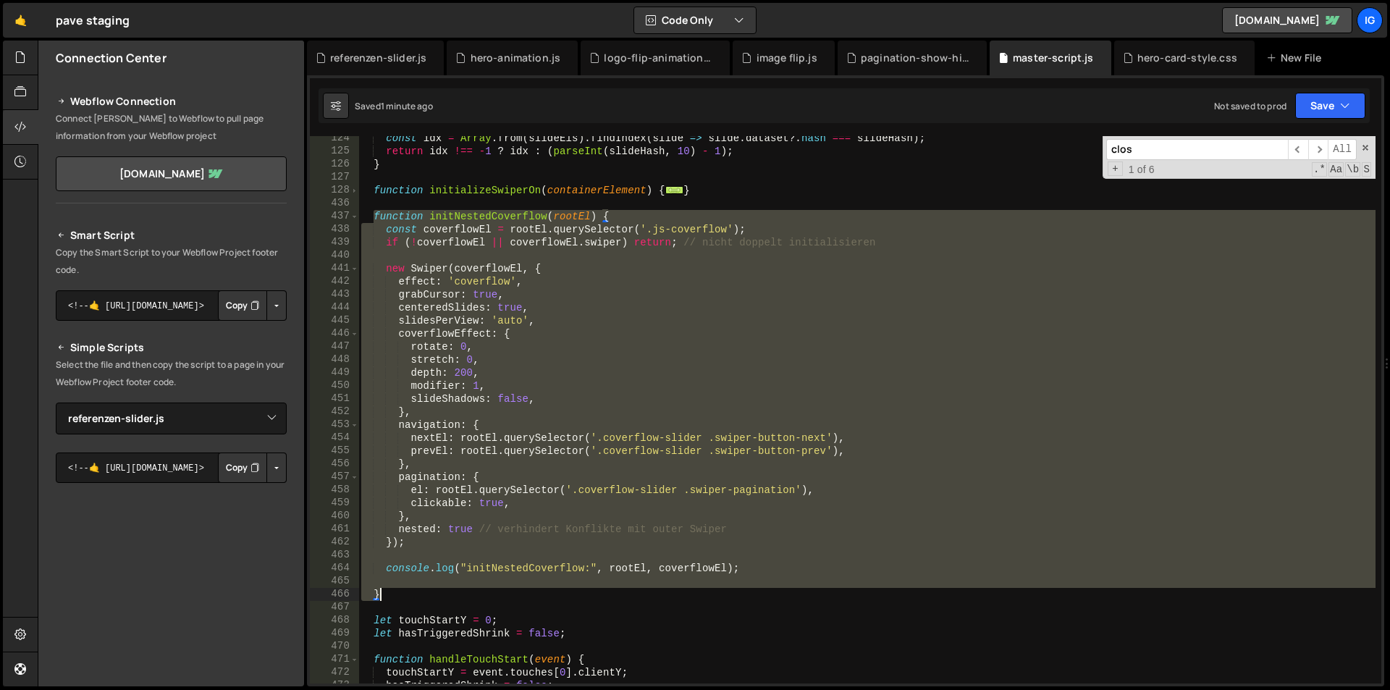
drag, startPoint x: 374, startPoint y: 218, endPoint x: 552, endPoint y: 592, distance: 414.8
click at [552, 592] on div "const idx = Array . from ( slideEls ) . findIndex ( slide => slide . dataset ?.…" at bounding box center [866, 418] width 1017 height 573
click at [641, 352] on div "const idx = Array . from ( slideEls ) . findIndex ( slide => slide . dataset ?.…" at bounding box center [866, 409] width 1017 height 547
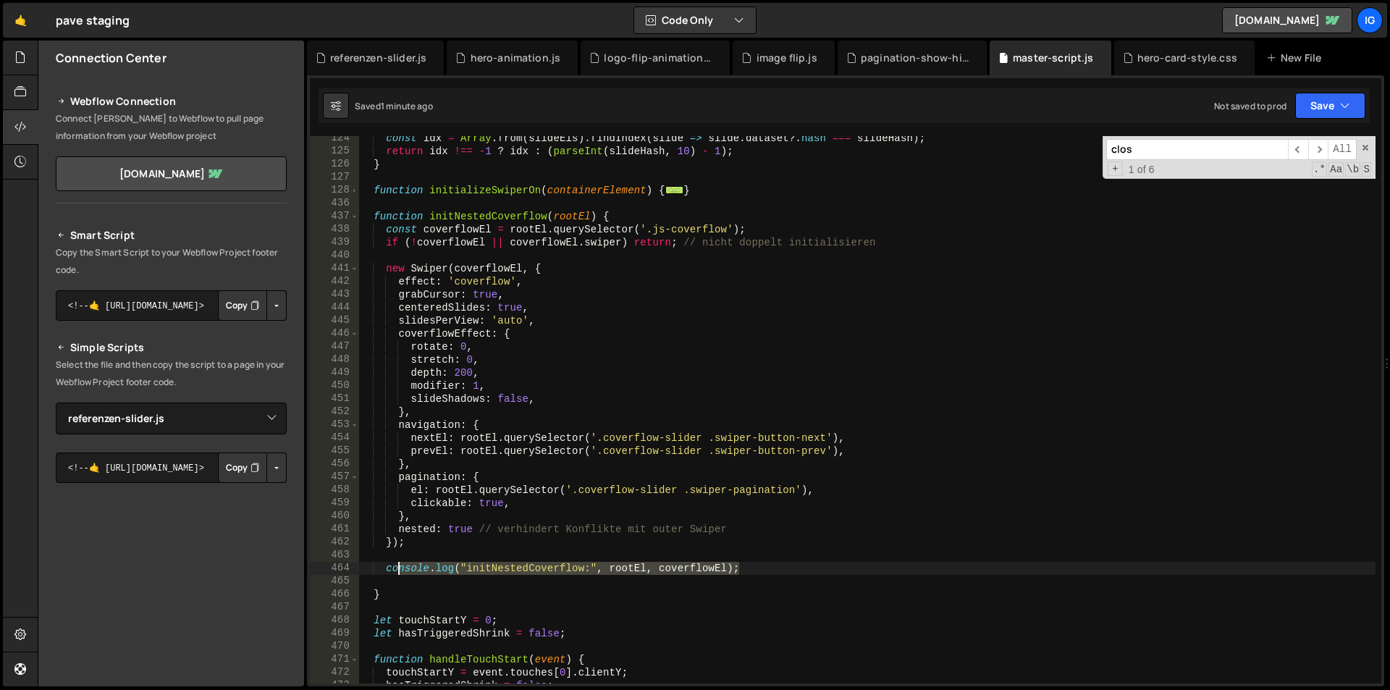
drag, startPoint x: 749, startPoint y: 570, endPoint x: 397, endPoint y: 566, distance: 352.6
click at [397, 566] on div "const idx = Array . from ( slideEls ) . findIndex ( slide => slide . dataset ?.…" at bounding box center [866, 418] width 1017 height 573
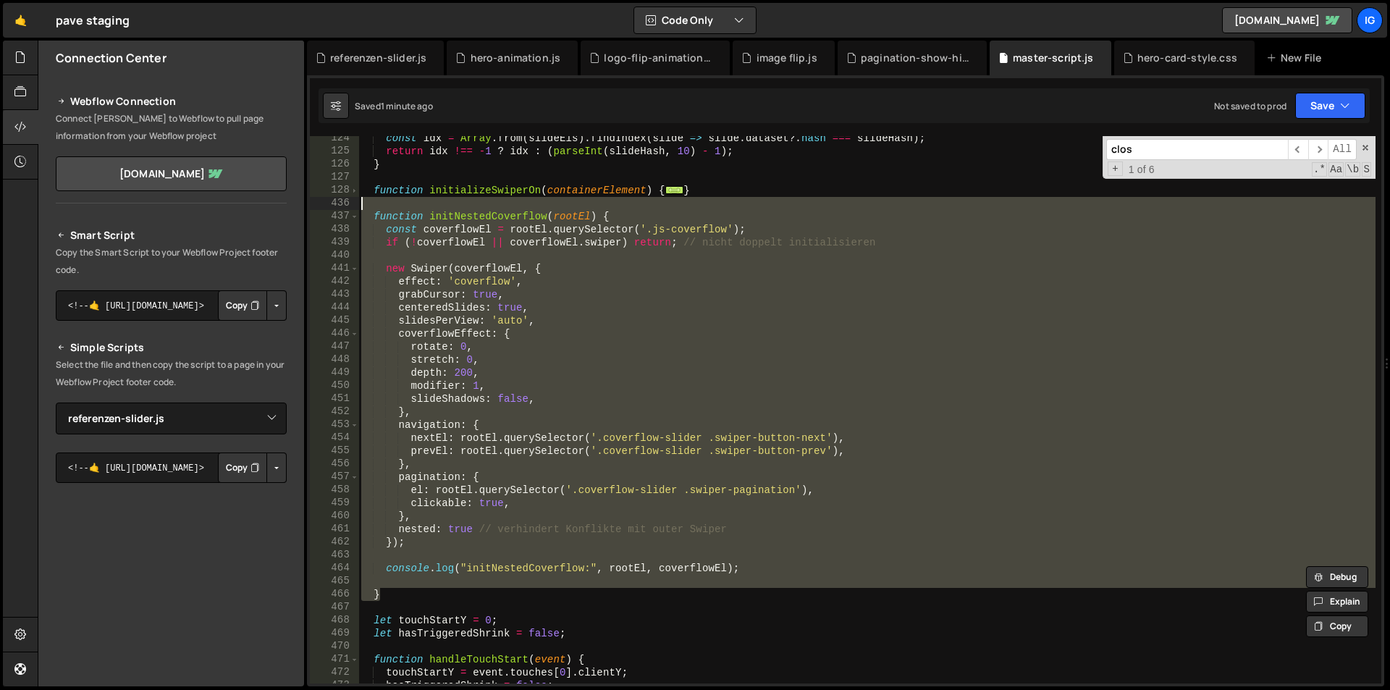
drag, startPoint x: 386, startPoint y: 595, endPoint x: 313, endPoint y: 208, distance: 393.4
click at [313, 208] on div "console.log("initNestedCoverflow:", rootEl, coverflowEl); 124 125 126 127 128 4…" at bounding box center [845, 409] width 1071 height 547
click at [686, 220] on div "const idx = Array . from ( slideEls ) . findIndex ( slide => slide . dataset ?.…" at bounding box center [866, 409] width 1017 height 547
type textarea "function initNestedCoverflow(rootEl) {"
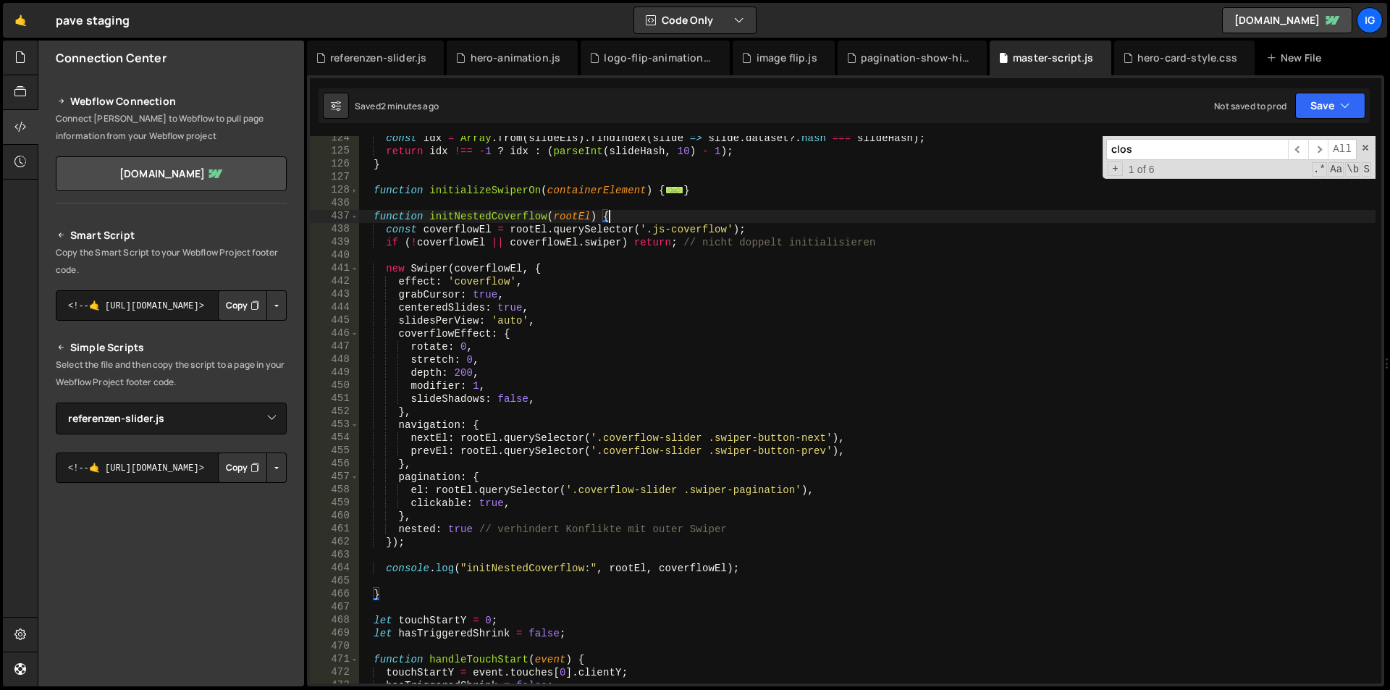
click at [1163, 149] on input "clos" at bounding box center [1197, 149] width 182 height 21
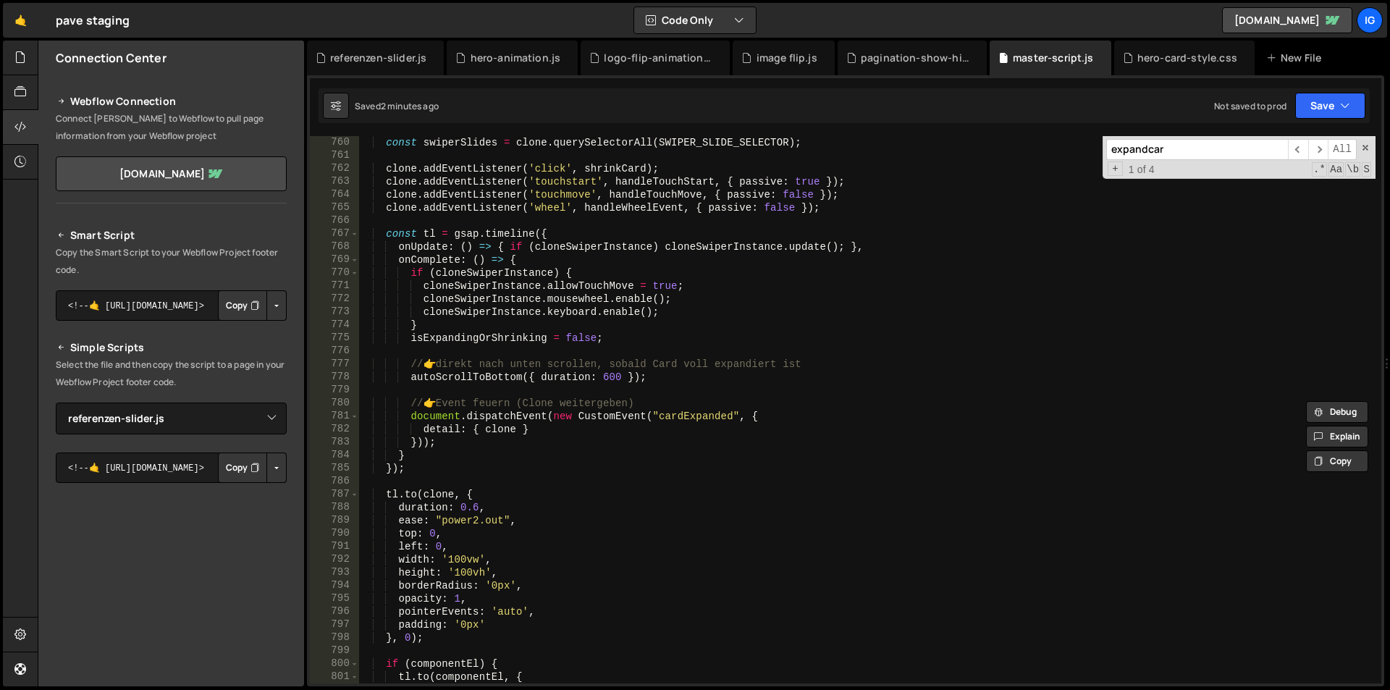
scroll to position [5890, 0]
type input "expandcar"
type textarea "}"
click at [412, 456] on div "const swiperSlides = clone . querySelectorAll ( SWIPER_SLIDE_SELECTOR ) ; clone…" at bounding box center [866, 422] width 1017 height 573
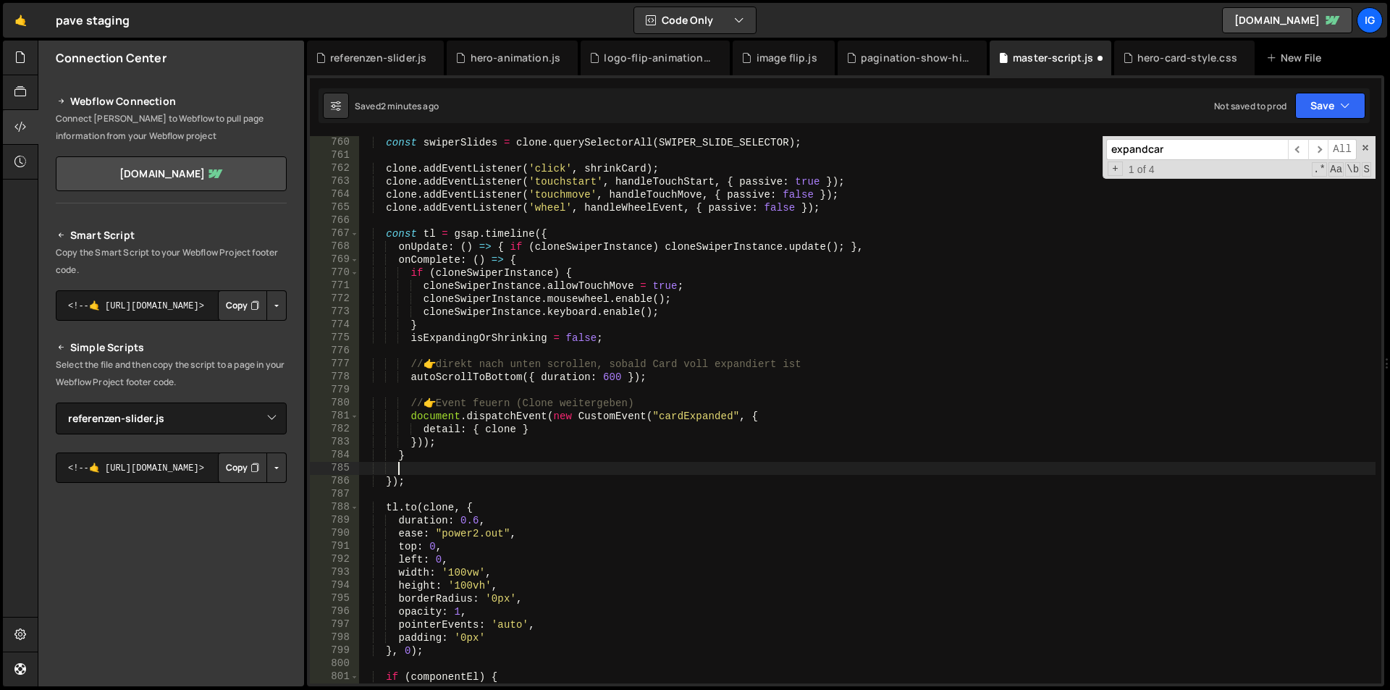
scroll to position [0, 14]
paste textarea
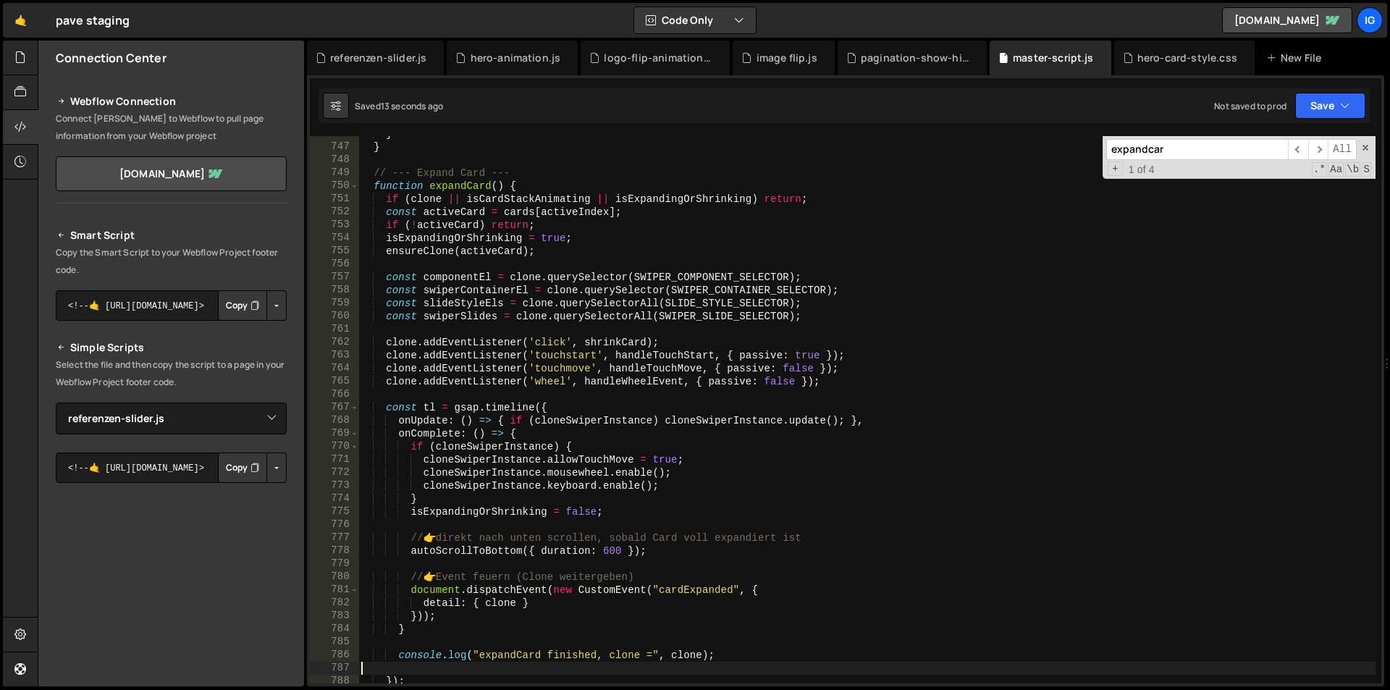
scroll to position [9673, 0]
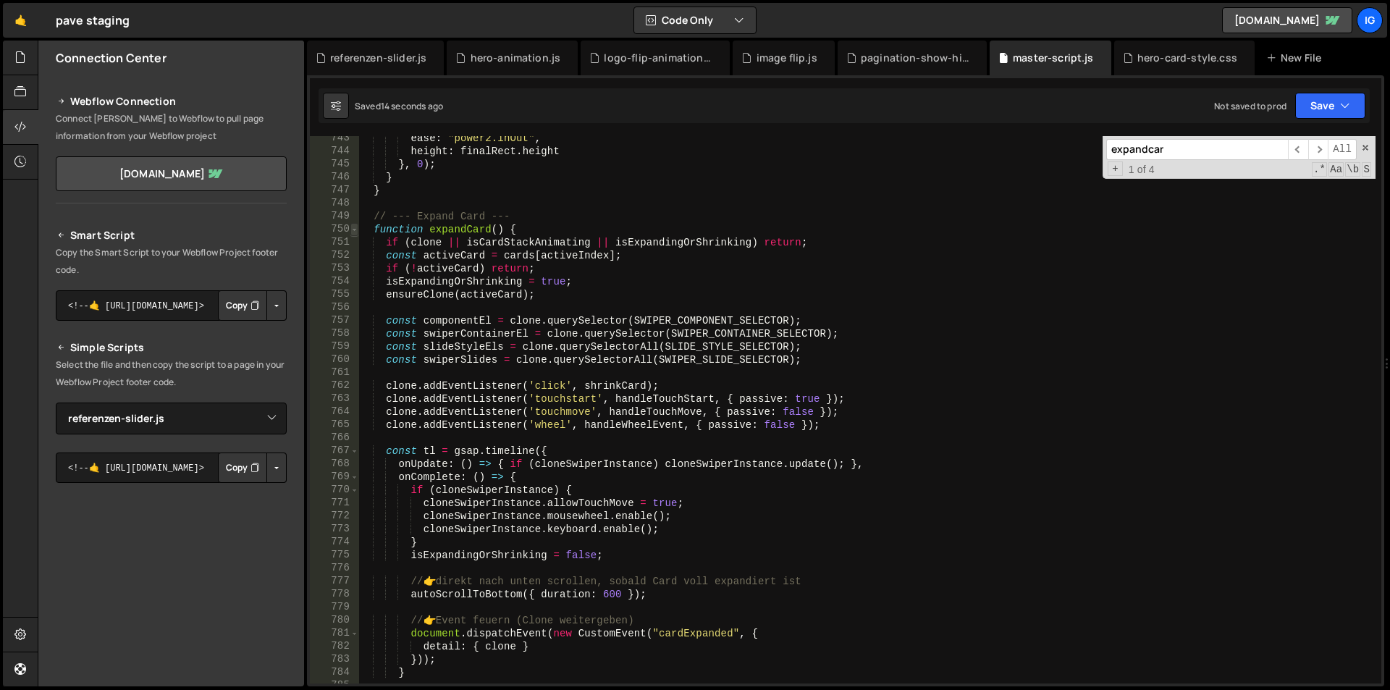
click at [355, 232] on span at bounding box center [354, 229] width 8 height 13
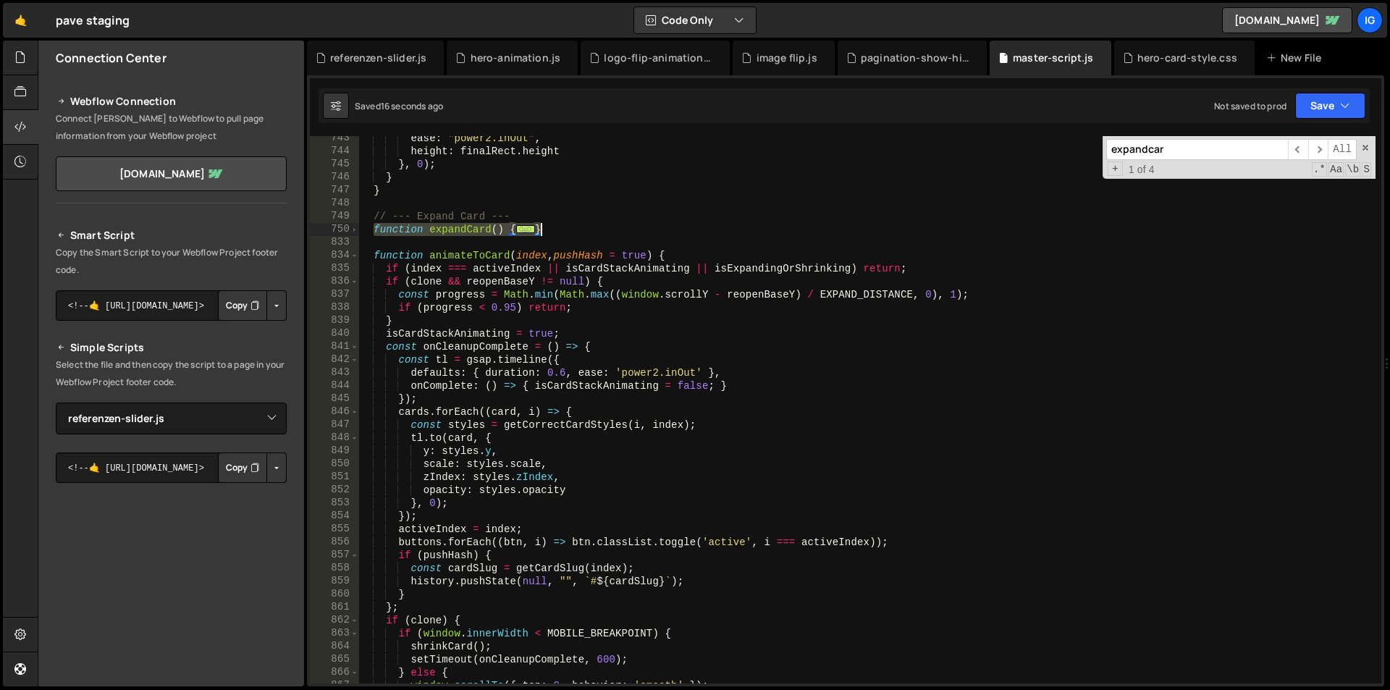
drag, startPoint x: 371, startPoint y: 229, endPoint x: 577, endPoint y: 224, distance: 205.6
click at [577, 224] on div "ease : "power2.inOut" , height : finalRect . height } , 0 ) ; } } // --- Expand…" at bounding box center [866, 418] width 1017 height 573
click at [664, 231] on div "ease : "power2.inOut" , height : finalRect . height } , 0 ) ; } } // --- Expand…" at bounding box center [866, 409] width 1017 height 547
type textarea "}"
click at [1222, 154] on input "expandcar" at bounding box center [1197, 149] width 182 height 21
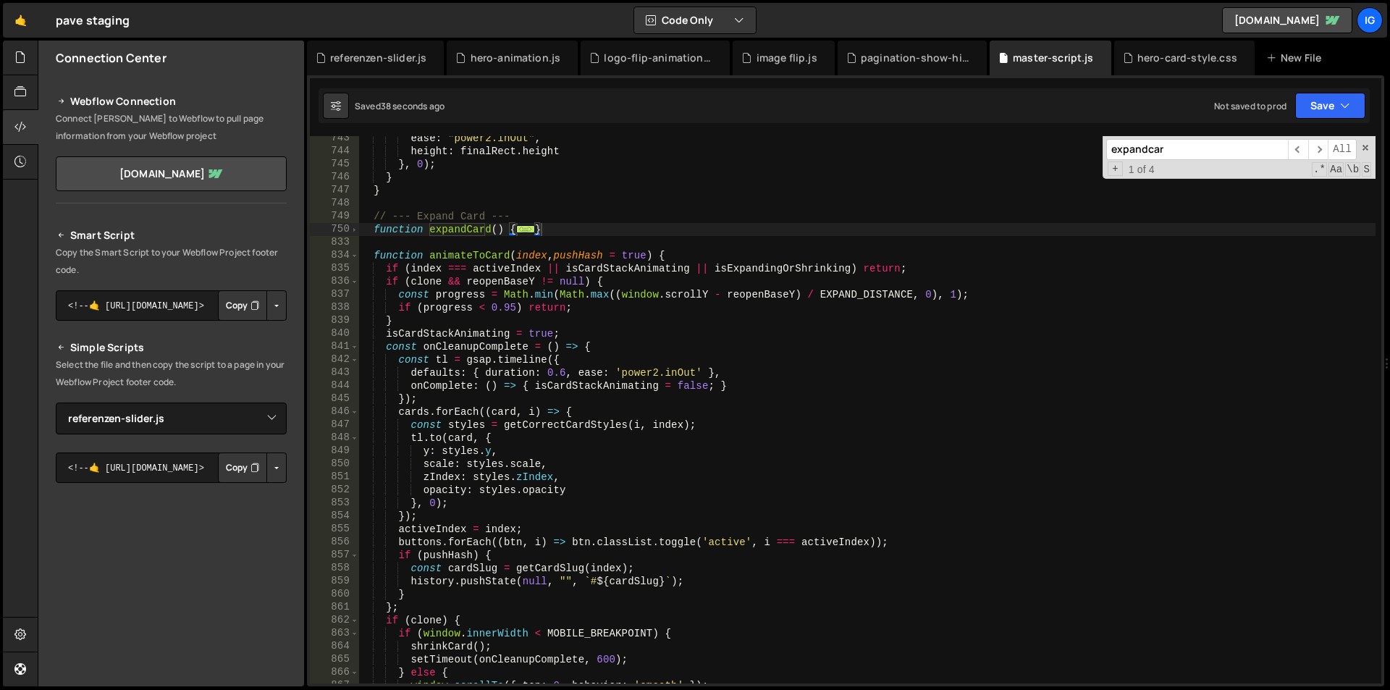
click at [1222, 153] on input "expandcar" at bounding box center [1197, 149] width 182 height 21
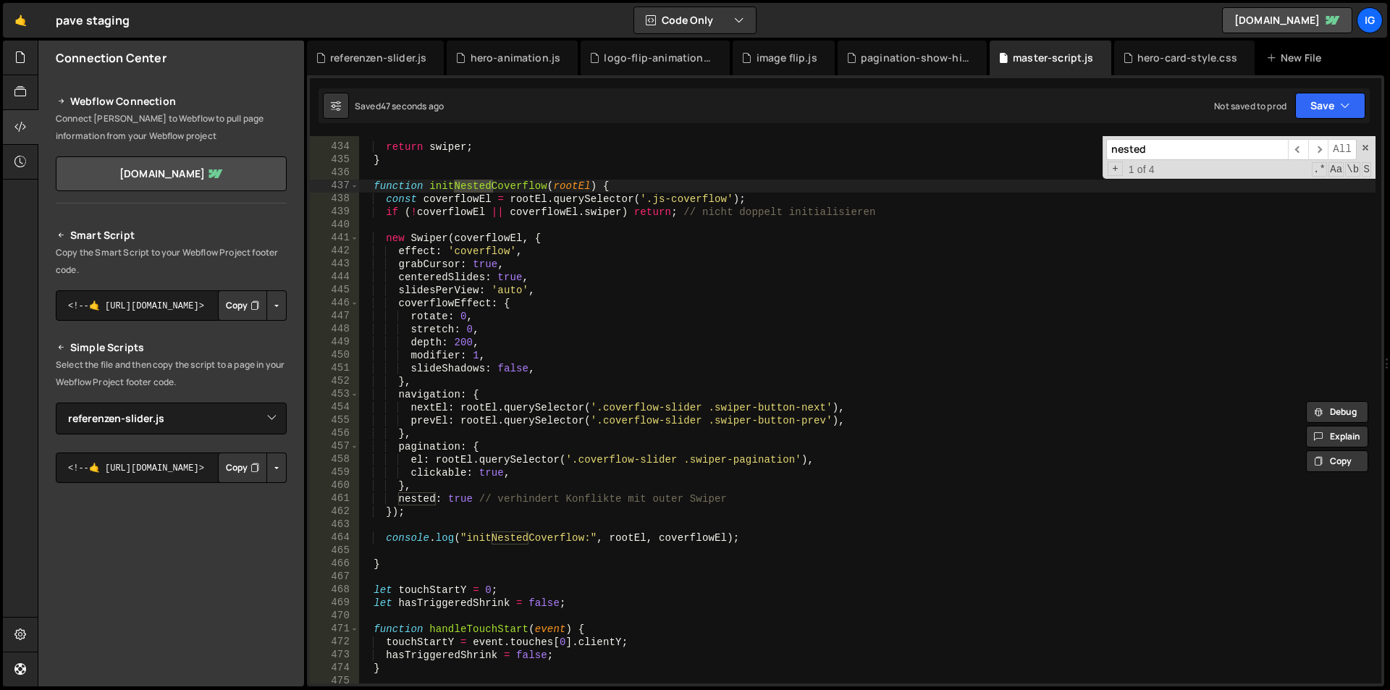
scroll to position [5681, 0]
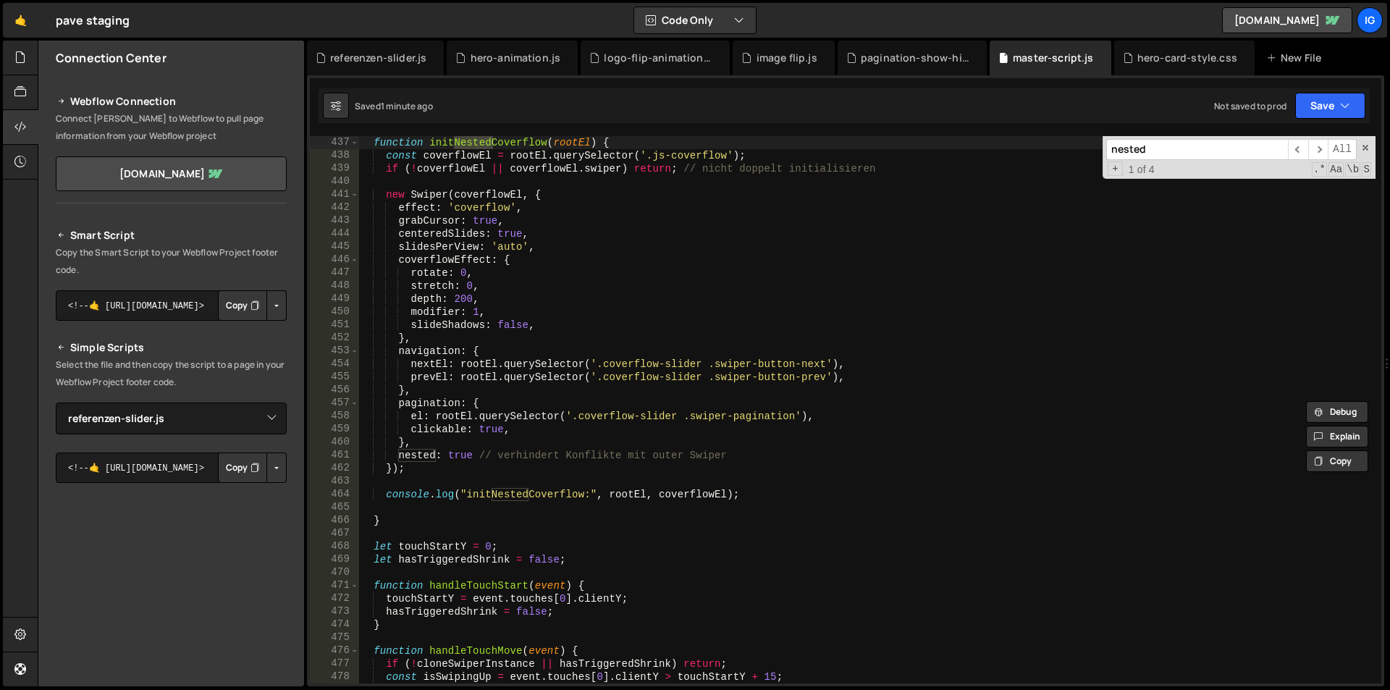
click at [1183, 146] on input "nested" at bounding box center [1197, 149] width 182 height 21
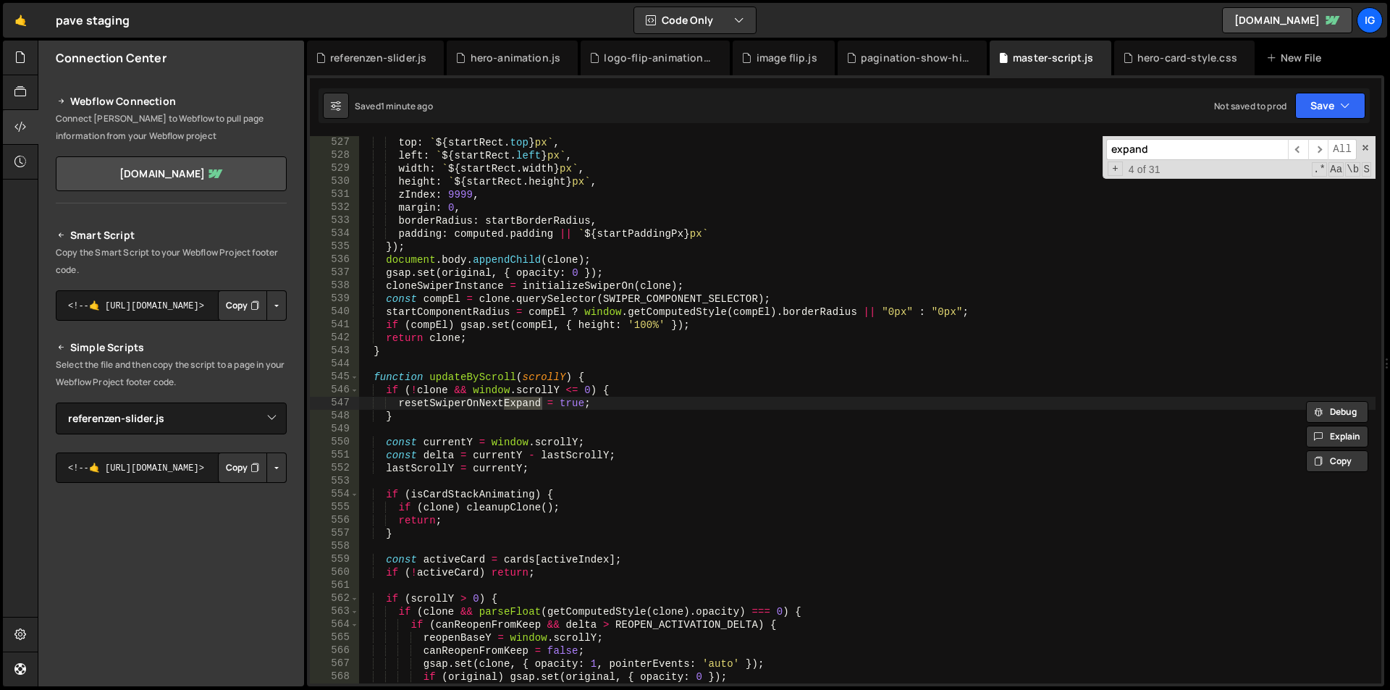
scroll to position [7441, 0]
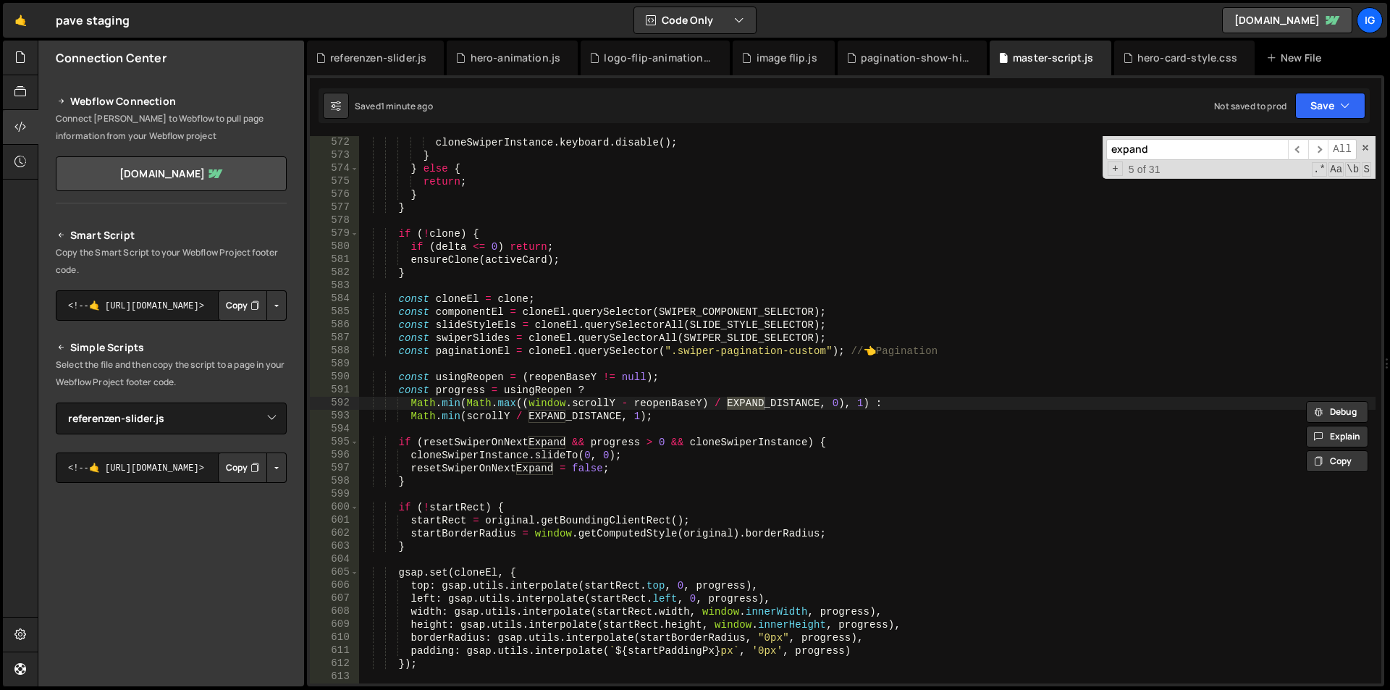
click at [1183, 146] on input "expand" at bounding box center [1197, 149] width 182 height 21
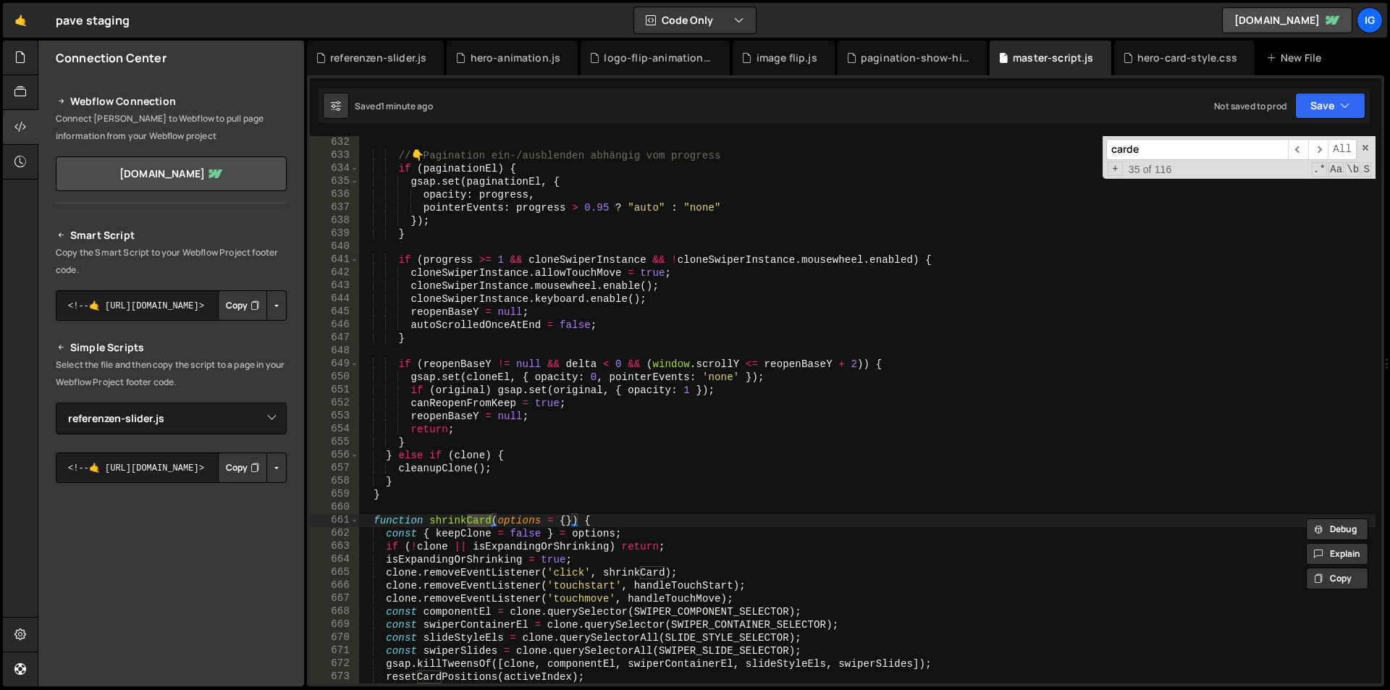
scroll to position [9903, 0]
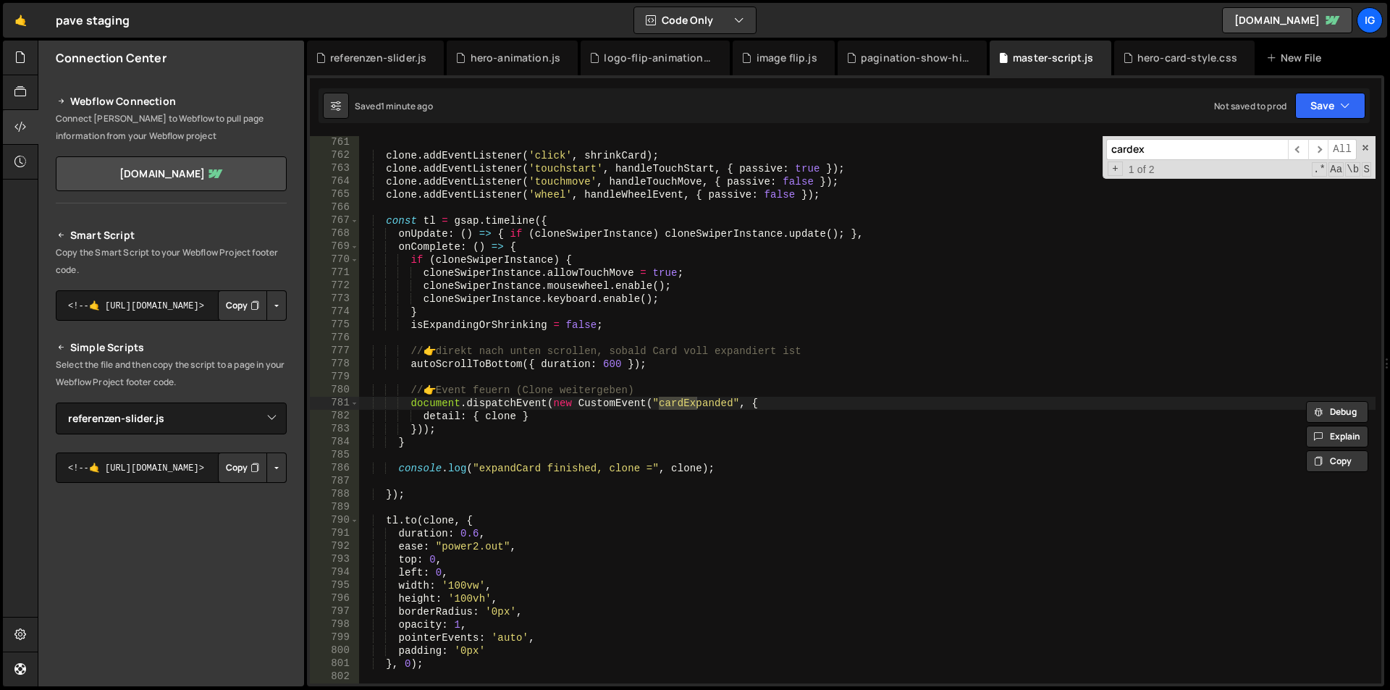
type input "cardex"
drag, startPoint x: 573, startPoint y: 481, endPoint x: 386, endPoint y: 476, distance: 186.8
click at [386, 476] on div "clone . addEventListener ( 'click' , shrinkCard ) ; clone . addEventListener ( …" at bounding box center [866, 422] width 1017 height 573
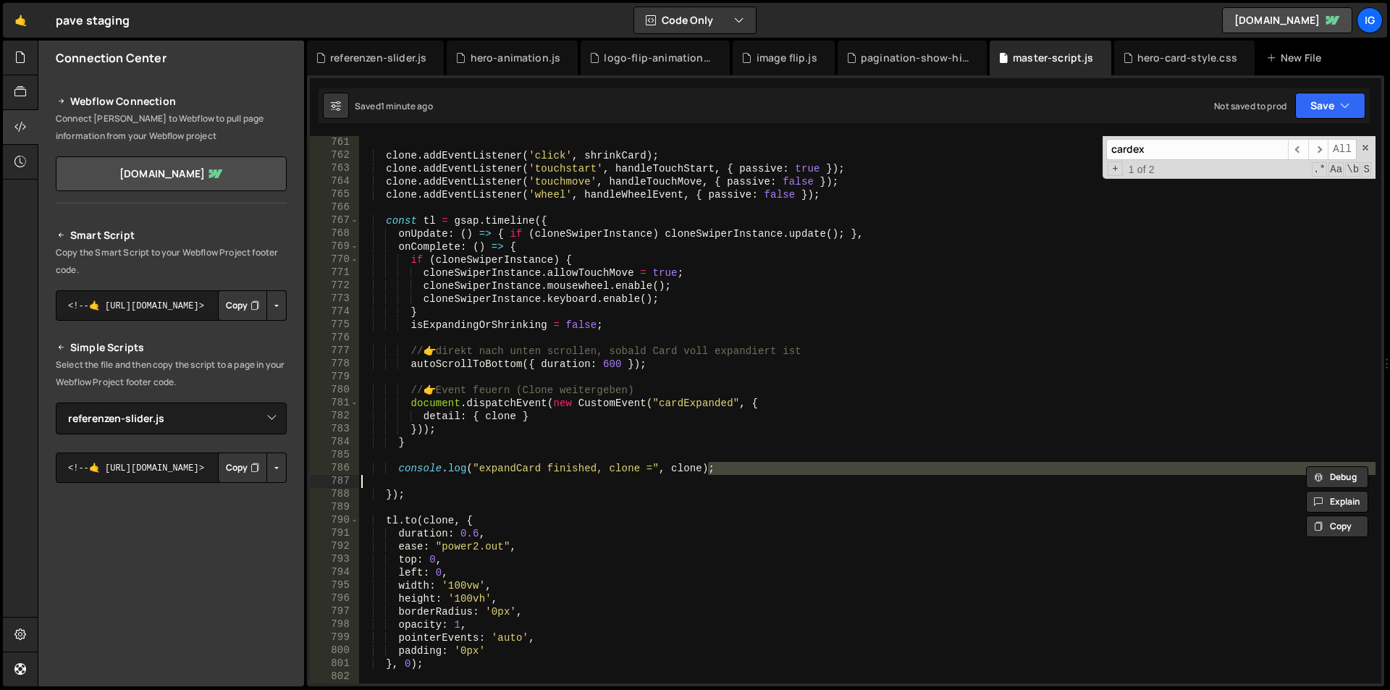
type textarea "console.log("expandCard finished, clone =", clone);"
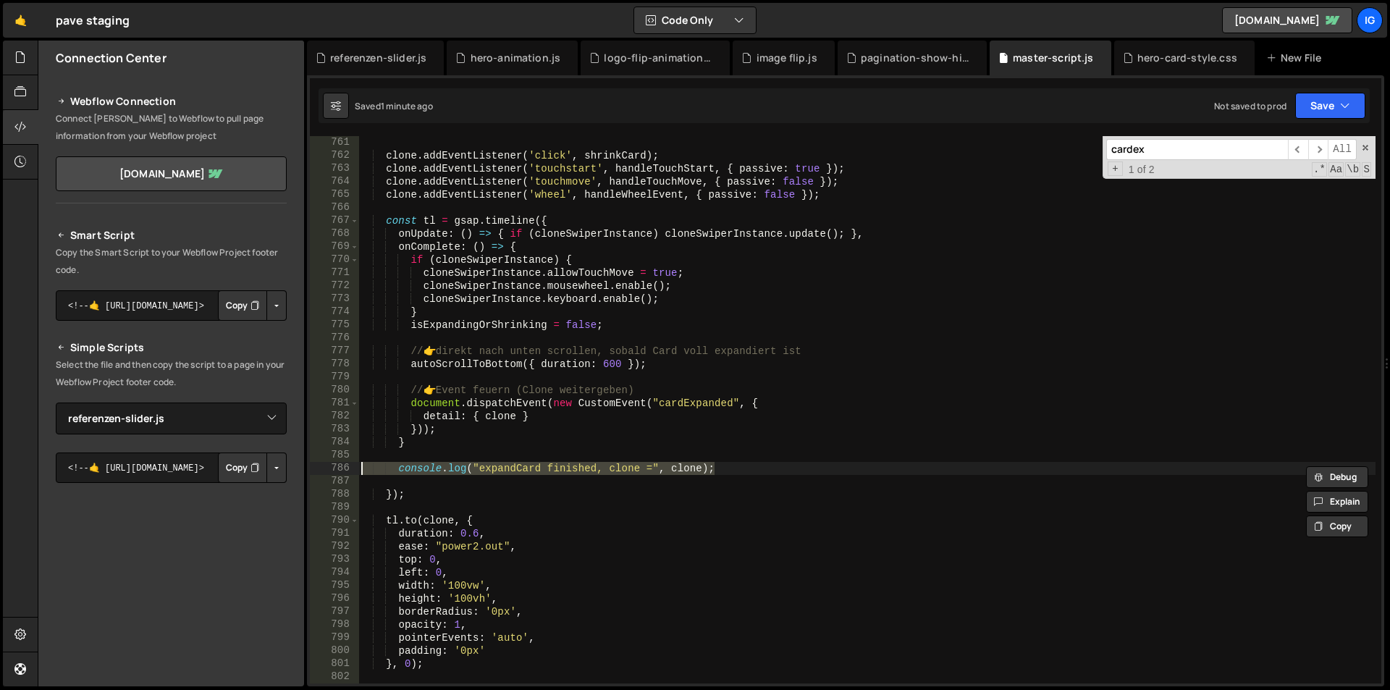
drag, startPoint x: 722, startPoint y: 467, endPoint x: 308, endPoint y: 471, distance: 414.1
click at [308, 471] on div "1 2 3 4 5 6 7 8 9 10 11 12 13 14 15 16 17 18 19 20 21 22 23 24 25 26 27 28 29 3…" at bounding box center [845, 380] width 1077 height 611
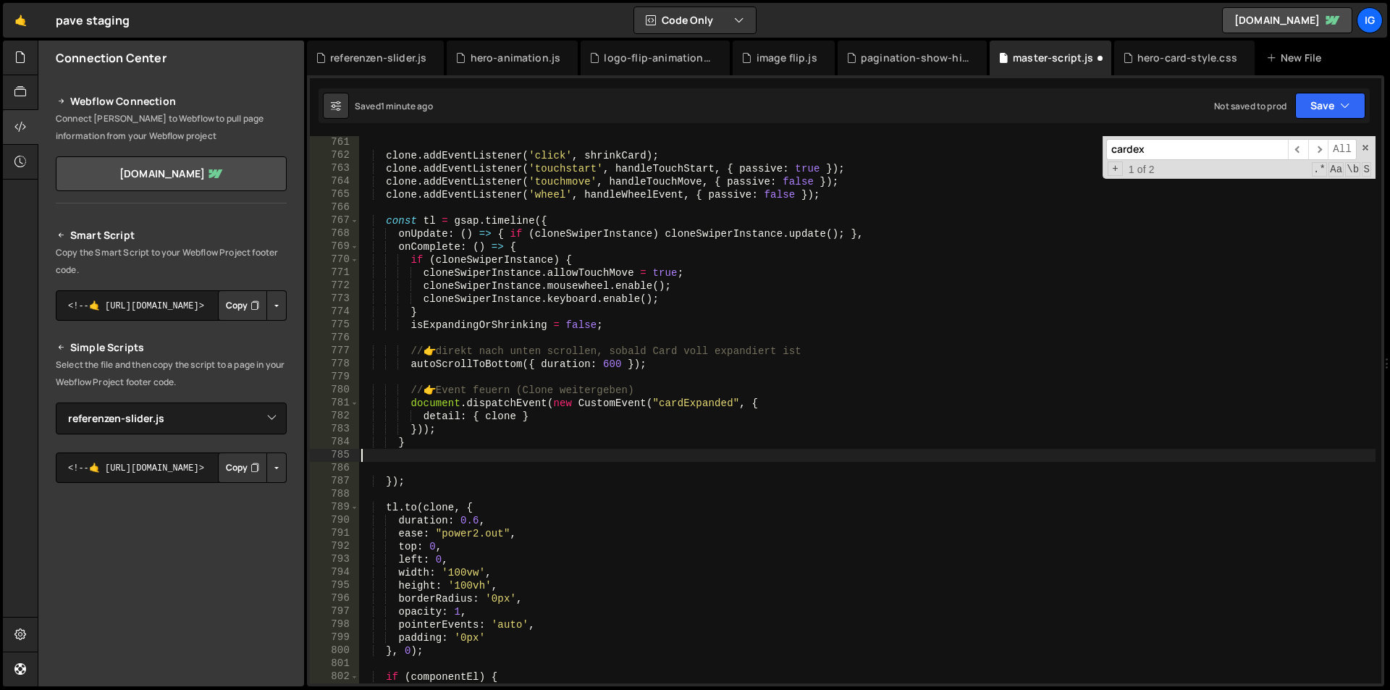
click at [436, 481] on div "clone . addEventListener ( 'click' , shrinkCard ) ; clone . addEventListener ( …" at bounding box center [866, 422] width 1017 height 573
type textarea "});"
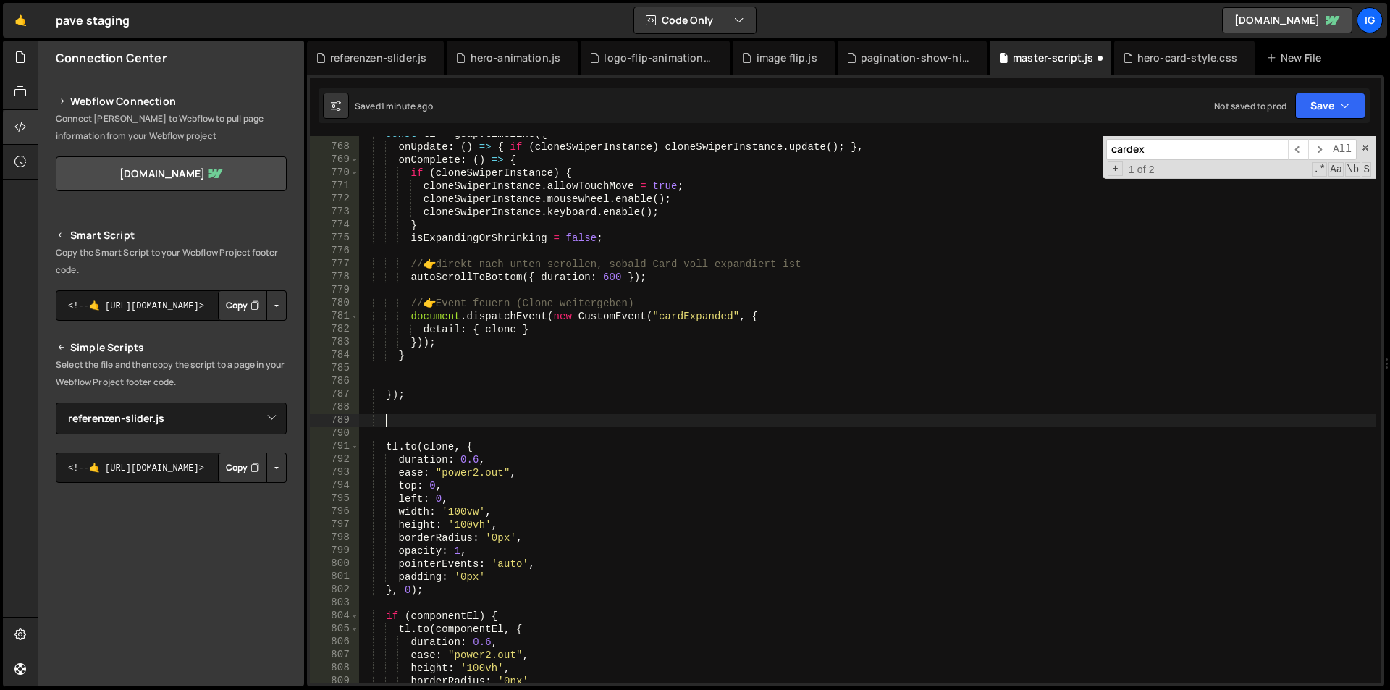
scroll to position [9990, 0]
paste textarea "console.log("expandCard finished, clone =", clone);"
type textarea "console.log("expandCard finished, clone =", clone);"
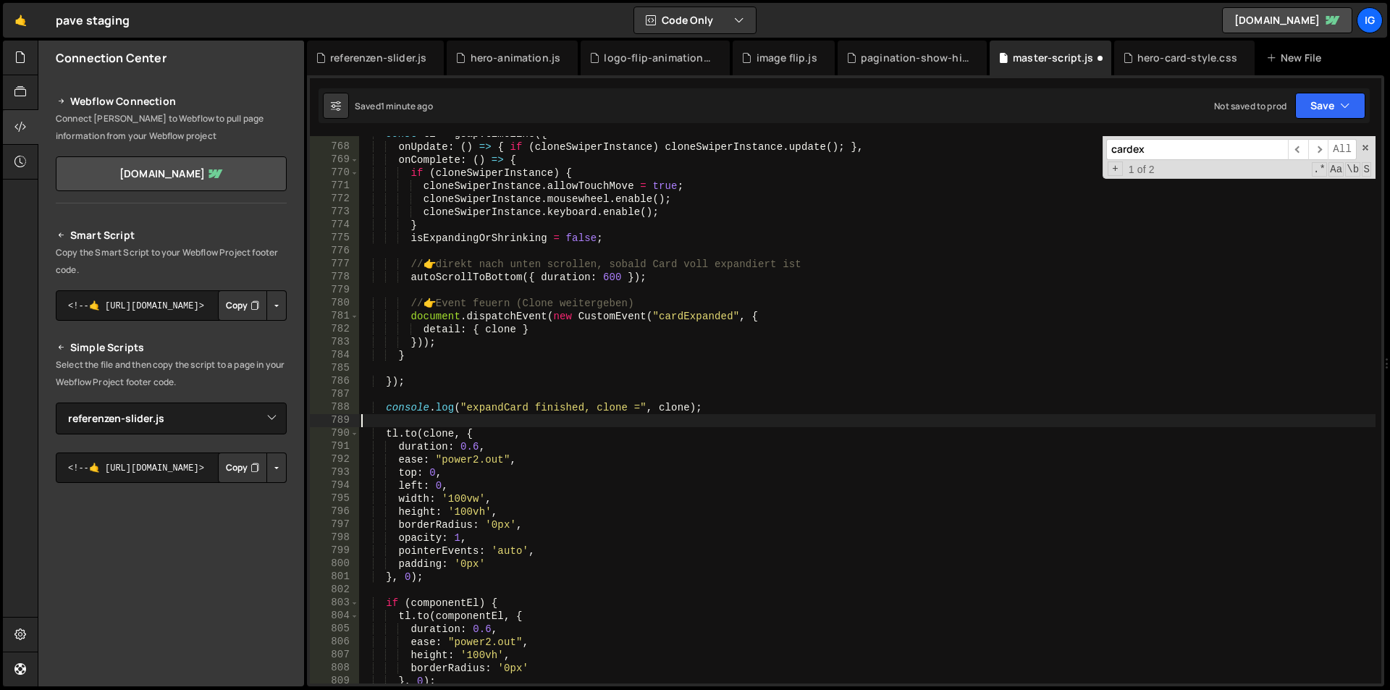
scroll to position [0, 0]
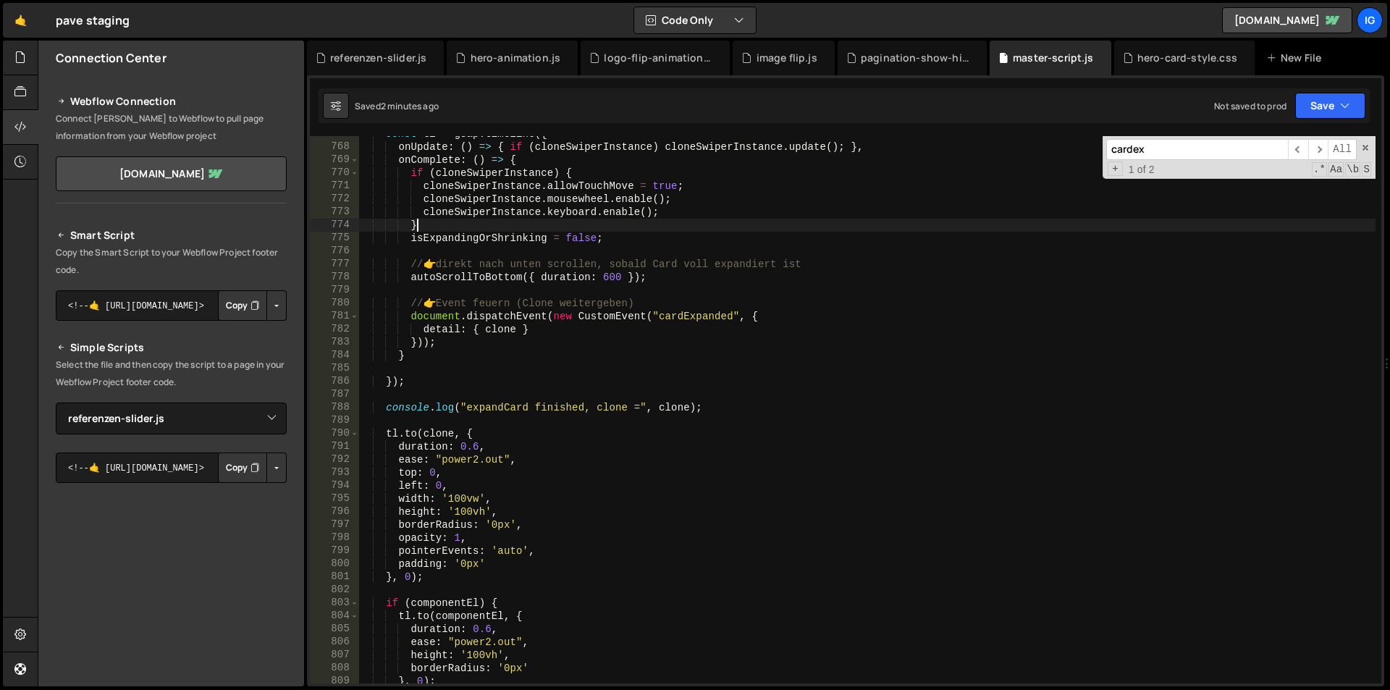
click at [893, 228] on div "const tl = gsap . timeline ({ onUpdate : ( ) => { if ( cloneSwiperInstance ) cl…" at bounding box center [866, 413] width 1017 height 573
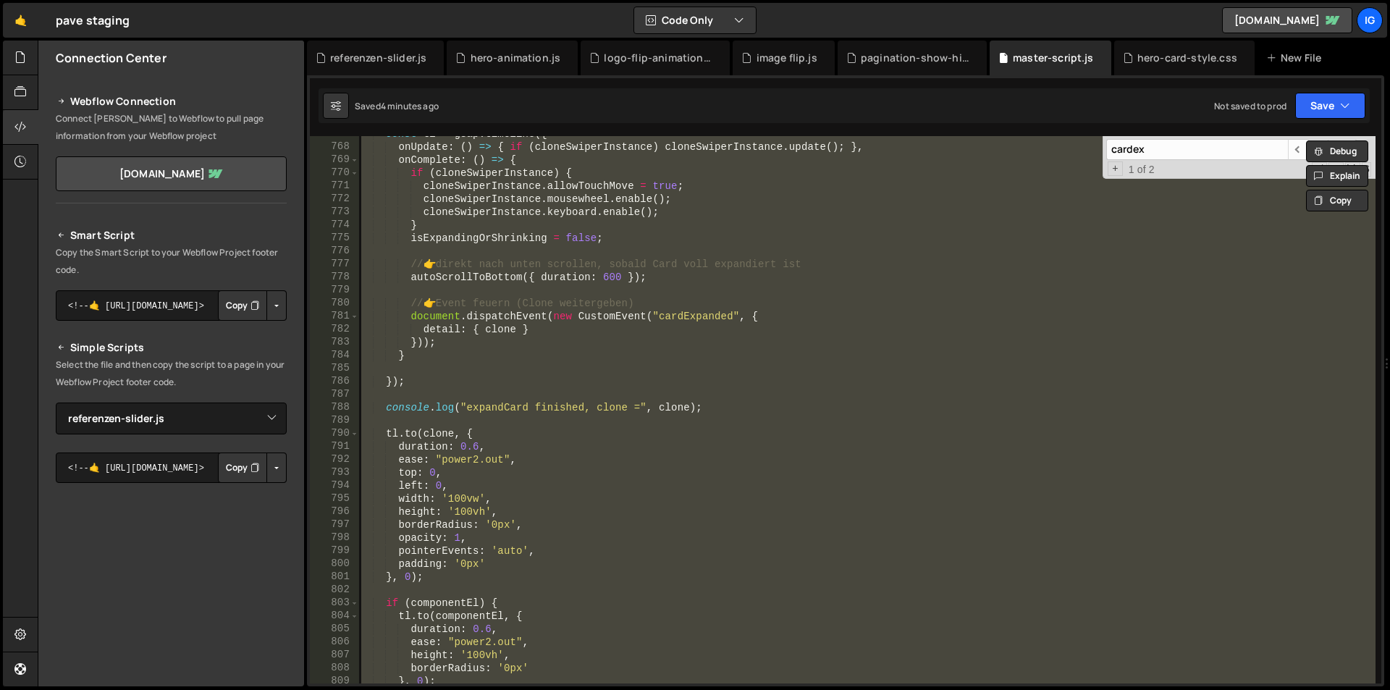
drag, startPoint x: 605, startPoint y: 376, endPoint x: 626, endPoint y: 380, distance: 21.4
click at [605, 376] on div "const tl = gsap . timeline ({ onUpdate : ( ) => { if ( cloneSwiperInstance ) cl…" at bounding box center [866, 409] width 1017 height 547
type textarea "});"
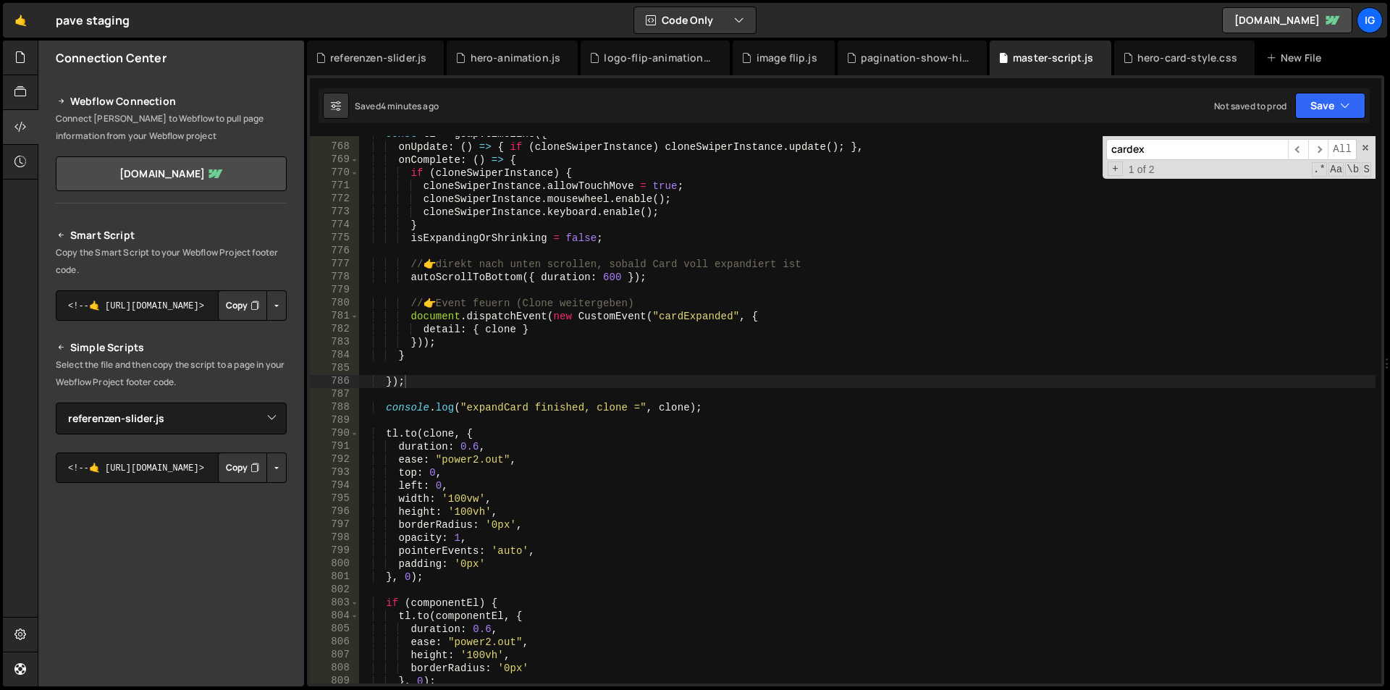
click at [1173, 156] on input "cardex" at bounding box center [1197, 149] width 182 height 21
paste input "initNestedCoverflow(cloneEl);"
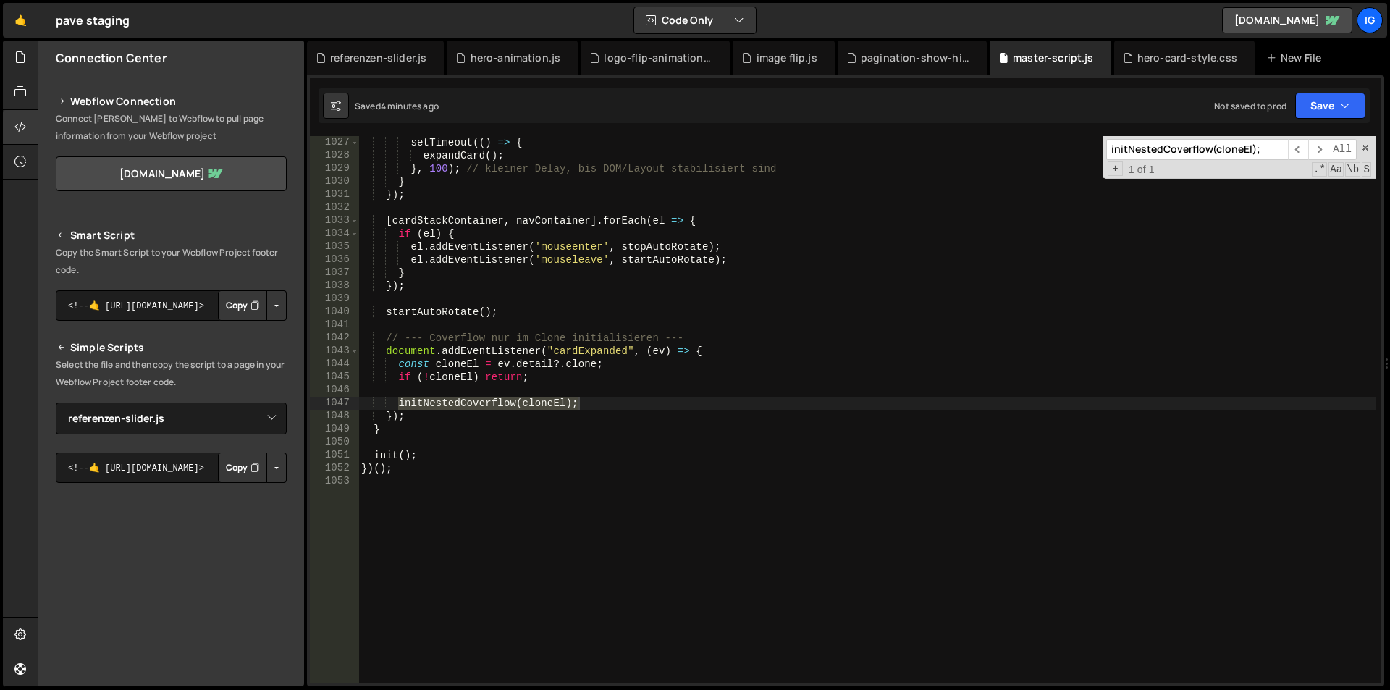
type input "initNestedCoverflow(cloneEl);"
click at [424, 421] on div "setTimeout (( ) => { expandCard ( ) ; } , 100 ) ; // kleiner Delay, bis DOM/Lay…" at bounding box center [866, 422] width 1017 height 573
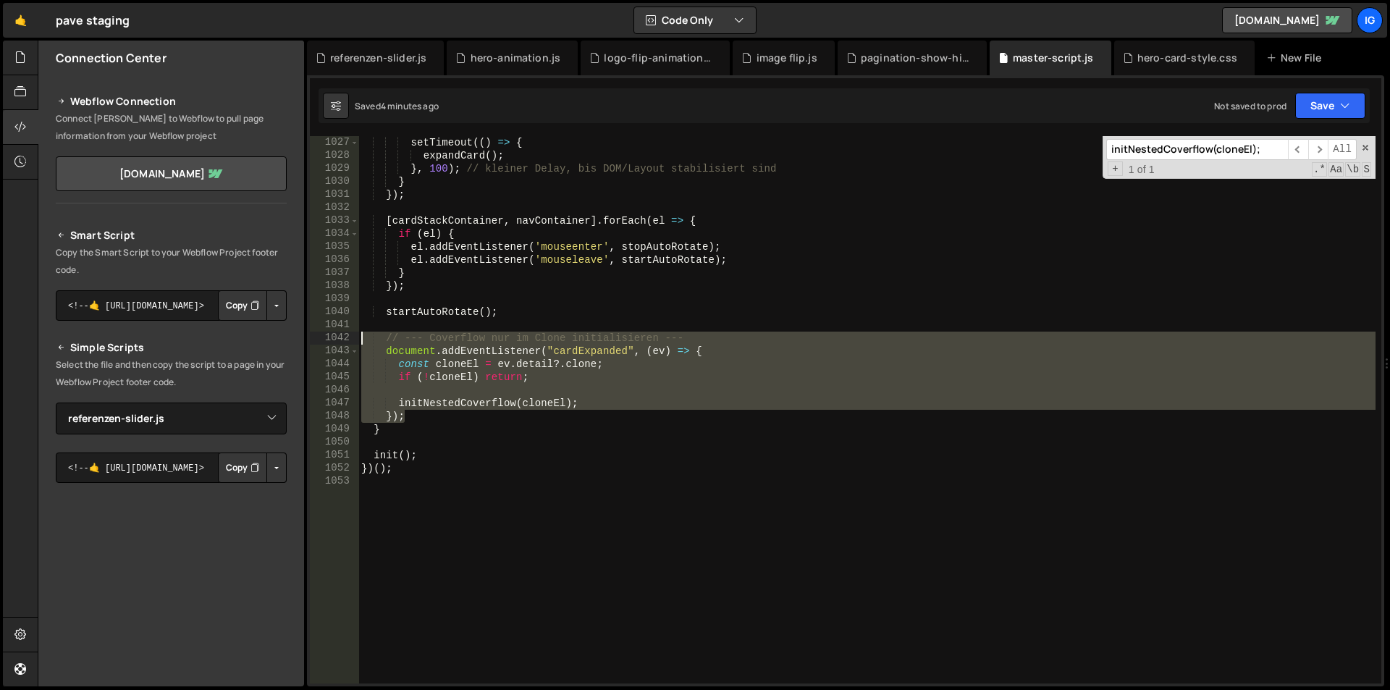
drag, startPoint x: 424, startPoint y: 421, endPoint x: 290, endPoint y: 341, distance: 155.8
click at [290, 341] on div "Files New File Javascript files 1 debug.js 0 1 grow-to-100.js 0 1 hero-animatio…" at bounding box center [714, 364] width 1352 height 646
click at [441, 407] on div "setTimeout (( ) => { expandCard ( ) ; } , 100 ) ; // kleiner Delay, bis DOM/Lay…" at bounding box center [866, 409] width 1017 height 547
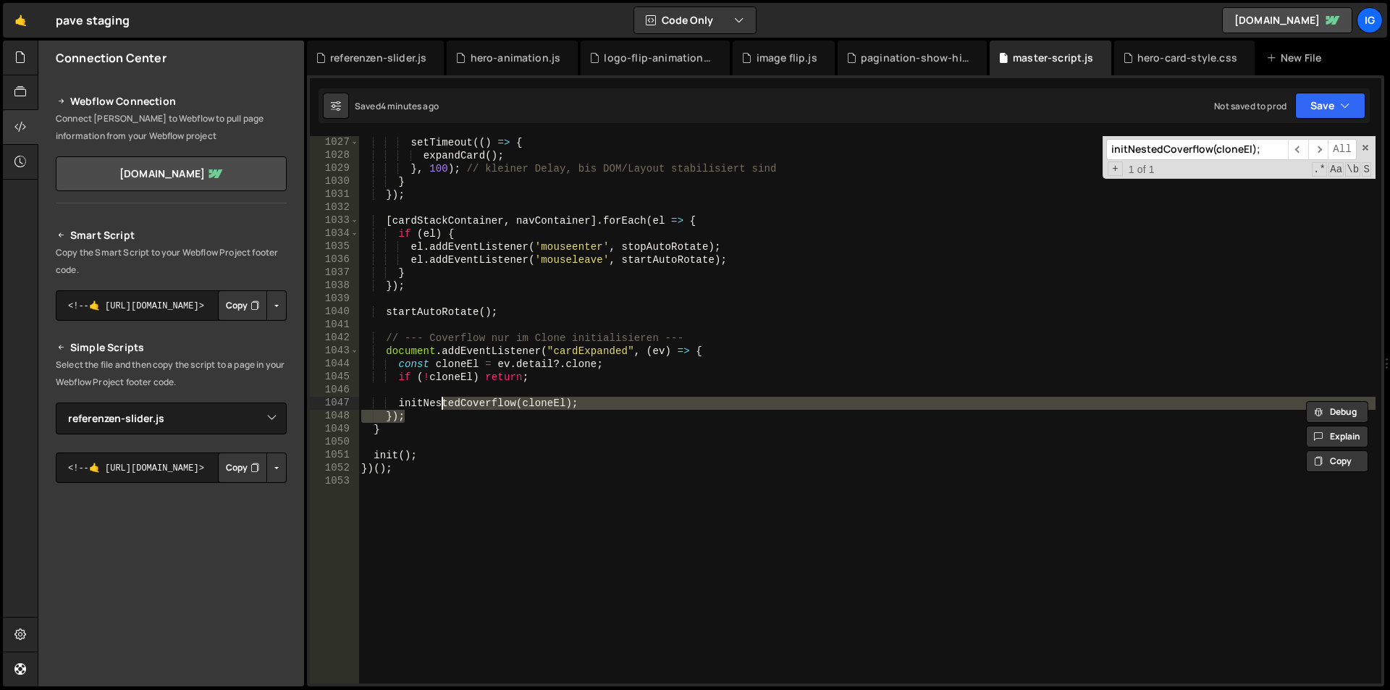
click at [421, 411] on div "setTimeout (( ) => { expandCard ( ) ; } , 100 ) ; // kleiner Delay, bis DOM/Lay…" at bounding box center [866, 409] width 1017 height 547
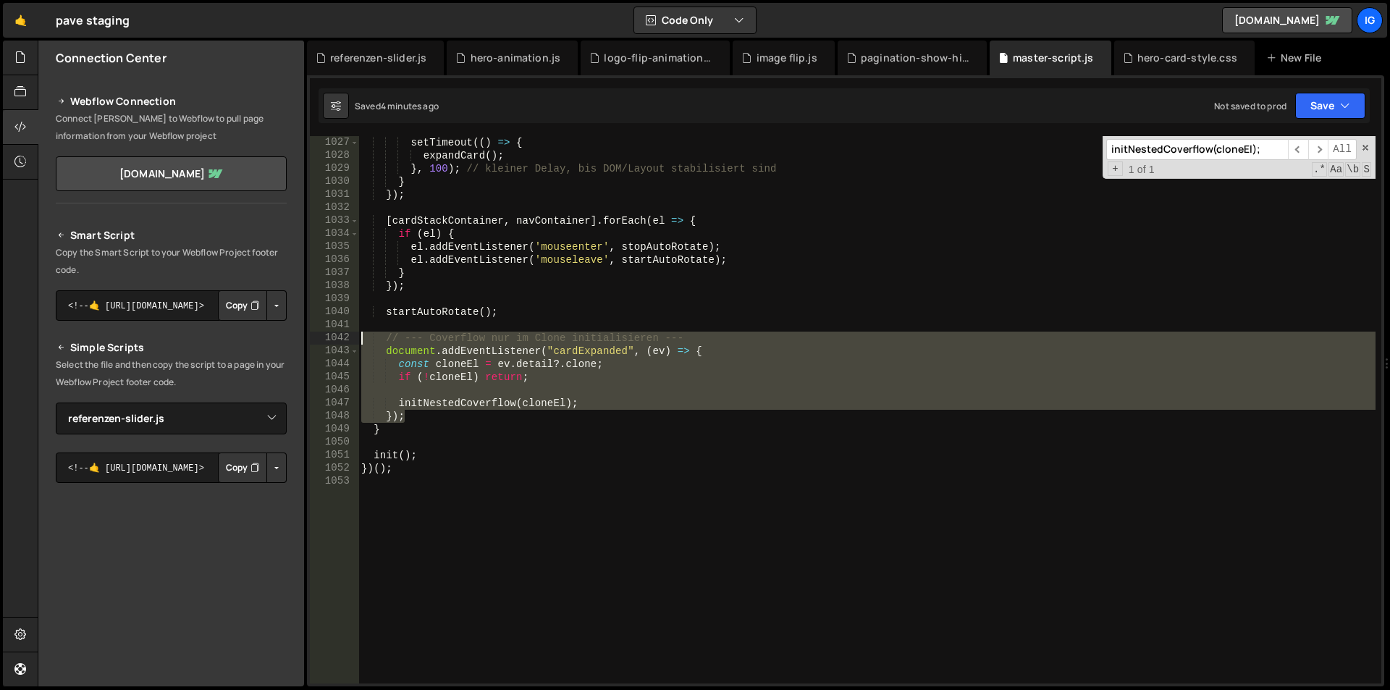
drag, startPoint x: 415, startPoint y: 415, endPoint x: 347, endPoint y: 332, distance: 107.1
click at [347, 332] on div "}); 1027 1028 1029 1030 1031 1032 1033 1034 1035 1036 1037 1038 1039 1040 1041 …" at bounding box center [845, 409] width 1071 height 547
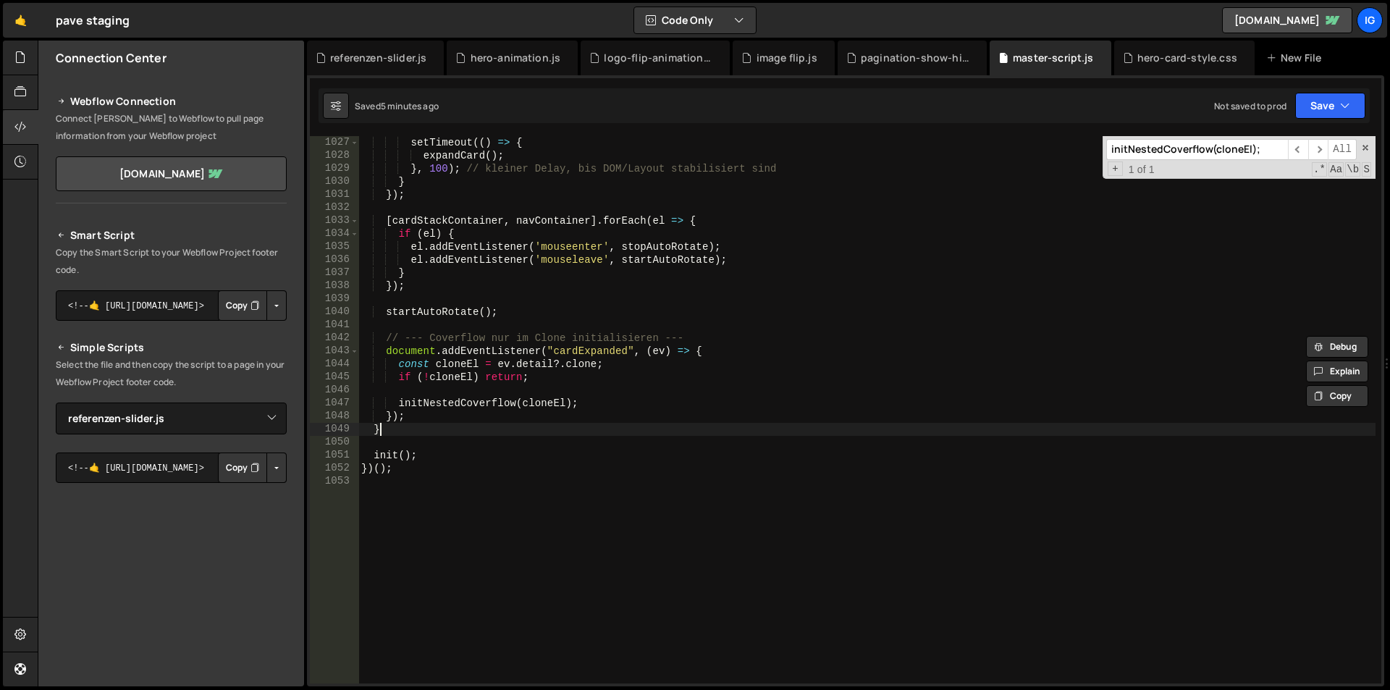
click at [392, 432] on div "setTimeout (( ) => { expandCard ( ) ; } , 100 ) ; // kleiner Delay, bis DOM/Lay…" at bounding box center [866, 422] width 1017 height 573
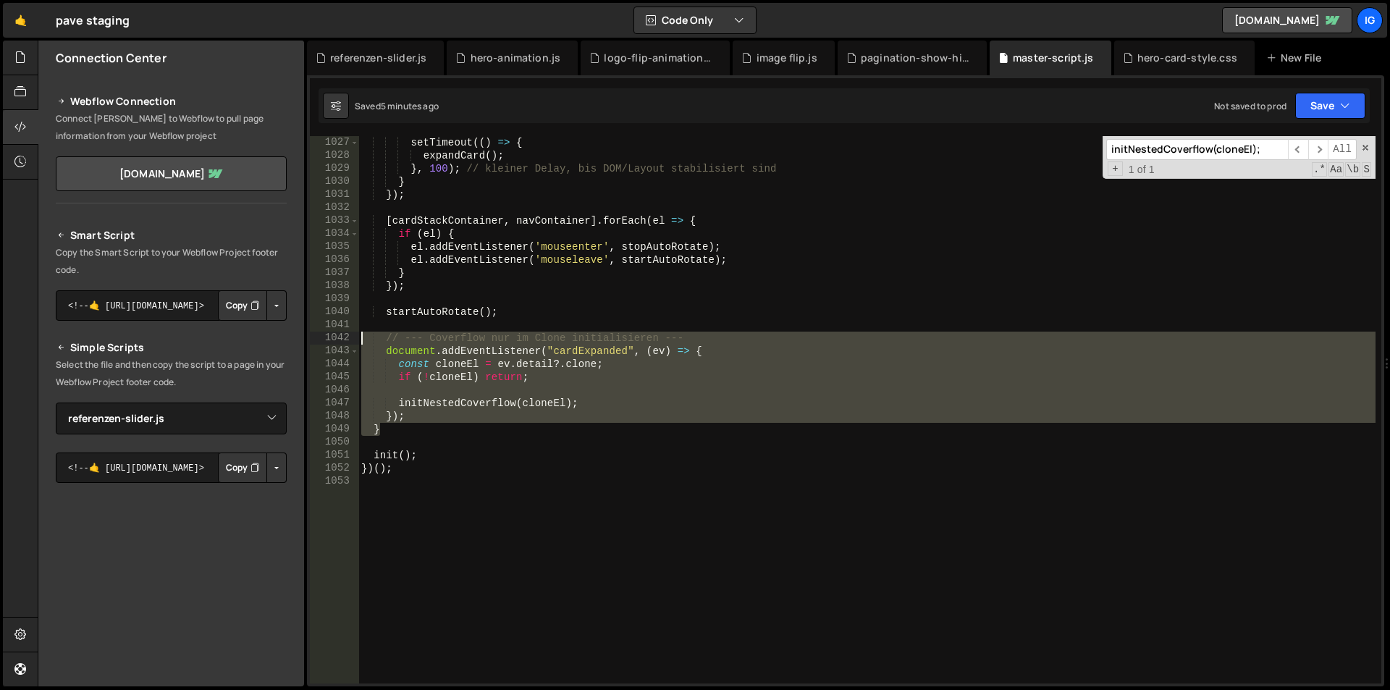
drag, startPoint x: 392, startPoint y: 432, endPoint x: 300, endPoint y: 336, distance: 132.6
click at [300, 336] on div "Files New File Javascript files 1 debug.js 0 1 grow-to-100.js 0 1 hero-animatio…" at bounding box center [714, 364] width 1352 height 646
click at [409, 421] on div "setTimeout (( ) => { expandCard ( ) ; } , 100 ) ; // kleiner Delay, bis DOM/Lay…" at bounding box center [866, 409] width 1017 height 547
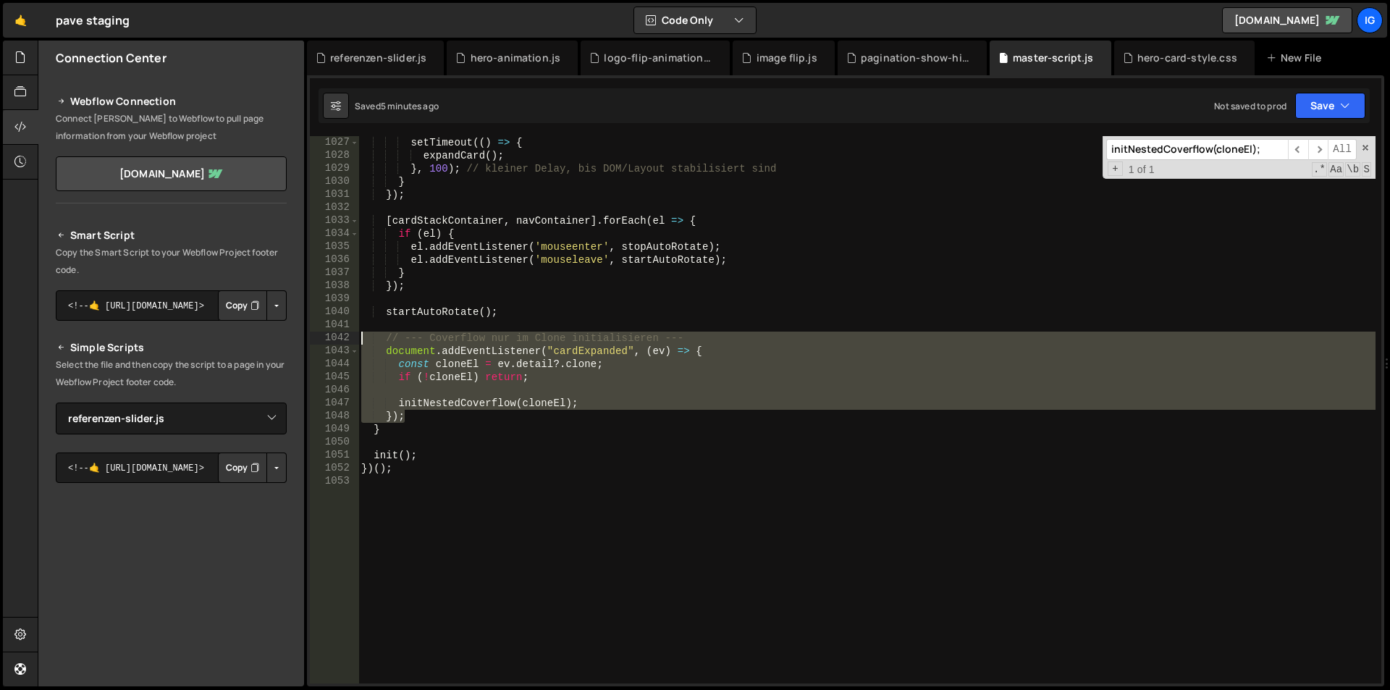
drag, startPoint x: 413, startPoint y: 420, endPoint x: 332, endPoint y: 334, distance: 118.3
click at [332, 334] on div "}); 1027 1028 1029 1030 1031 1032 1033 1034 1035 1036 1037 1038 1039 1040 1041 …" at bounding box center [845, 409] width 1071 height 547
type textarea "// --- Coverflow nur im Clone initialisieren --- document.addEventListener("car…"
paste textarea
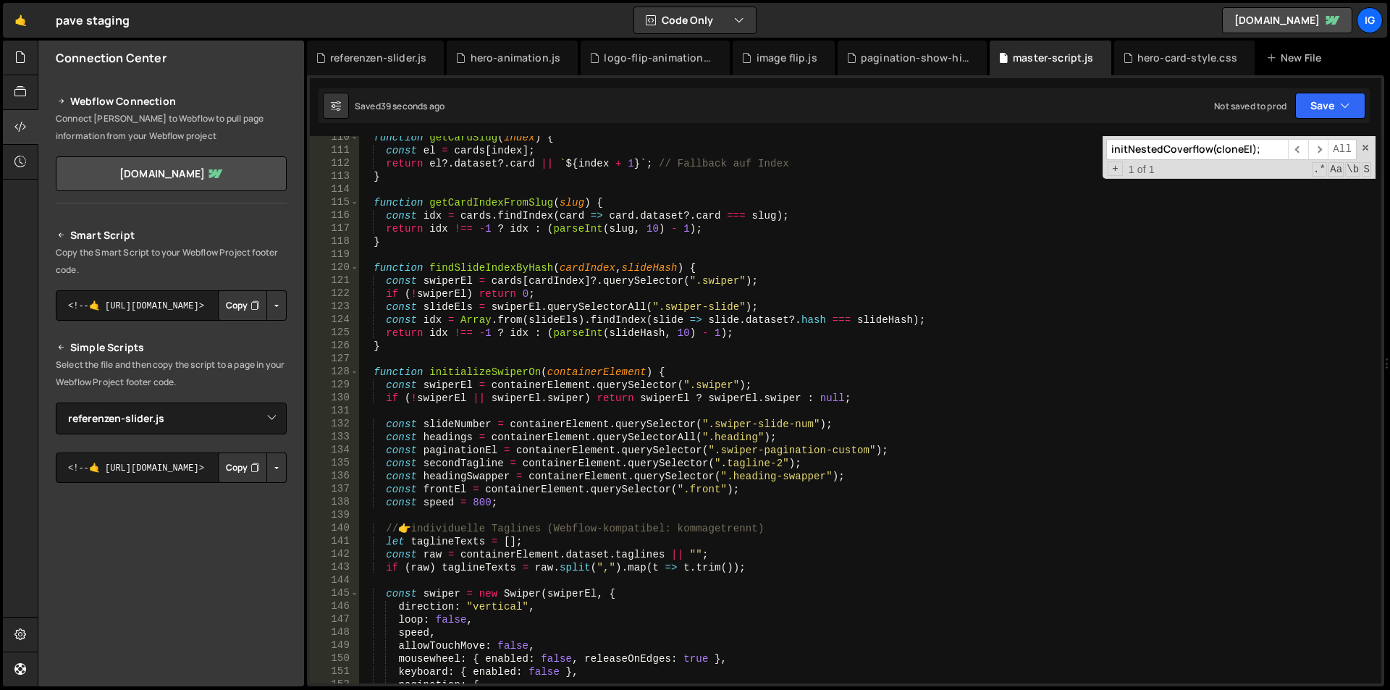
scroll to position [1425, 0]
click at [352, 370] on span at bounding box center [354, 372] width 8 height 13
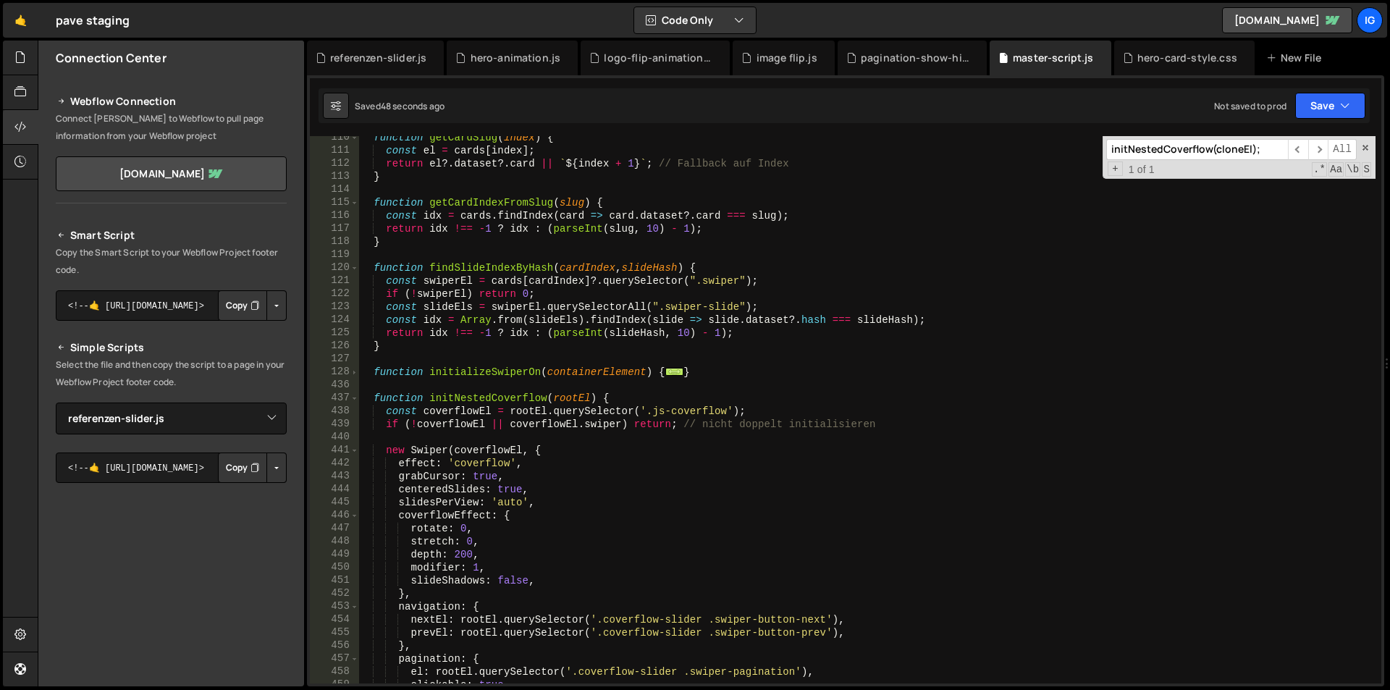
click at [371, 397] on div "function getCardSlug ( index ) { const el = cards [ index ] ; return el ?. data…" at bounding box center [866, 417] width 1017 height 573
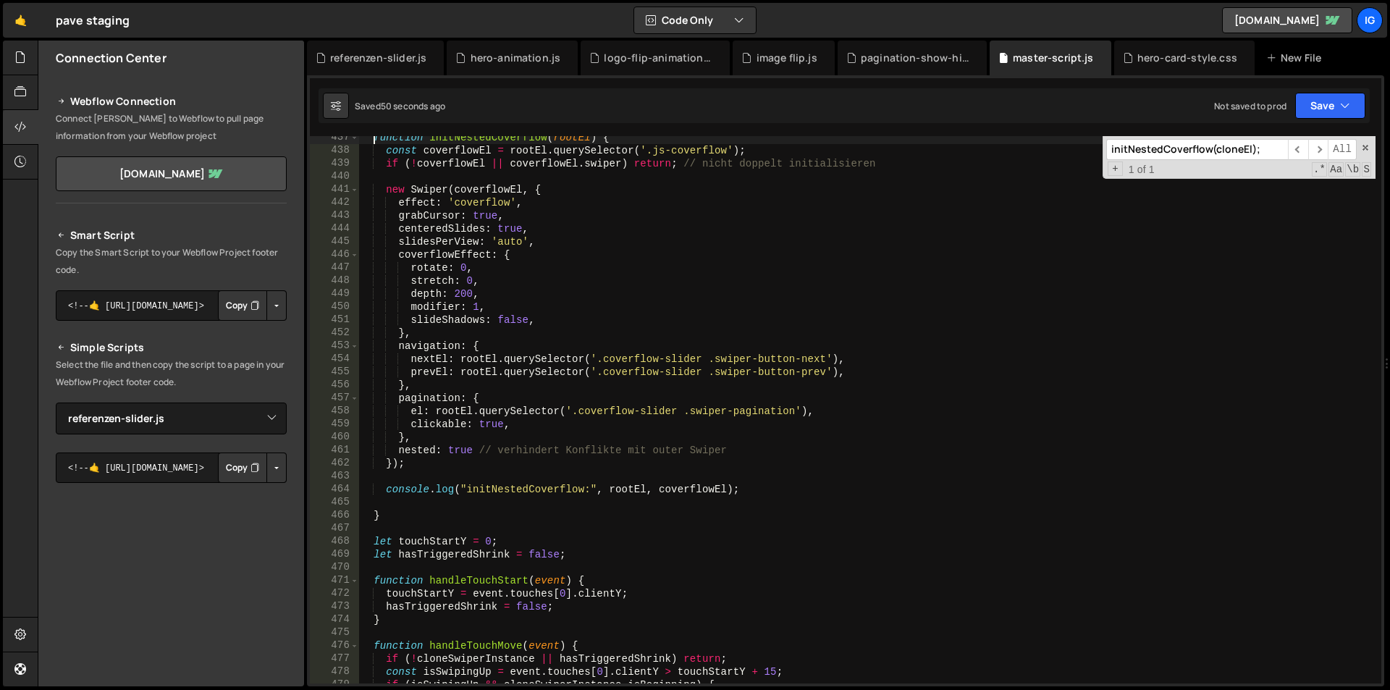
scroll to position [1686, 0]
click at [394, 515] on div "function initNestedCoverflow ( rootEl ) { const coverflowEl = rootEl . querySel…" at bounding box center [866, 417] width 1017 height 573
type textarea "}"
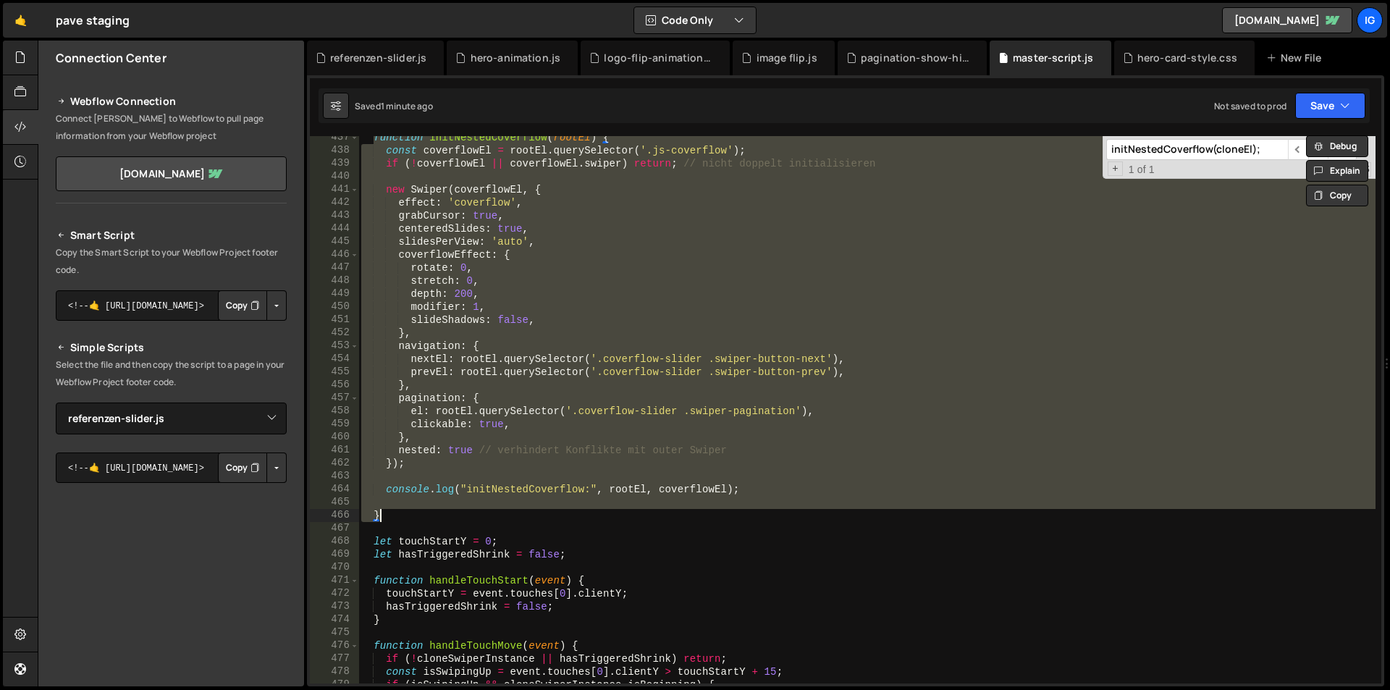
paste textarea
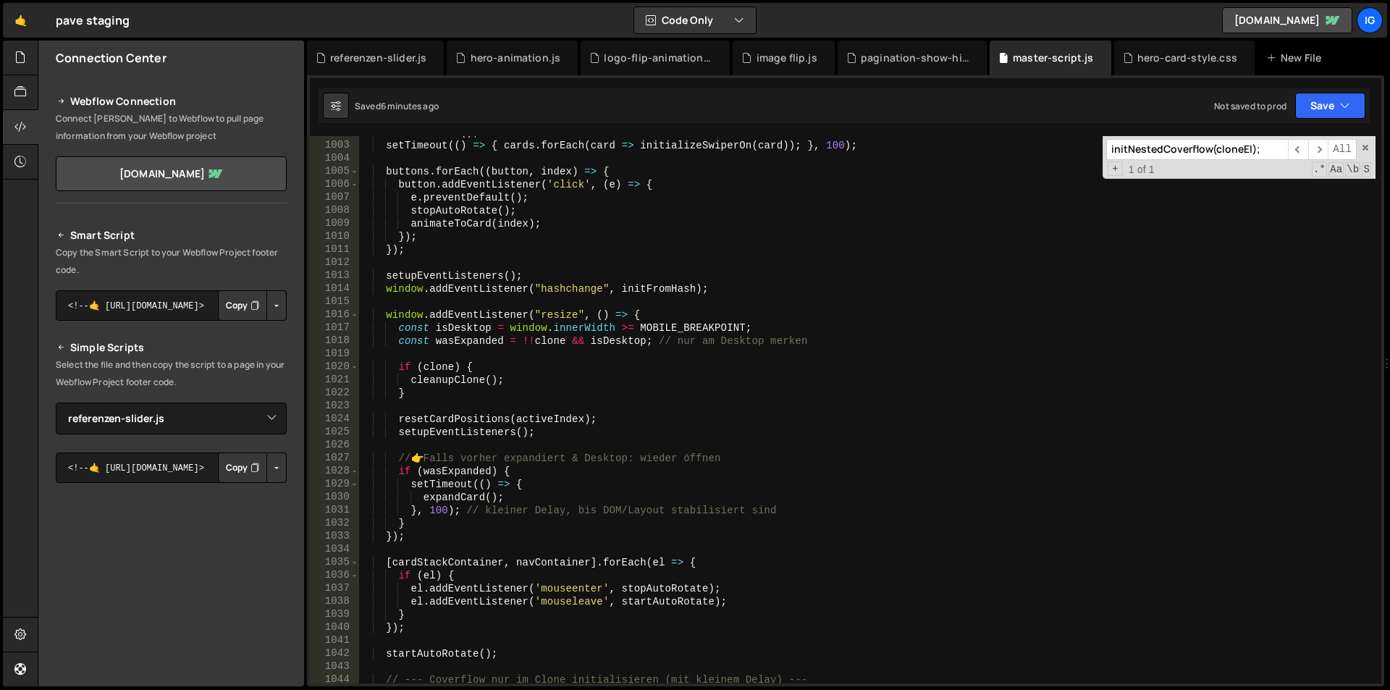
scroll to position [13291, 0]
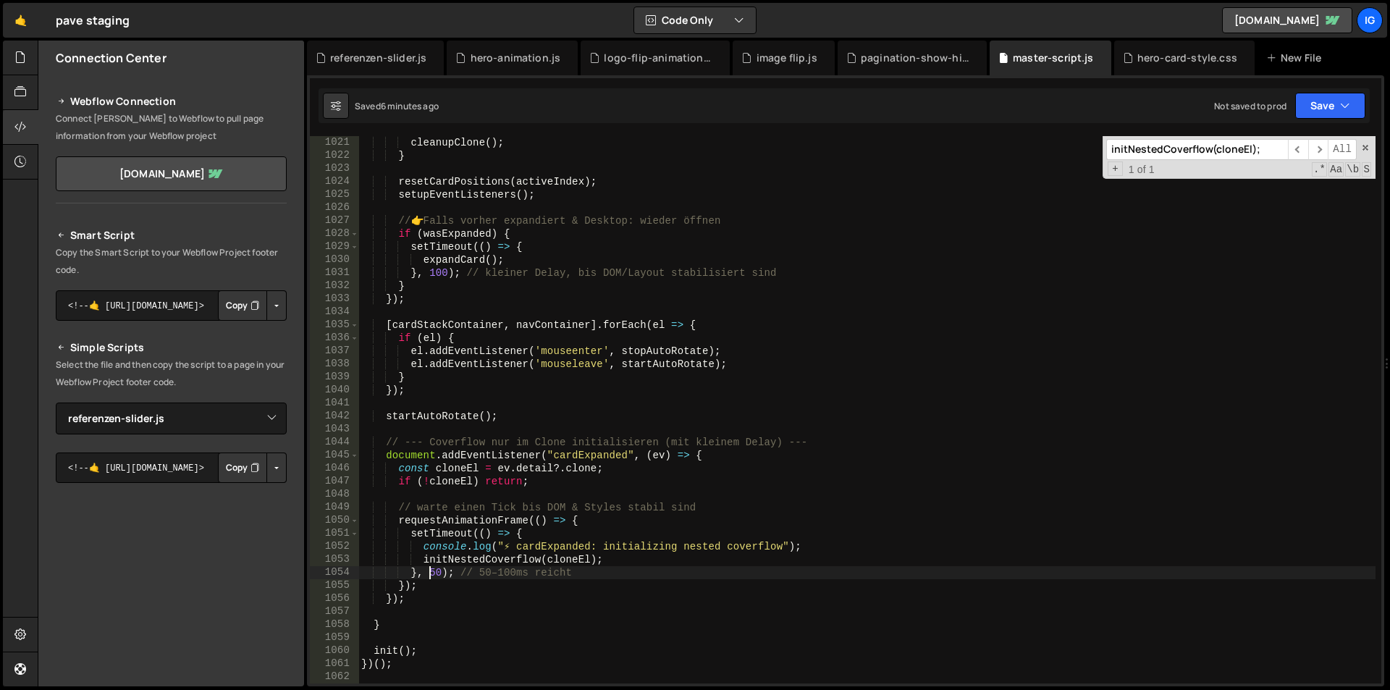
click at [429, 573] on div "cleanupClone ( ) ; } resetCardPositions ( activeIndex ) ; setupEventListeners (…" at bounding box center [866, 422] width 1017 height 573
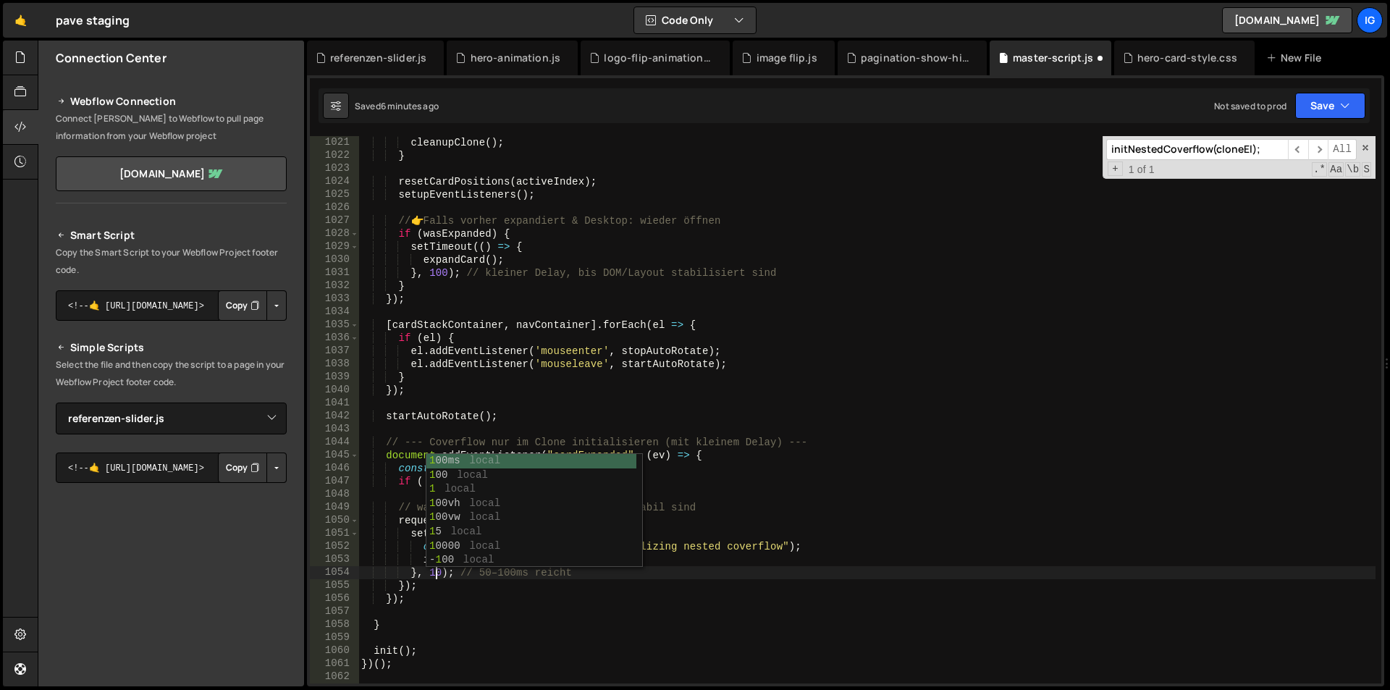
type textarea "}, 100); // 50–100ms reicht"
click at [470, 610] on div "cleanupClone ( ) ; } resetCardPositions ( activeIndex ) ; setupEventListeners (…" at bounding box center [866, 422] width 1017 height 573
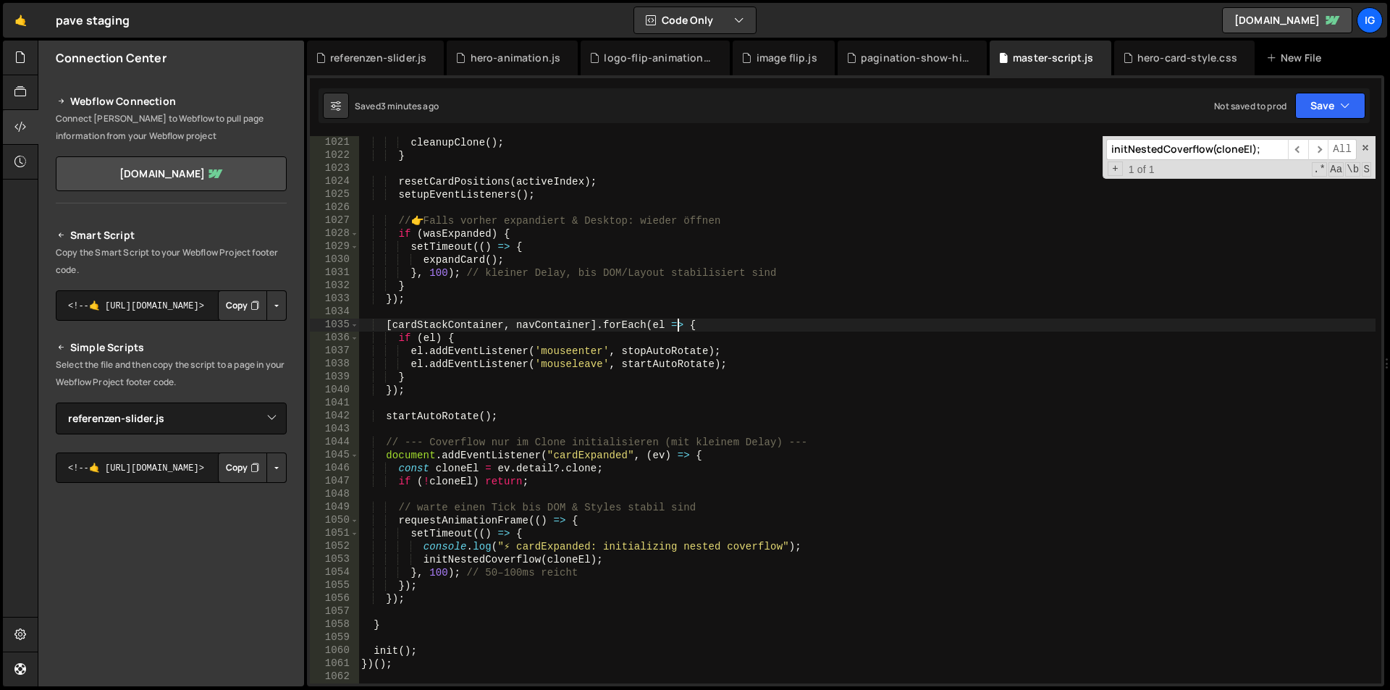
click at [680, 329] on div "cleanupClone ( ) ; } resetCardPositions ( activeIndex ) ; setupEventListeners (…" at bounding box center [866, 422] width 1017 height 573
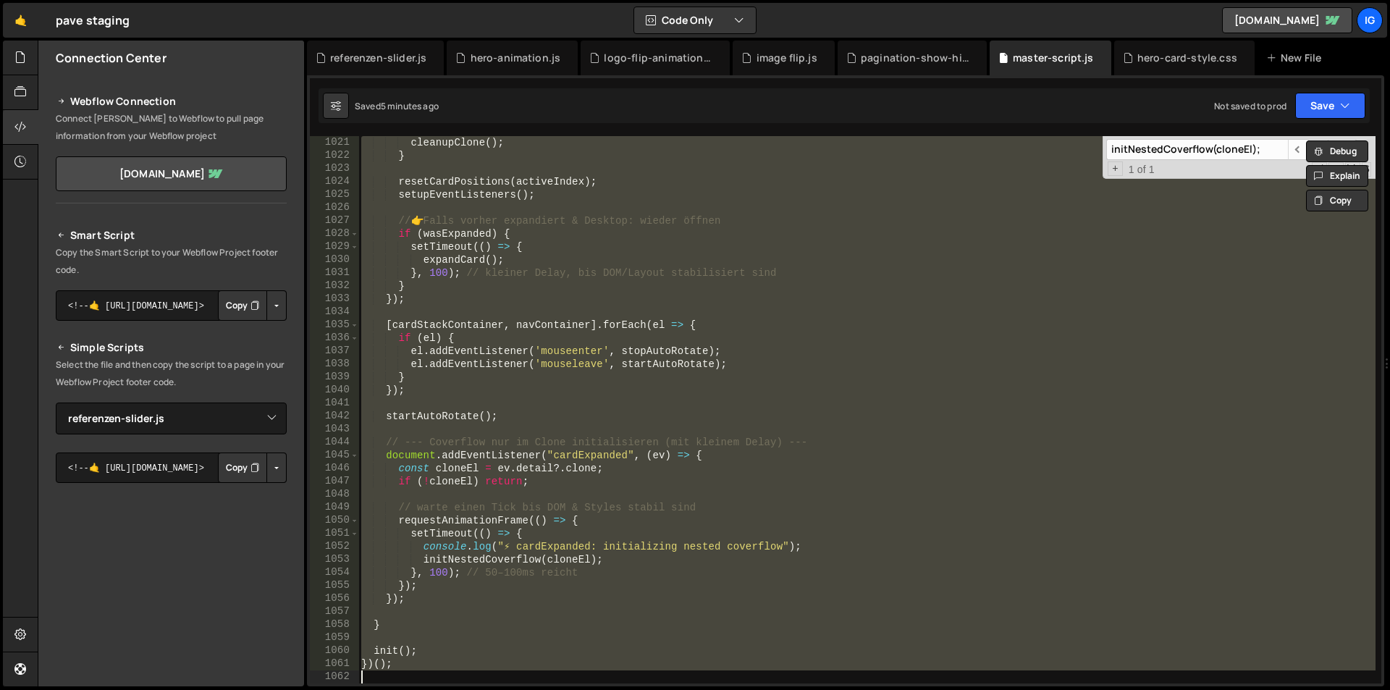
click at [751, 273] on div "cleanupClone ( ) ; } resetCardPositions ( activeIndex ) ; setupEventListeners (…" at bounding box center [866, 409] width 1017 height 547
type textarea "}, 100); // kleiner Delay, bis DOM/Layout stabilisiert sind"
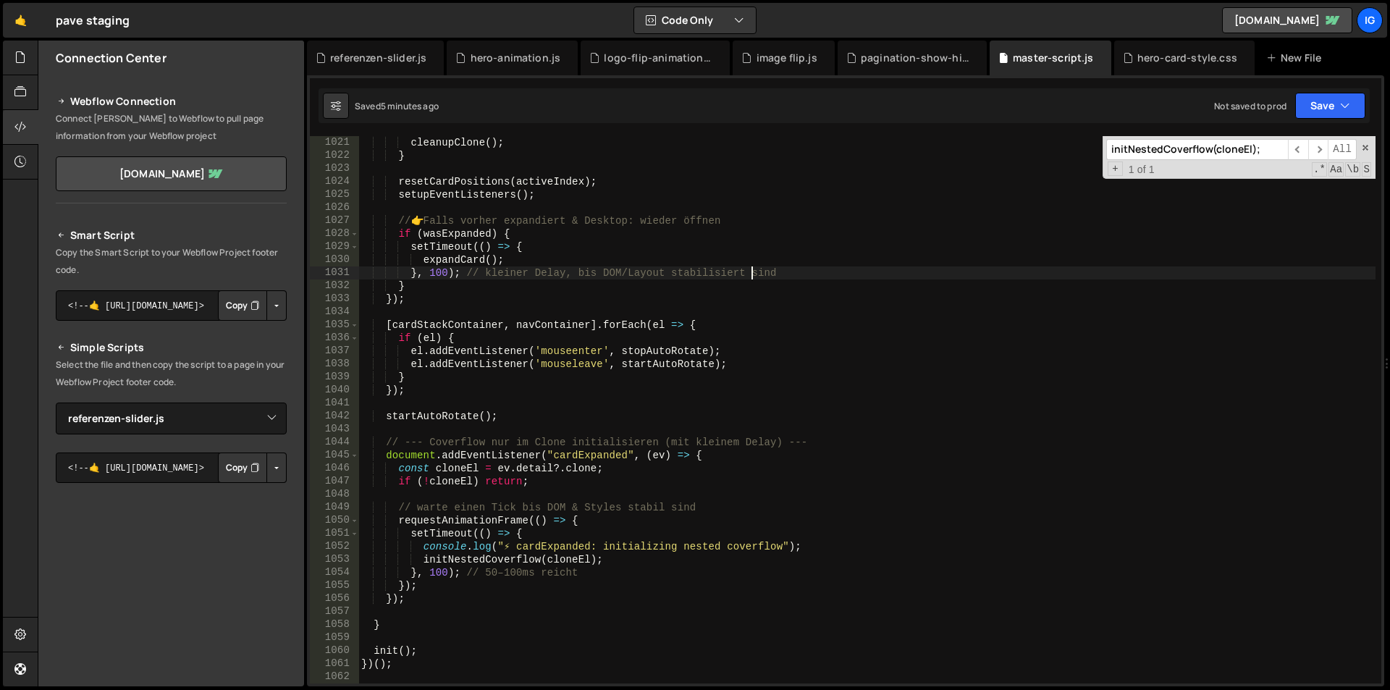
click at [1187, 150] on input "initNestedCoverflow(cloneEl);" at bounding box center [1197, 149] width 182 height 21
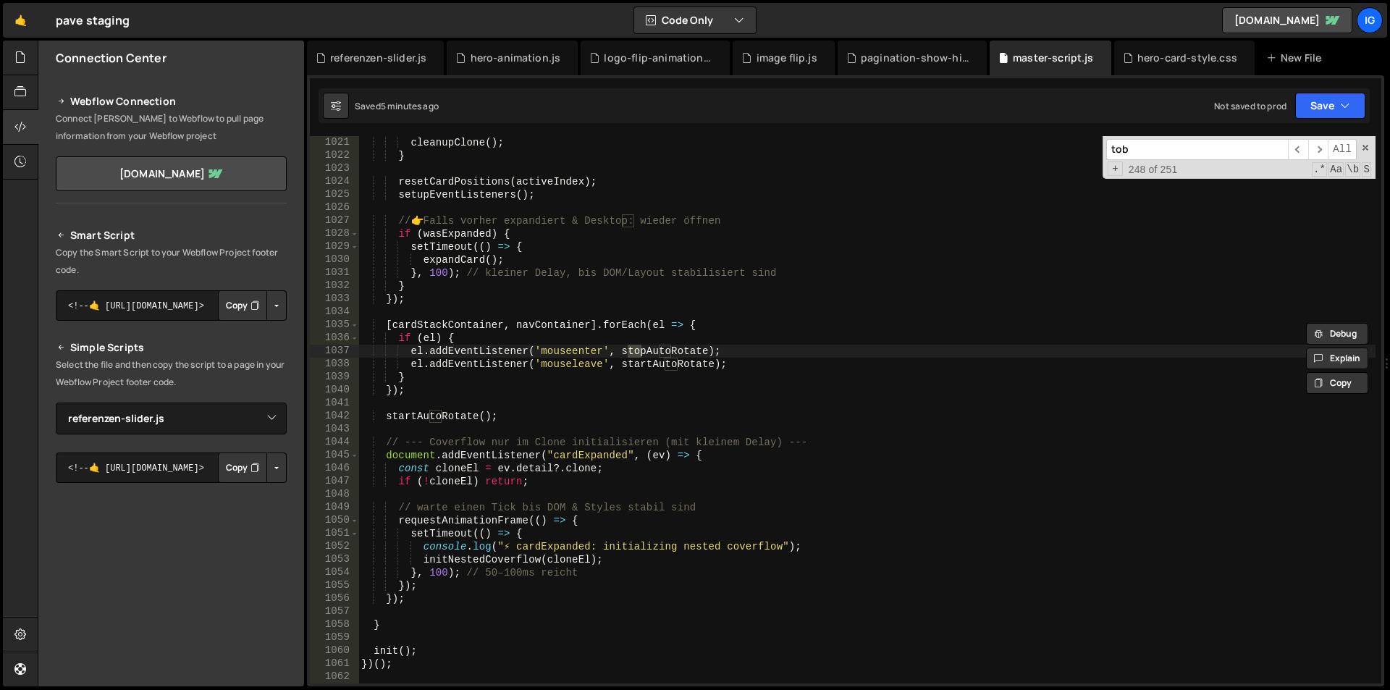
scroll to position [652, 0]
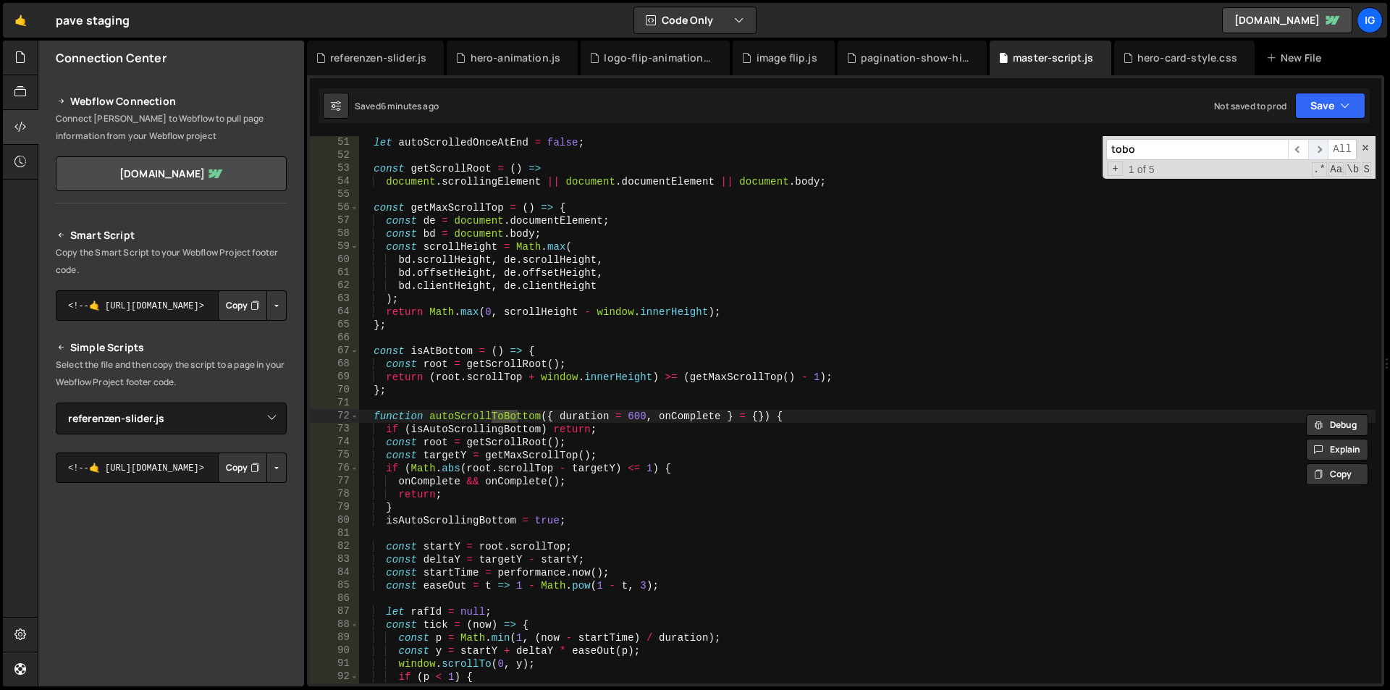
type input "tobo"
click at [1320, 152] on span "​" at bounding box center [1318, 149] width 20 height 21
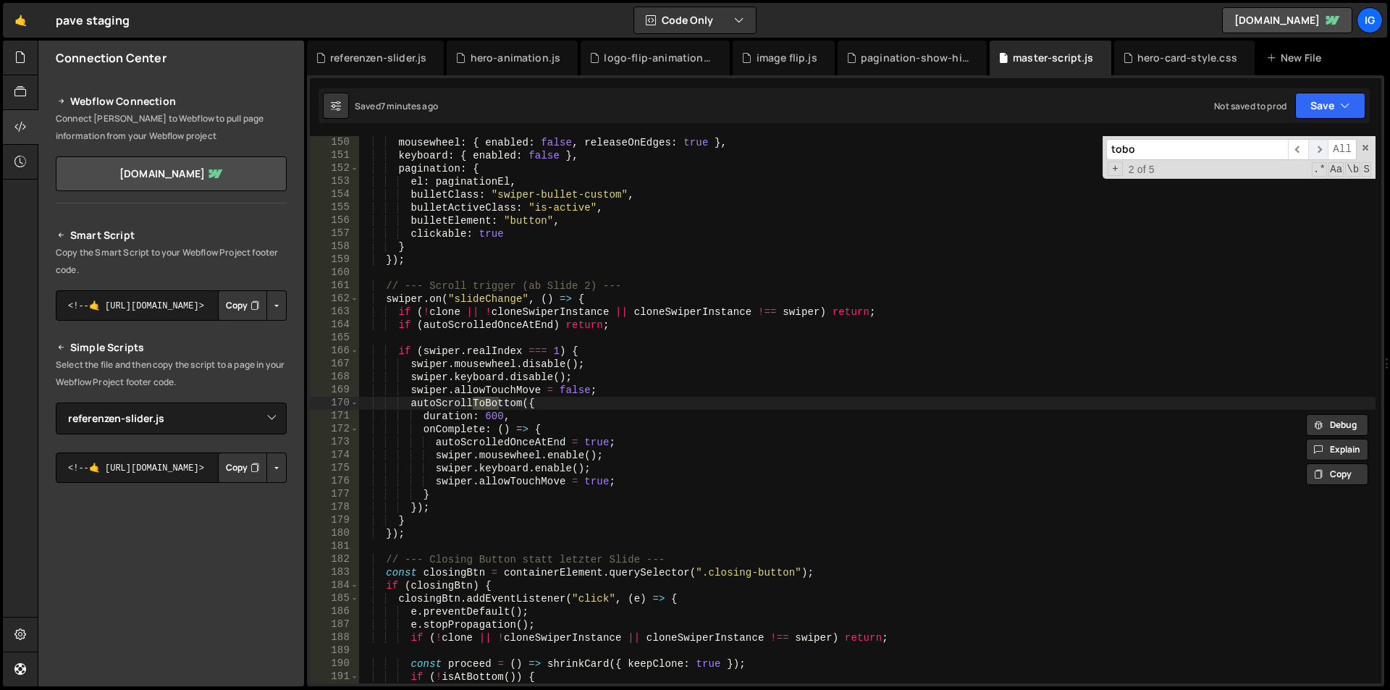
click at [1319, 146] on span "​" at bounding box center [1318, 149] width 20 height 21
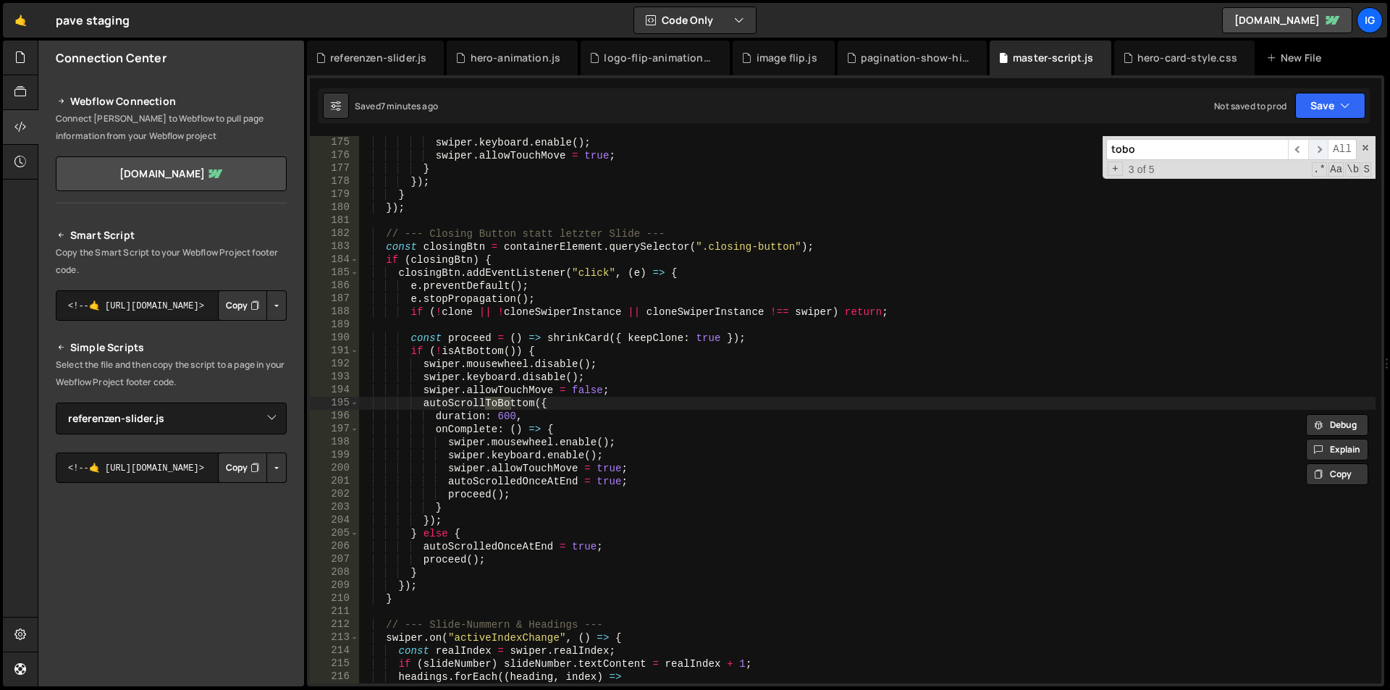
click at [1319, 146] on span "​" at bounding box center [1318, 149] width 20 height 21
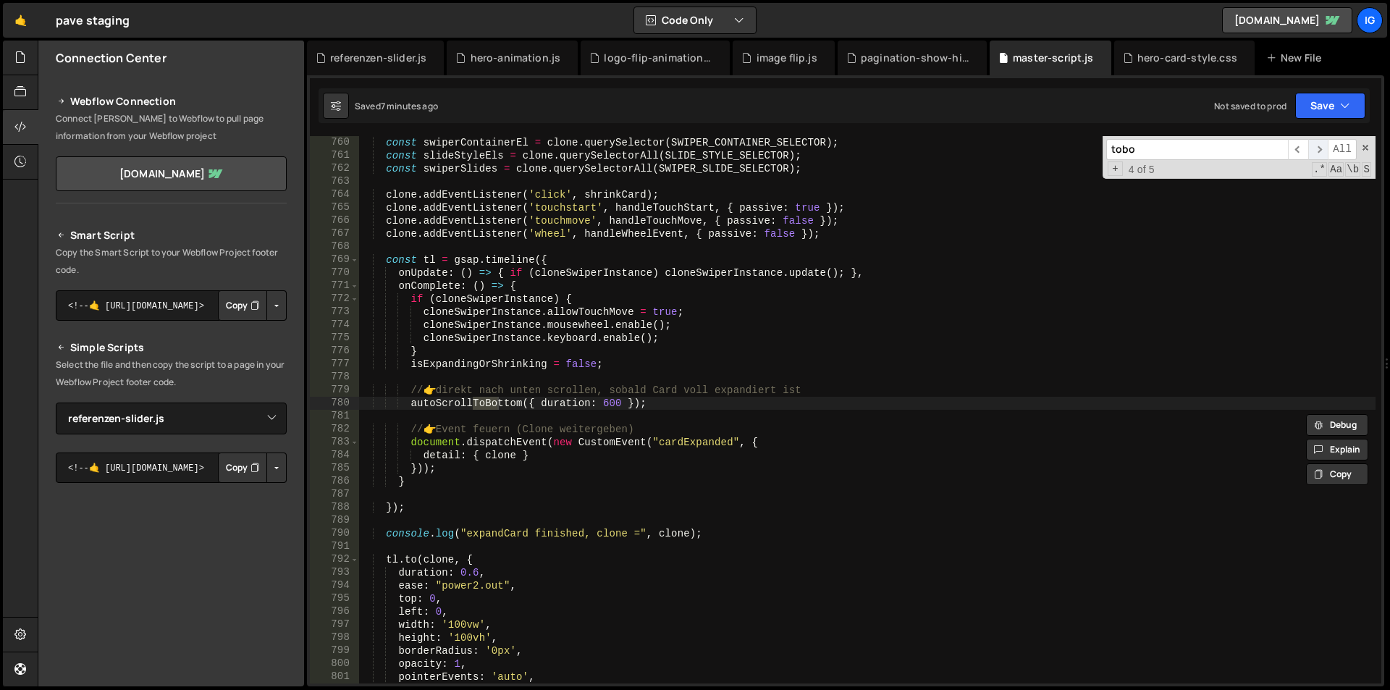
scroll to position [9890, 0]
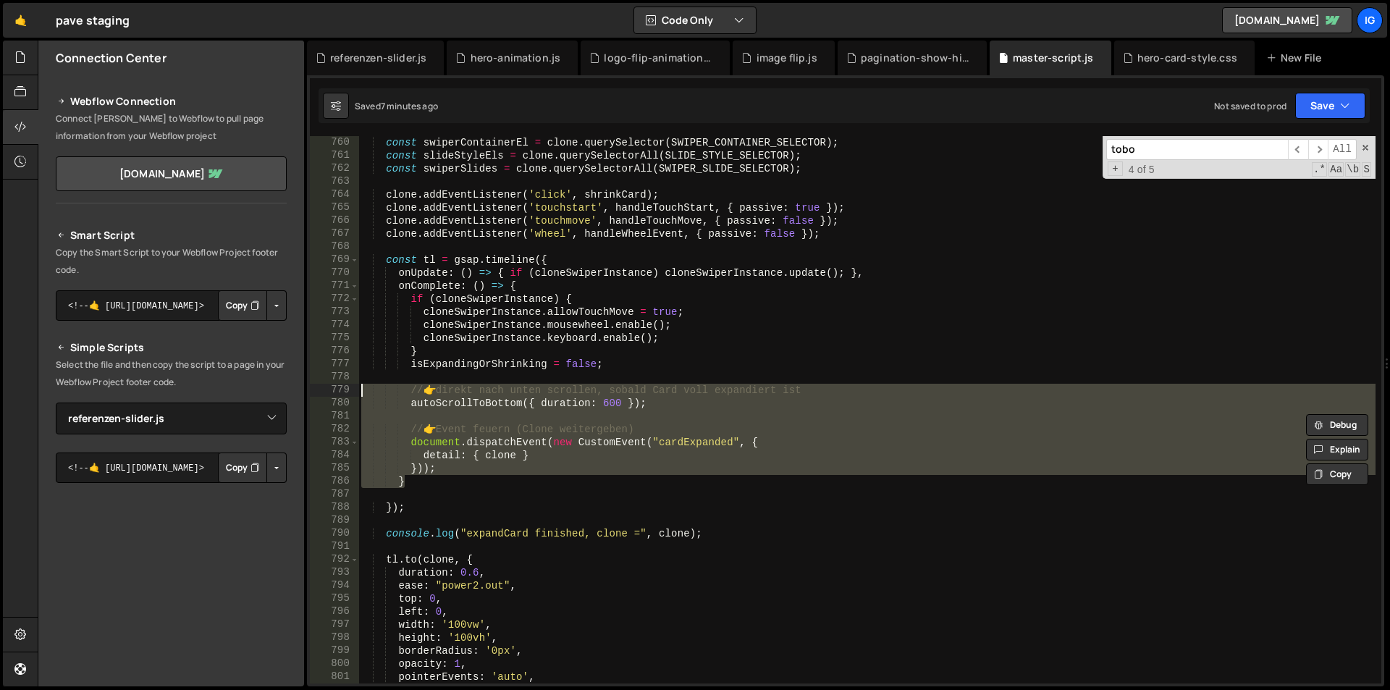
drag, startPoint x: 412, startPoint y: 481, endPoint x: 298, endPoint y: 395, distance: 143.2
click at [298, 395] on div "Files New File Javascript files 1 debug.js 0 1 grow-to-100.js 0 1 hero-animatio…" at bounding box center [714, 364] width 1352 height 646
paste textarea "}"
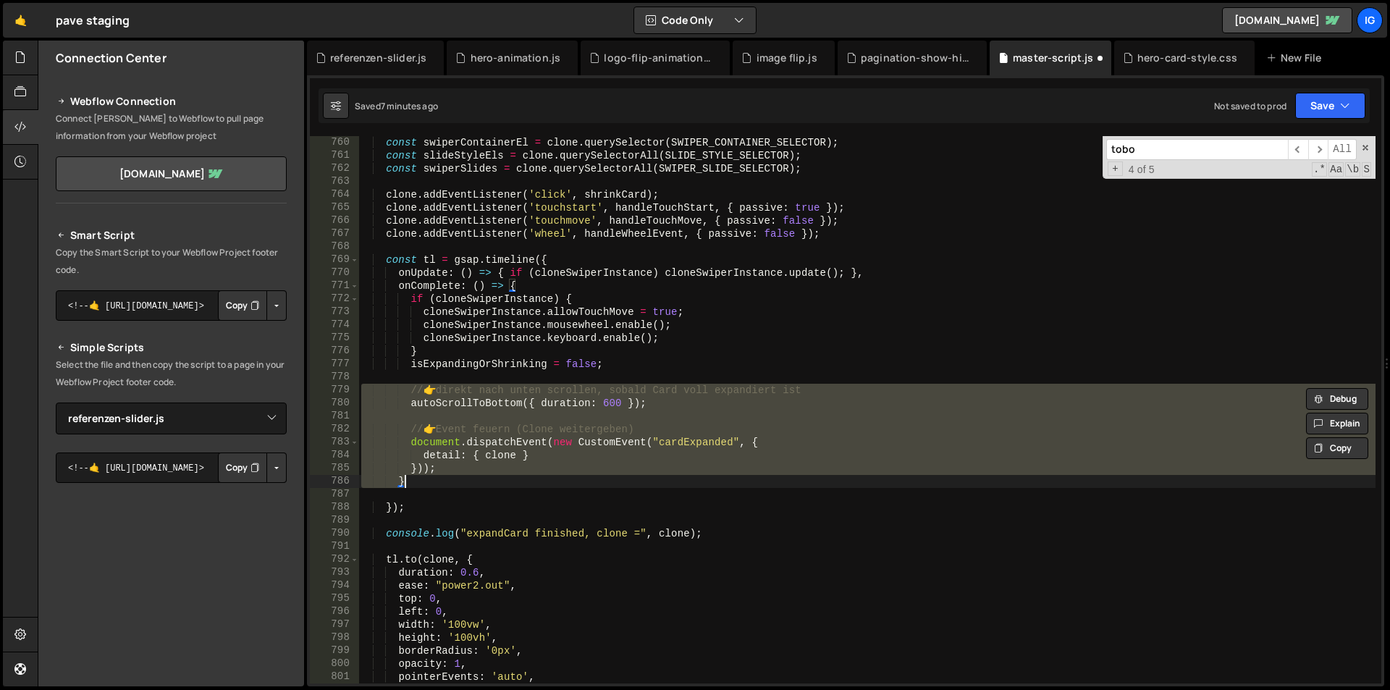
click at [411, 483] on div "const swiperContainerEl = clone . querySelector ( SWIPER_CONTAINER_SELECTOR ) ;…" at bounding box center [866, 422] width 1017 height 573
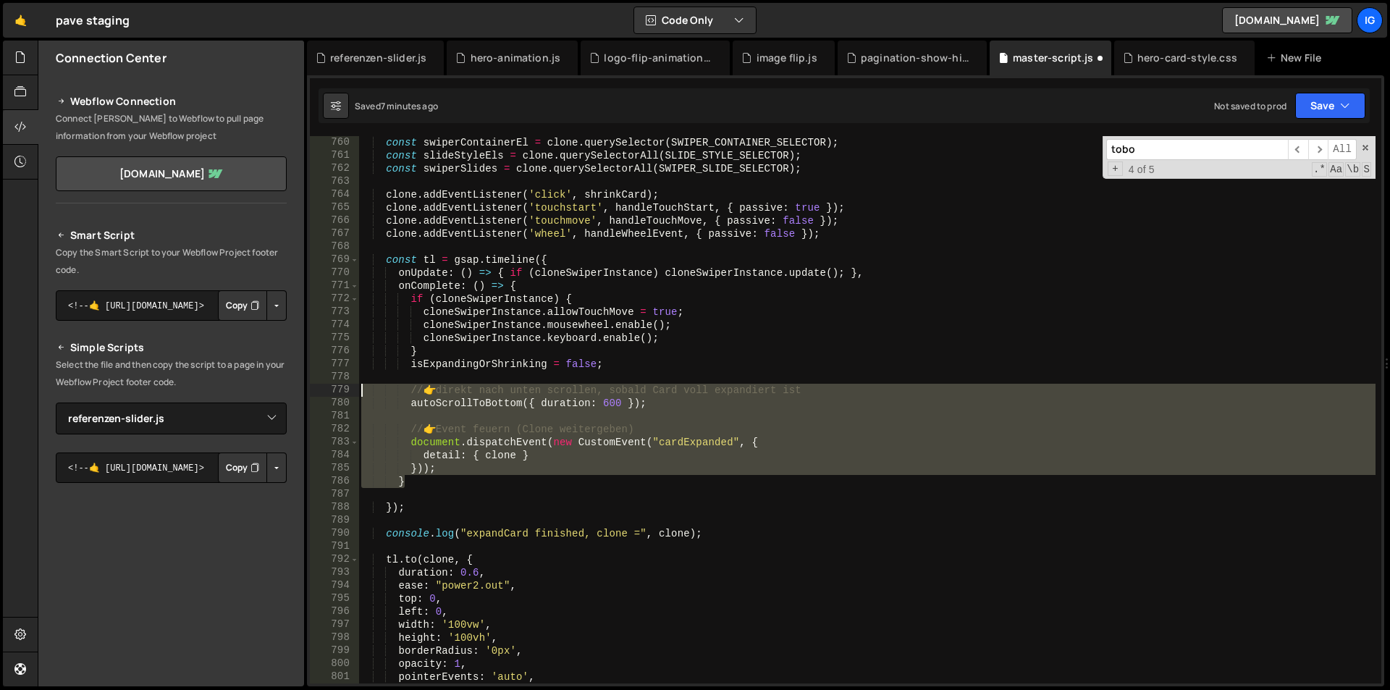
drag, startPoint x: 417, startPoint y: 482, endPoint x: 273, endPoint y: 391, distance: 170.5
click at [273, 391] on div "Files New File Javascript files 1 debug.js 0 1 grow-to-100.js 0 1 hero-animatio…" at bounding box center [714, 364] width 1352 height 646
paste textarea "}"
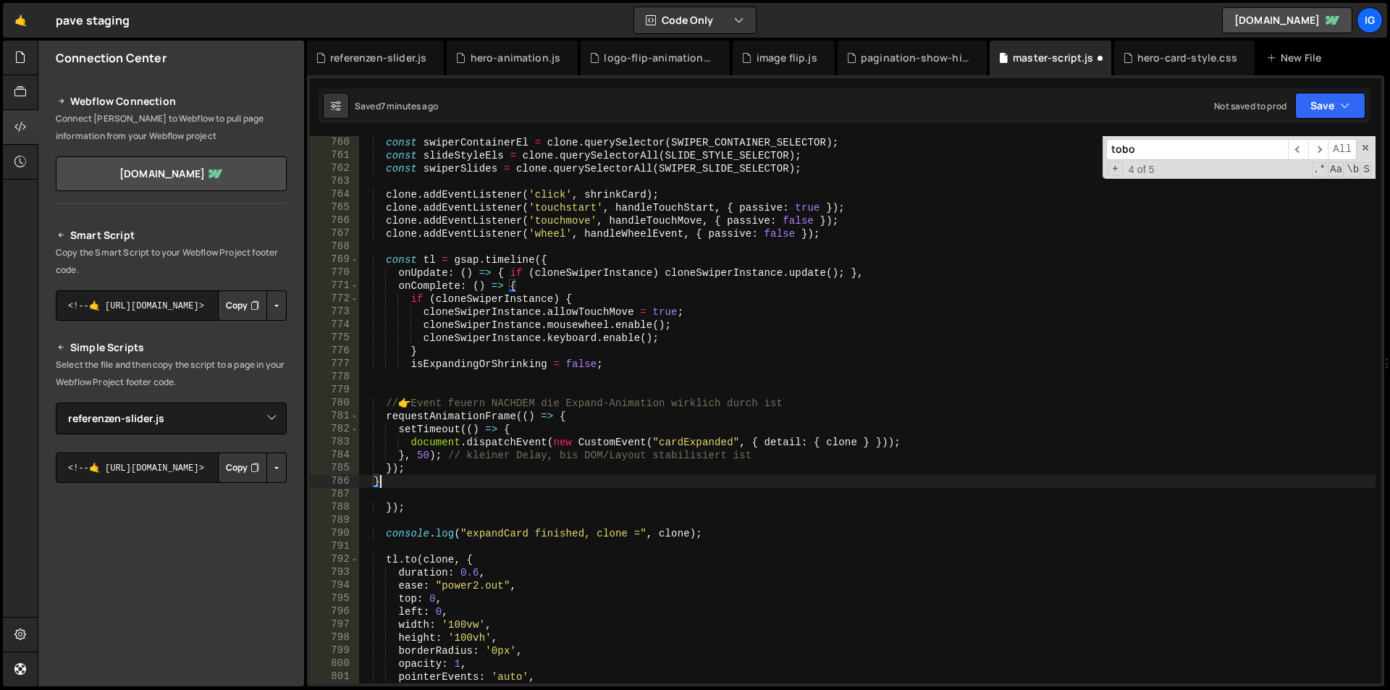
type textarea "}"
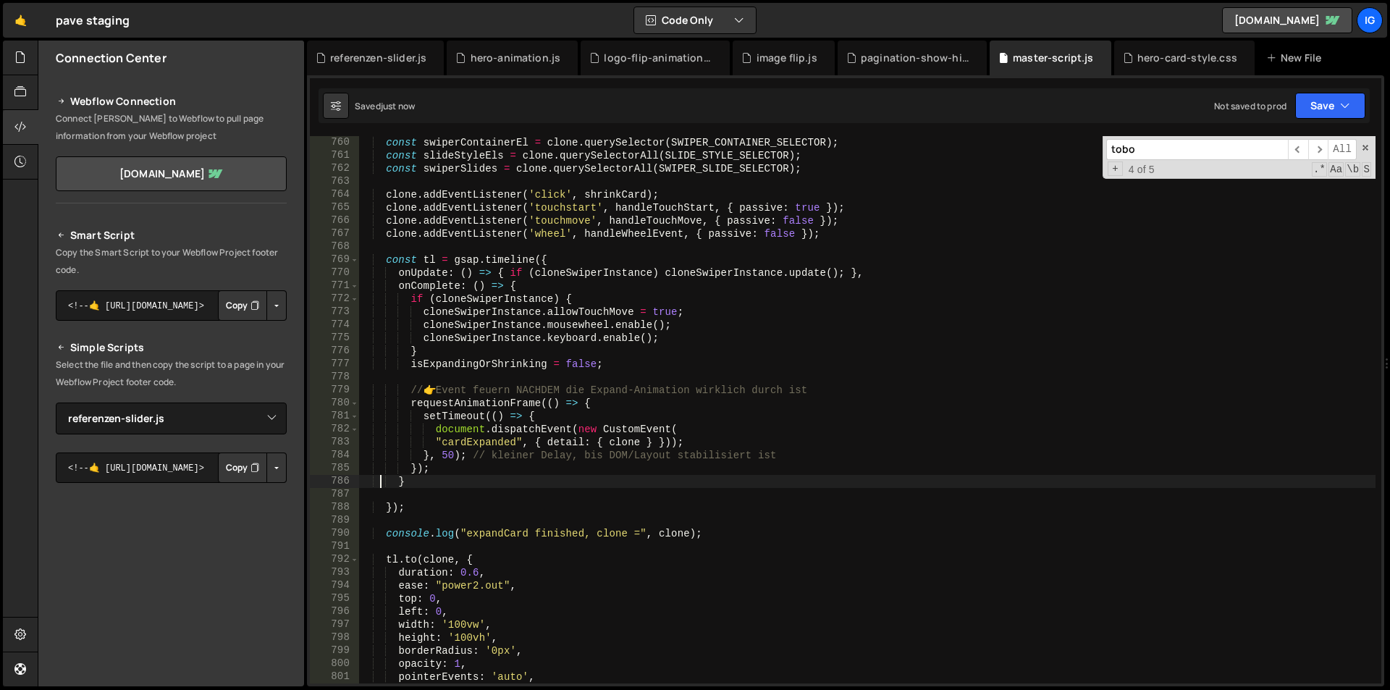
click at [1360, 142] on div "tobo ​ ​ All Replace All + 4 of 5 .* Aa \b S" at bounding box center [1239, 157] width 273 height 43
click at [1177, 150] on input "tobo" at bounding box center [1197, 149] width 182 height 21
paste input "document.addEventListener("cardExpanded""
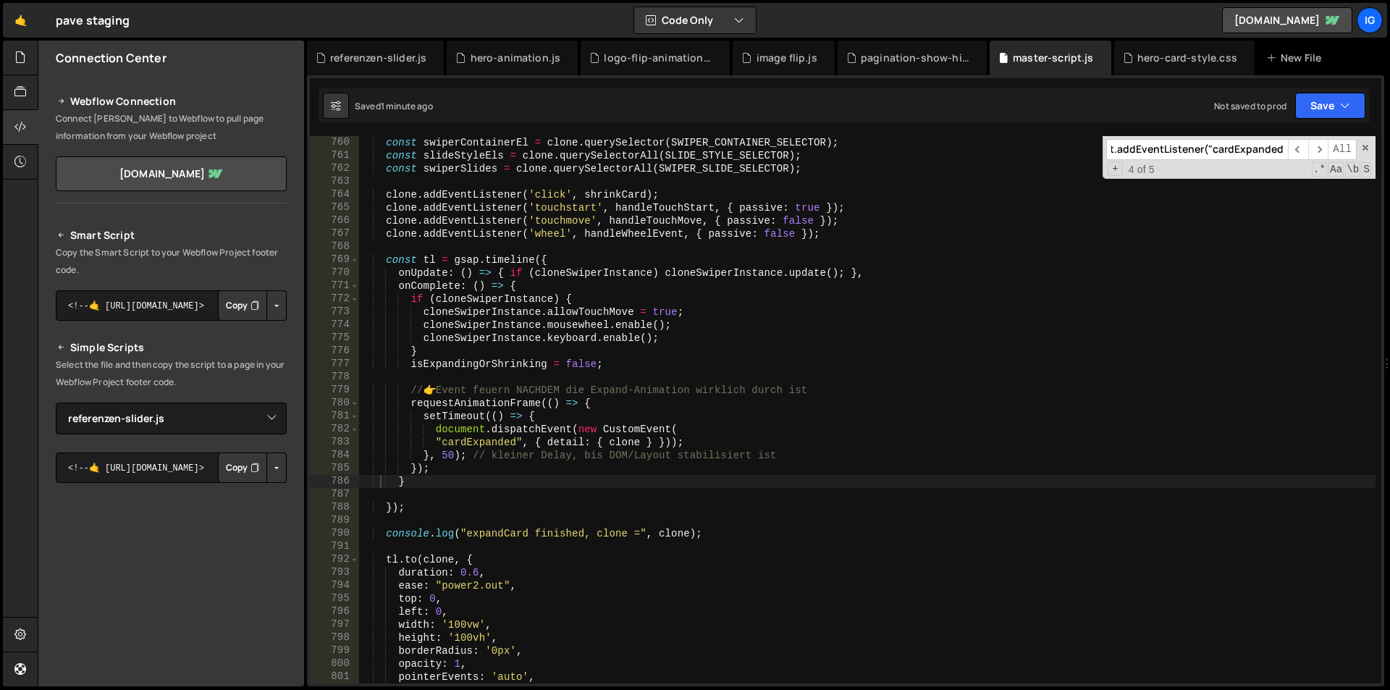
scroll to position [13343, 0]
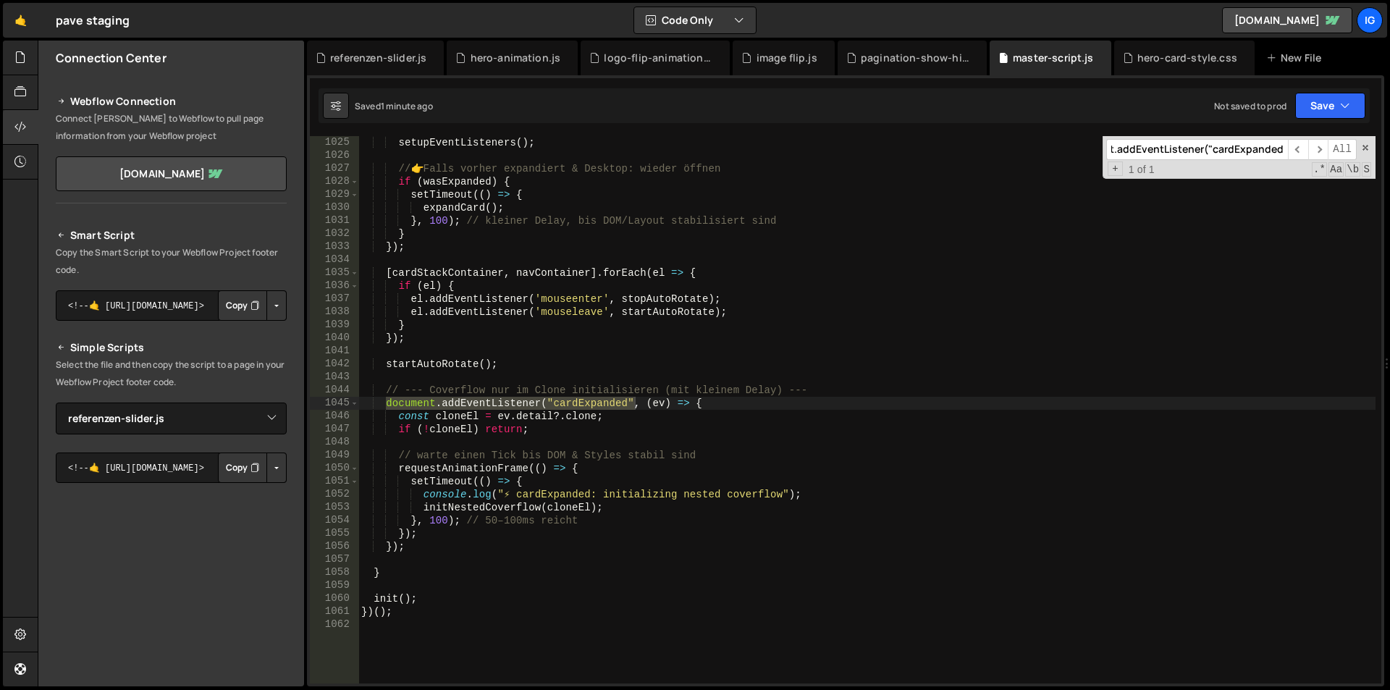
type input "document.addEventListener("cardExpanded""
click at [355, 387] on div "1044" at bounding box center [334, 390] width 49 height 13
click at [368, 389] on div "setupEventListeners ( ) ; // 👉 Falls vorher expandiert & Desktop: wieder öffnen…" at bounding box center [866, 422] width 1017 height 573
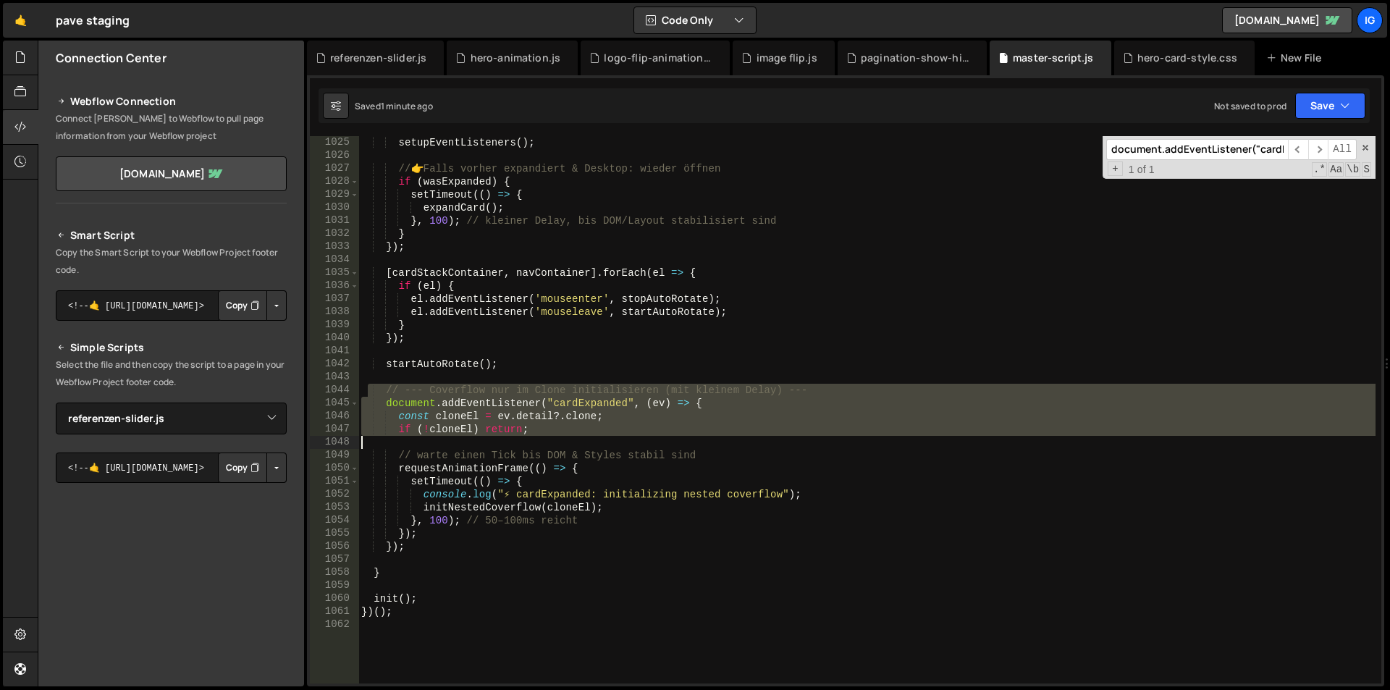
drag, startPoint x: 369, startPoint y: 389, endPoint x: 415, endPoint y: 439, distance: 68.2
click at [415, 439] on div "setupEventListeners ( ) ; // 👉 Falls vorher expandiert & Desktop: wieder öffnen…" at bounding box center [866, 422] width 1017 height 573
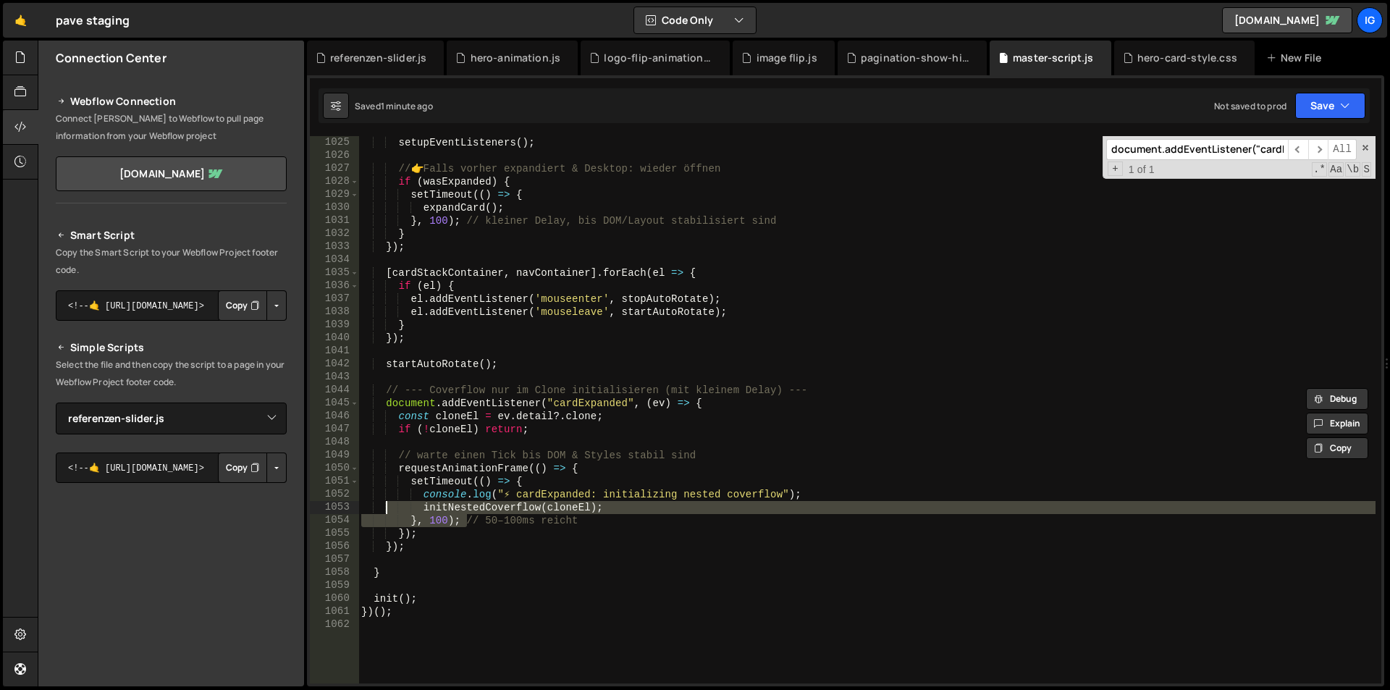
drag, startPoint x: 469, startPoint y: 521, endPoint x: 387, endPoint y: 509, distance: 82.6
click at [387, 509] on div "setupEventListeners ( ) ; // 👉 Falls vorher expandiert & Desktop: wieder öffnen…" at bounding box center [866, 422] width 1017 height 573
click at [397, 475] on div "setupEventListeners ( ) ; // 👉 Falls vorher expandiert & Desktop: wieder öffnen…" at bounding box center [866, 422] width 1017 height 573
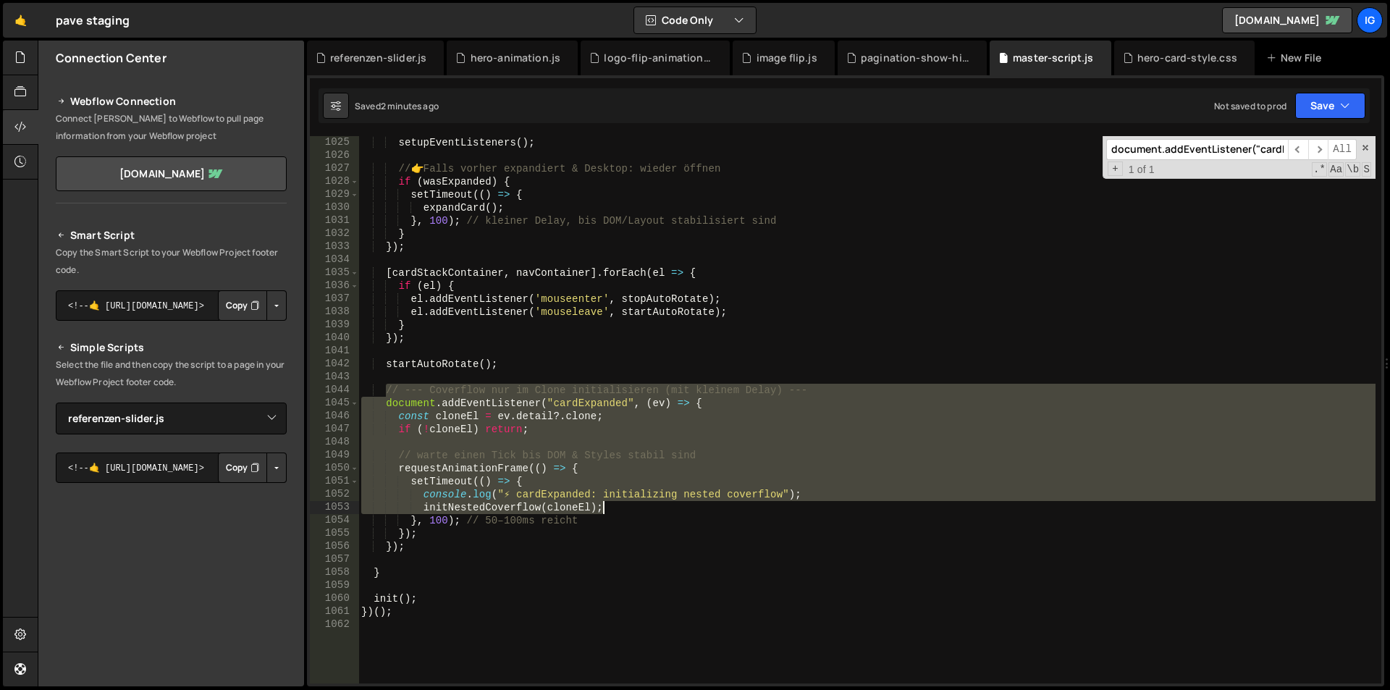
drag, startPoint x: 387, startPoint y: 389, endPoint x: 625, endPoint y: 512, distance: 268.1
click at [625, 512] on div "setupEventListeners ( ) ; // 👉 Falls vorher expandiert & Desktop: wieder öffnen…" at bounding box center [866, 422] width 1017 height 573
type textarea "console.log("⚡ cardExpanded: initializing nested coverflow"); initNestedCoverfl…"
paste textarea
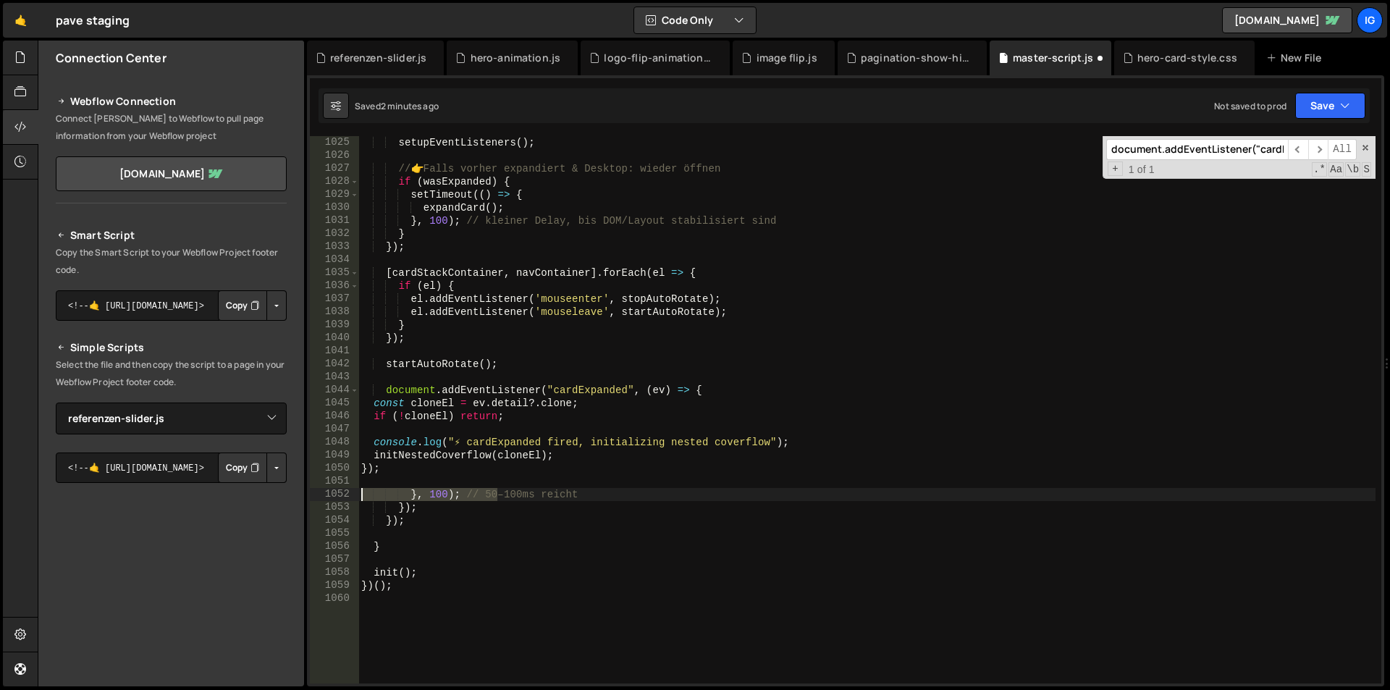
drag, startPoint x: 498, startPoint y: 497, endPoint x: 353, endPoint y: 500, distance: 144.8
click at [353, 500] on div "1025 1026 1027 1028 1029 1030 1031 1032 1033 1034 1035 1036 1037 1038 1039 1040…" at bounding box center [845, 409] width 1071 height 547
type textarea "t"
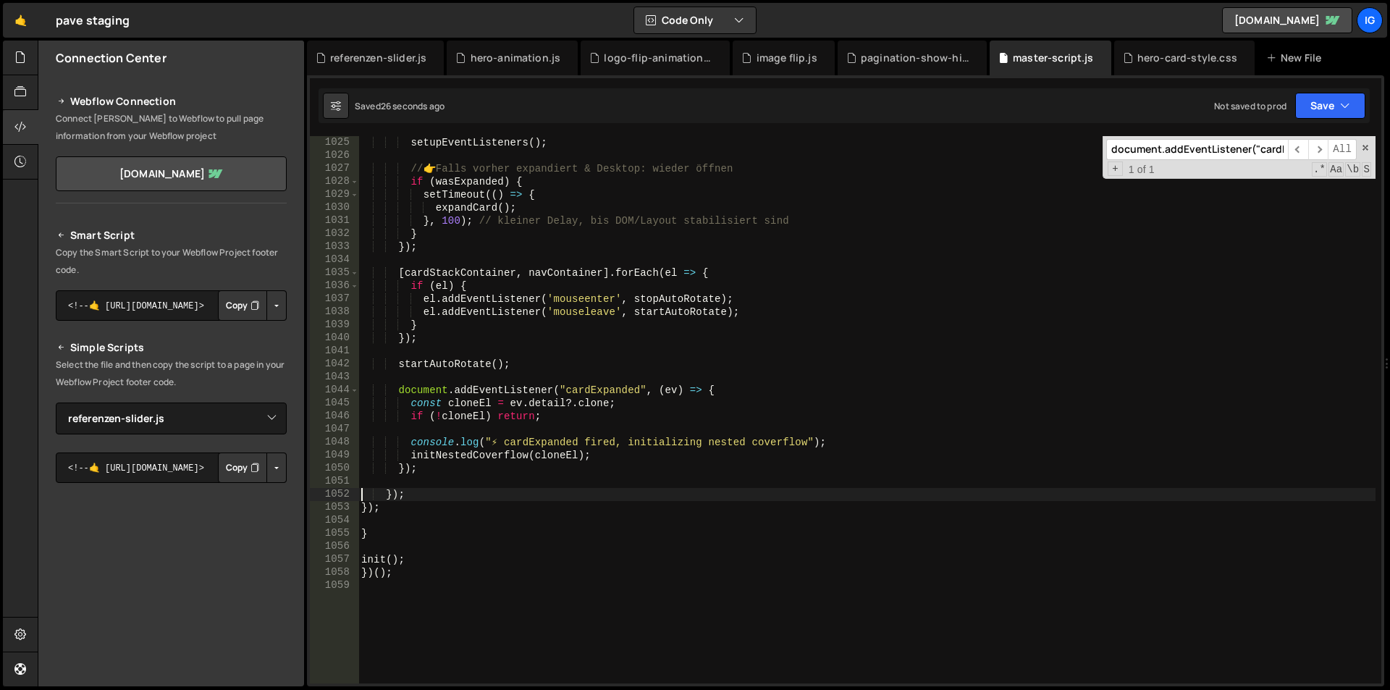
click at [620, 390] on div "setupEventListeners ( ) ; // 👉 Falls vorher expandiert & Desktop: wieder öffnen…" at bounding box center [866, 422] width 1017 height 573
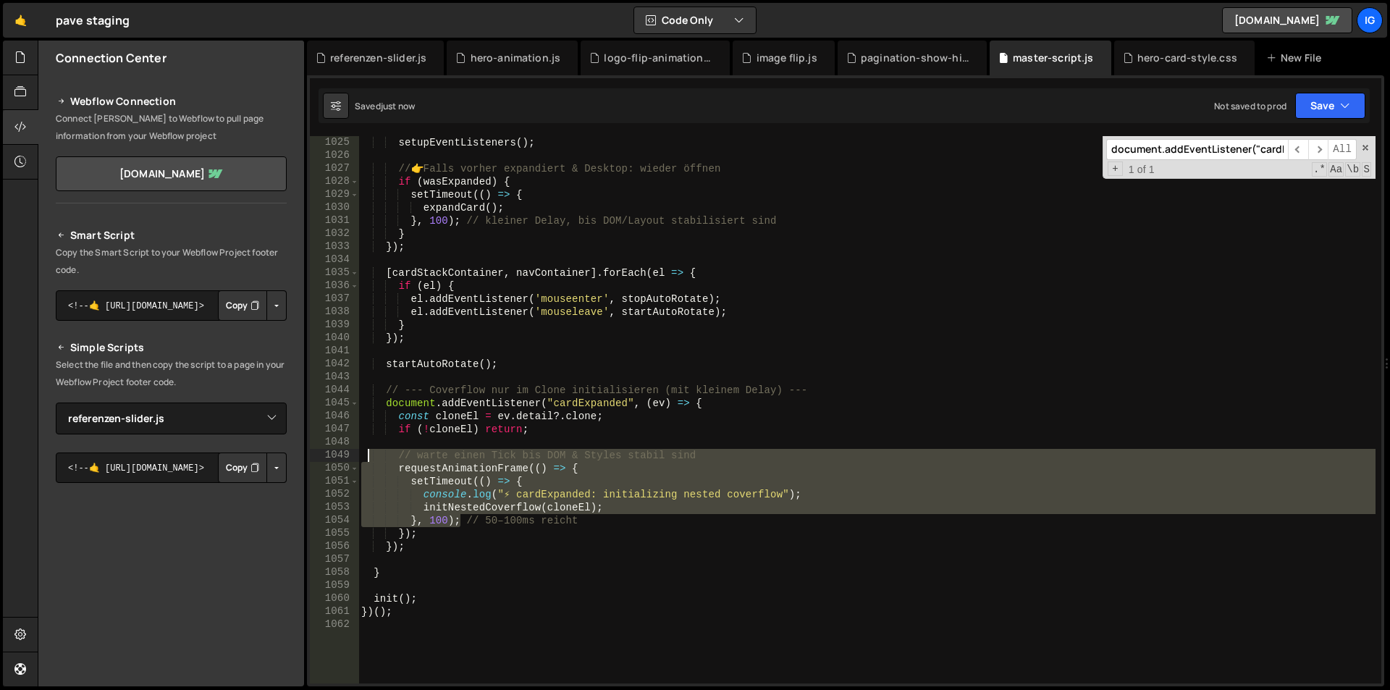
drag, startPoint x: 463, startPoint y: 522, endPoint x: 368, endPoint y: 451, distance: 118.4
click at [368, 451] on div "setupEventListeners ( ) ; // 👉 Falls vorher expandiert & Desktop: wieder öffnen…" at bounding box center [866, 422] width 1017 height 573
click at [387, 401] on div "setupEventListeners ( ) ; // 👉 Falls vorher expandiert & Desktop: wieder öffnen…" at bounding box center [866, 422] width 1017 height 573
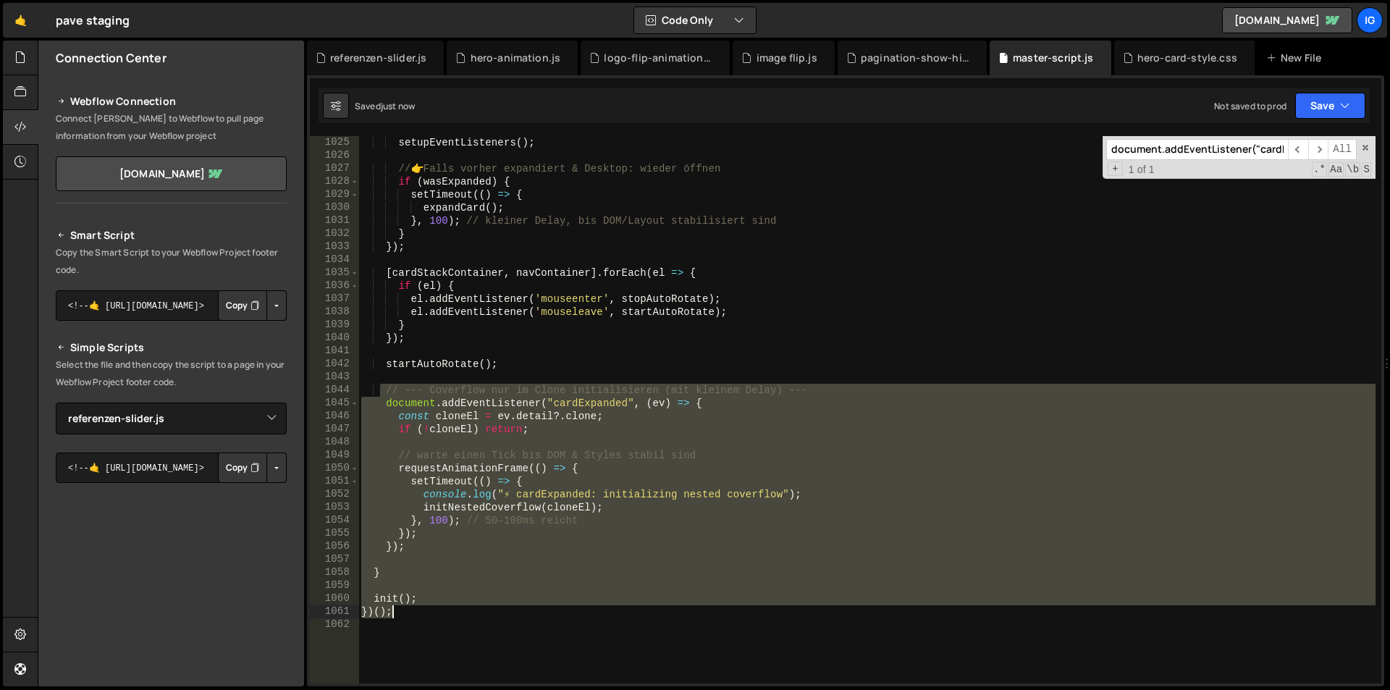
drag, startPoint x: 383, startPoint y: 392, endPoint x: 439, endPoint y: 604, distance: 220.2
click at [438, 613] on div "setupEventListeners ( ) ; // 👉 Falls vorher expandiert & Desktop: wieder öffnen…" at bounding box center [866, 422] width 1017 height 573
type textarea "init(); })();"
paste textarea
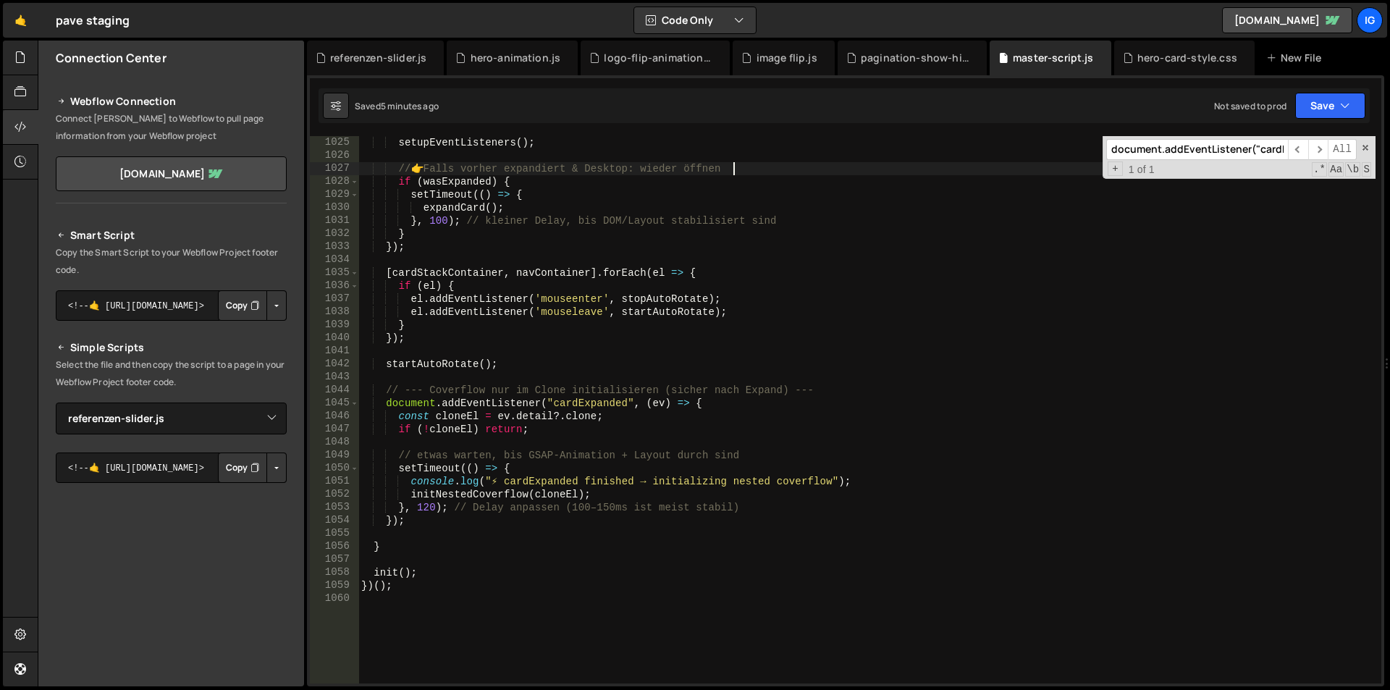
click at [826, 169] on div "setupEventListeners ( ) ; // 👉 Falls vorher expandiert & Desktop: wieder öffnen…" at bounding box center [866, 422] width 1017 height 573
type textarea "})();"
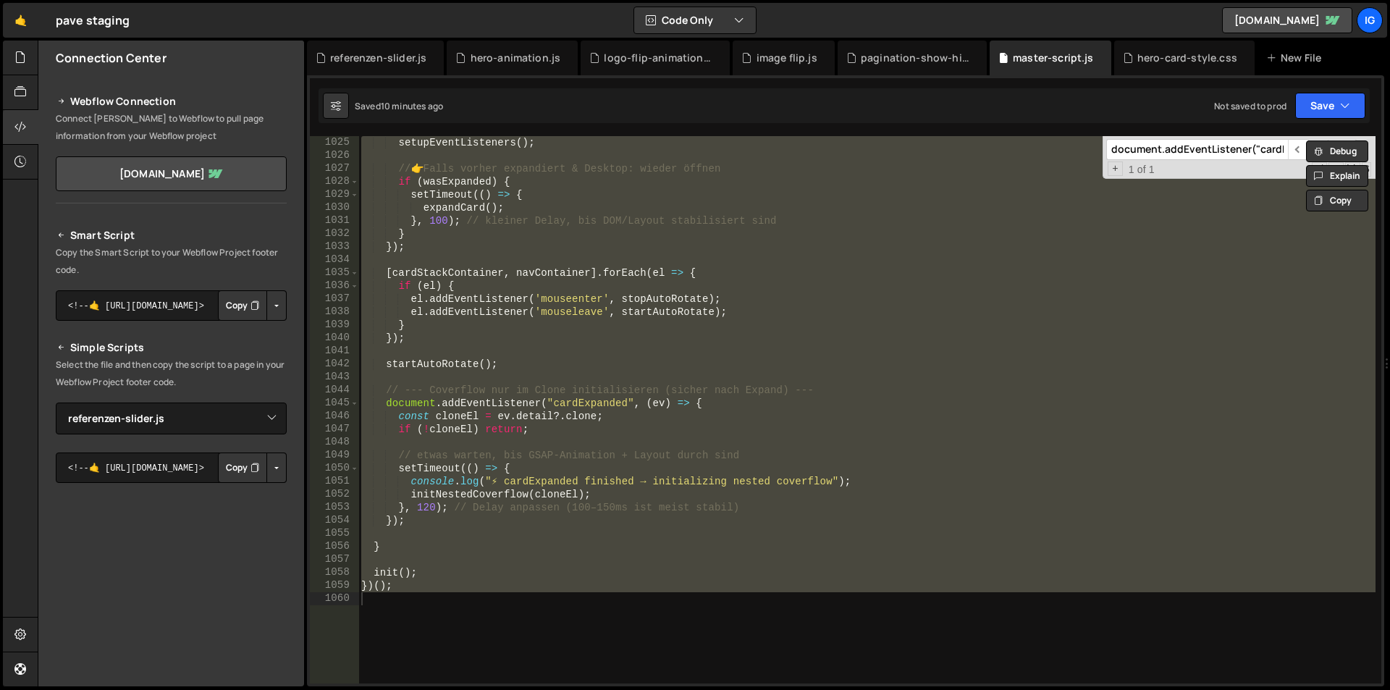
click at [1161, 159] on input "document.addEventListener("cardExpanded"" at bounding box center [1197, 149] width 182 height 21
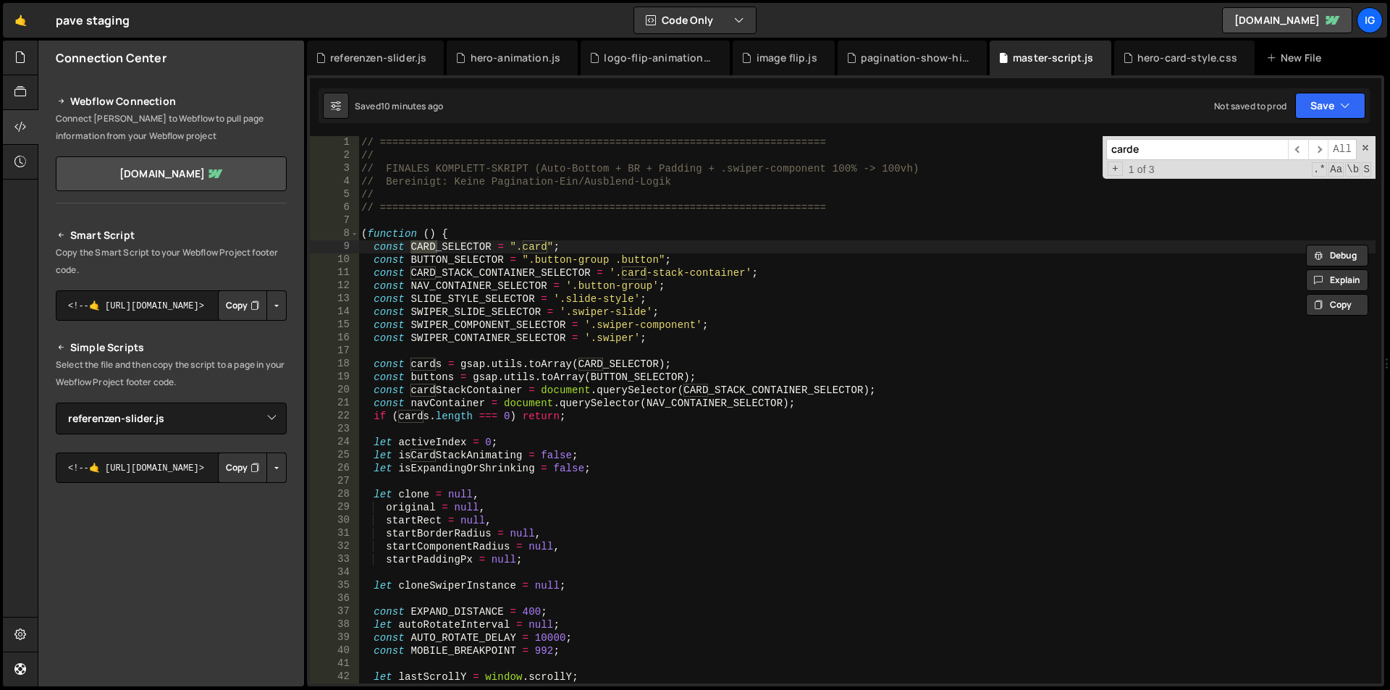
scroll to position [9929, 0]
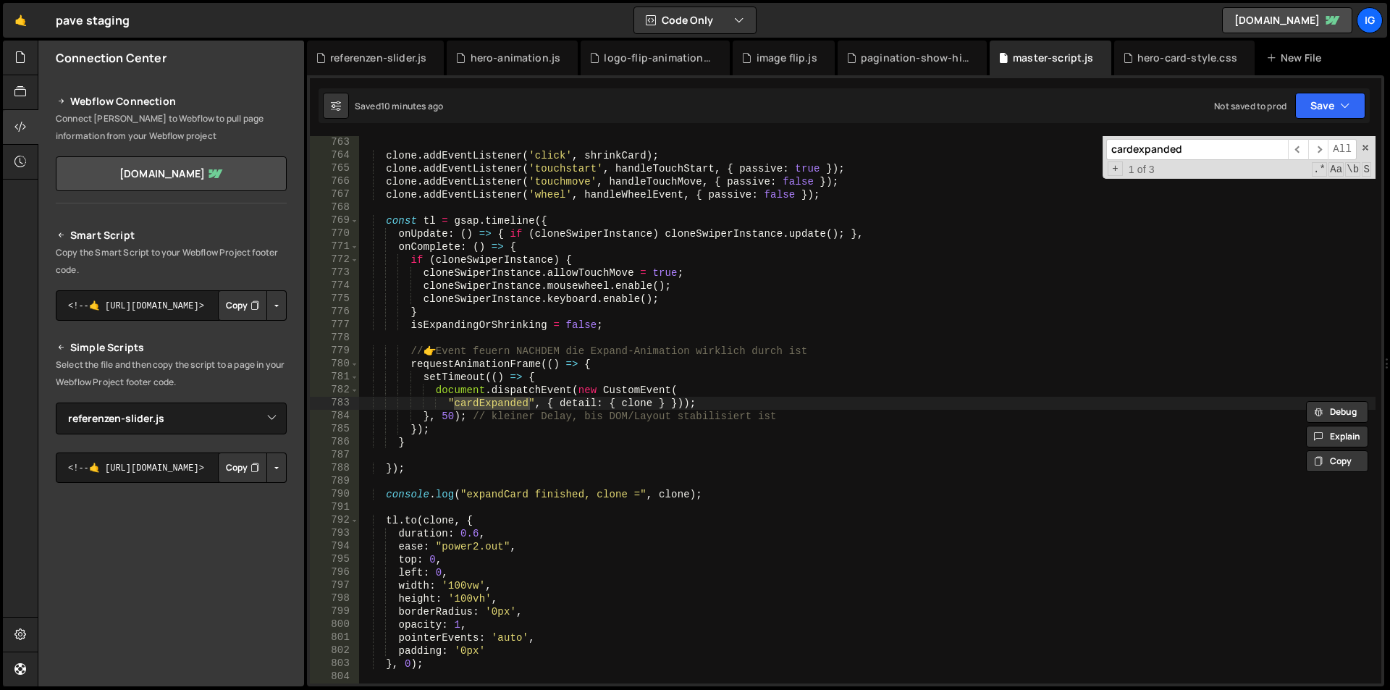
type input "cardexpanded"
click at [1319, 151] on span "​" at bounding box center [1318, 149] width 20 height 21
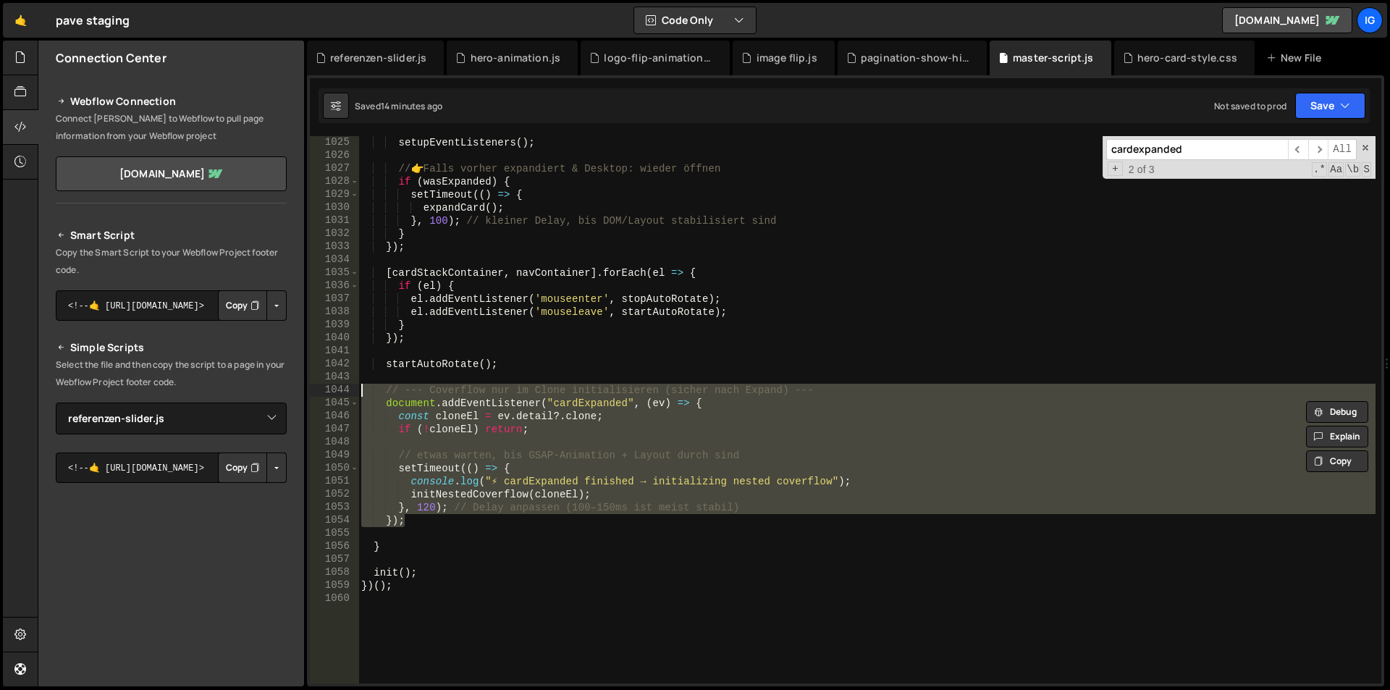
drag, startPoint x: 411, startPoint y: 523, endPoint x: 282, endPoint y: 395, distance: 182.7
click at [282, 395] on div "Files New File Javascript files 1 debug.js 0 1 grow-to-100.js 0 1 hero-animatio…" at bounding box center [714, 364] width 1352 height 646
paste textarea "});"
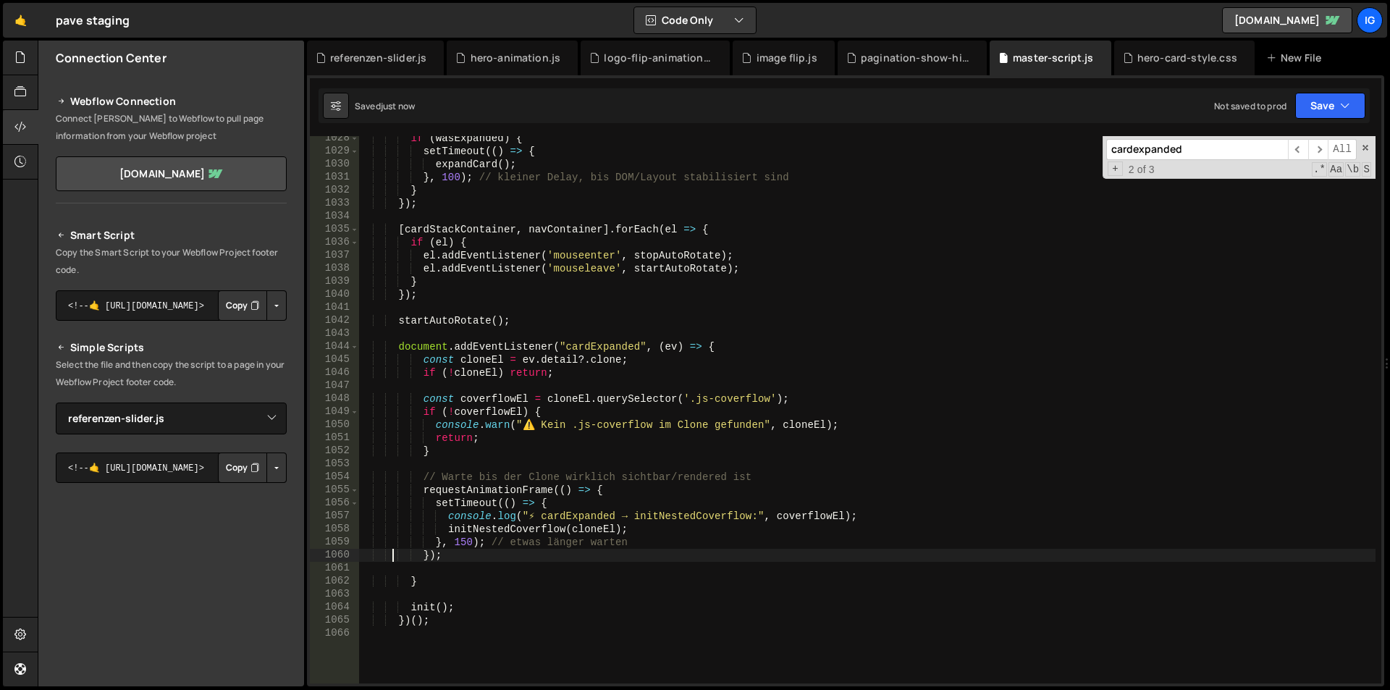
scroll to position [13387, 0]
click at [683, 369] on div "if ( wasExpanded ) { setTimeout (( ) => { expandCard ( ) ; } , 100 ) ; // klein…" at bounding box center [866, 418] width 1017 height 573
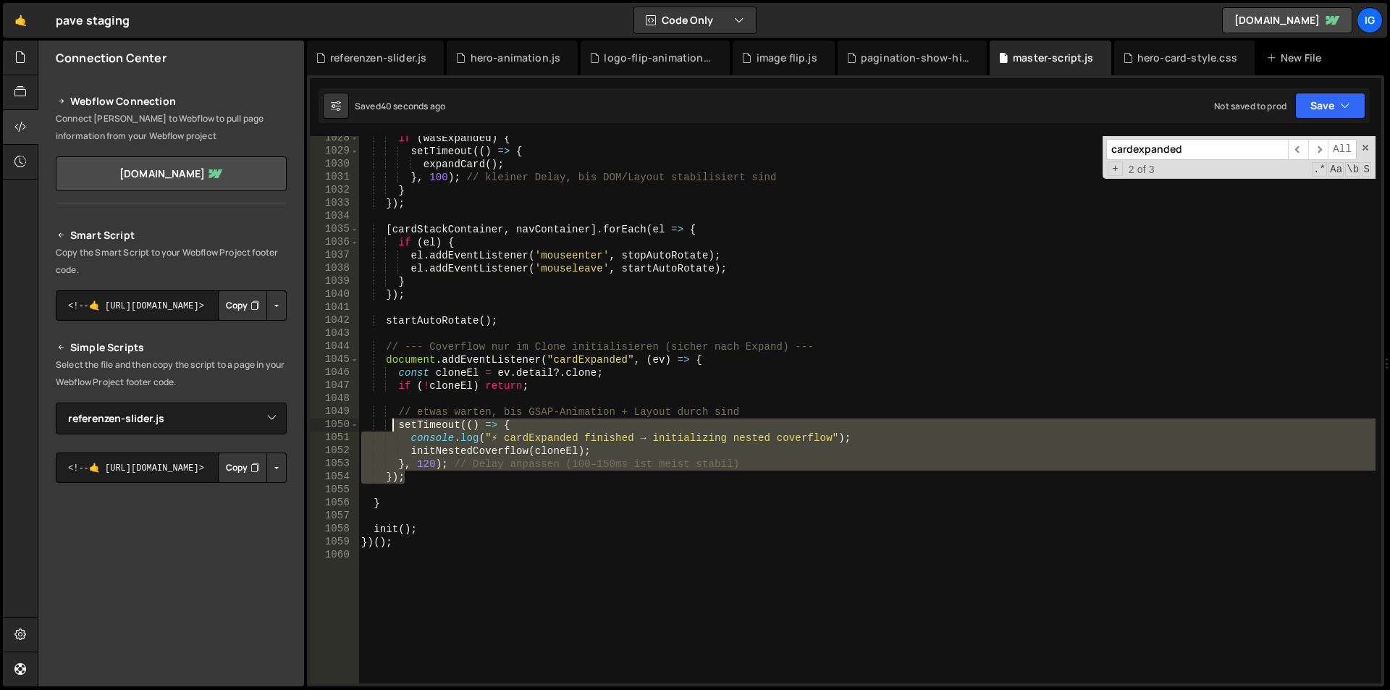
drag, startPoint x: 407, startPoint y: 481, endPoint x: 393, endPoint y: 425, distance: 57.4
click at [393, 425] on div "if ( wasExpanded ) { setTimeout (( ) => { expandCard ( ) ; } , 100 ) ; // klein…" at bounding box center [866, 418] width 1017 height 573
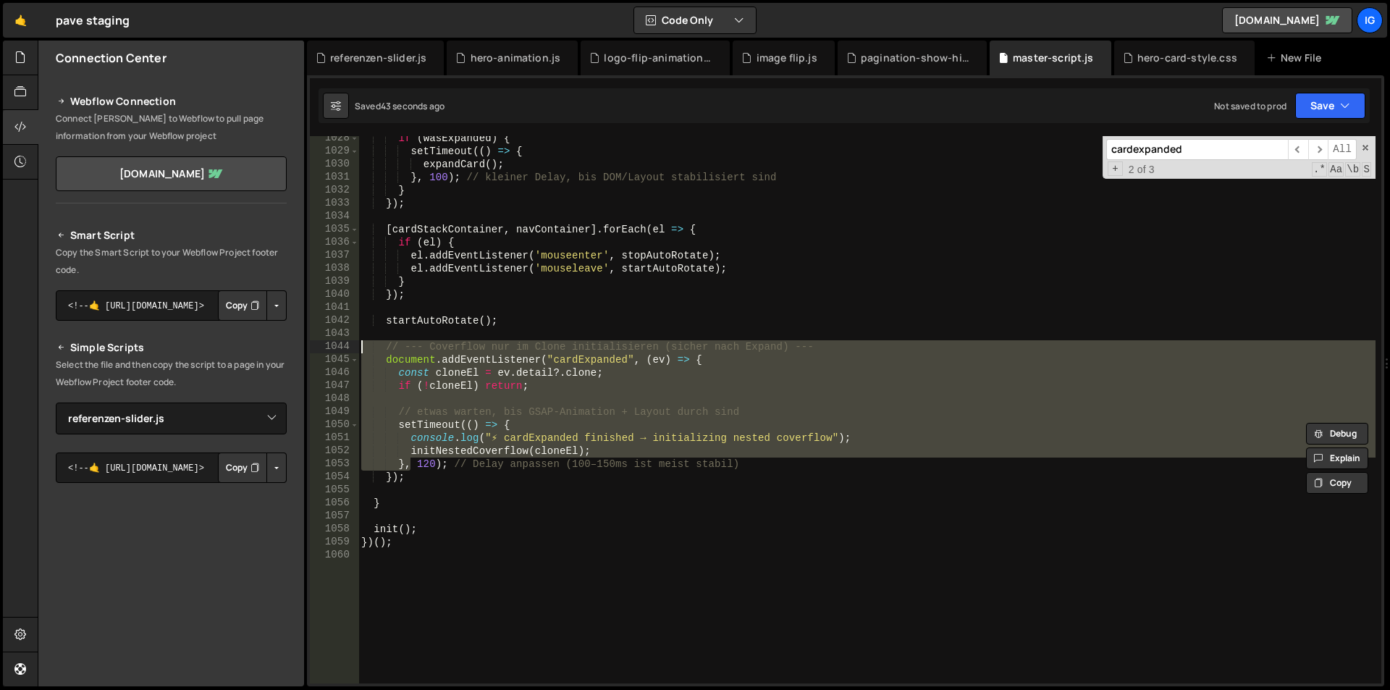
drag, startPoint x: 404, startPoint y: 464, endPoint x: 340, endPoint y: 346, distance: 134.4
click at [340, 346] on div "}, 120); // Delay anpassen (100–150ms ist meist stabil) 1028 1029 1030 1031 103…" at bounding box center [845, 409] width 1071 height 547
paste textarea "120); // Delay anpassen (100–150ms ist meist stabil)"
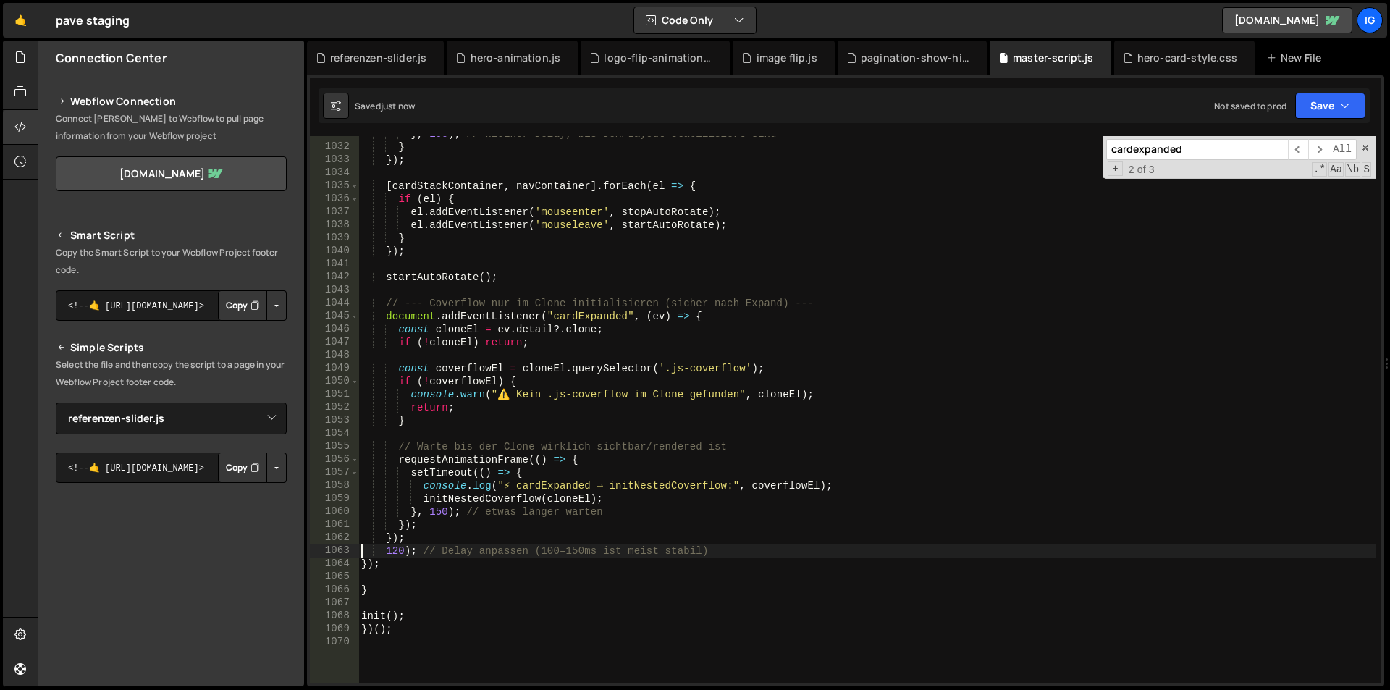
scroll to position [13430, 0]
click at [556, 372] on div "} , 100 ) ; // kleiner Delay, bis DOM/Layout stabilisiert sind } }) ; [ cardSta…" at bounding box center [866, 413] width 1017 height 573
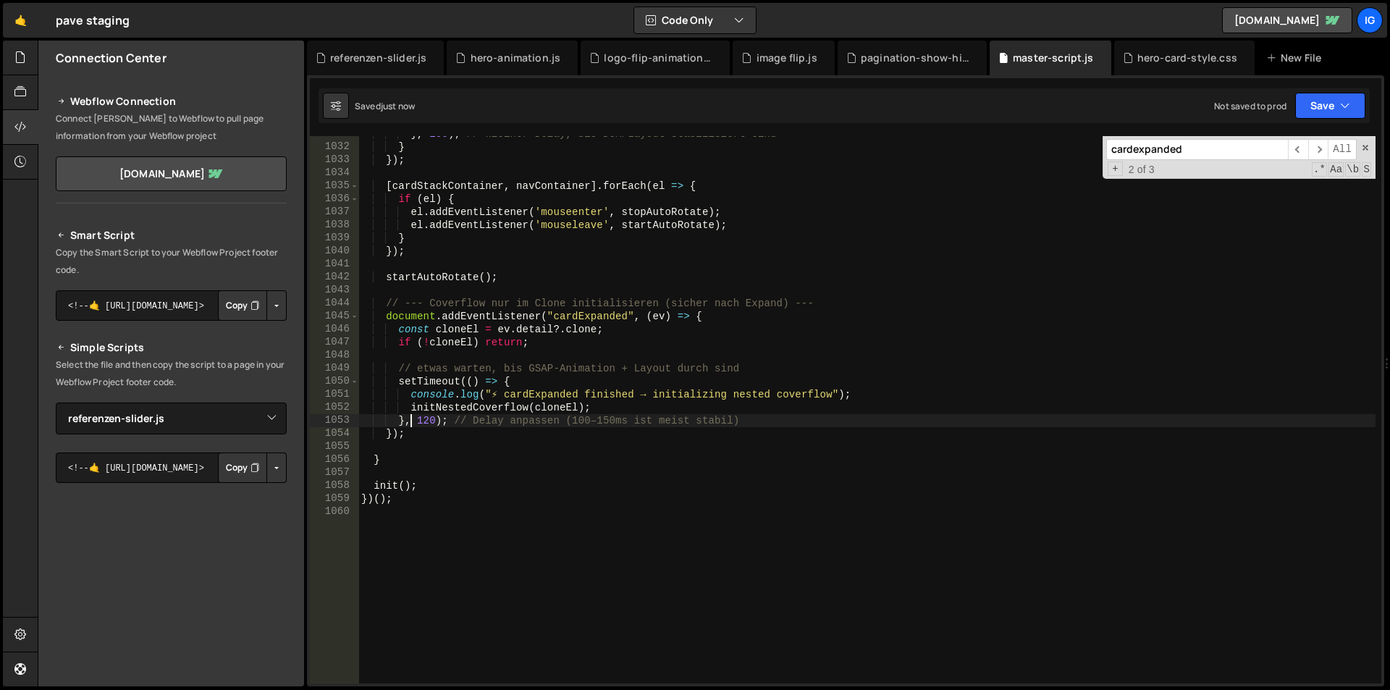
click at [399, 497] on div "} , 100 ) ; // kleiner Delay, bis DOM/Layout stabilisiert sind } }) ; [ cardSta…" at bounding box center [866, 413] width 1017 height 573
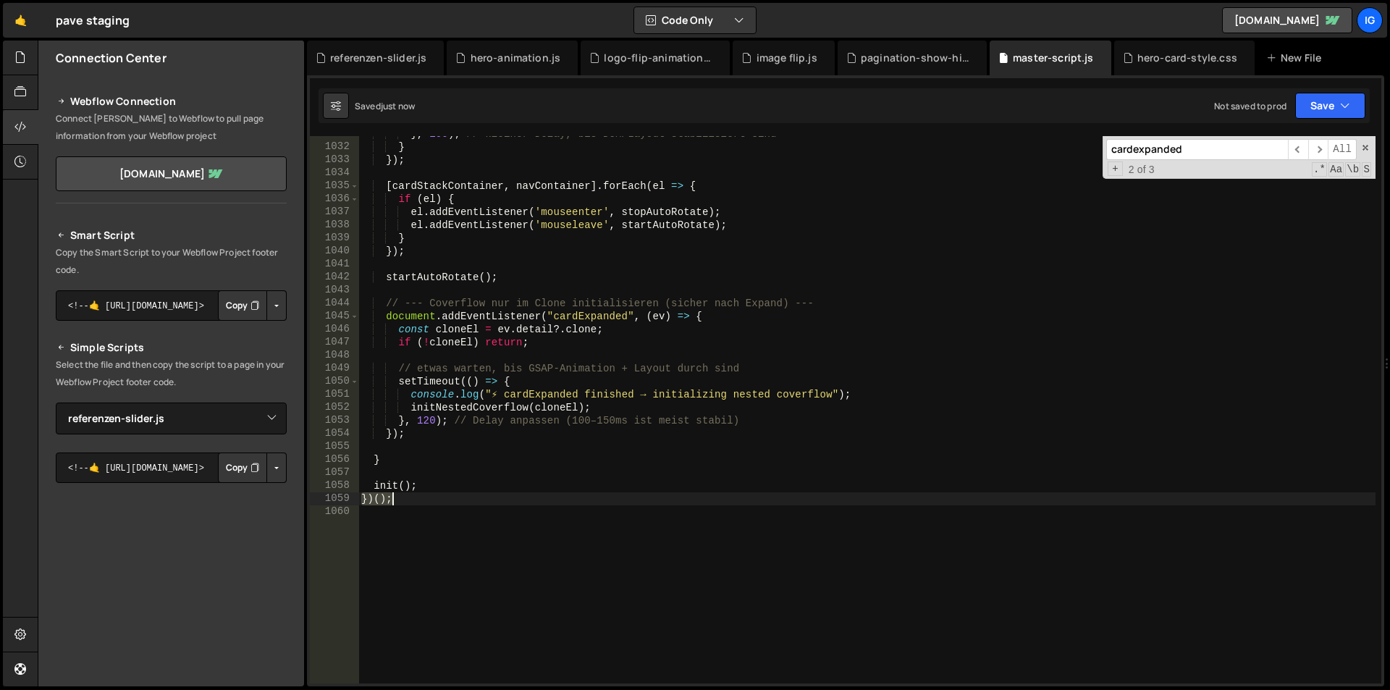
drag, startPoint x: 399, startPoint y: 497, endPoint x: 392, endPoint y: 502, distance: 9.3
click at [398, 497] on div "} , 100 ) ; // kleiner Delay, bis DOM/Layout stabilisiert sind } }) ; [ cardSta…" at bounding box center [866, 413] width 1017 height 573
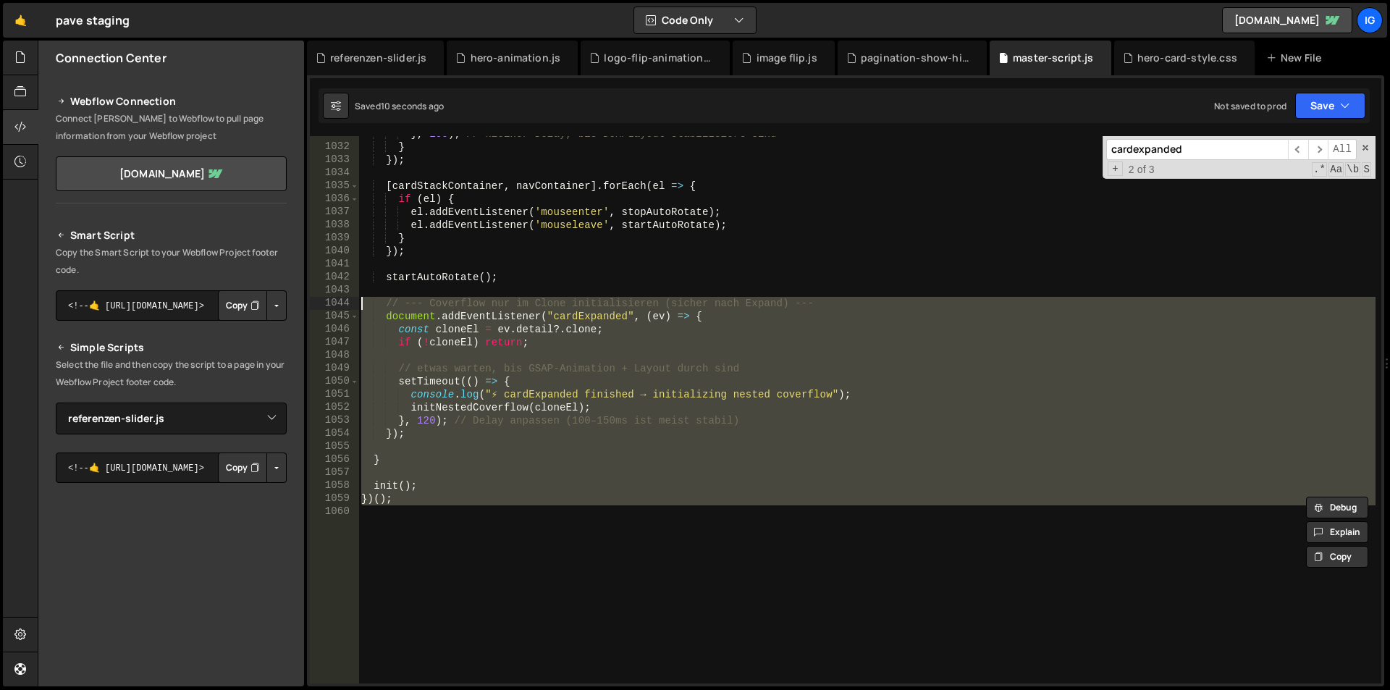
drag, startPoint x: 400, startPoint y: 510, endPoint x: 240, endPoint y: 300, distance: 264.0
click at [240, 300] on div "Files New File Javascript files 1 debug.js 0 1 grow-to-100.js 0 1 hero-animatio…" at bounding box center [714, 364] width 1352 height 646
type textarea "// --- Coverflow nur im Clone initialisieren (sicher nach Expand) --- document.…"
paste textarea
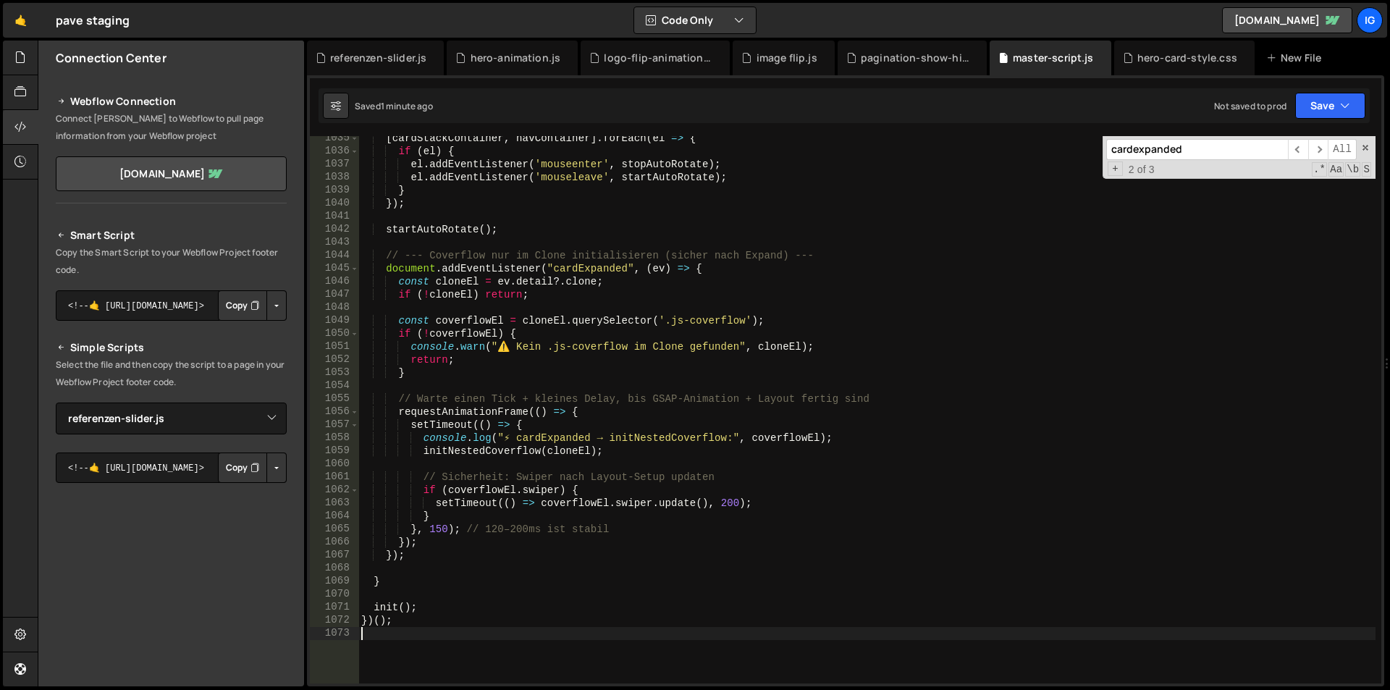
scroll to position [13391, 0]
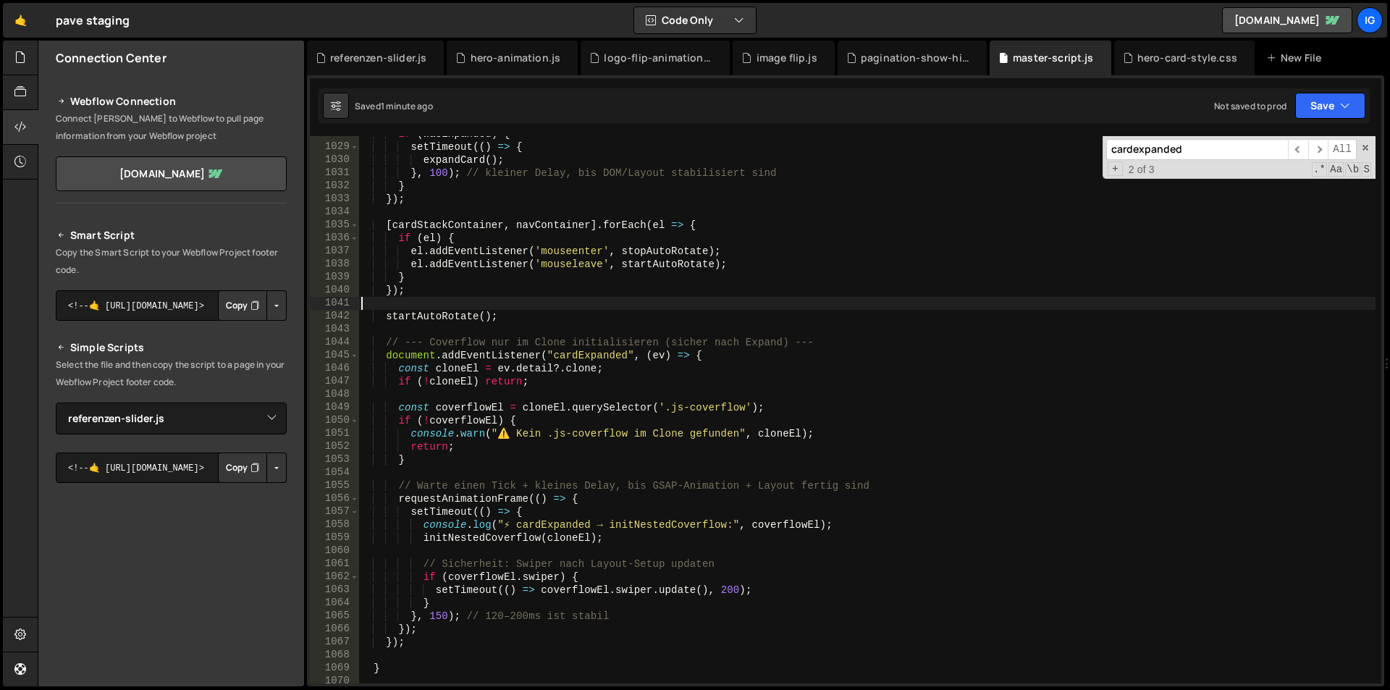
click at [609, 308] on div "if ( wasExpanded ) { setTimeout (( ) => { expandCard ( ) ; } , 100 ) ; // klein…" at bounding box center [866, 413] width 1017 height 573
click at [898, 319] on div "if ( wasExpanded ) { setTimeout (( ) => { expandCard ( ) ; } , 100 ) ; // klein…" at bounding box center [866, 413] width 1017 height 573
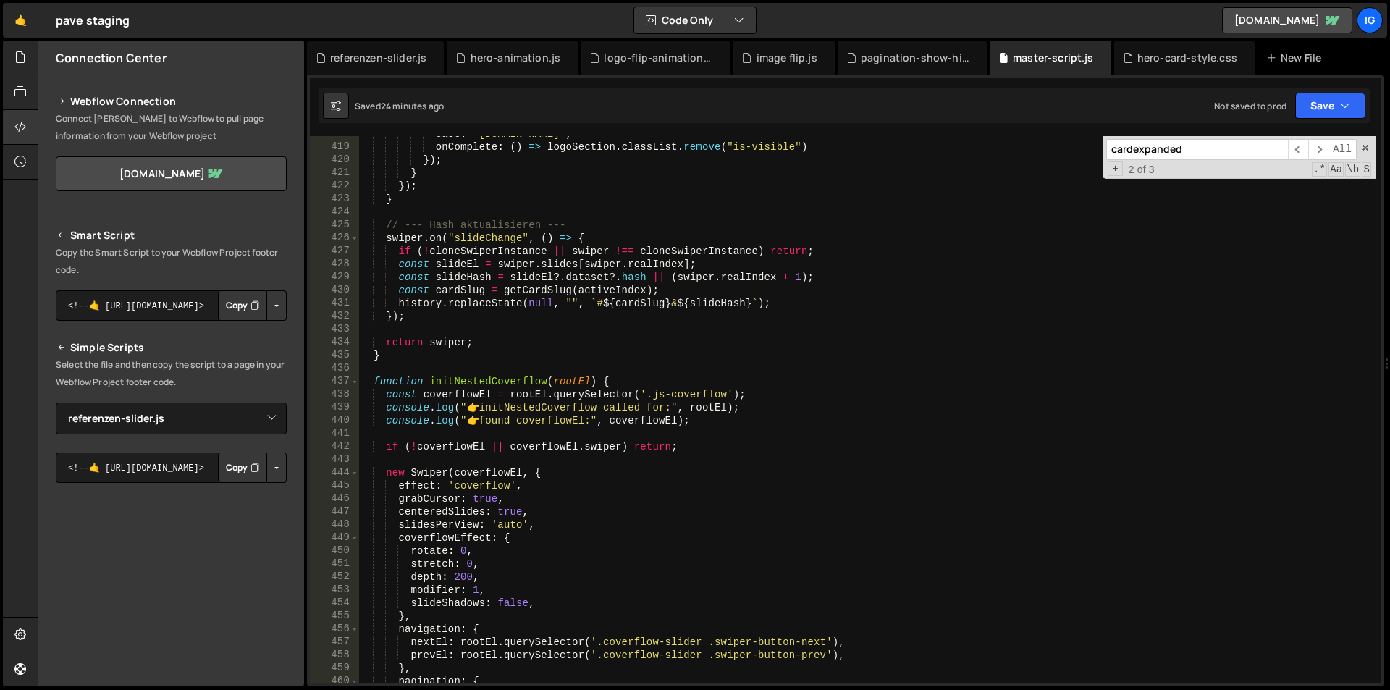
scroll to position [5442, 0]
click at [539, 226] on div "ease : "power2.in" , onComplete : ( ) => logoSection . classList . remove ( "is…" at bounding box center [866, 413] width 1017 height 573
type textarea "})();"
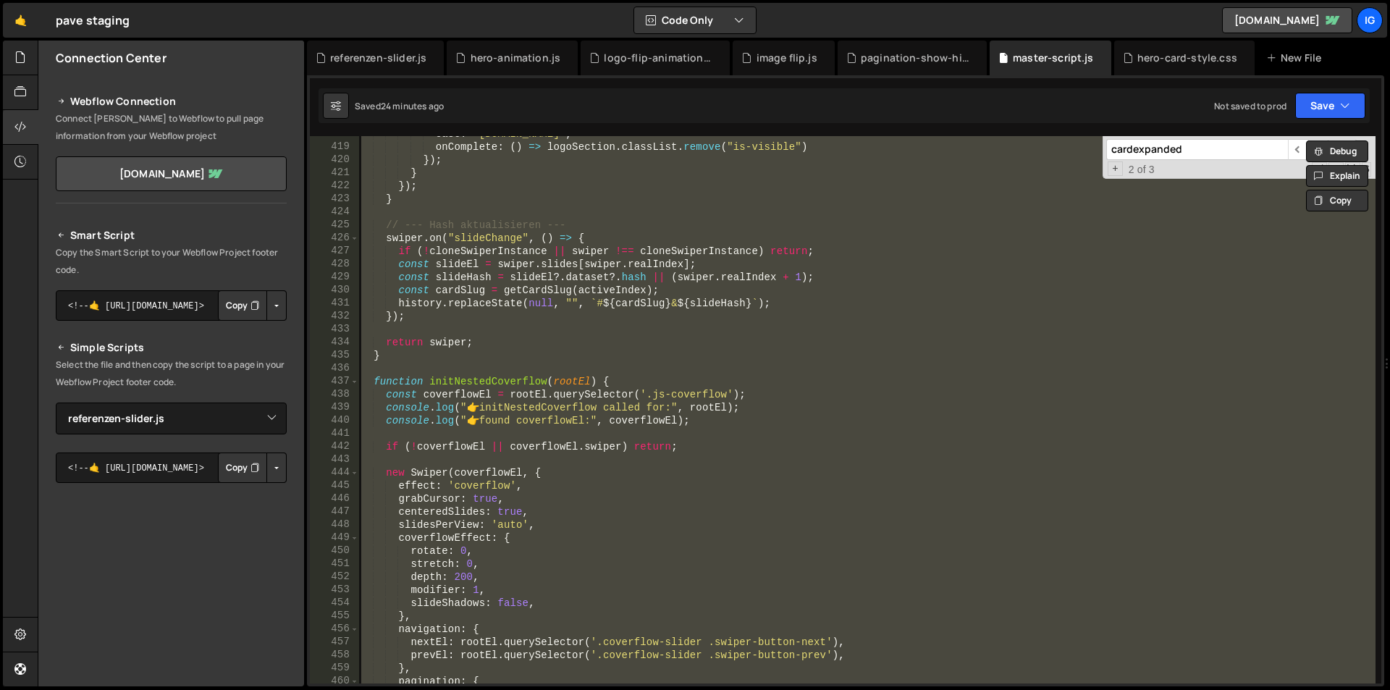
paste textarea
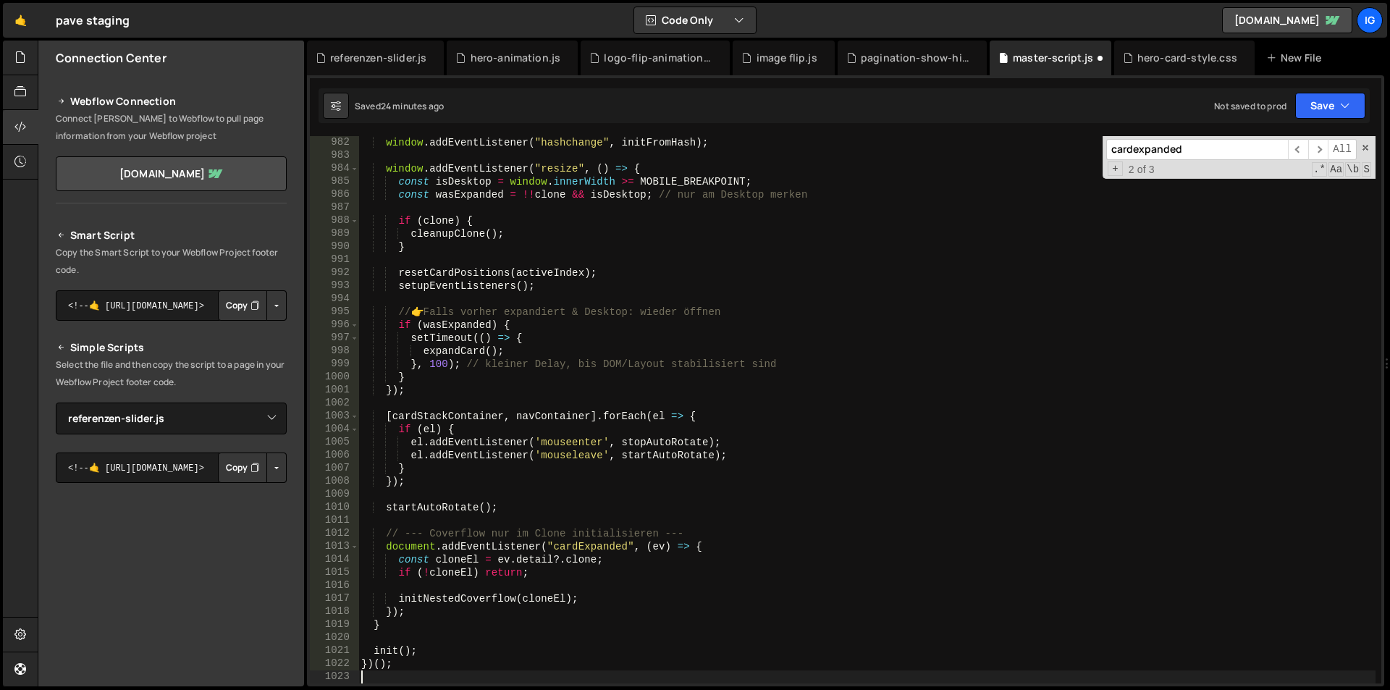
scroll to position [12783, 0]
click at [599, 190] on div "window . addEventListener ( "hashchange" , initFromHash ) ; window . addEventLi…" at bounding box center [866, 422] width 1017 height 573
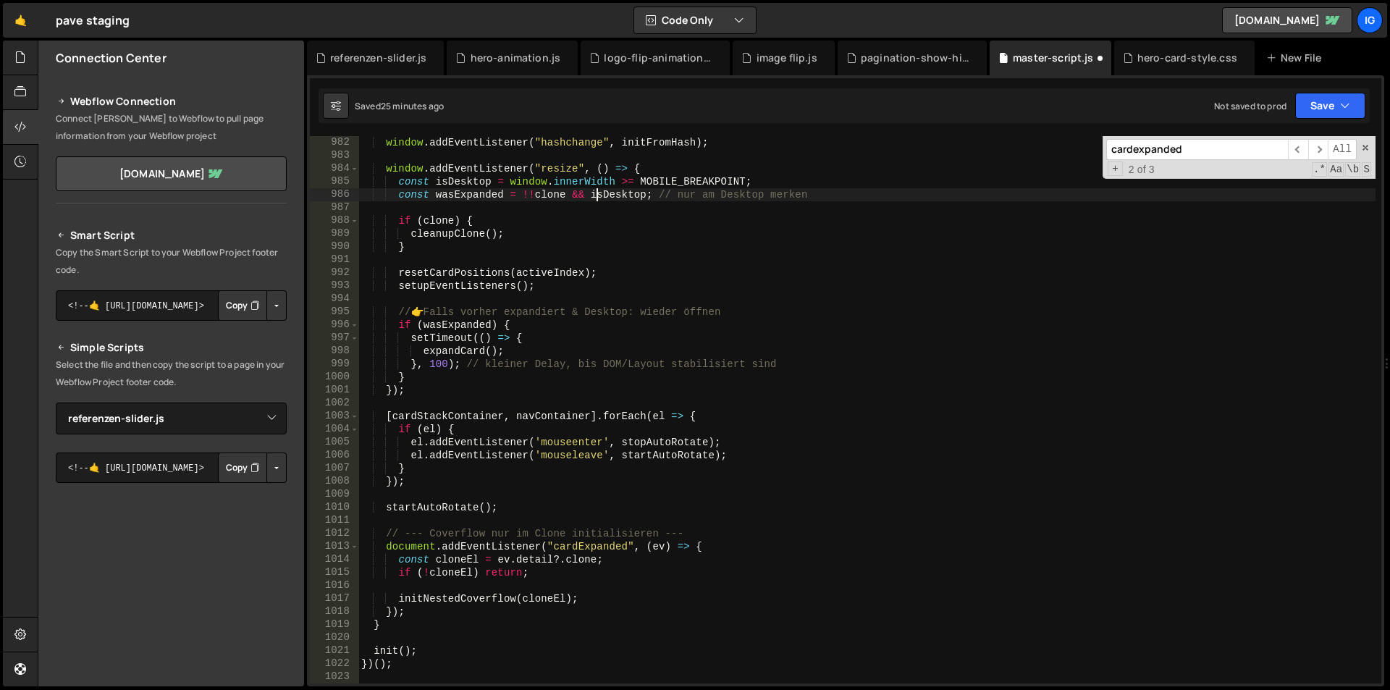
type textarea "})();"
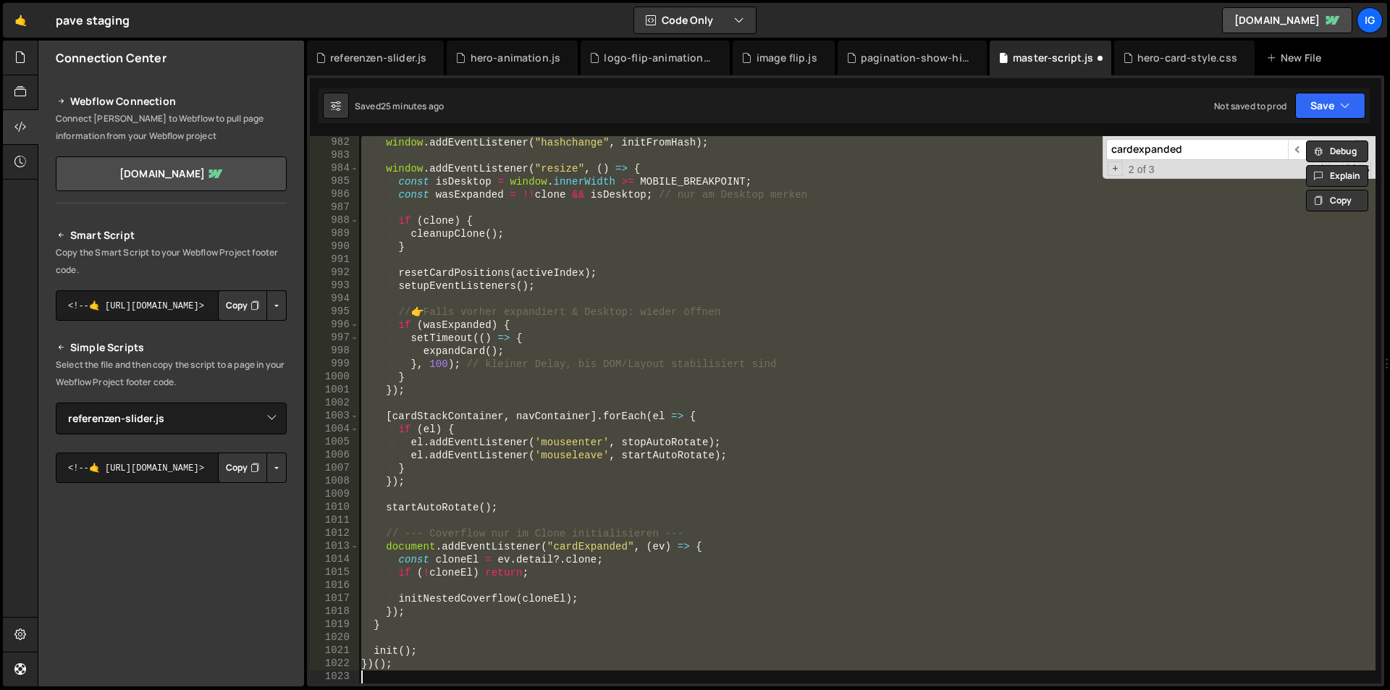
paste textarea
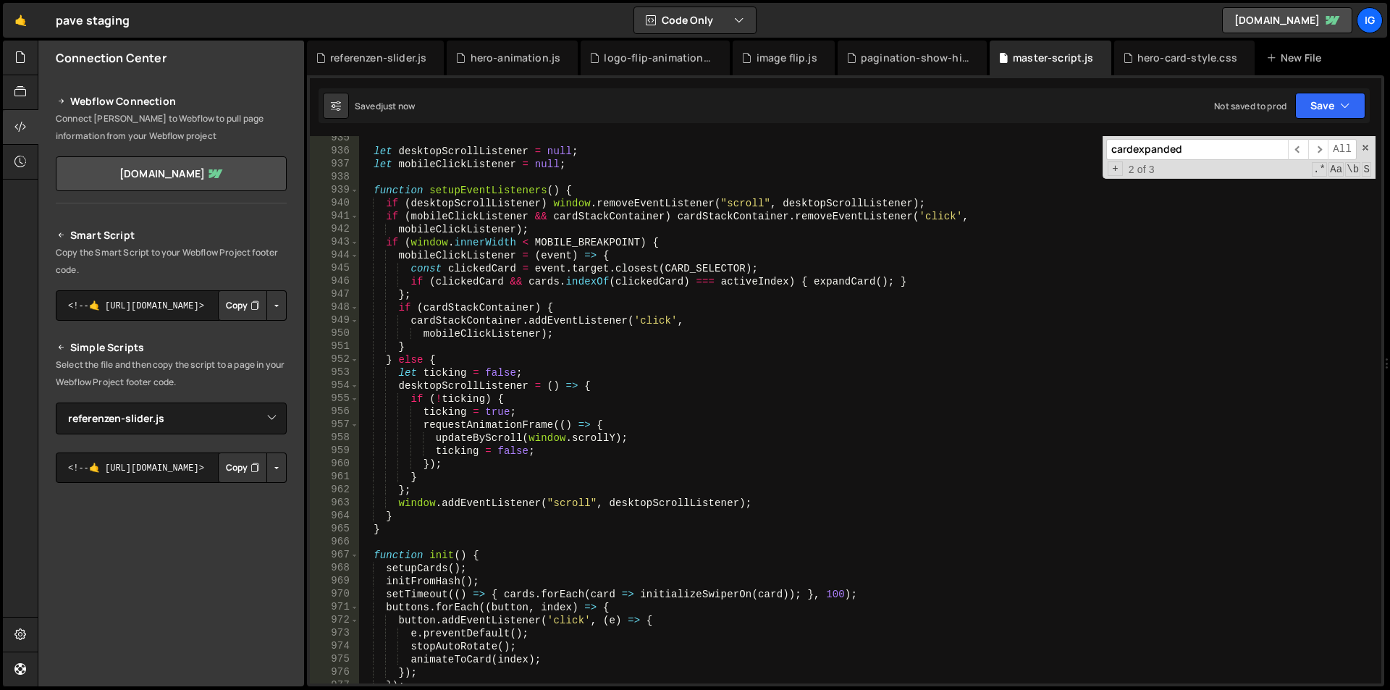
scroll to position [12175, 0]
click at [1160, 146] on input "cardexpanded" at bounding box center [1197, 149] width 182 height 21
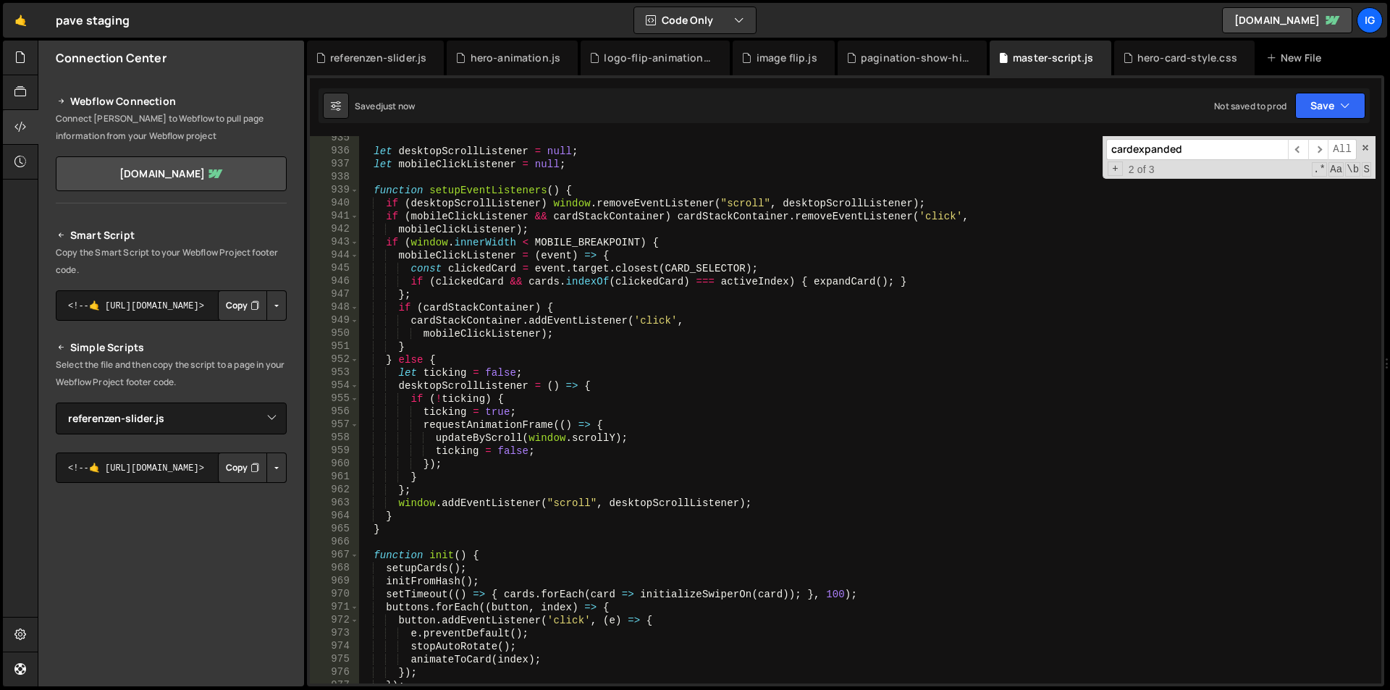
click at [1160, 146] on input "cardexpanded" at bounding box center [1197, 149] width 182 height 21
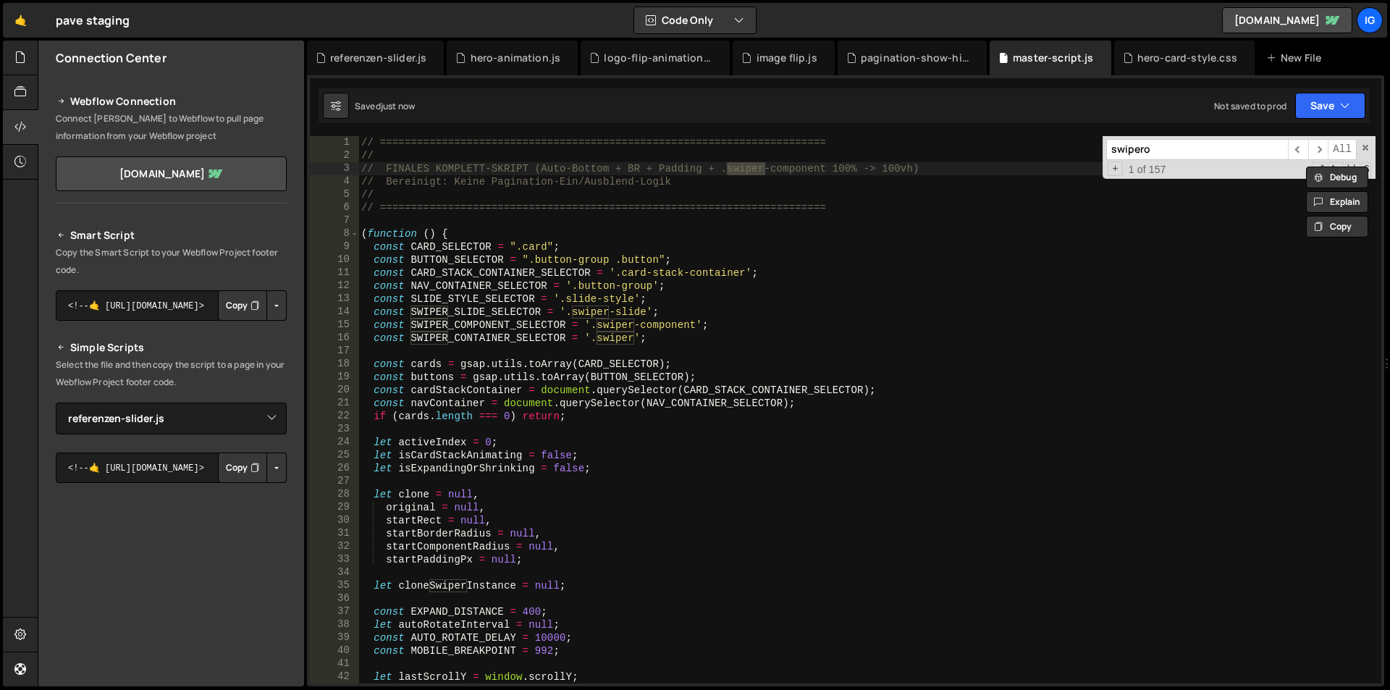
scroll to position [339, 0]
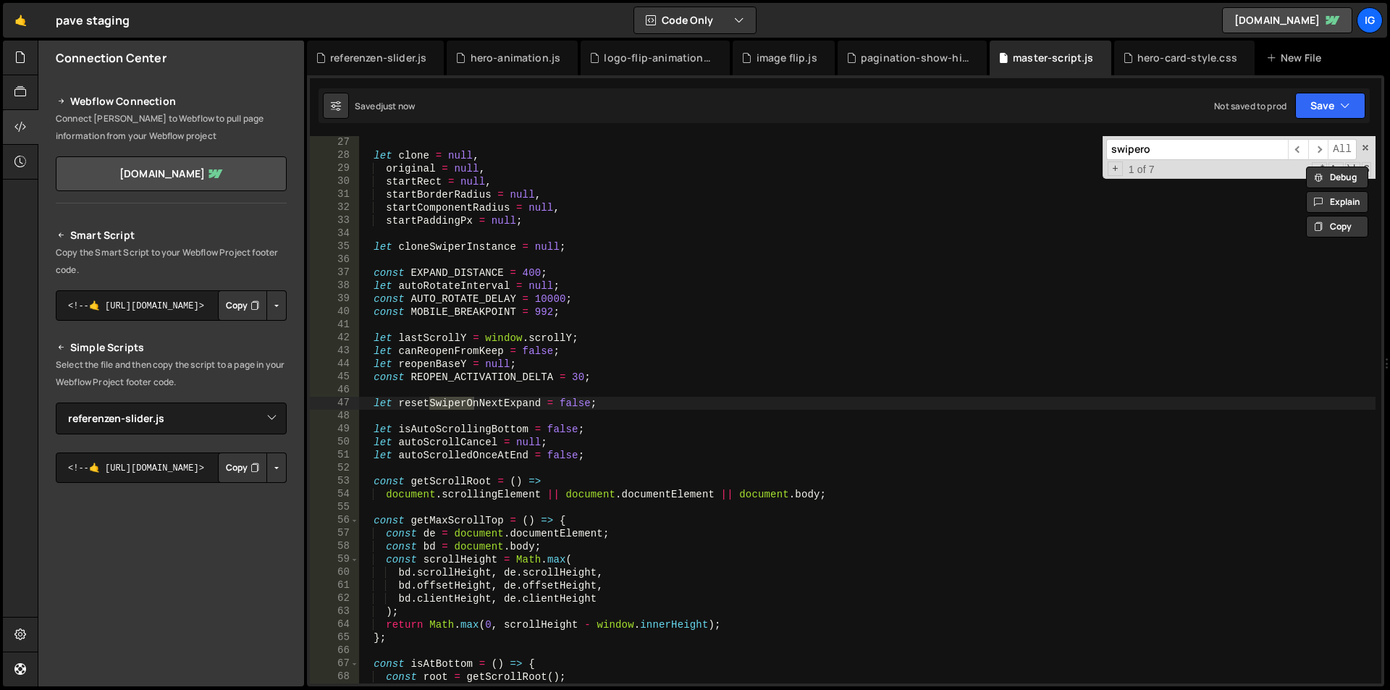
type input "swiperon"
select select "47295"
type input "swiperon"
click at [1313, 153] on span "​" at bounding box center [1318, 149] width 20 height 21
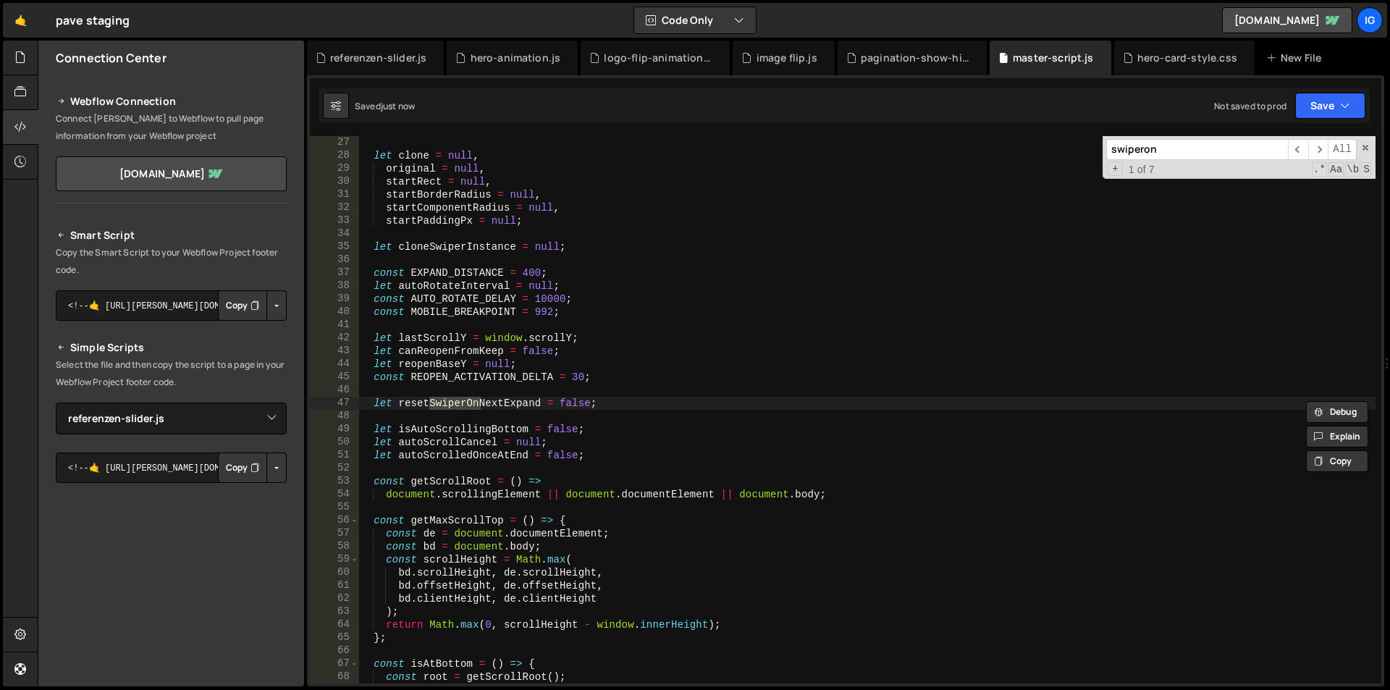
scroll to position [1394, 0]
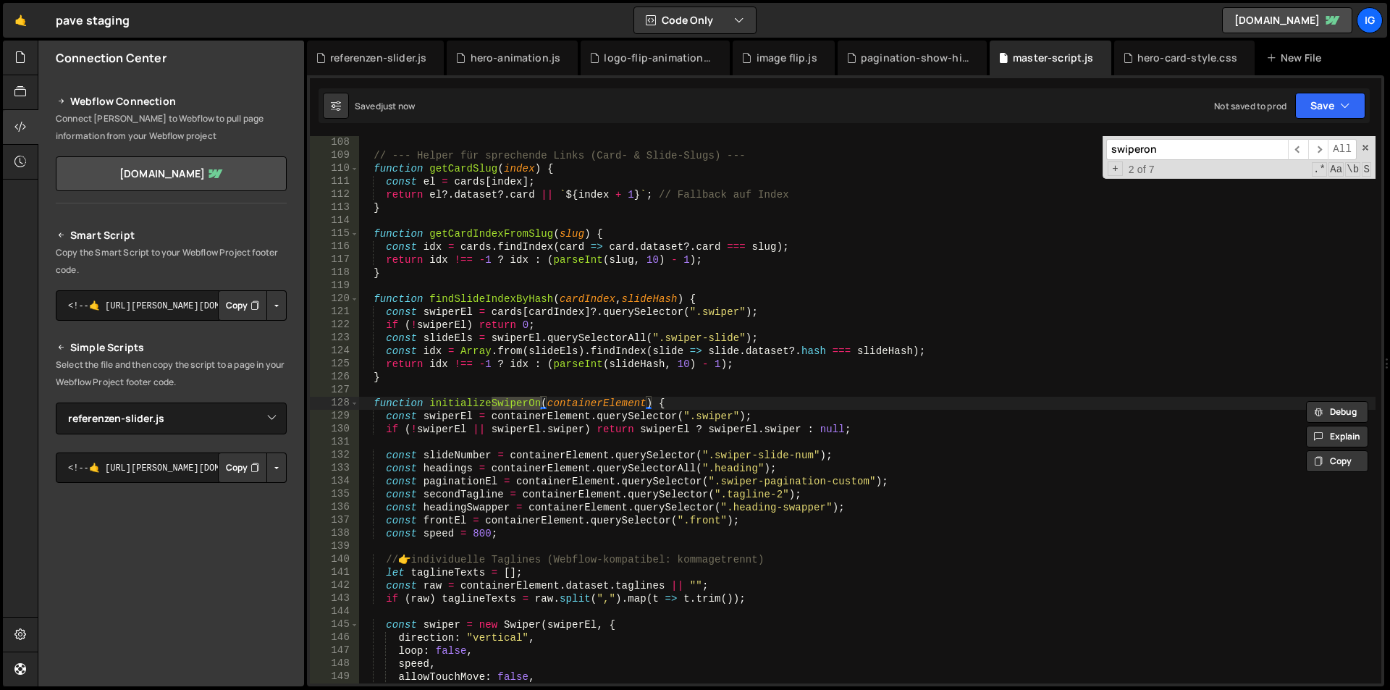
click at [676, 404] on div "// --- Helper für sprechende Links (Card- & Slide-Slugs) --- function getCardSl…" at bounding box center [866, 422] width 1017 height 573
click at [368, 405] on div "// --- Helper für sprechende Links (Card- & Slide-Slugs) --- function getCardSl…" at bounding box center [866, 422] width 1017 height 573
click at [353, 402] on span at bounding box center [354, 403] width 8 height 13
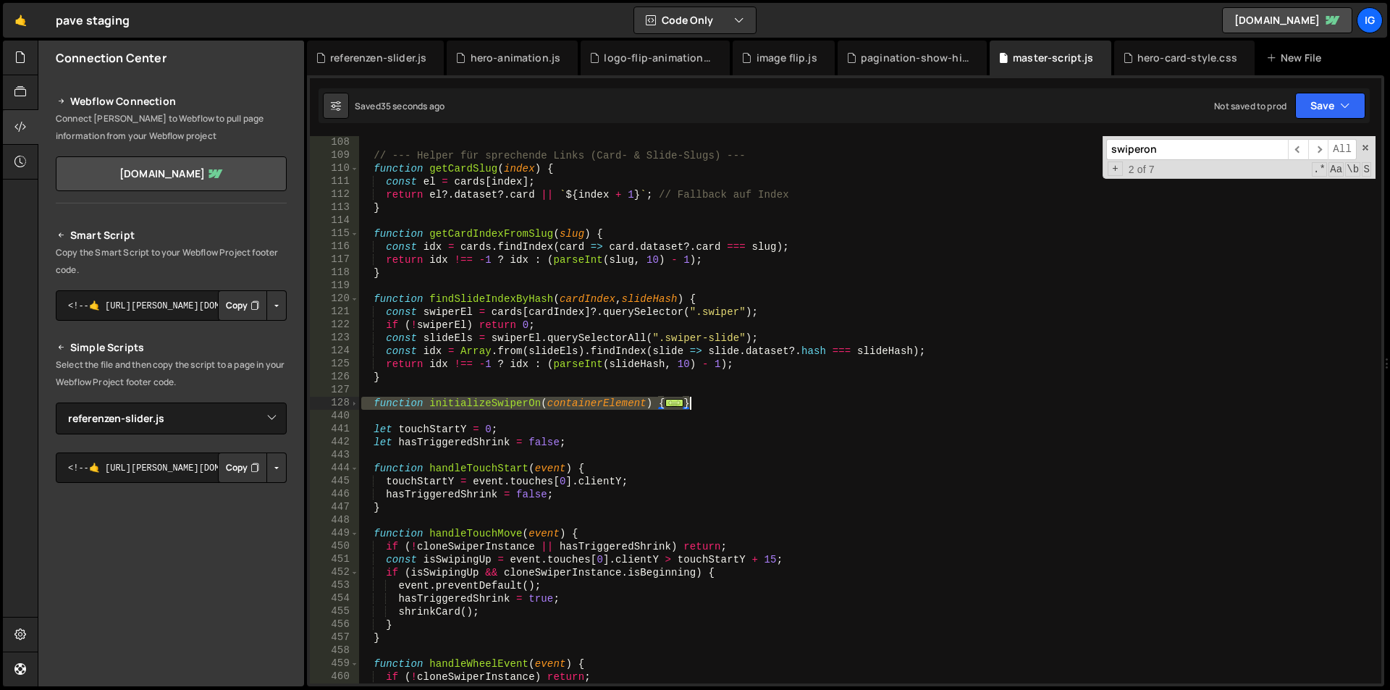
drag, startPoint x: 364, startPoint y: 400, endPoint x: 746, endPoint y: 401, distance: 382.2
click at [746, 401] on div "// --- Helper für sprechende Links (Card- & Slide-Slugs) --- function getCardSl…" at bounding box center [866, 422] width 1017 height 573
type textarea "return swiper; }"
paste textarea
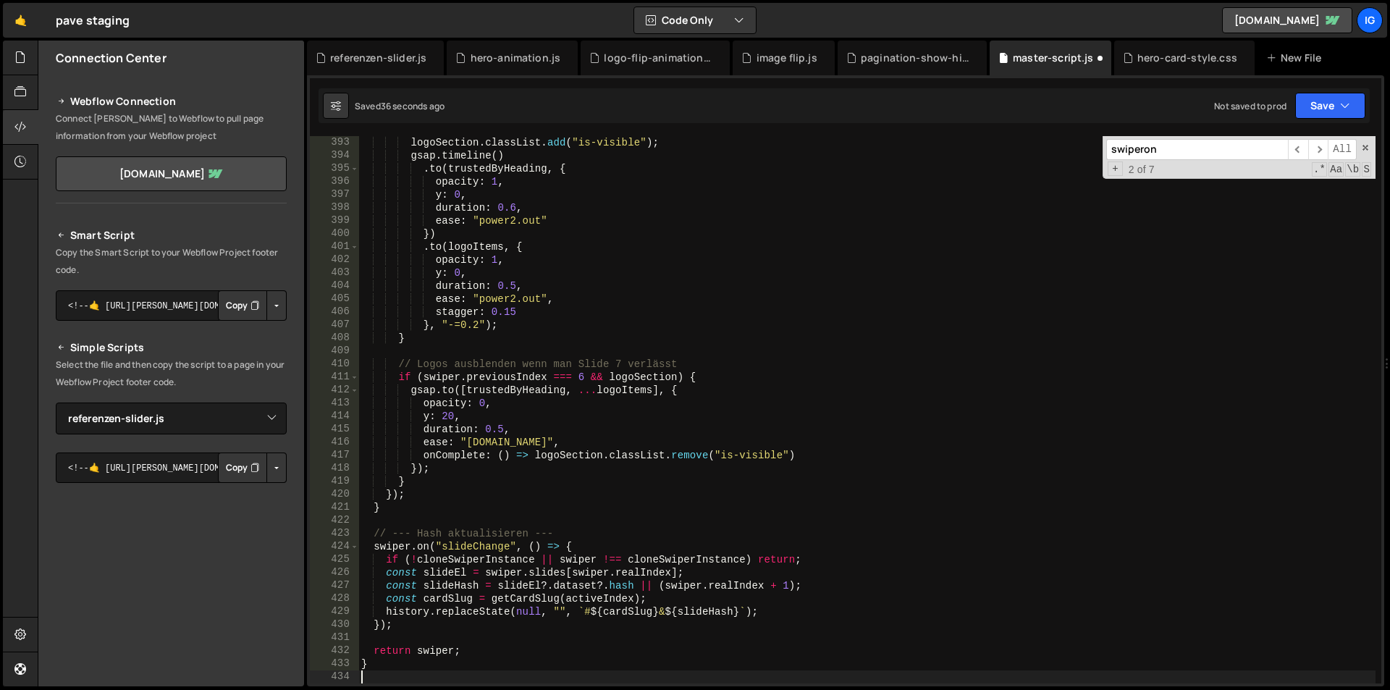
scroll to position [5108, 0]
type textarea "return swiper;"
